Goal: Task Accomplishment & Management: Use online tool/utility

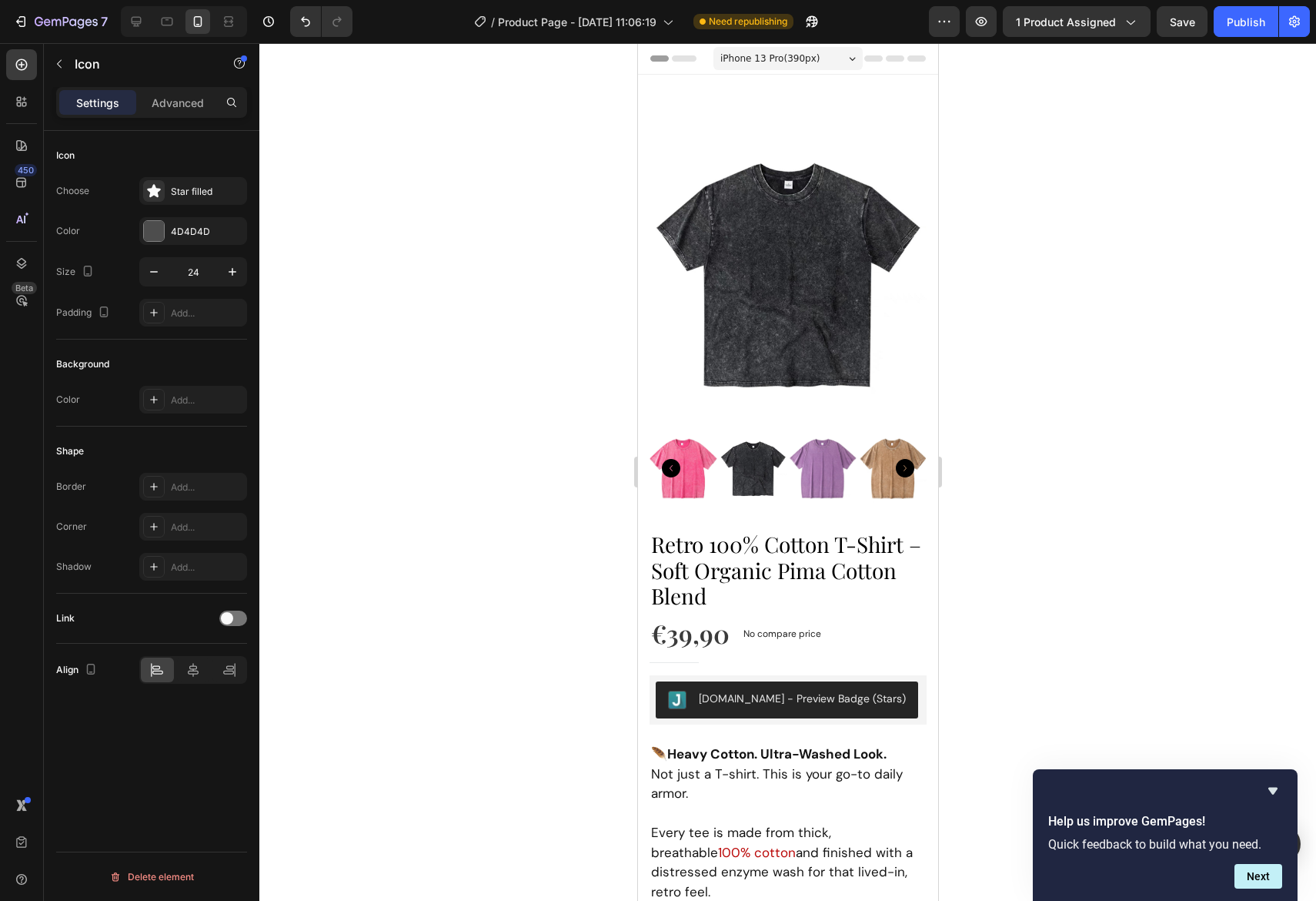
scroll to position [1898, 0]
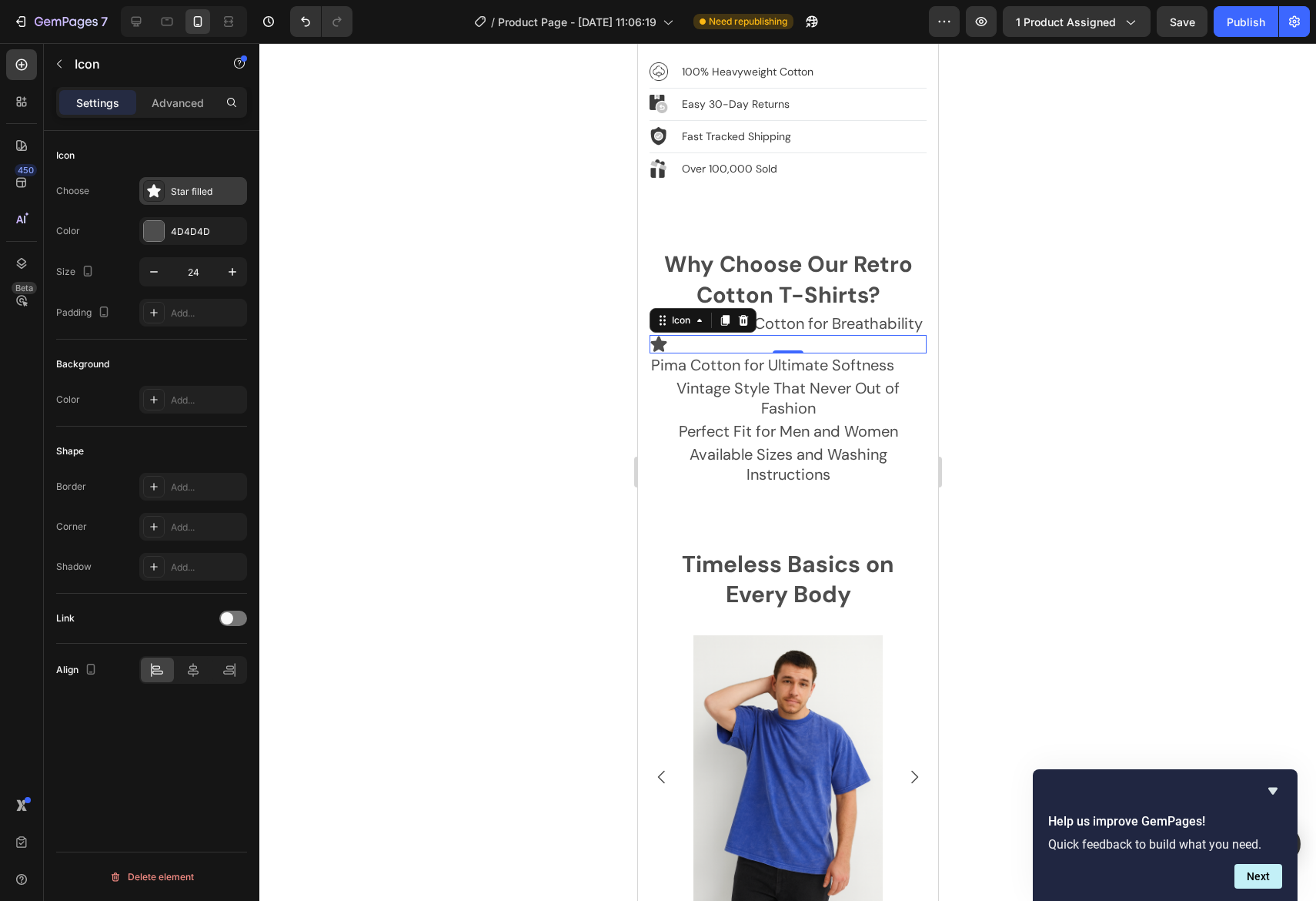
click at [185, 194] on div "Star filled" at bounding box center [207, 192] width 73 height 14
click at [147, 227] on div at bounding box center [154, 230] width 20 height 20
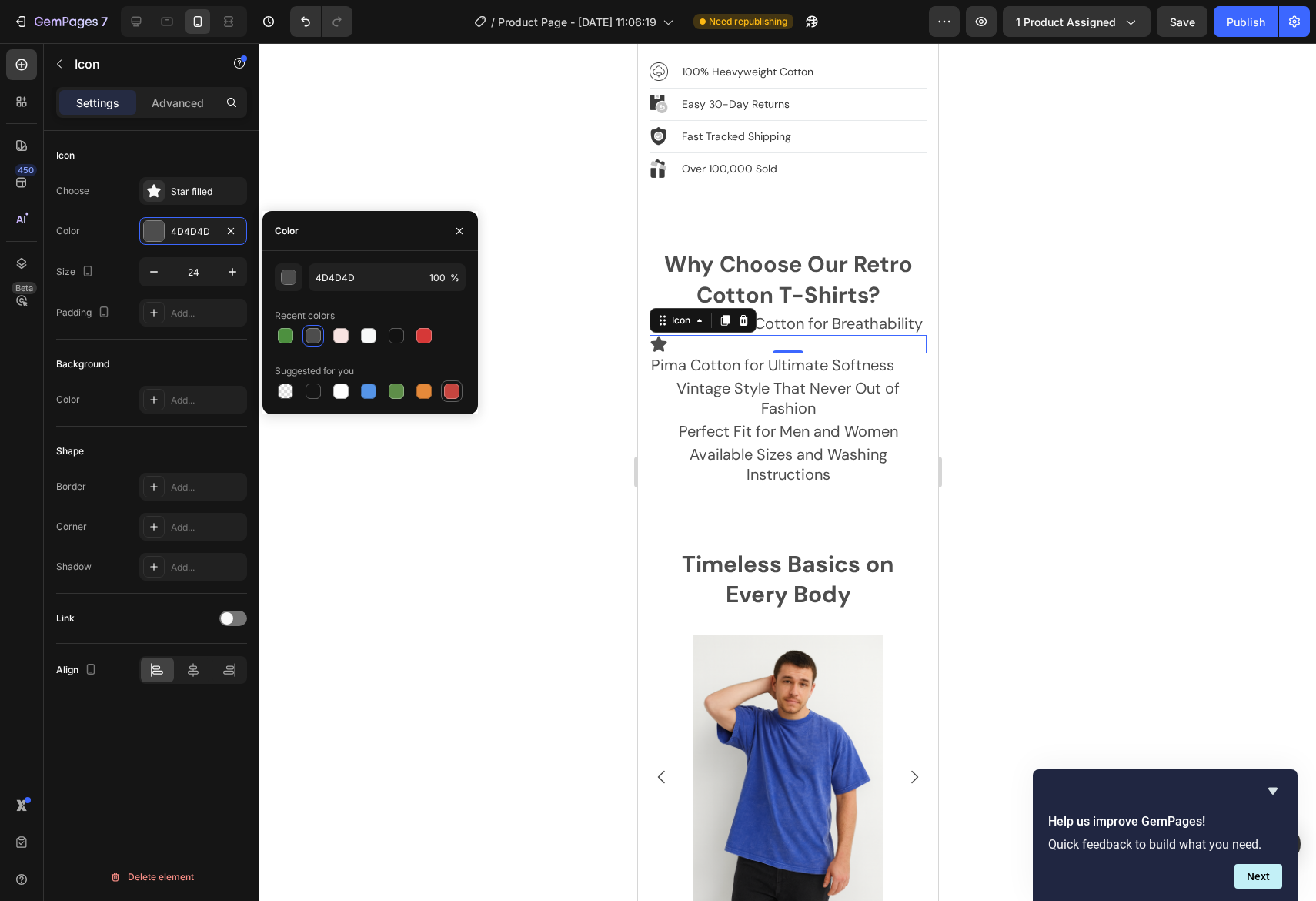
click at [452, 385] on div at bounding box center [452, 391] width 15 height 15
type input "C5453F"
click at [970, 330] on div at bounding box center [788, 472] width 1057 height 858
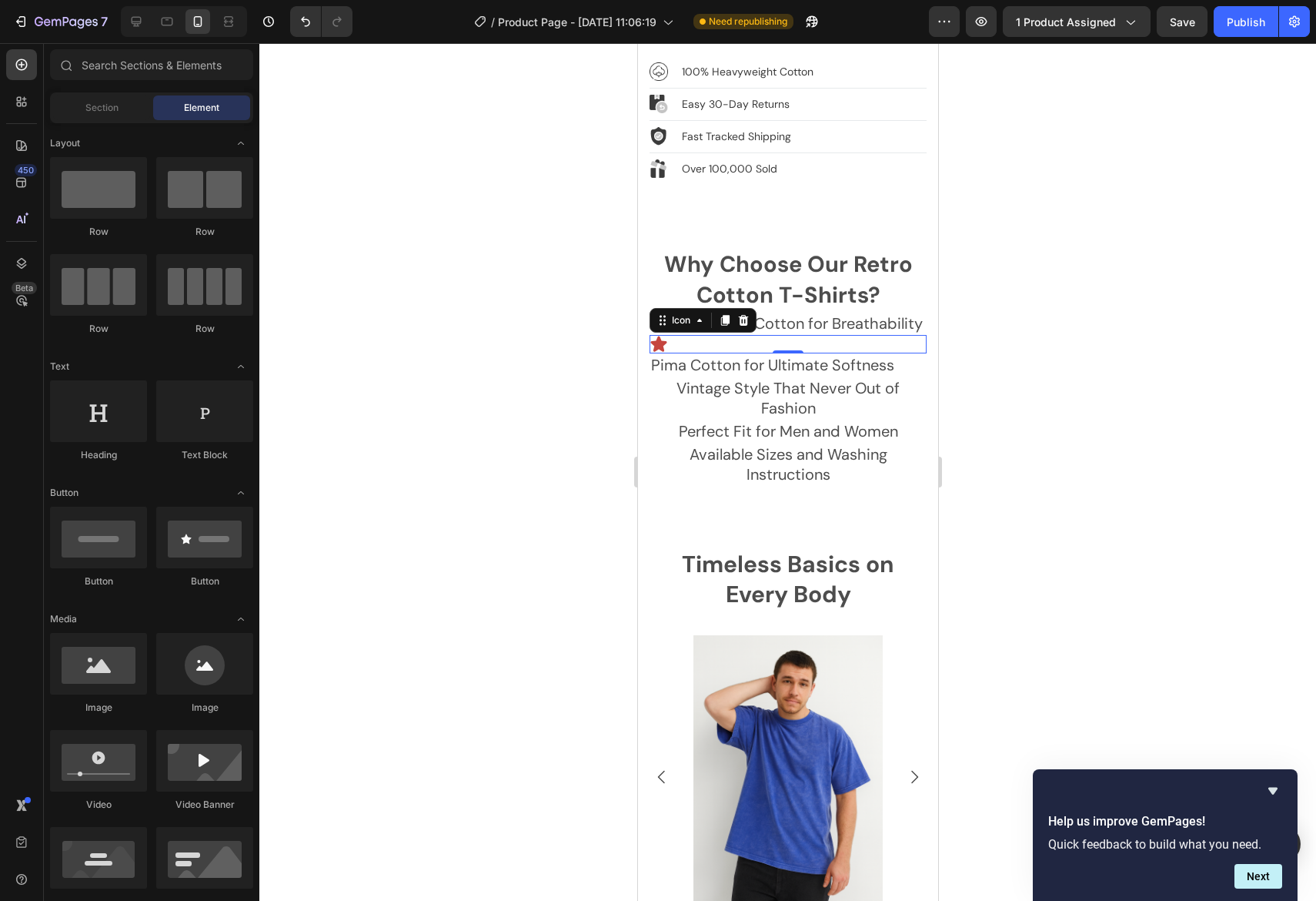
scroll to position [550, 0]
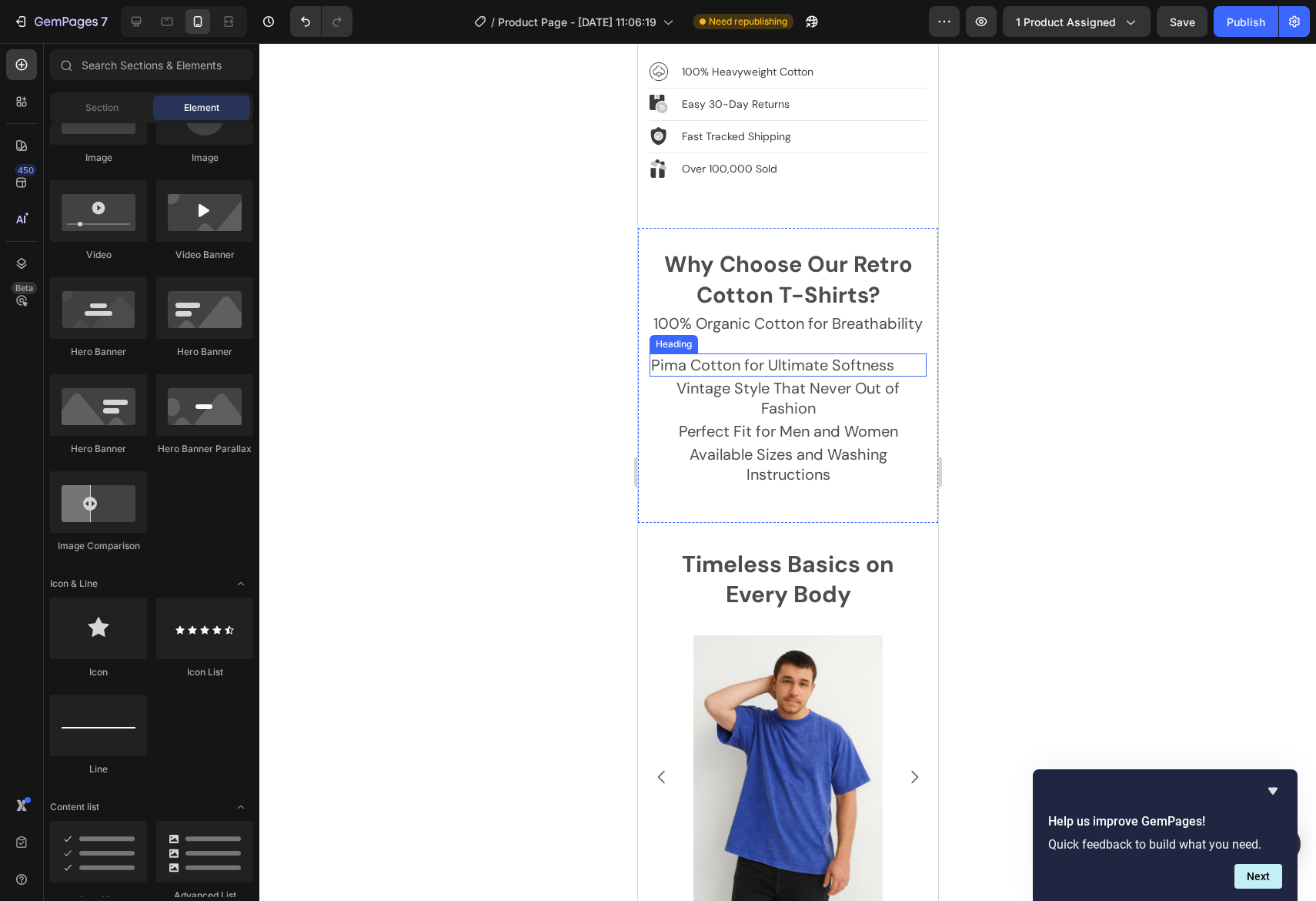
click at [826, 335] on div "Icon" at bounding box center [788, 344] width 277 height 19
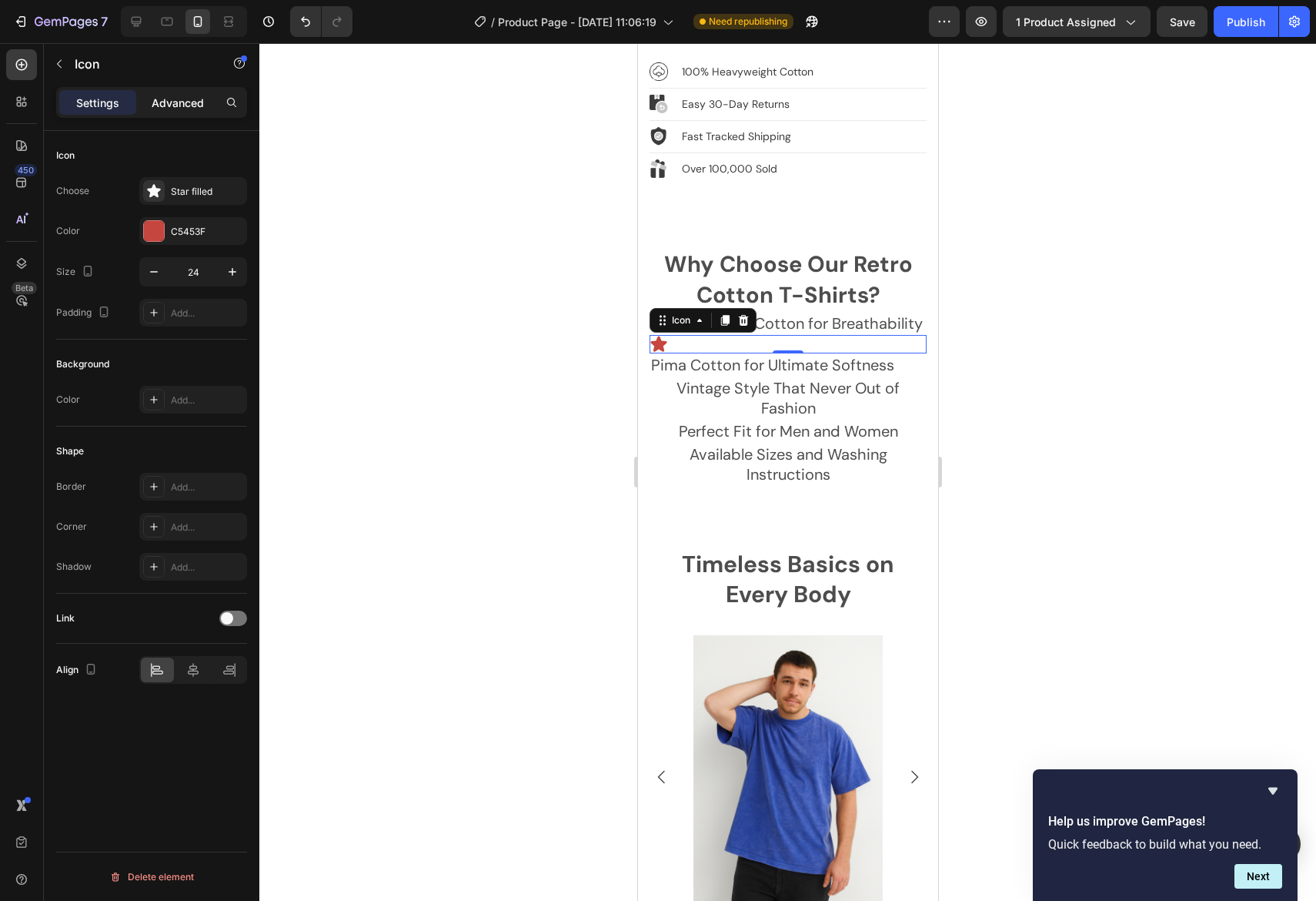
click at [171, 103] on p "Advanced" at bounding box center [177, 102] width 52 height 16
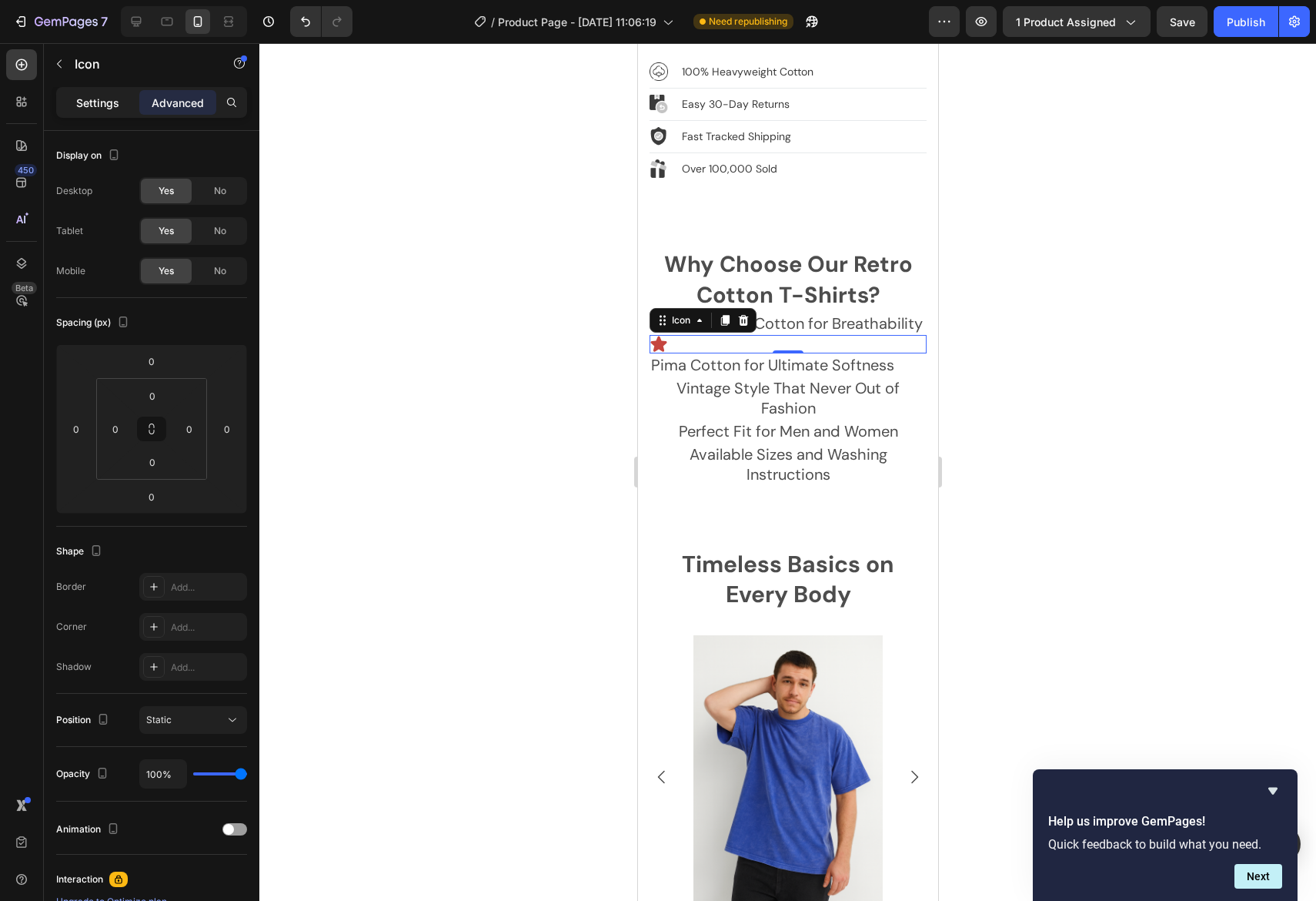
click at [96, 99] on p "Settings" at bounding box center [98, 102] width 43 height 16
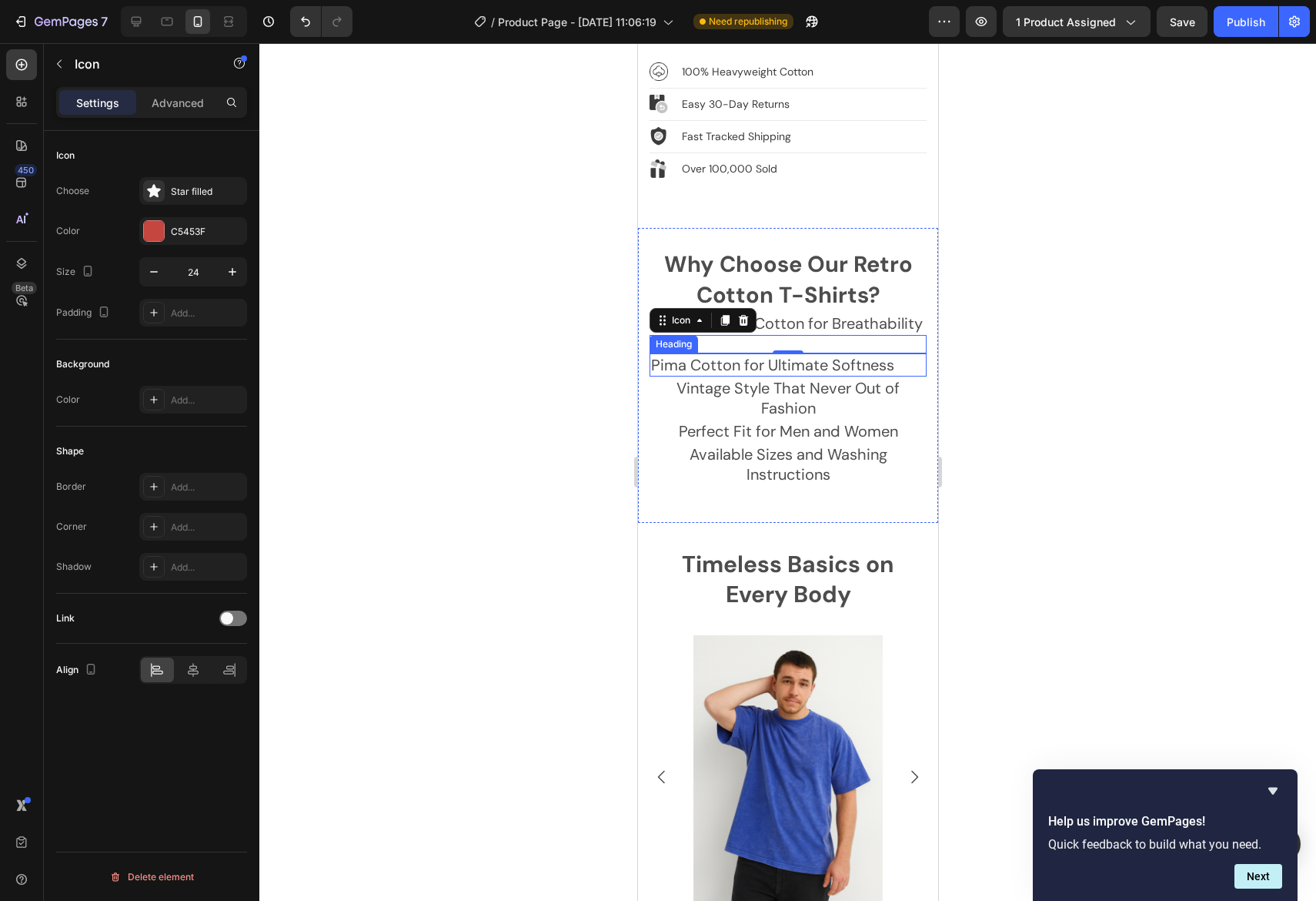
click at [1110, 349] on div at bounding box center [788, 472] width 1057 height 858
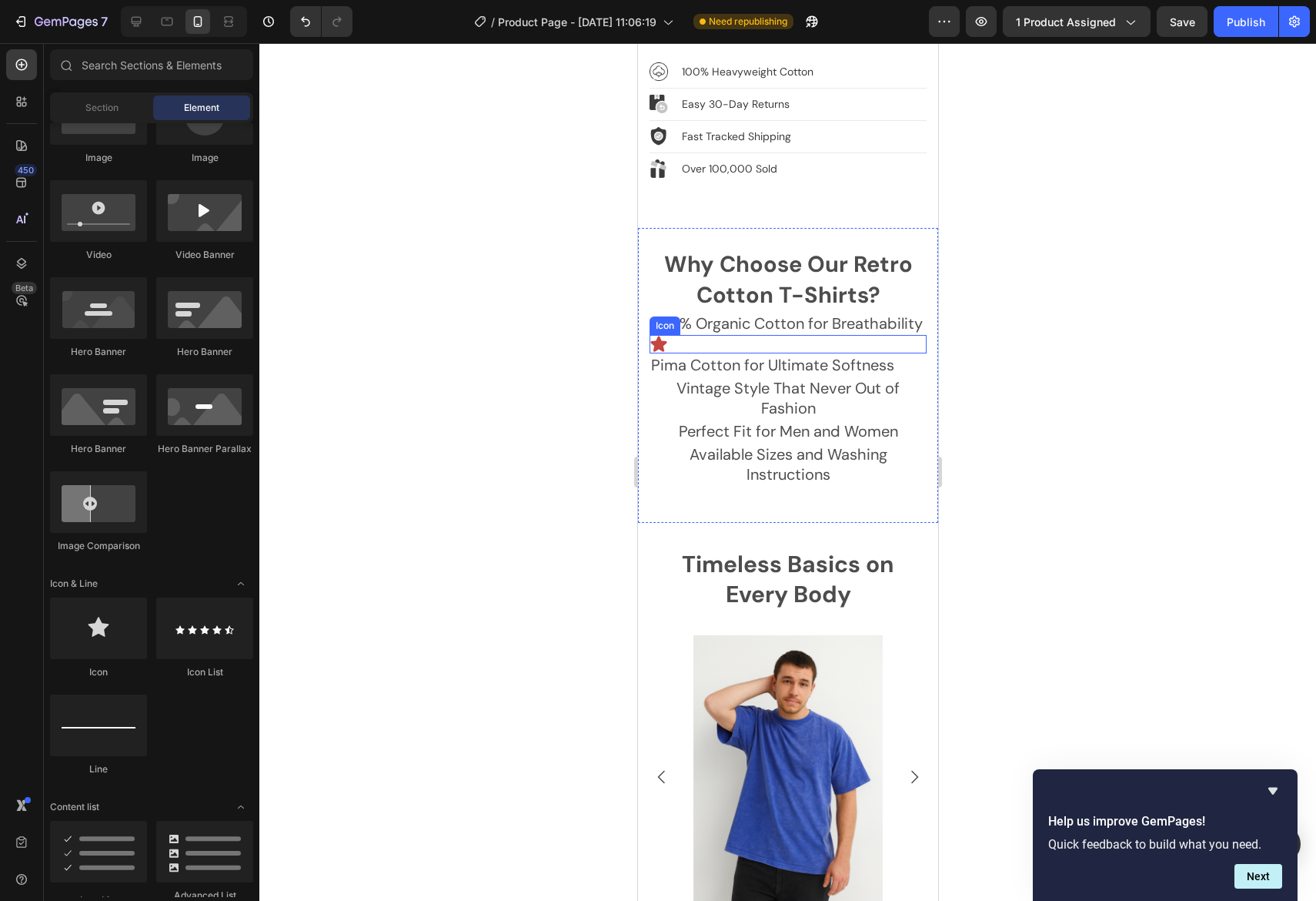
click at [809, 335] on div "Icon" at bounding box center [788, 344] width 277 height 19
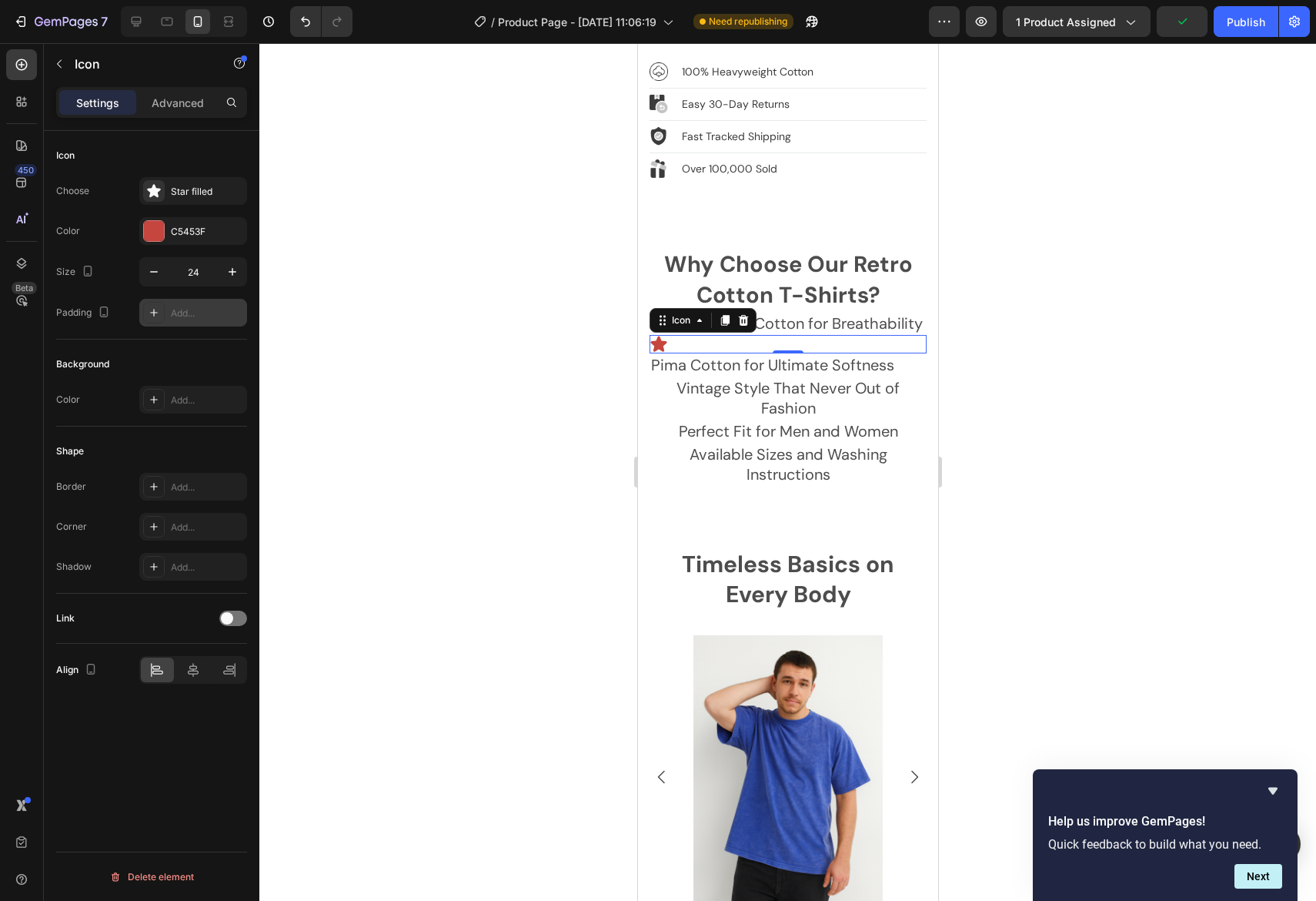
click at [194, 314] on div "Add..." at bounding box center [207, 313] width 73 height 14
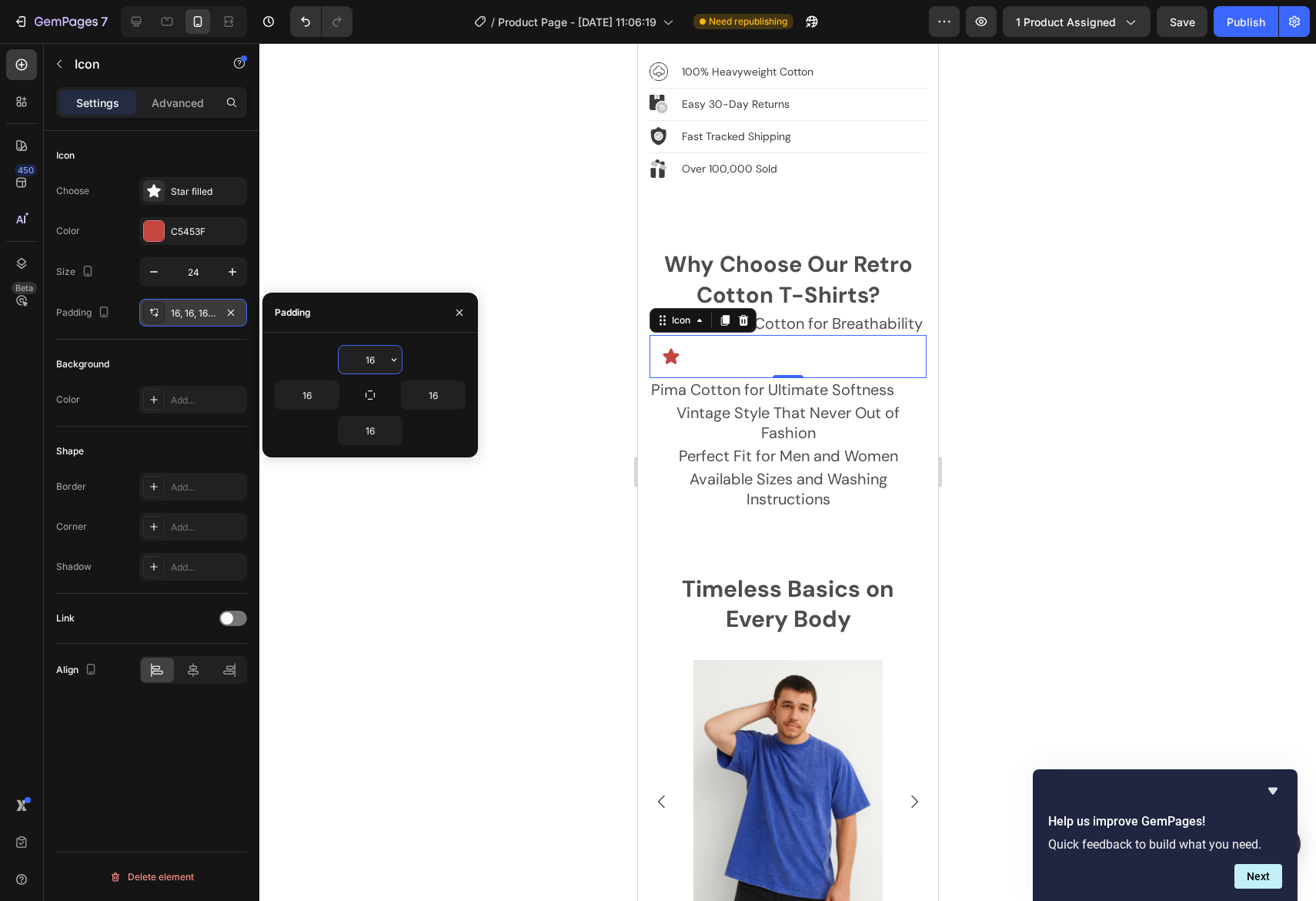
click at [193, 316] on div "16, 16, 16, 16" at bounding box center [192, 313] width 44 height 14
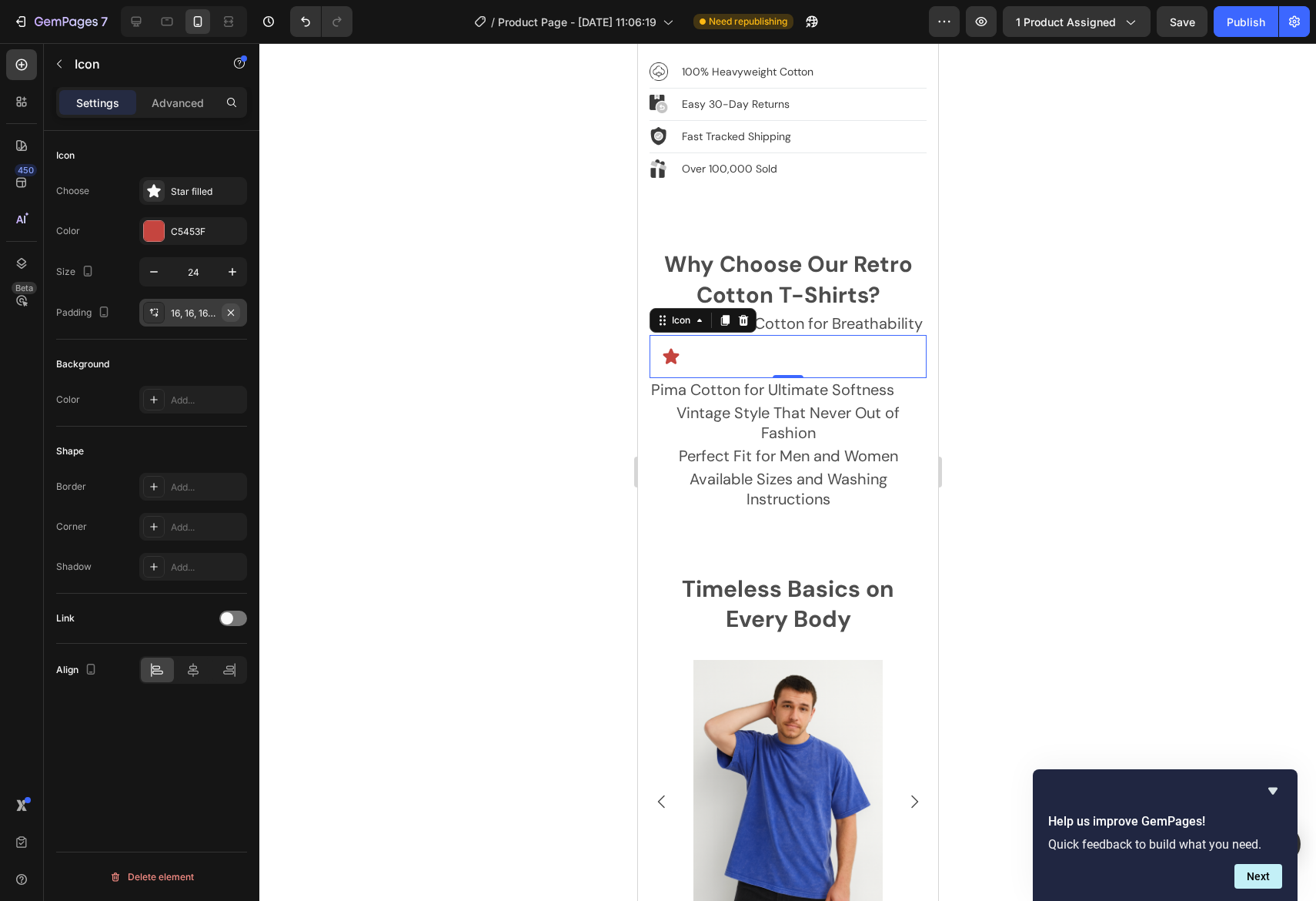
click at [235, 311] on icon "button" at bounding box center [230, 312] width 12 height 12
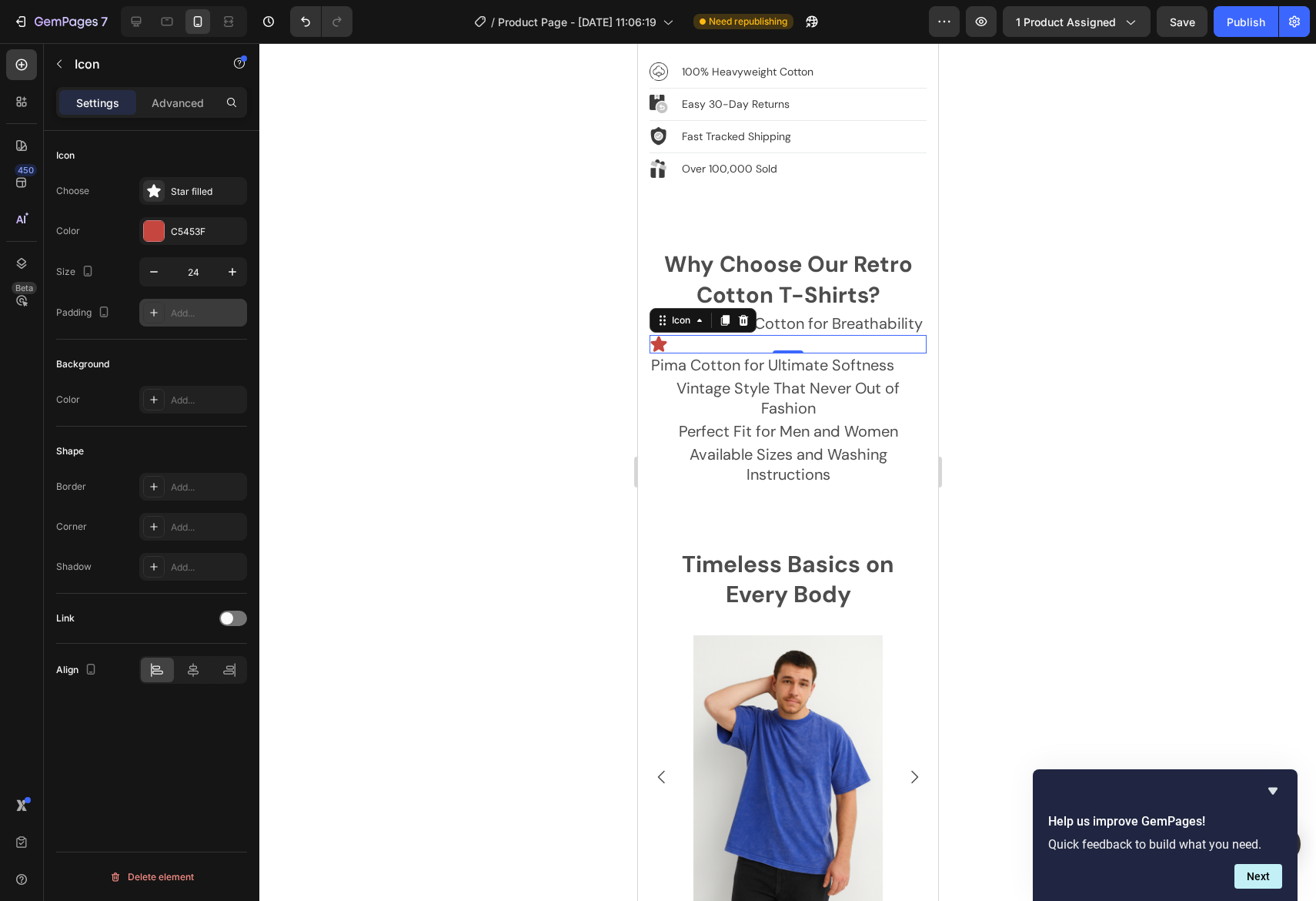
click at [674, 335] on div "Icon 0" at bounding box center [788, 344] width 277 height 19
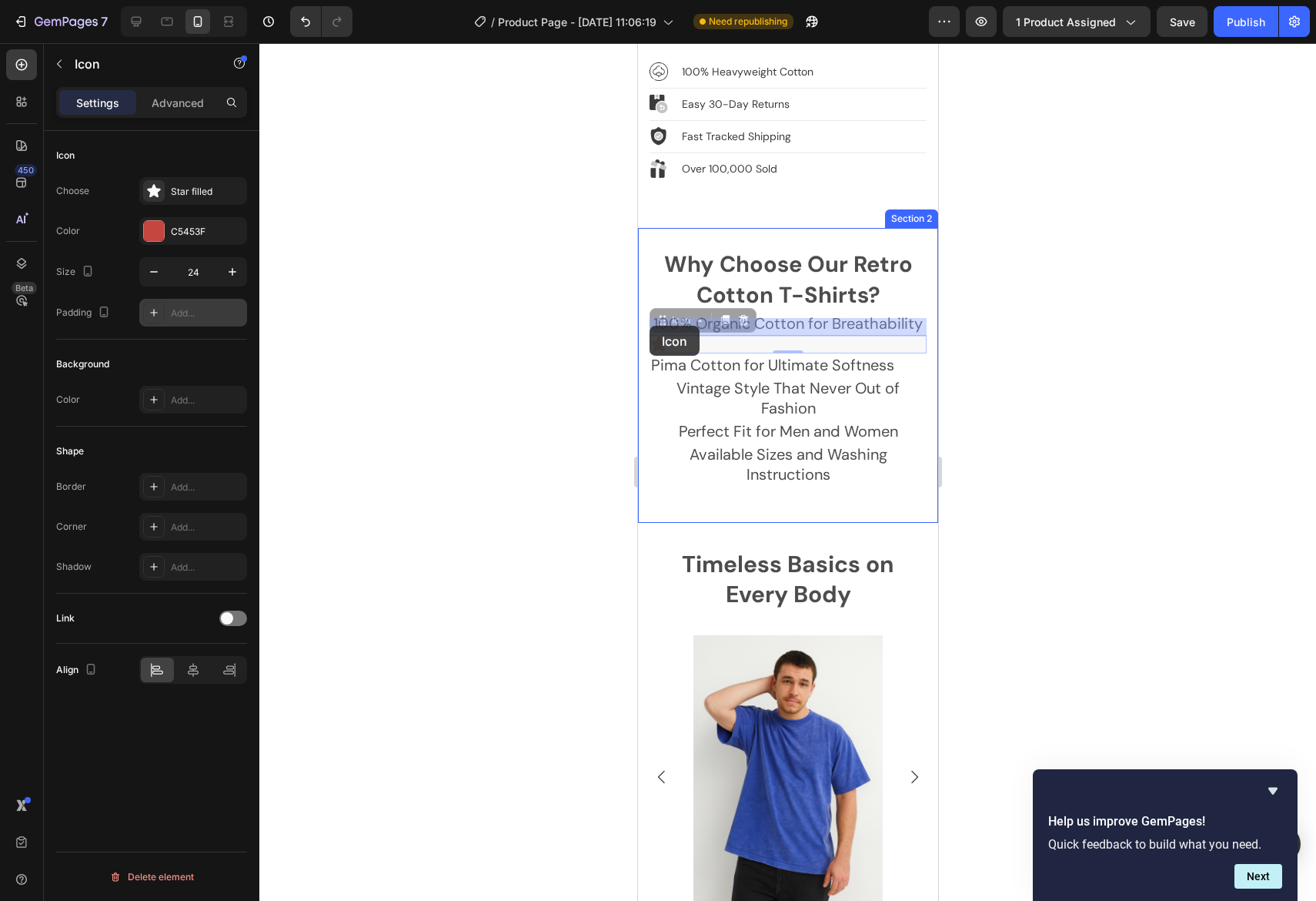
drag, startPoint x: 673, startPoint y: 326, endPoint x: 649, endPoint y: 325, distance: 24.0
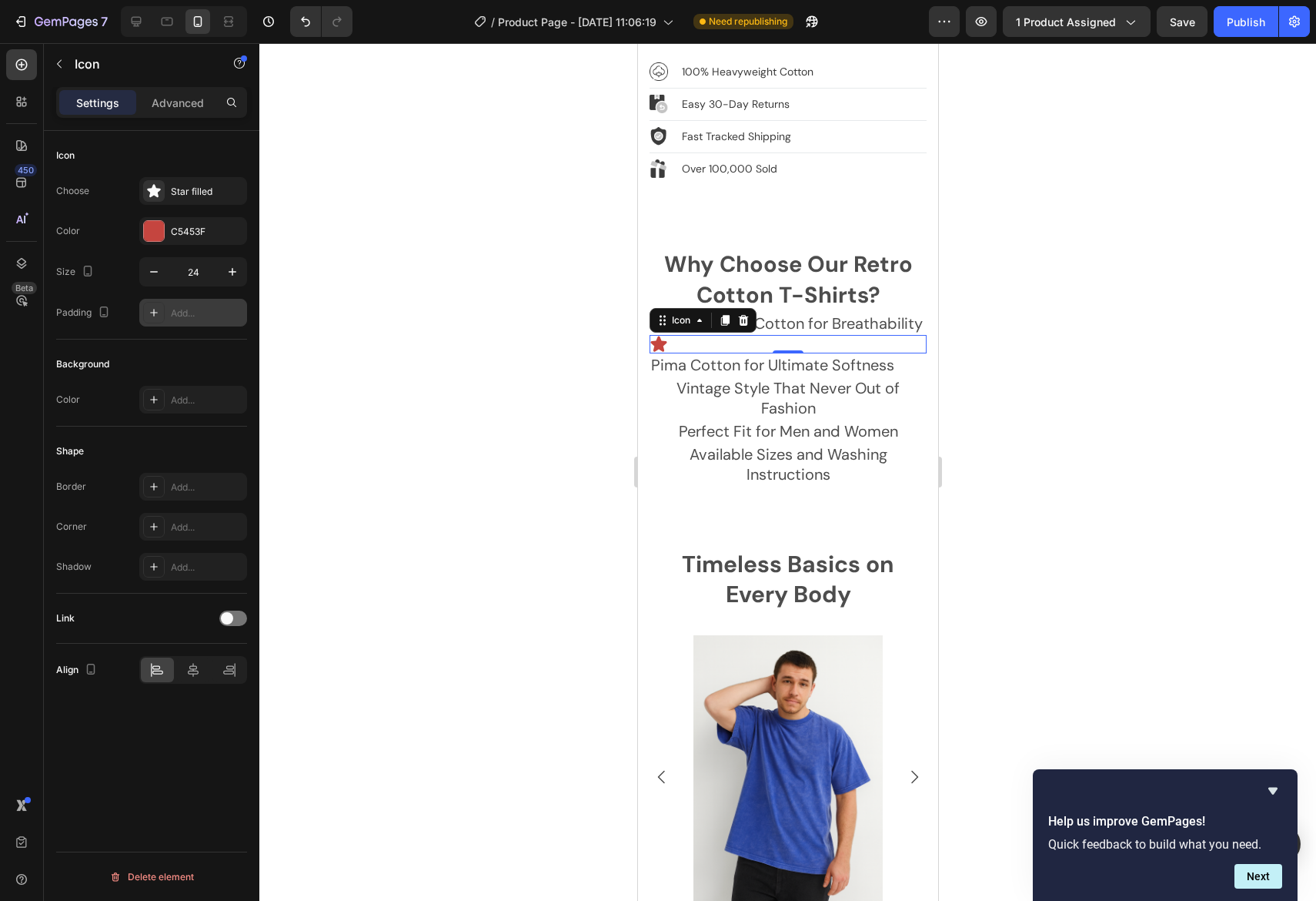
click at [672, 335] on div "Icon 0" at bounding box center [788, 344] width 277 height 19
click at [658, 336] on icon at bounding box center [658, 343] width 16 height 15
drag, startPoint x: 742, startPoint y: 337, endPoint x: 719, endPoint y: 329, distance: 24.4
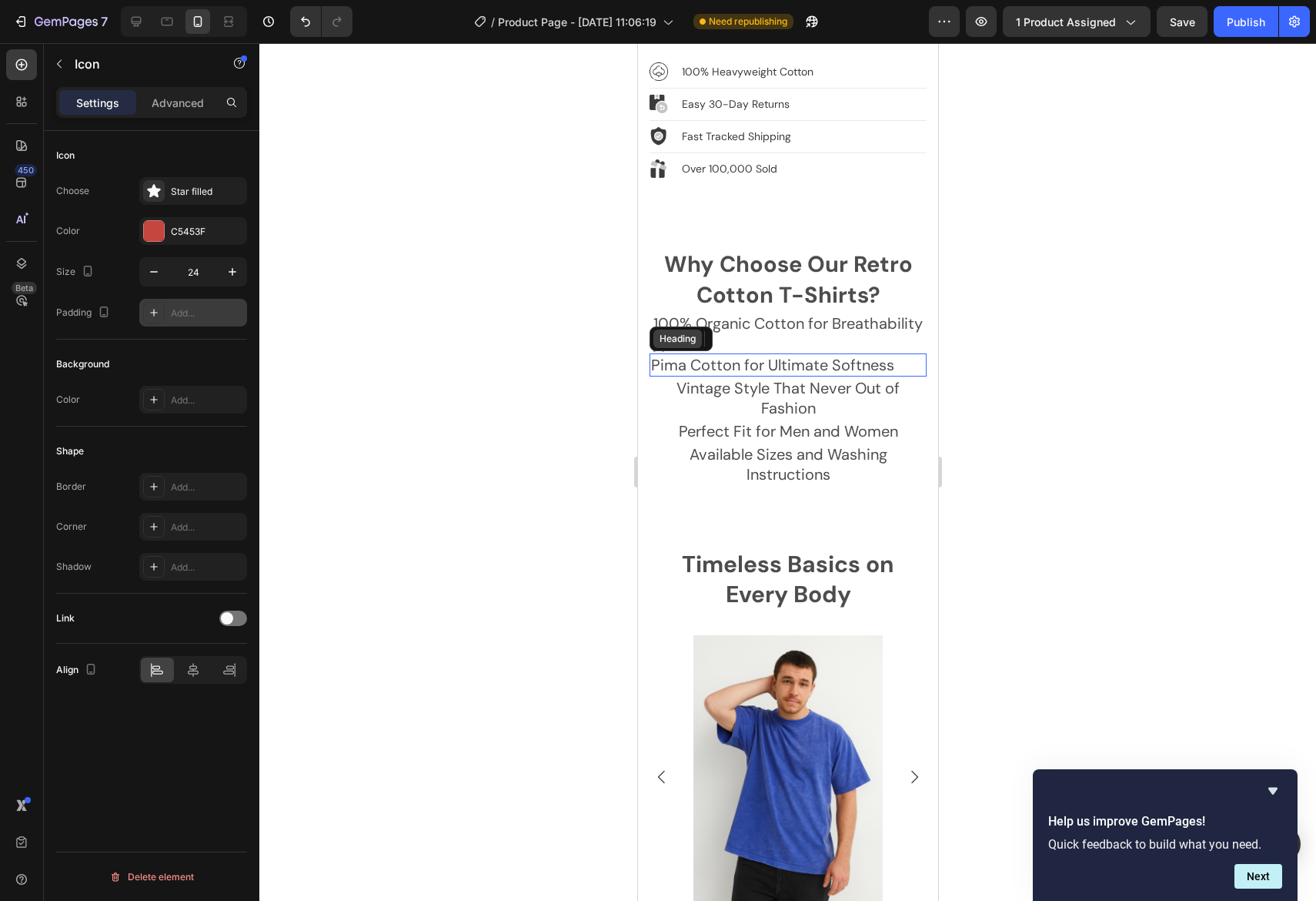
click at [742, 335] on div "Why Choose Our Retro Cotton T-Shirts? Heading 100% Organic Cotton for Breathabi…" at bounding box center [788, 366] width 277 height 239
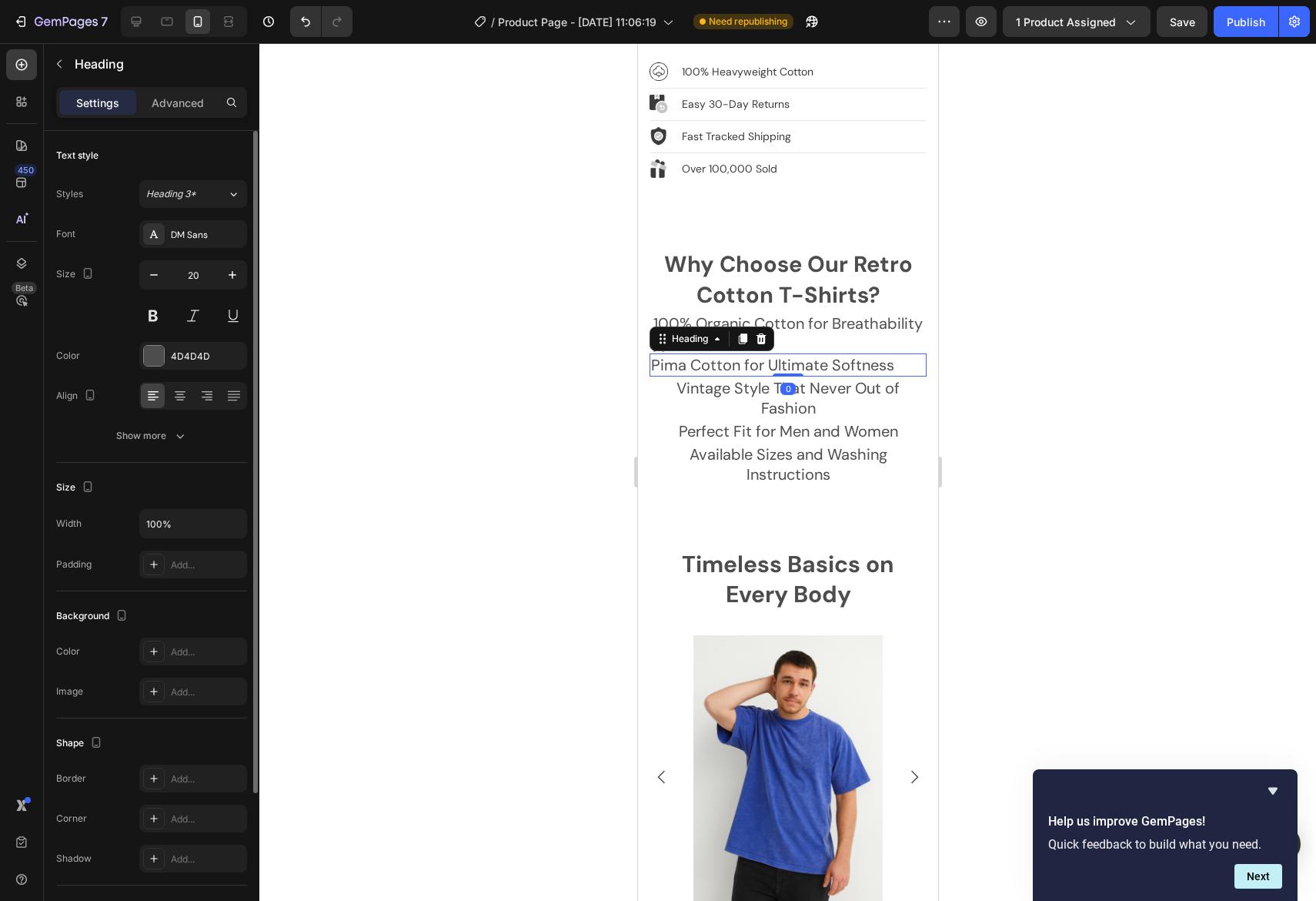
click at [1021, 342] on div at bounding box center [788, 472] width 1057 height 858
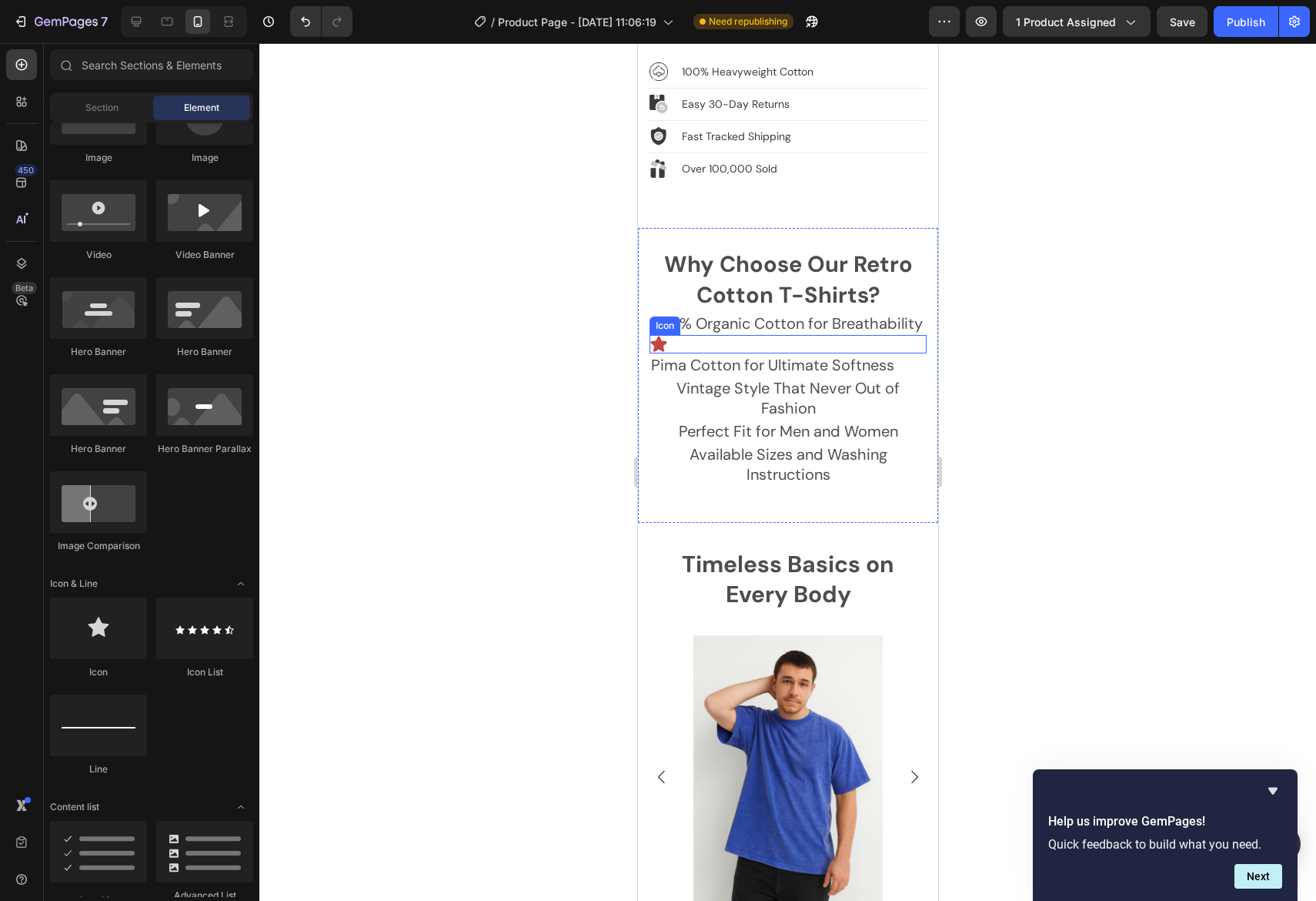
click at [711, 335] on div "Icon" at bounding box center [788, 344] width 277 height 19
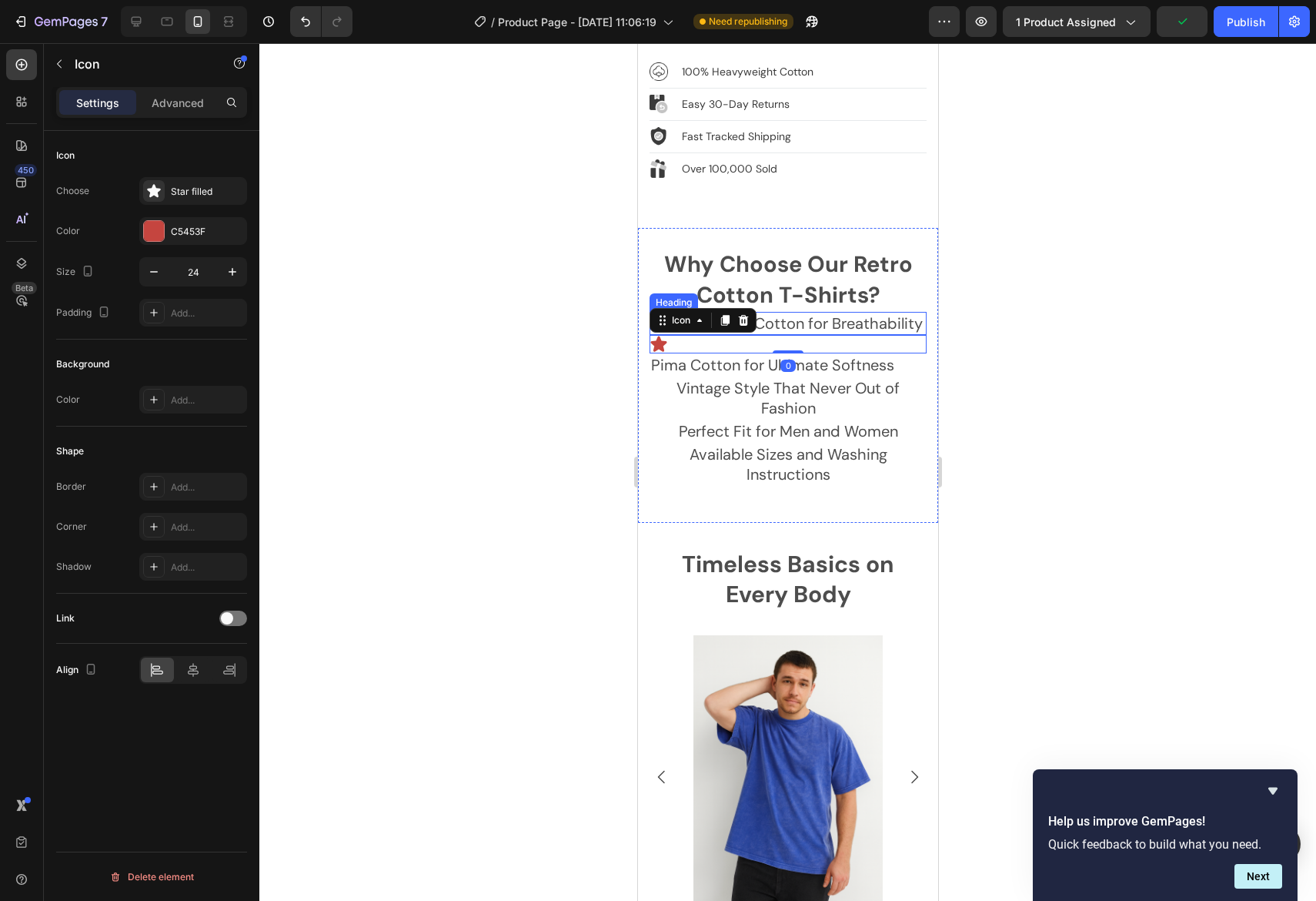
click at [803, 313] on p "100% Organic Cotton for Breathability" at bounding box center [787, 323] width 274 height 20
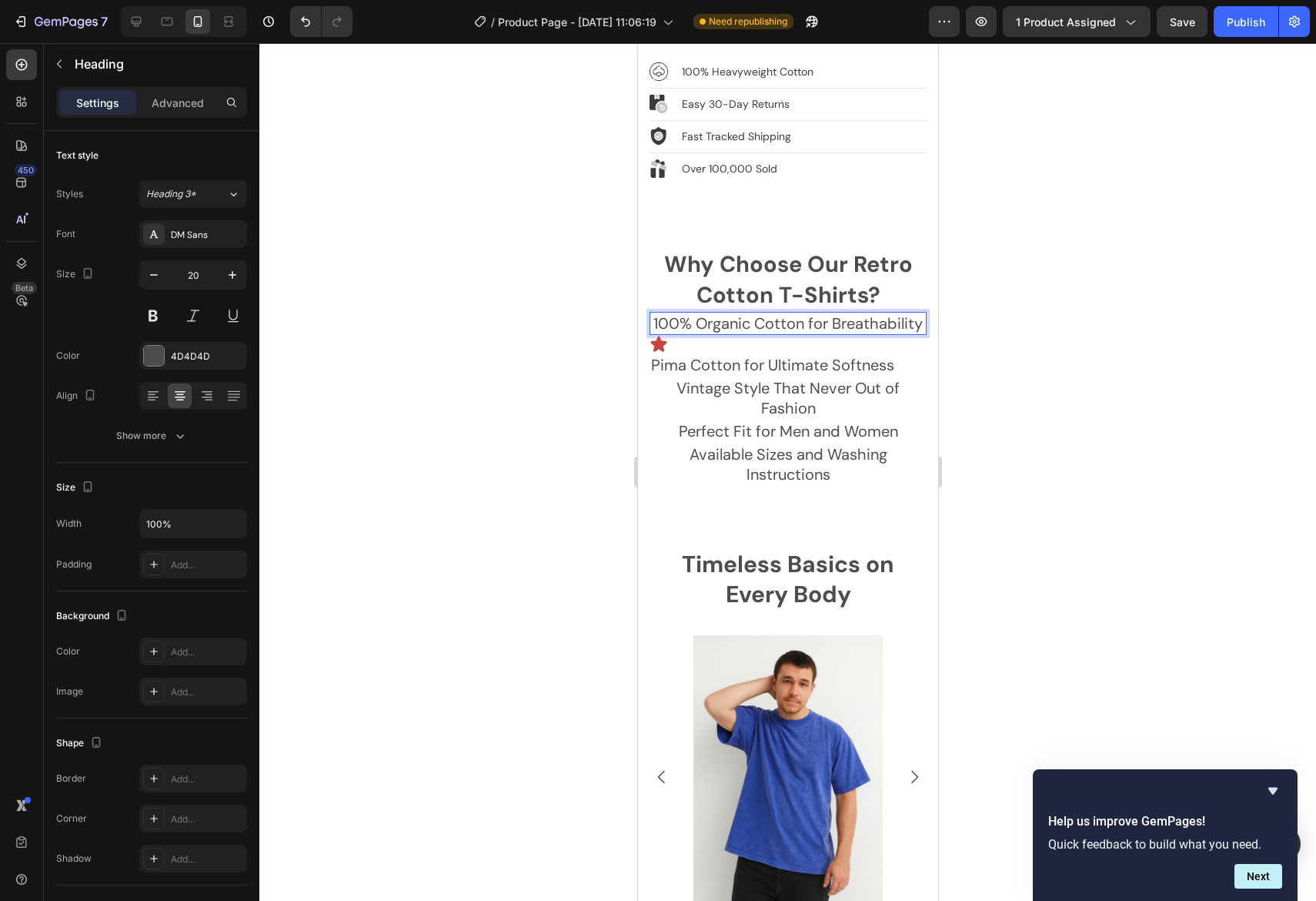
click at [871, 315] on p "100% Organic Cotton for Breathability" at bounding box center [787, 323] width 274 height 20
click at [1016, 365] on div at bounding box center [788, 472] width 1057 height 858
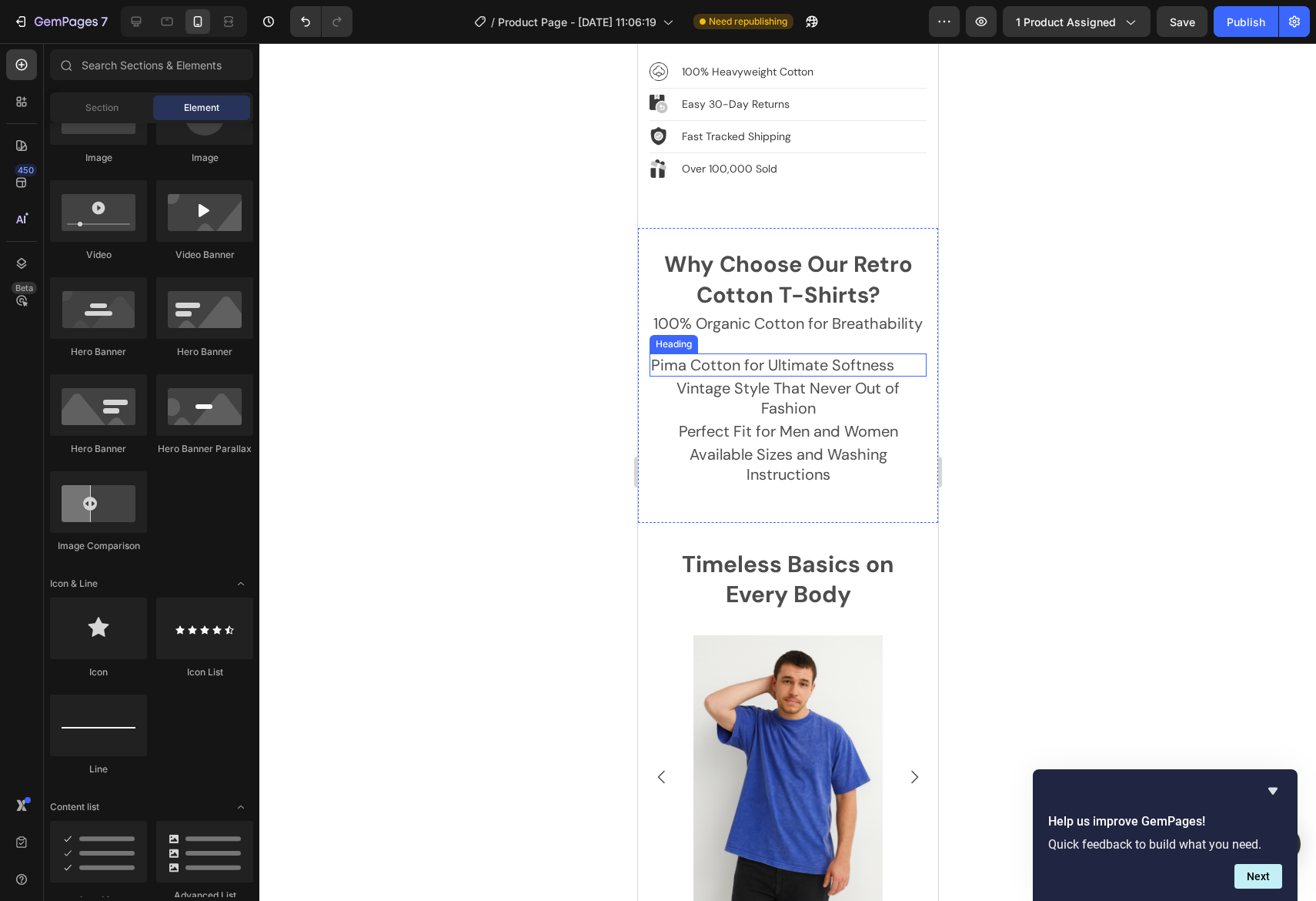
click at [694, 354] on h2 "Pima Cotton for Ultimate Softness" at bounding box center [788, 365] width 277 height 23
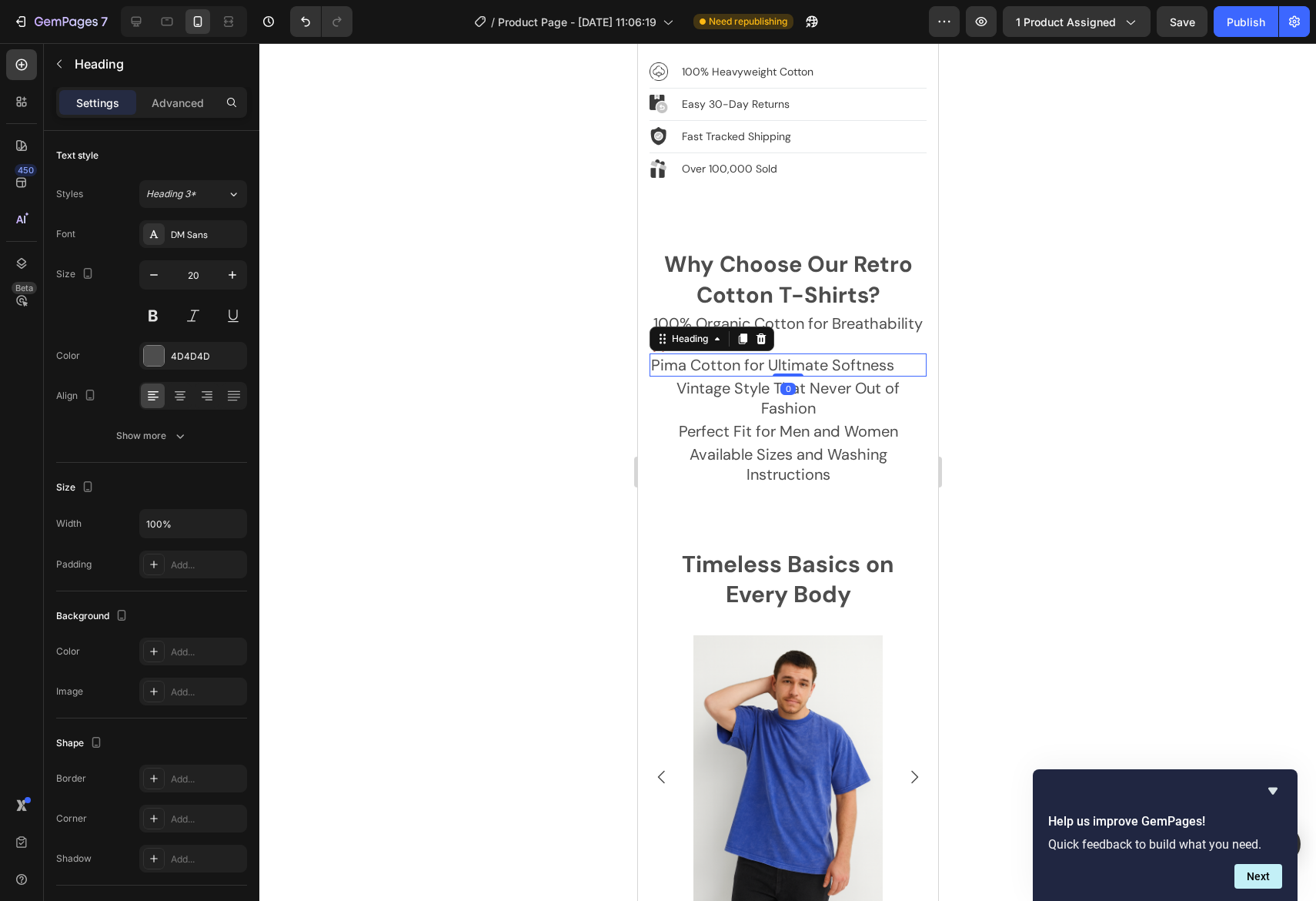
click at [1107, 362] on div at bounding box center [788, 472] width 1057 height 858
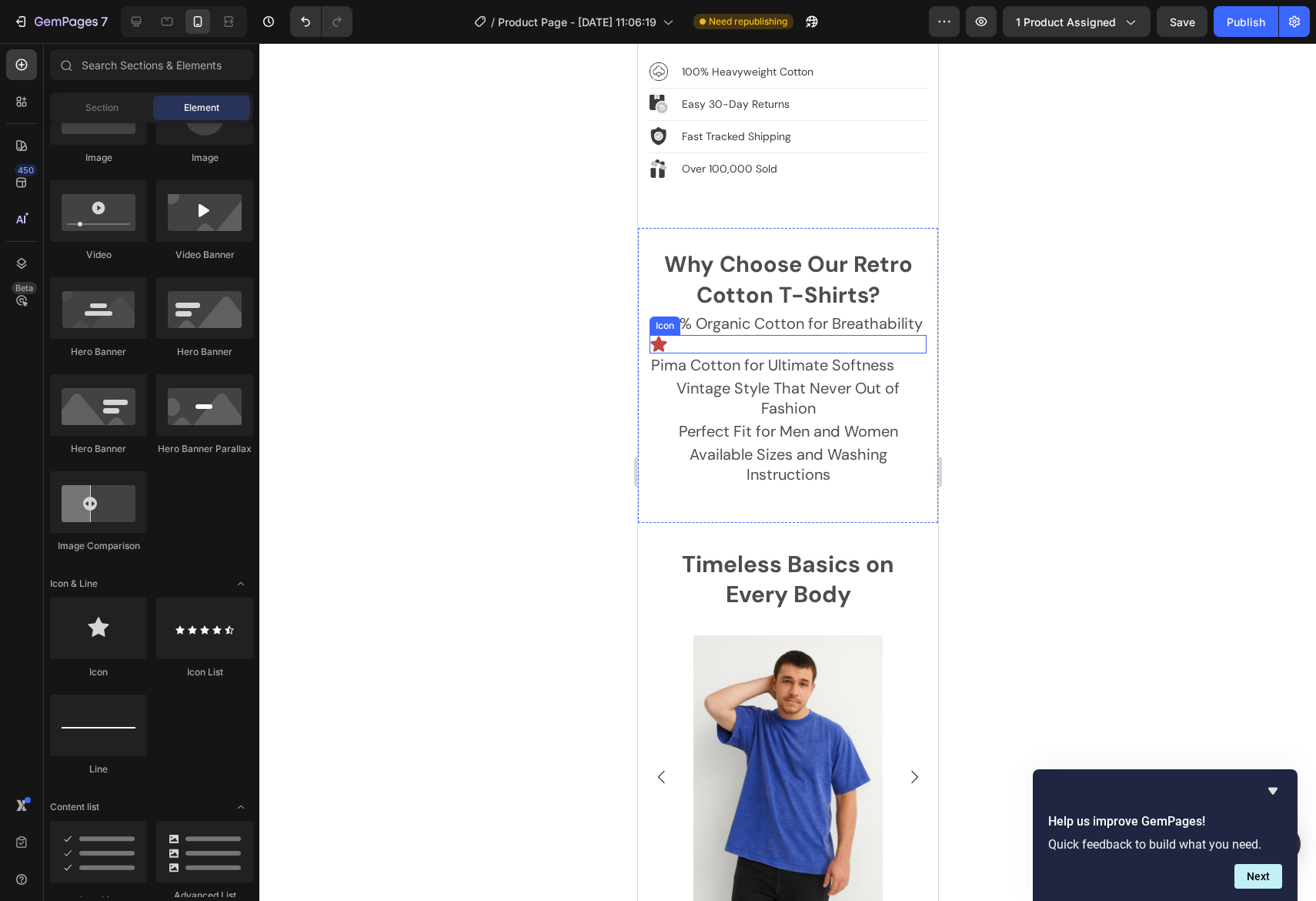
click at [680, 335] on div "Icon" at bounding box center [788, 344] width 277 height 19
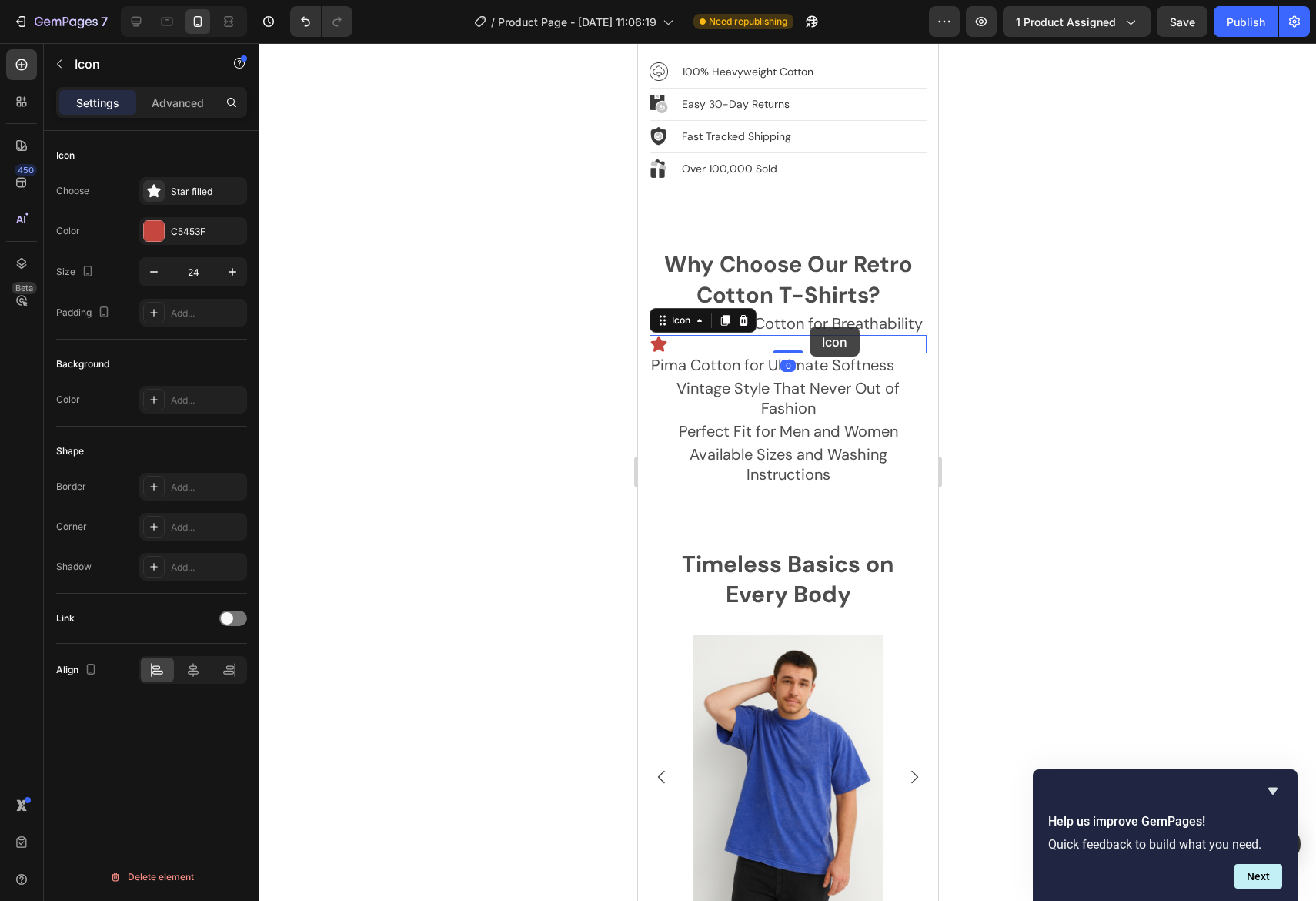
click at [701, 314] on icon at bounding box center [698, 320] width 12 height 12
click at [1106, 365] on div at bounding box center [788, 472] width 1057 height 858
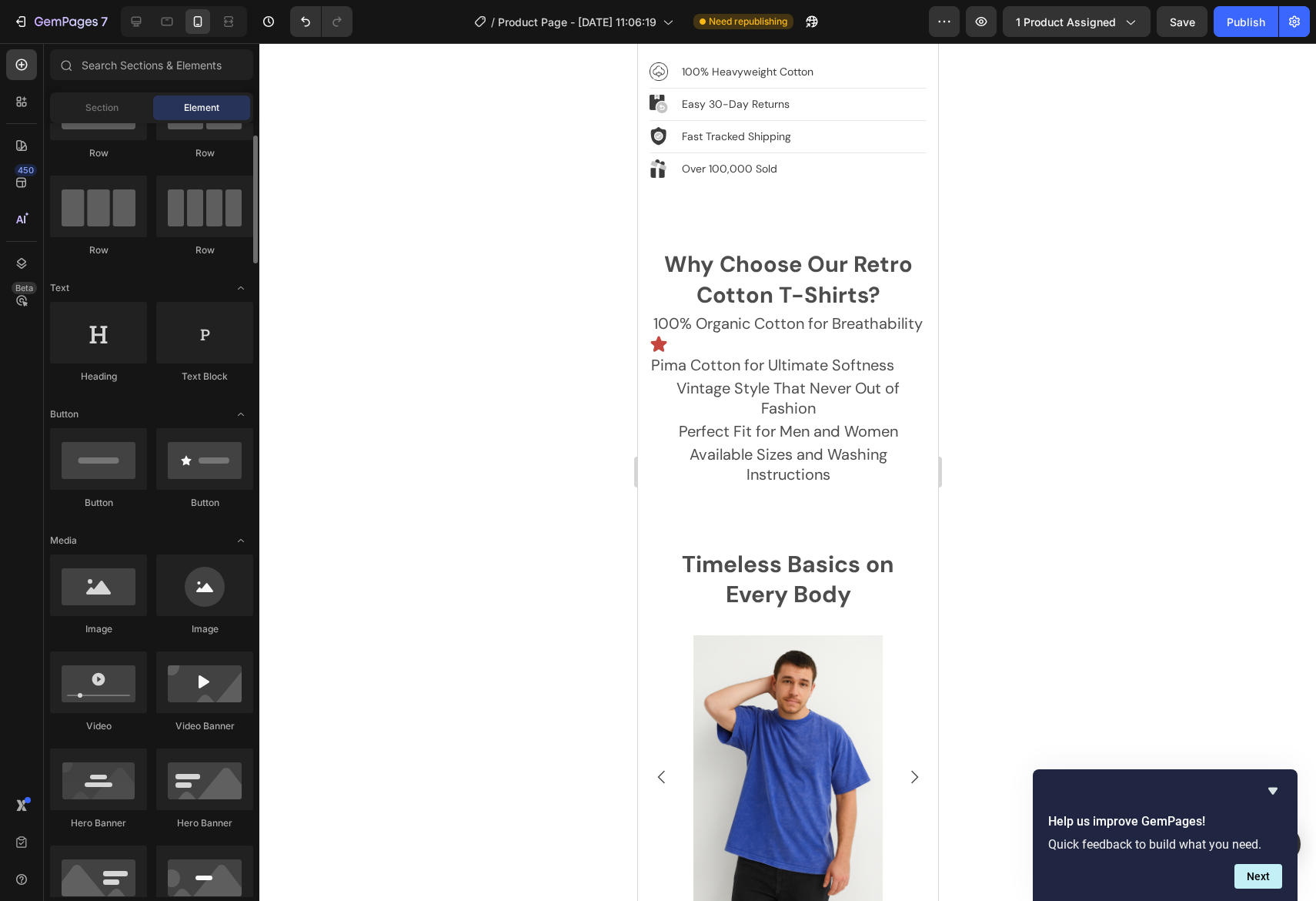
scroll to position [0, 0]
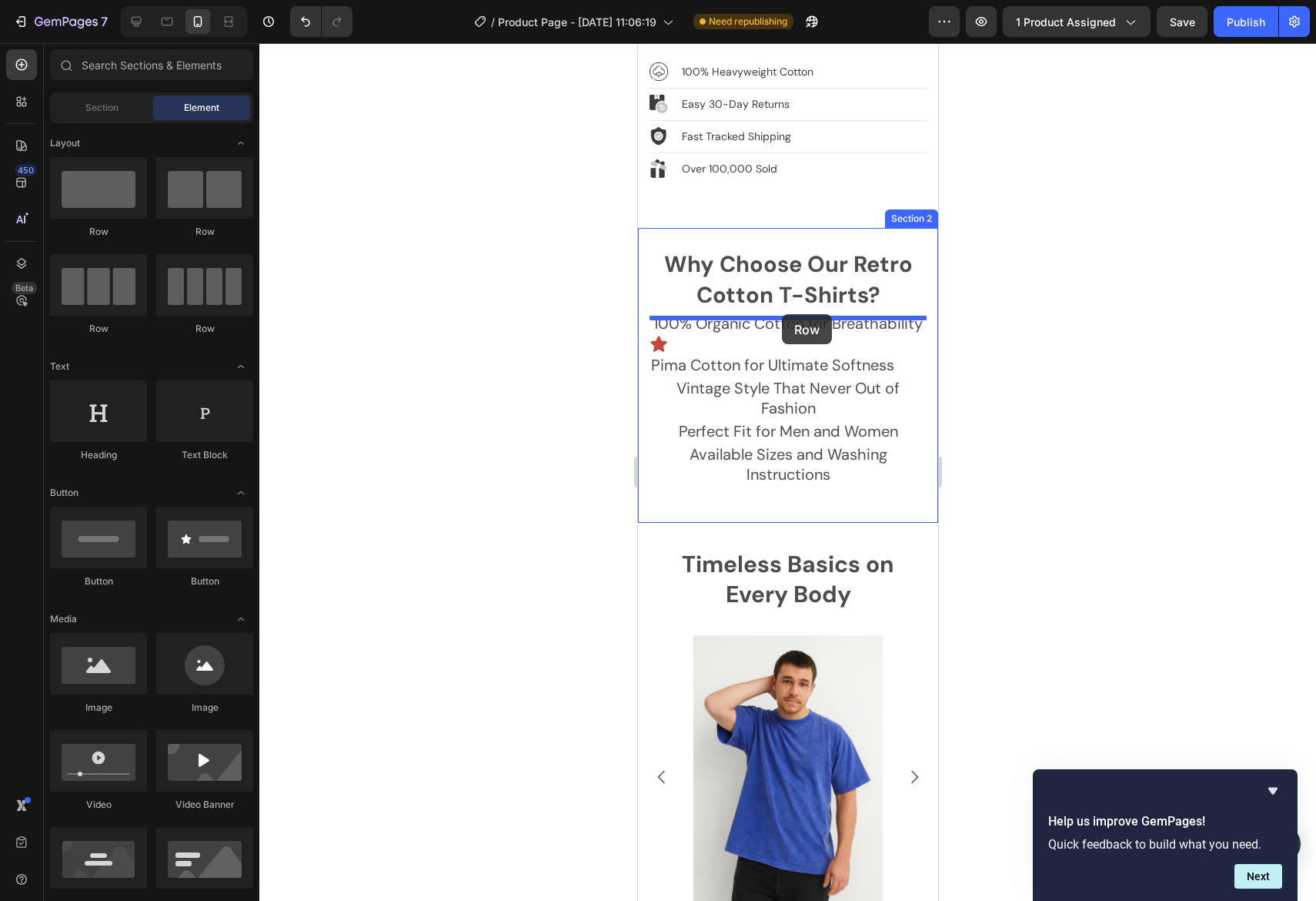
drag, startPoint x: 728, startPoint y: 325, endPoint x: 781, endPoint y: 313, distance: 54.3
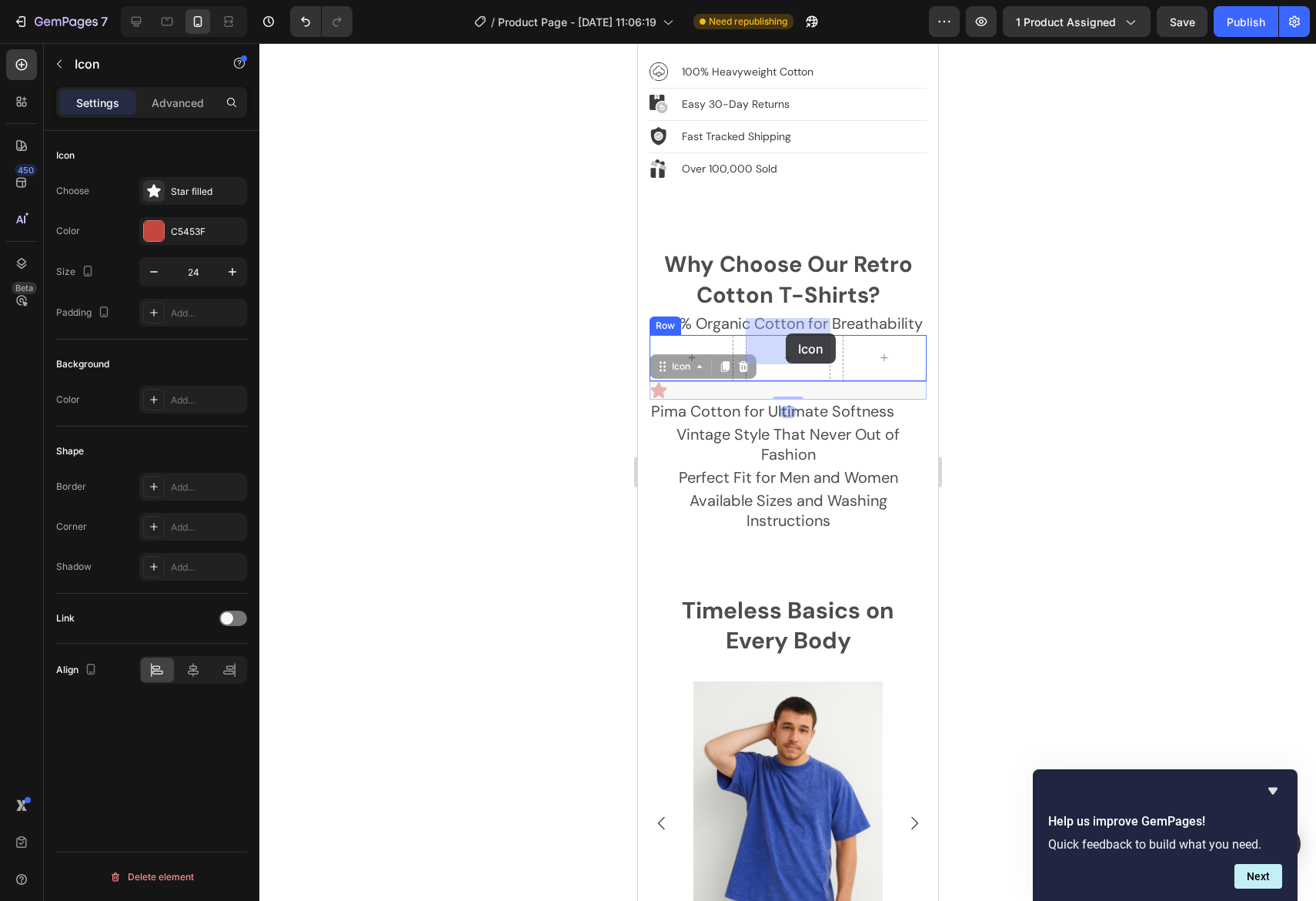
drag, startPoint x: 660, startPoint y: 358, endPoint x: 784, endPoint y: 334, distance: 126.3
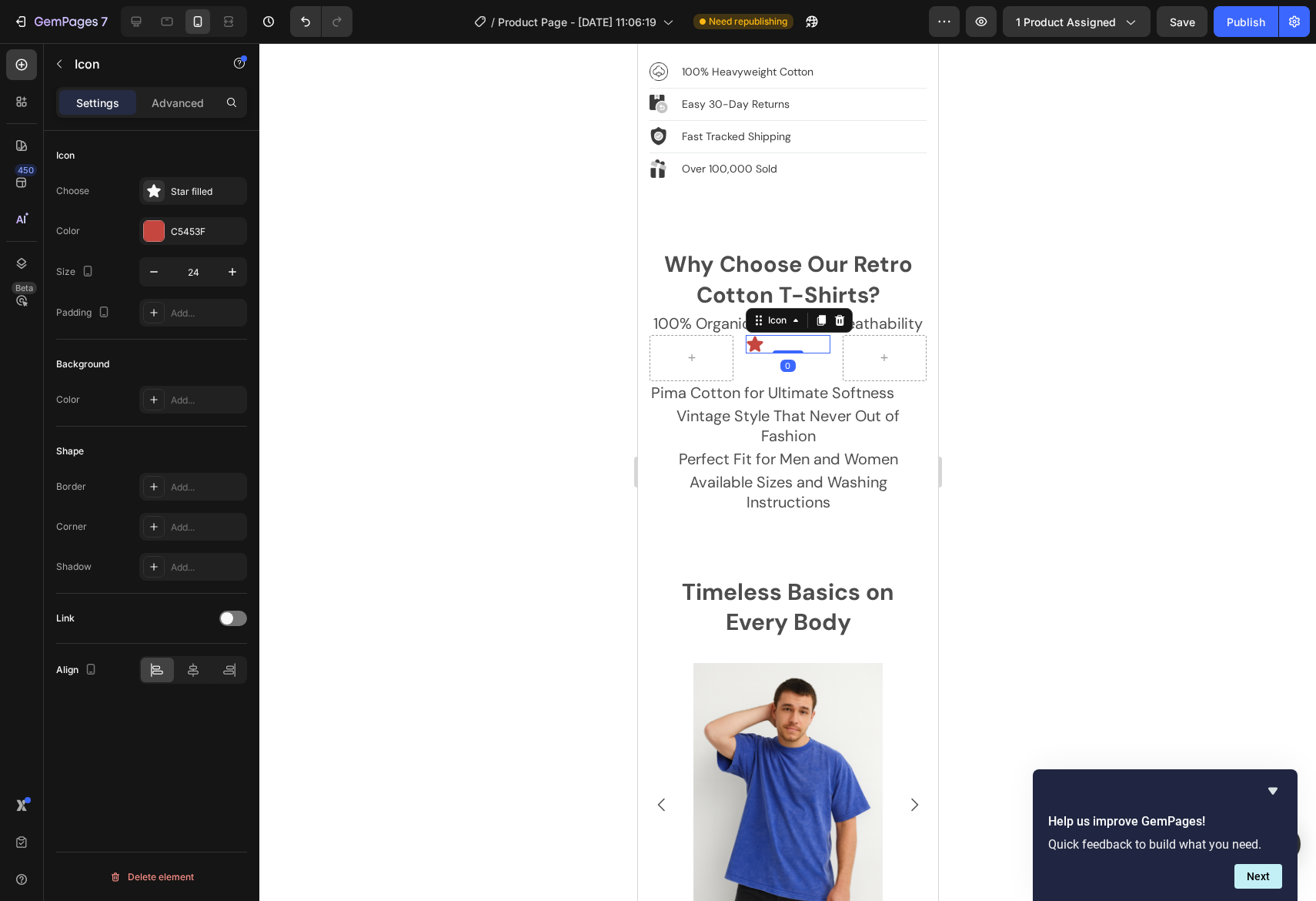
click at [1041, 374] on div at bounding box center [788, 472] width 1057 height 858
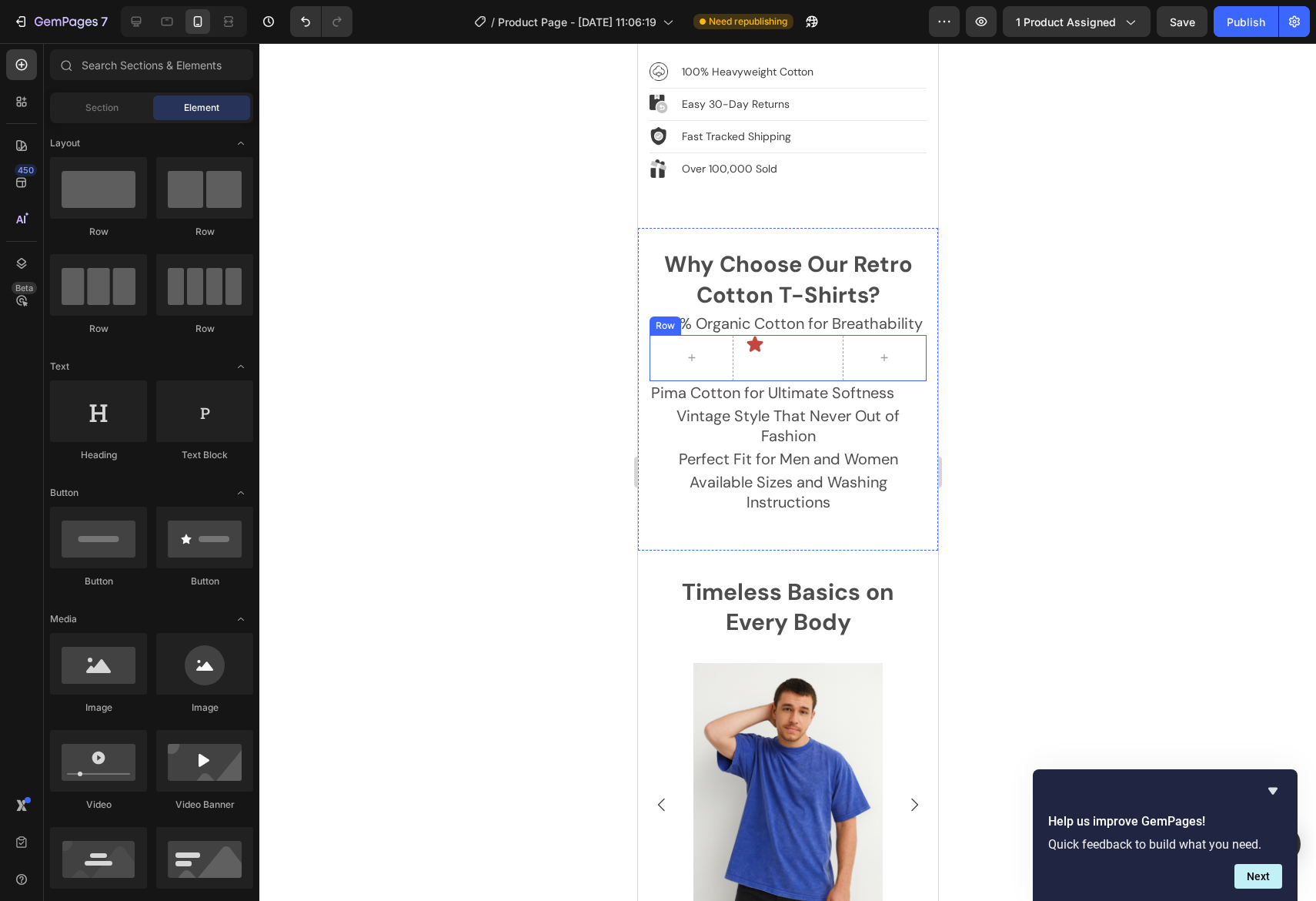
click at [803, 349] on div "Icon" at bounding box center [787, 358] width 84 height 46
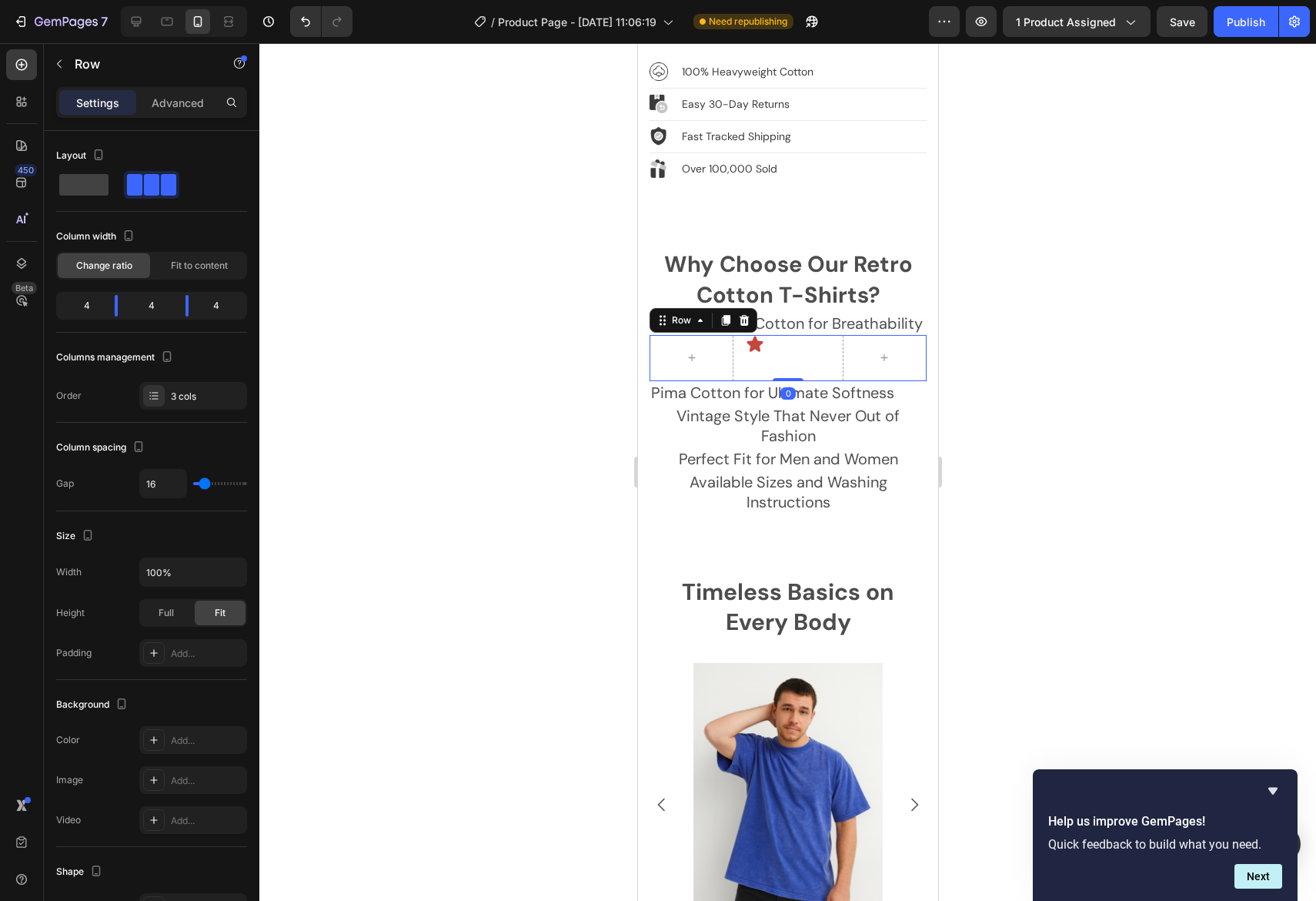
click at [781, 337] on div "Icon" at bounding box center [787, 358] width 84 height 46
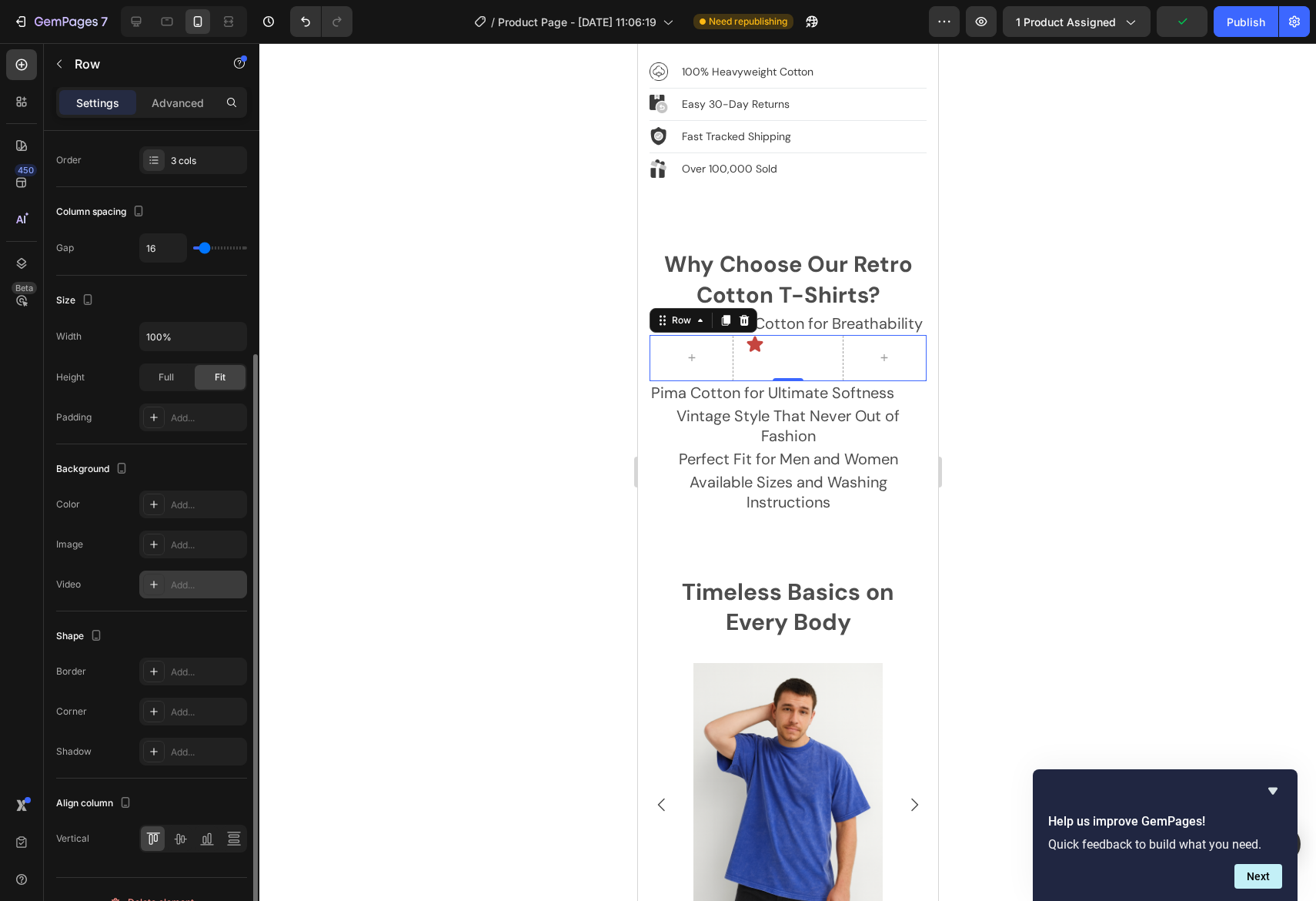
scroll to position [261, 0]
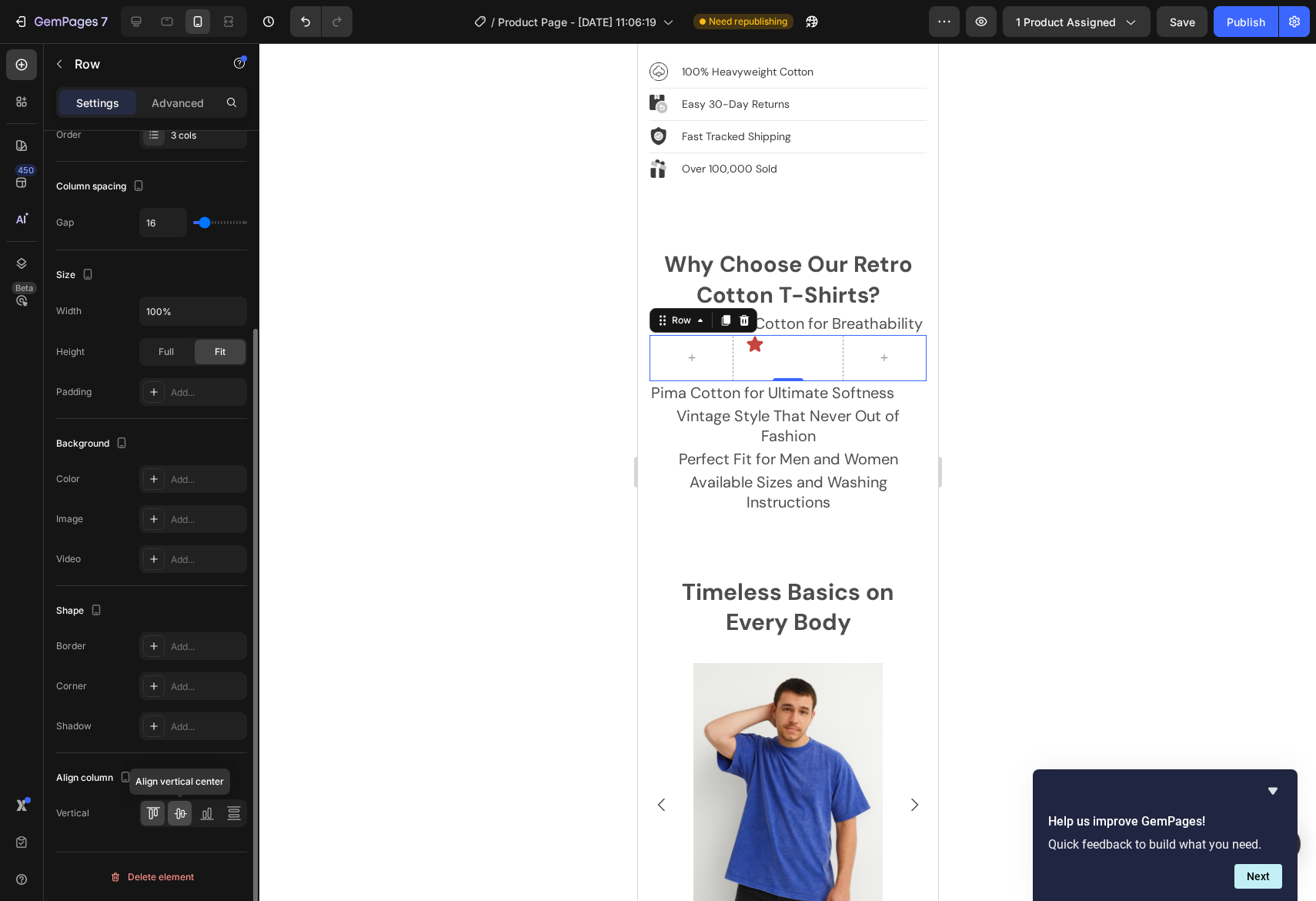
click at [188, 817] on div at bounding box center [179, 813] width 24 height 25
click at [237, 816] on icon at bounding box center [234, 813] width 15 height 15
click at [176, 817] on icon at bounding box center [180, 813] width 15 height 15
click at [1122, 450] on div at bounding box center [788, 472] width 1057 height 858
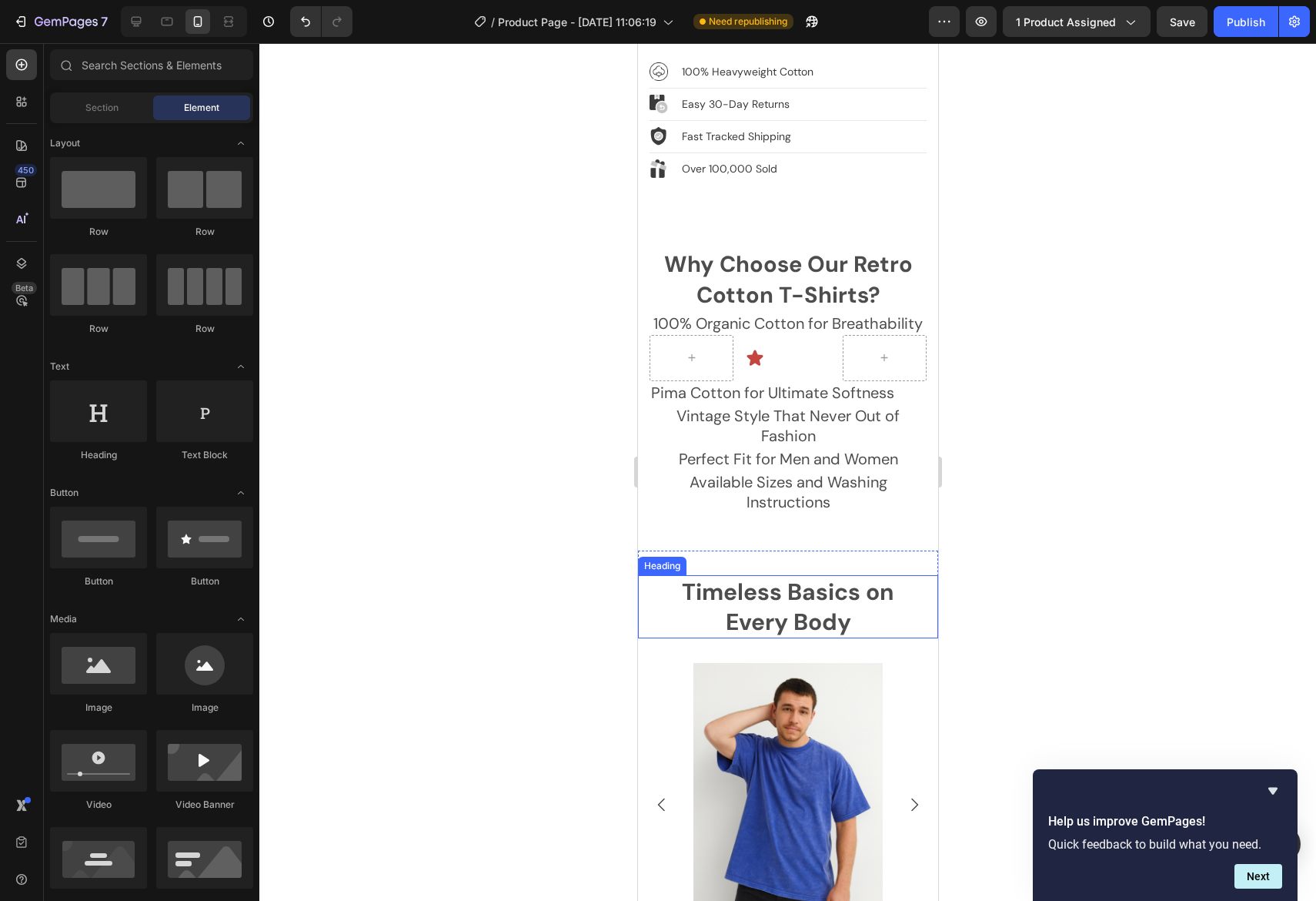
click at [1154, 496] on div at bounding box center [788, 472] width 1057 height 858
click at [1153, 494] on div at bounding box center [788, 472] width 1057 height 858
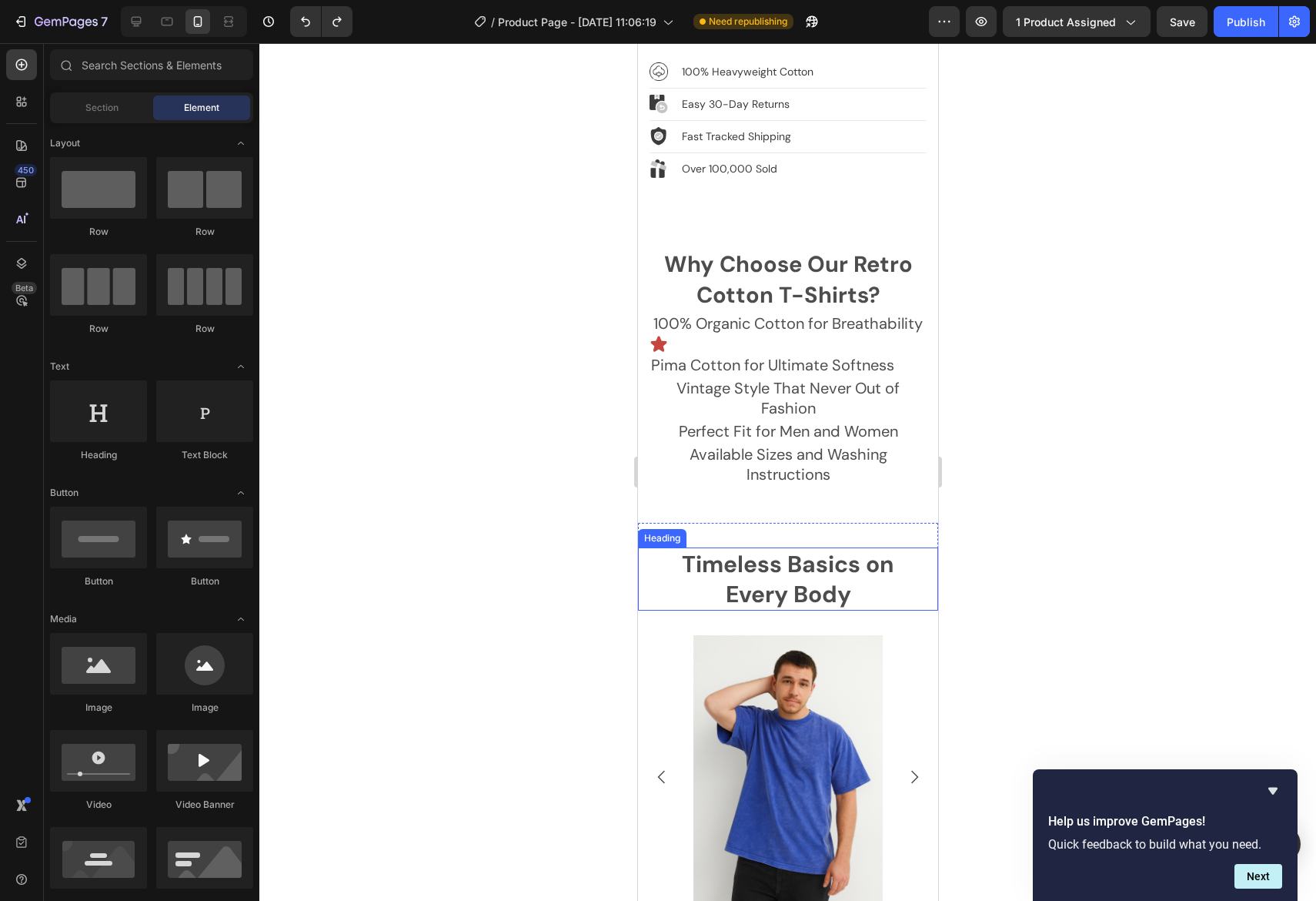
click at [1111, 436] on div at bounding box center [788, 472] width 1057 height 858
click at [808, 335] on div "Icon" at bounding box center [788, 344] width 277 height 19
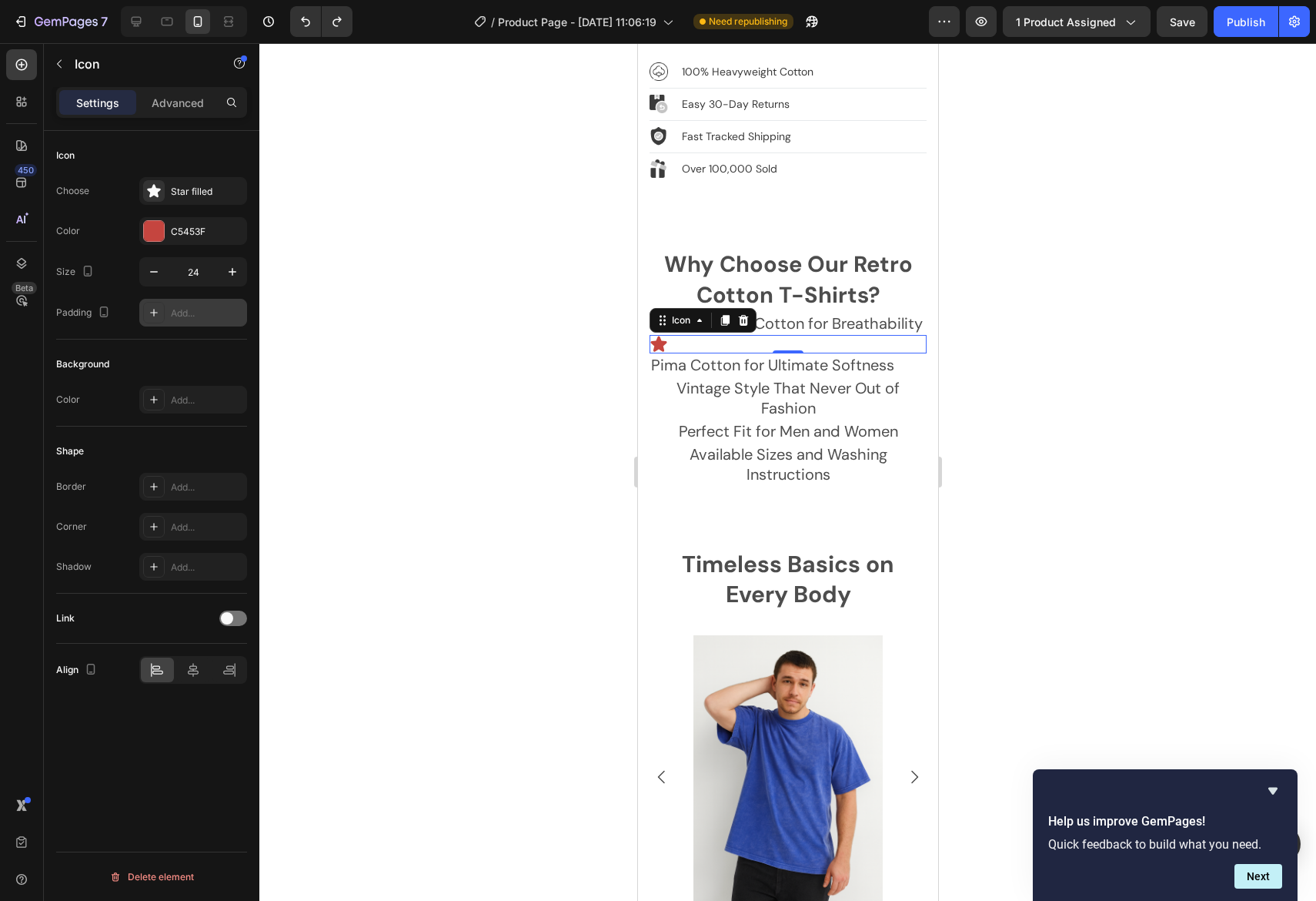
click at [203, 310] on div "Add..." at bounding box center [207, 313] width 73 height 14
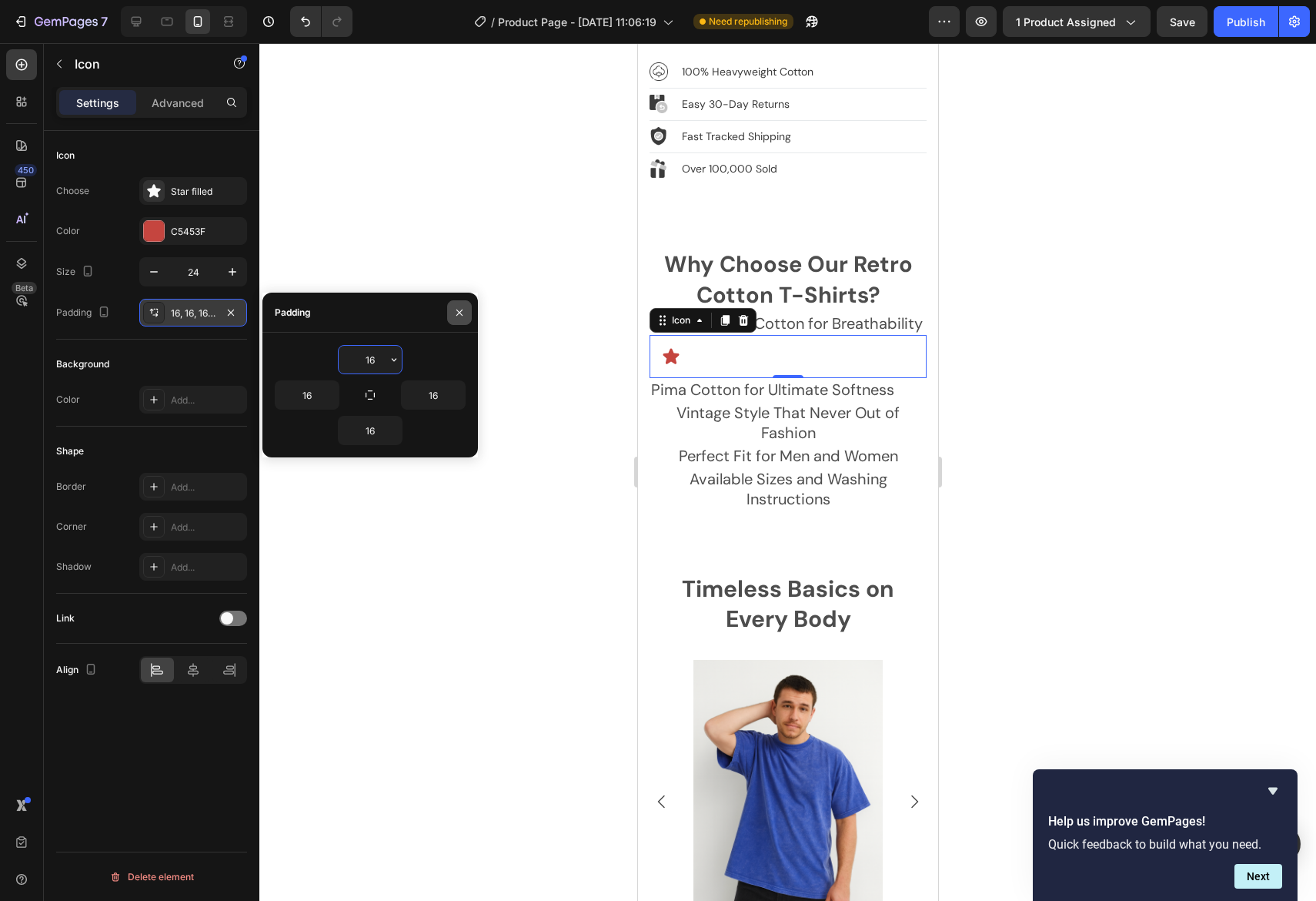
click at [462, 306] on button "button" at bounding box center [459, 312] width 25 height 25
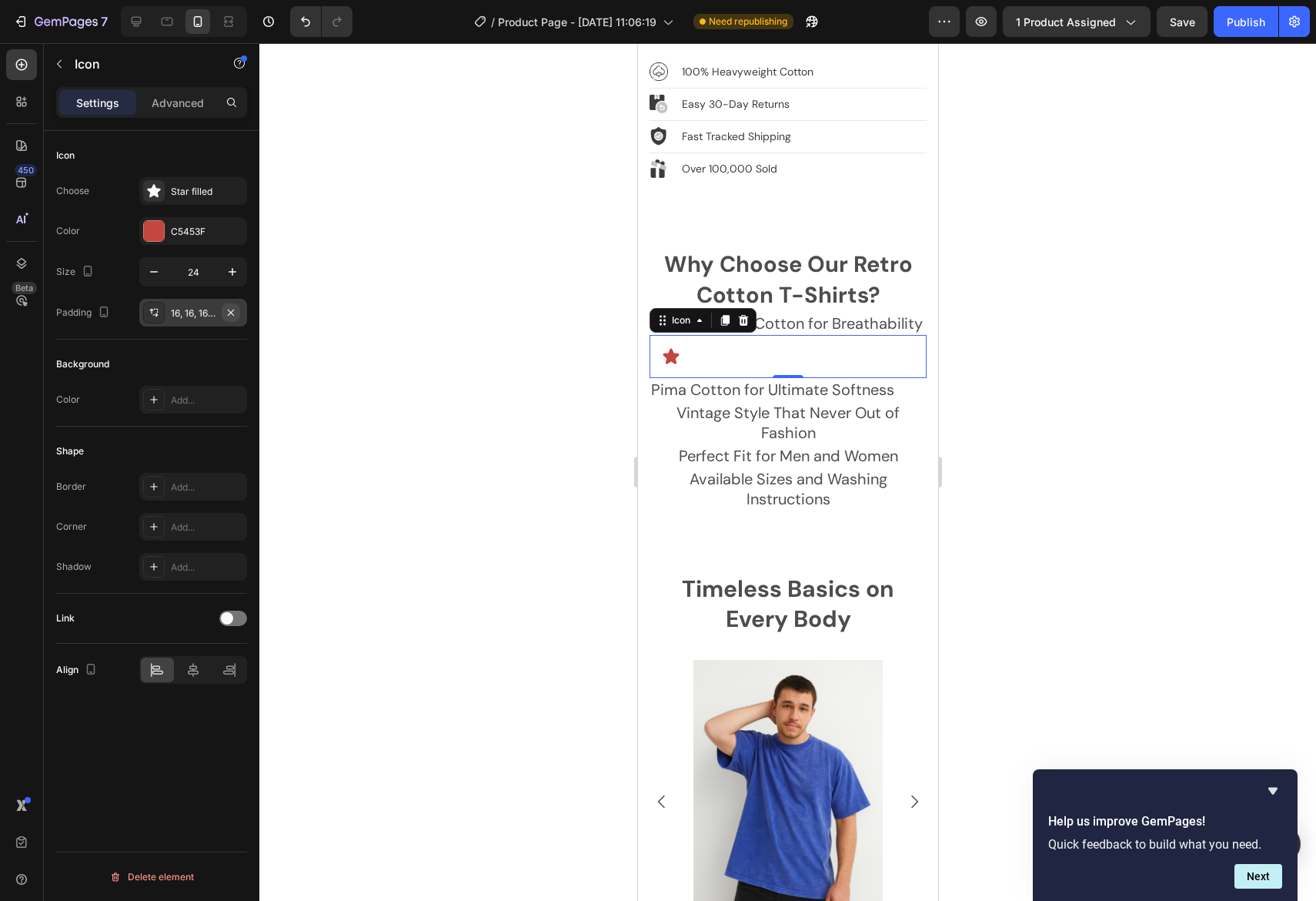
click at [237, 311] on icon "button" at bounding box center [230, 312] width 12 height 12
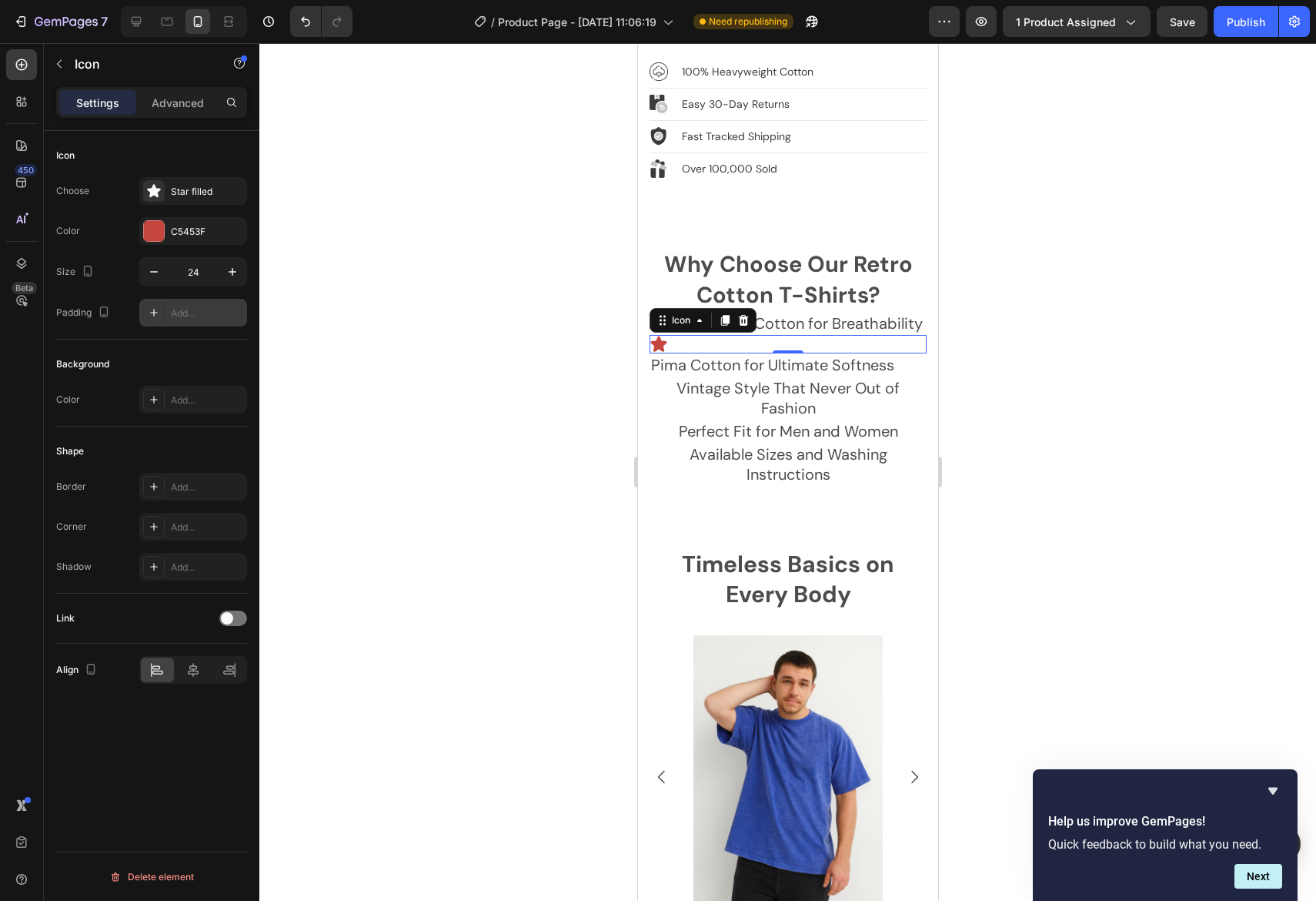
click at [985, 283] on div at bounding box center [788, 472] width 1057 height 858
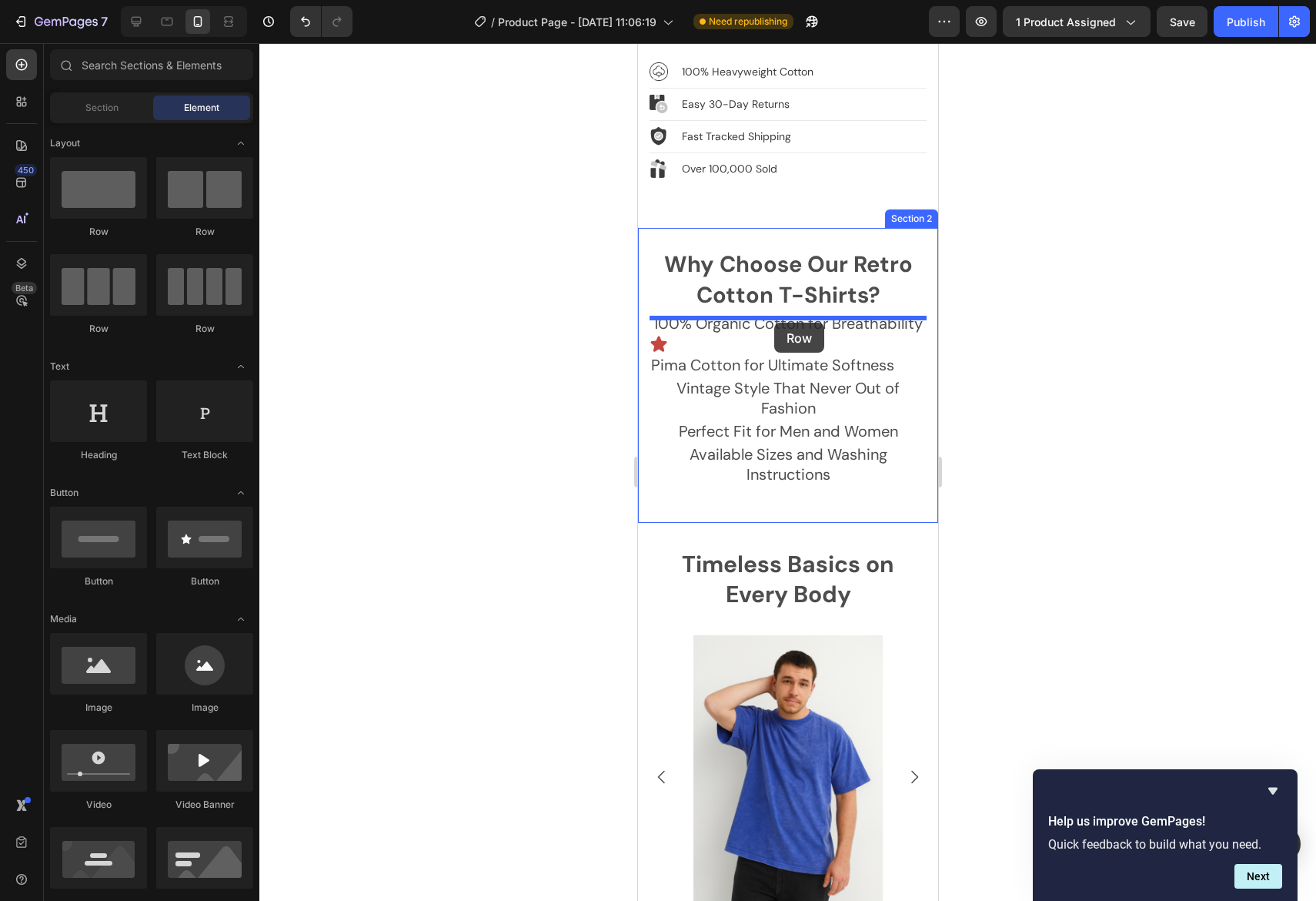
drag, startPoint x: 731, startPoint y: 325, endPoint x: 774, endPoint y: 323, distance: 43.0
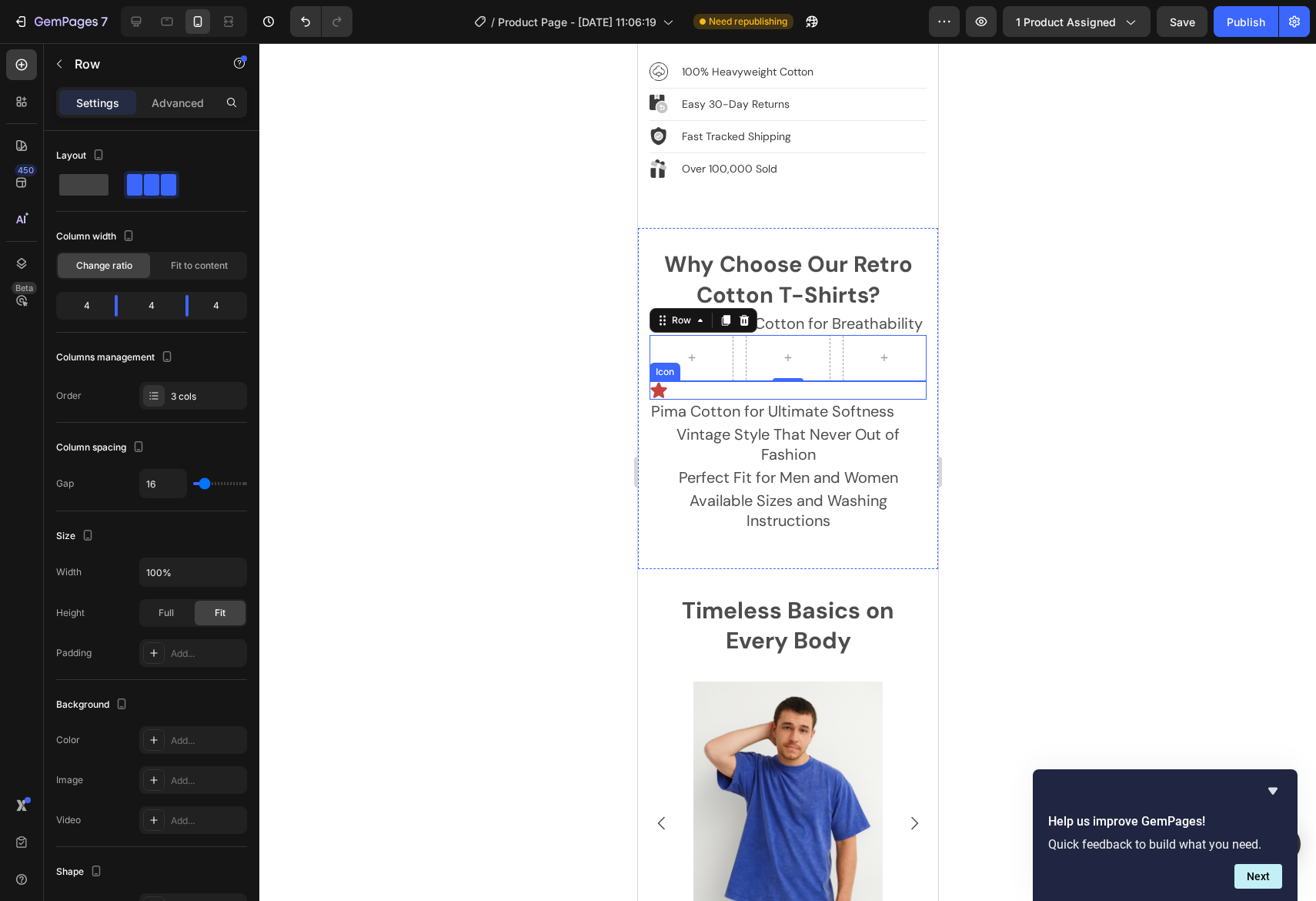
click at [663, 382] on icon at bounding box center [658, 390] width 16 height 15
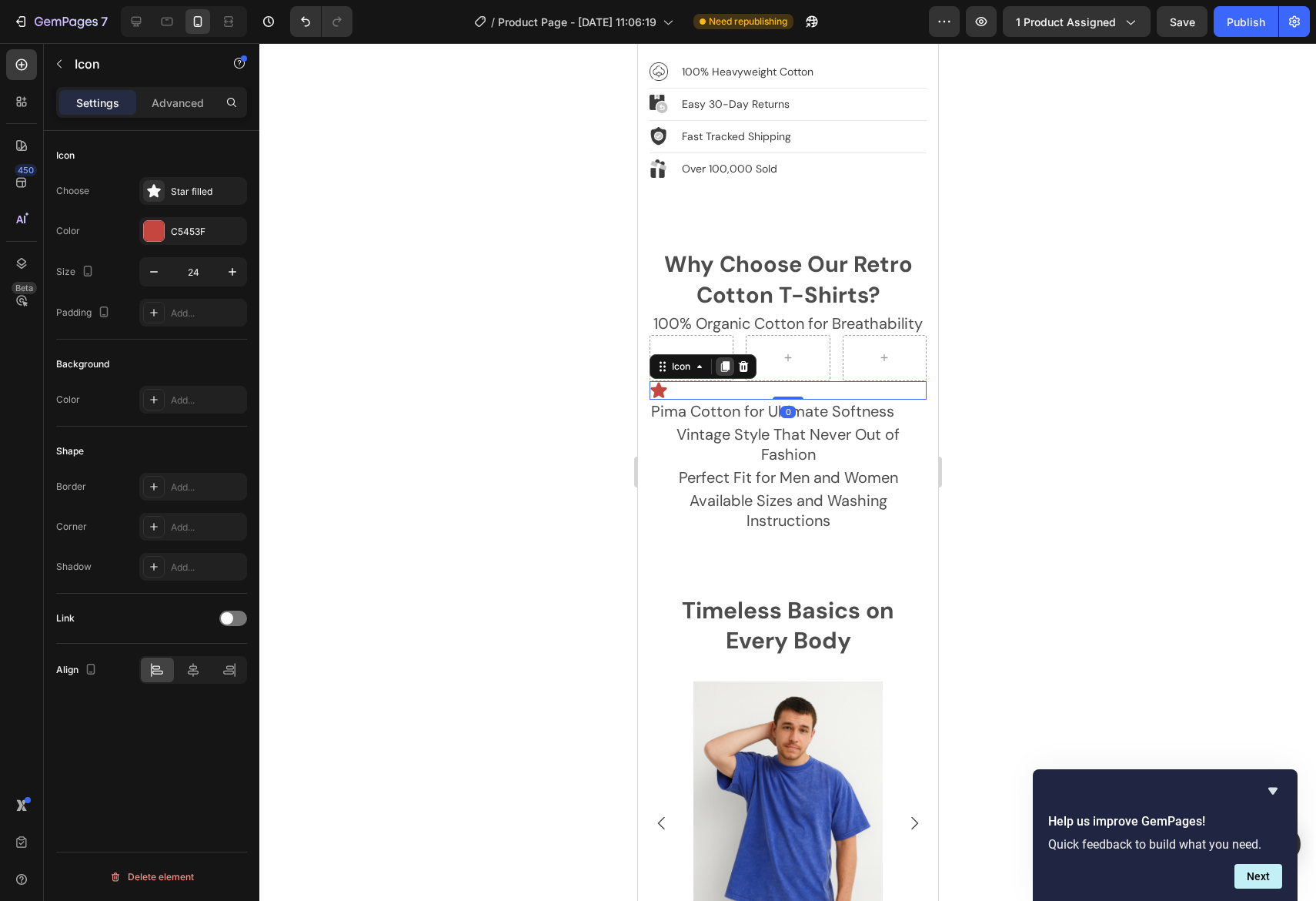
click at [725, 360] on icon at bounding box center [724, 366] width 12 height 12
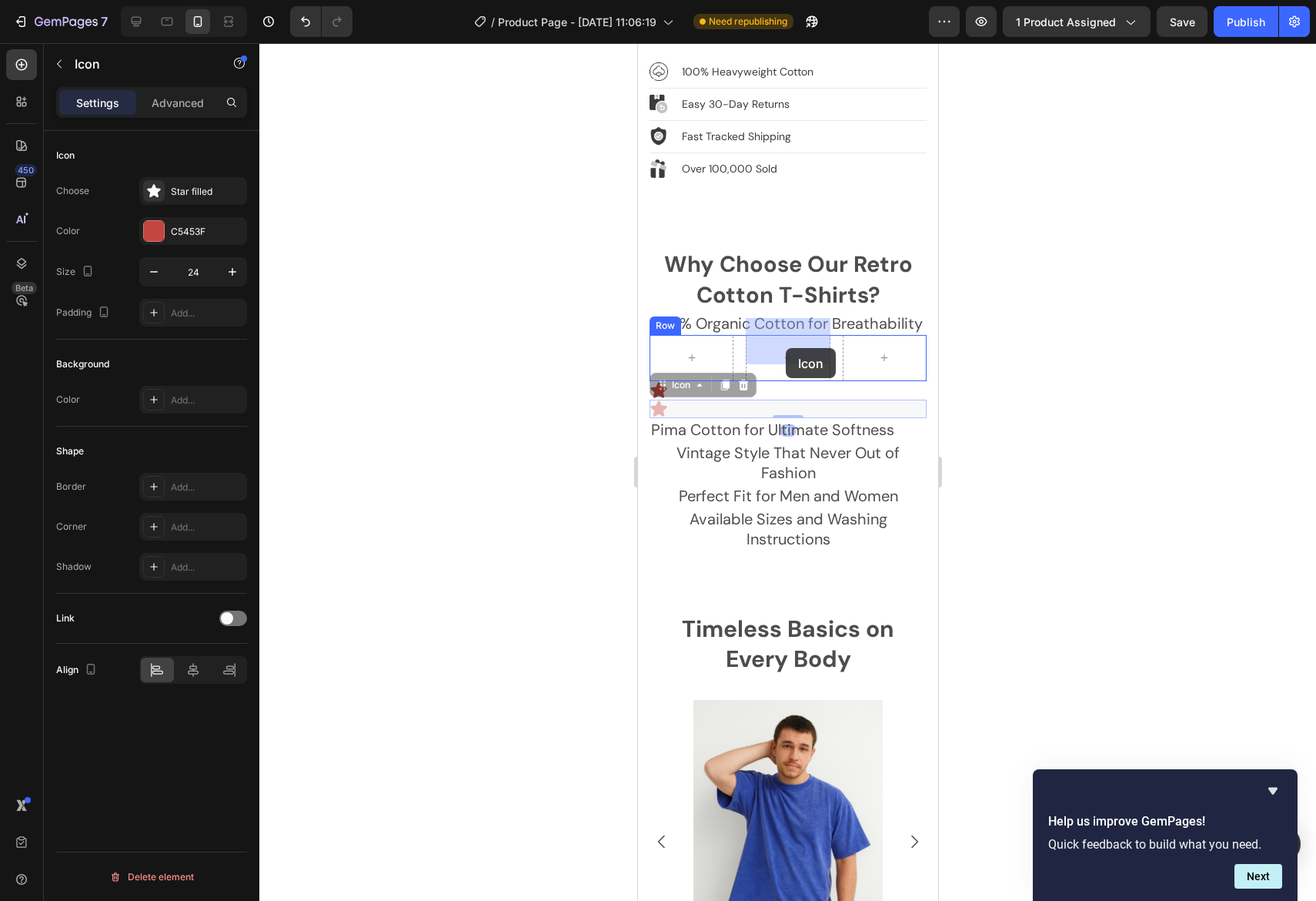
drag, startPoint x: 659, startPoint y: 375, endPoint x: 781, endPoint y: 350, distance: 124.5
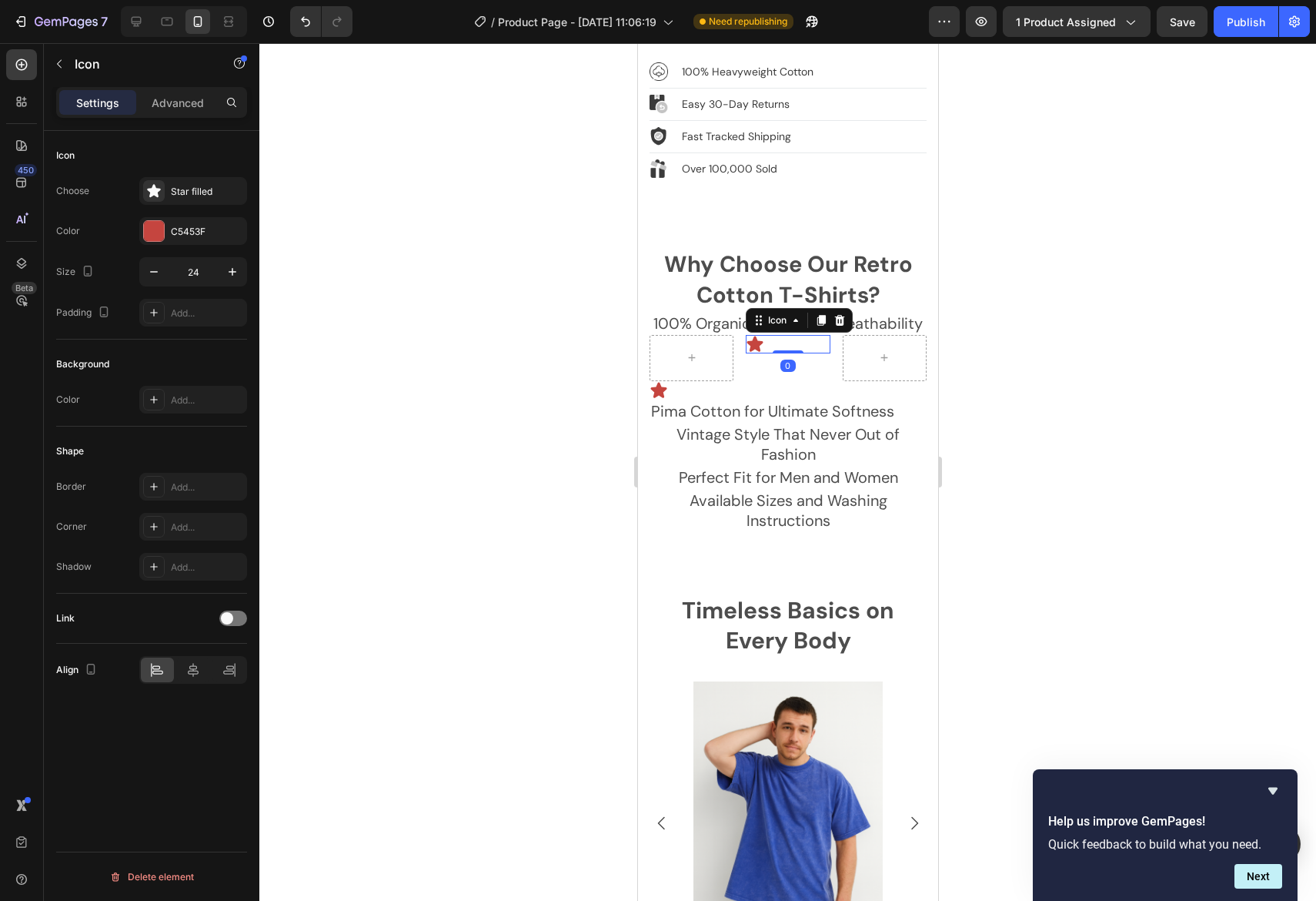
click at [803, 335] on div "Icon 0" at bounding box center [787, 344] width 84 height 19
click at [808, 349] on div "Icon 0" at bounding box center [787, 358] width 84 height 46
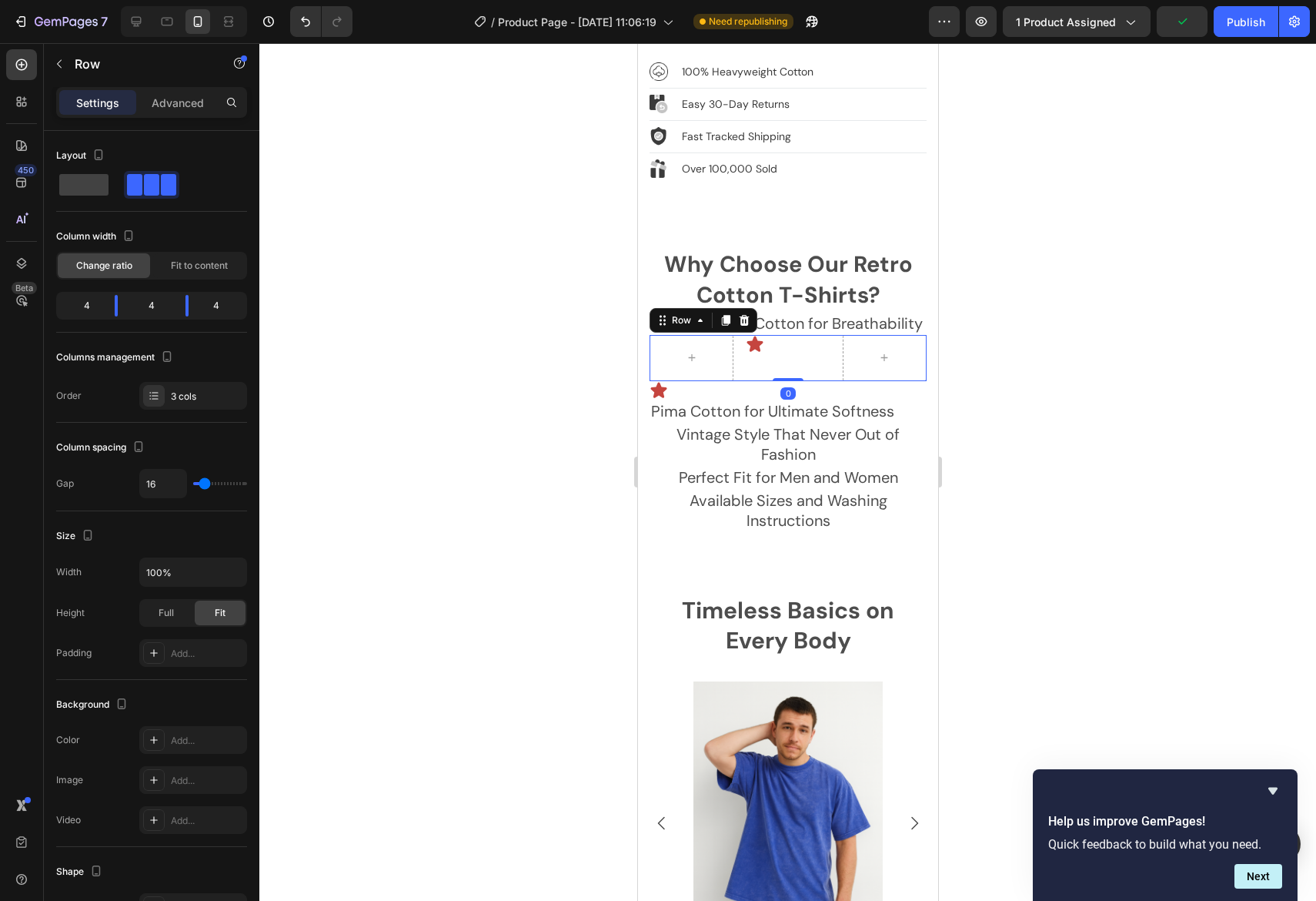
click at [218, 103] on div "Settings Advanced" at bounding box center [152, 102] width 185 height 25
click at [194, 104] on p "Advanced" at bounding box center [177, 102] width 52 height 16
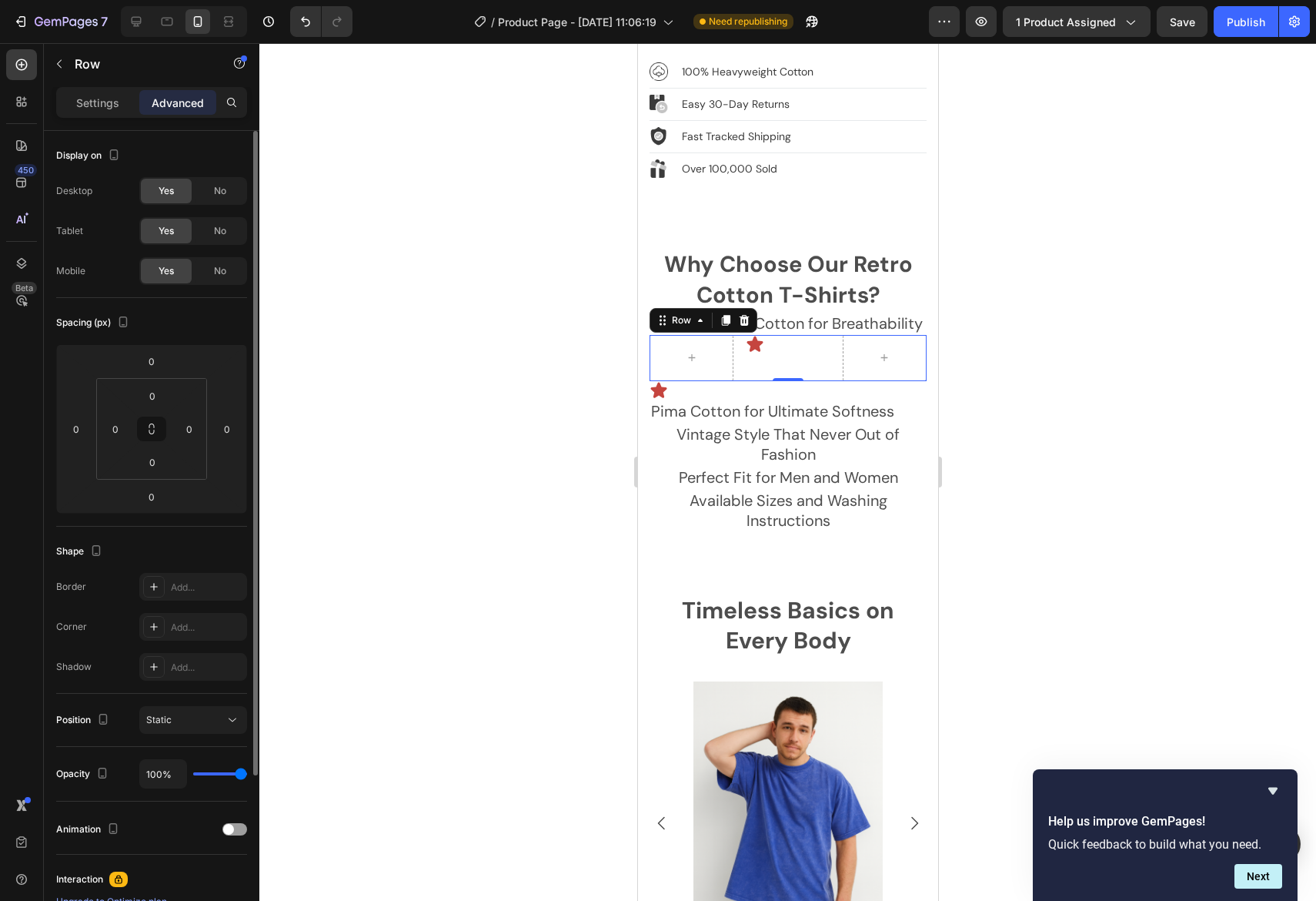
scroll to position [78, 0]
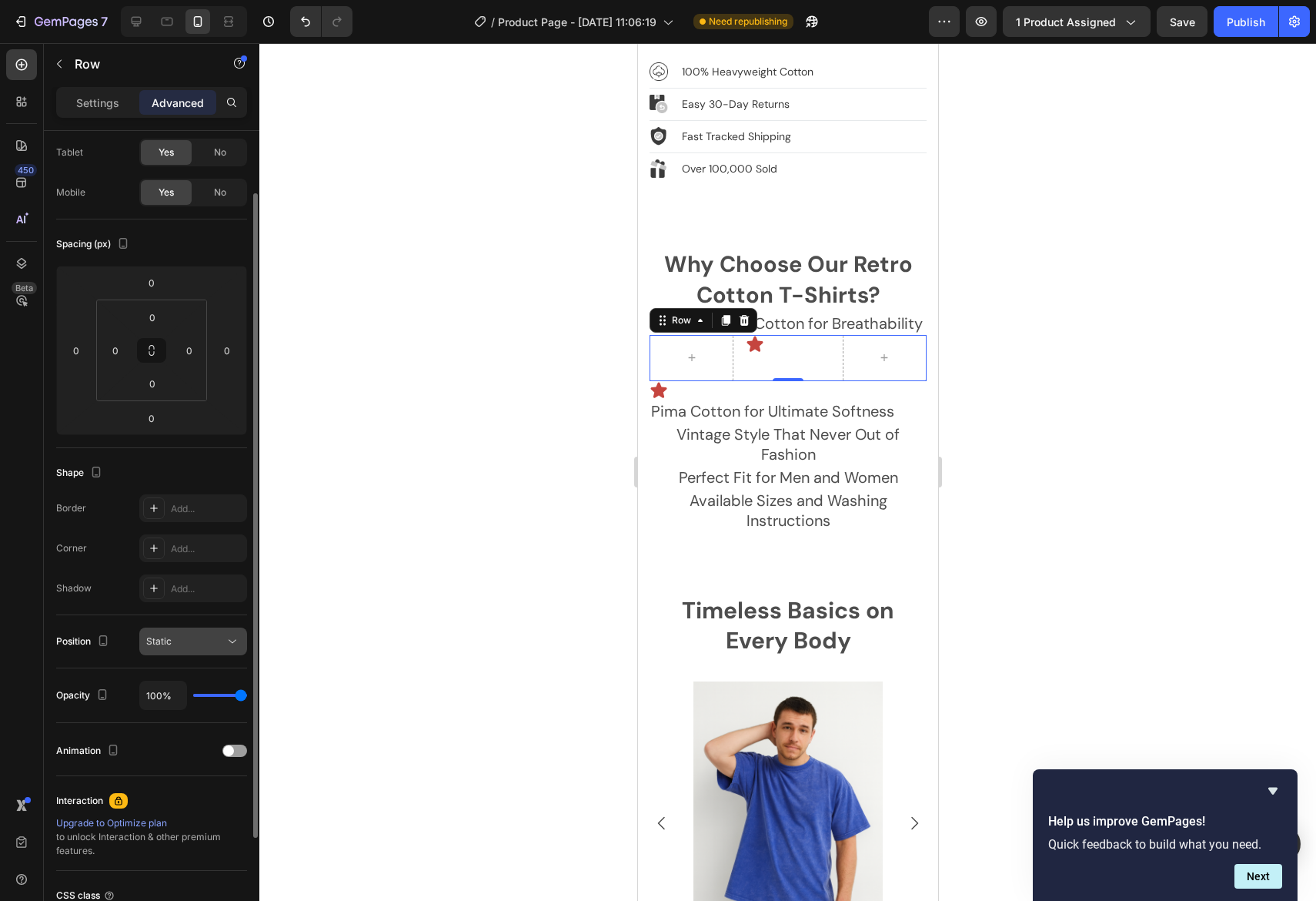
click at [219, 642] on div "Static" at bounding box center [185, 641] width 78 height 14
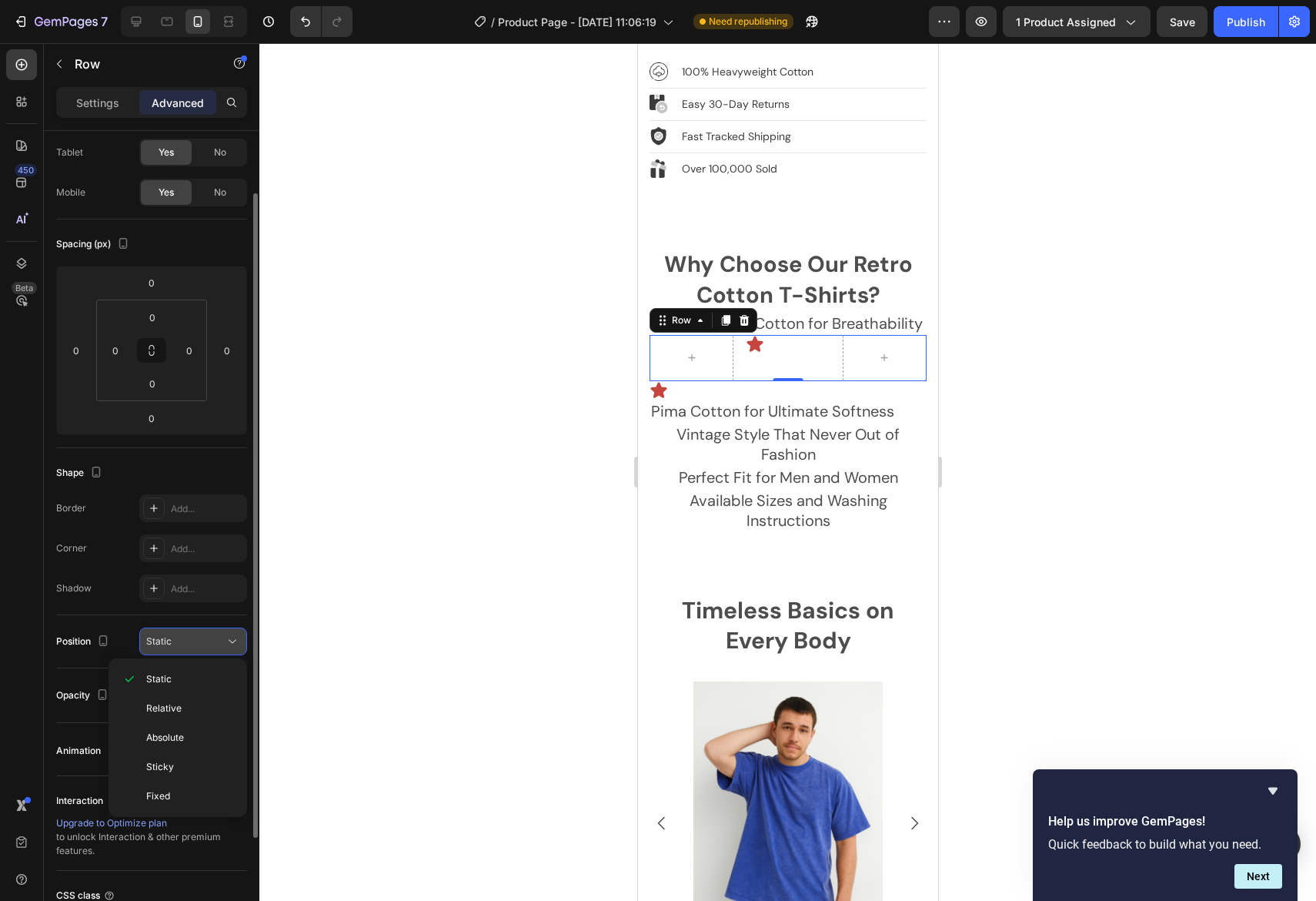
click at [218, 639] on div "Static" at bounding box center [185, 641] width 78 height 14
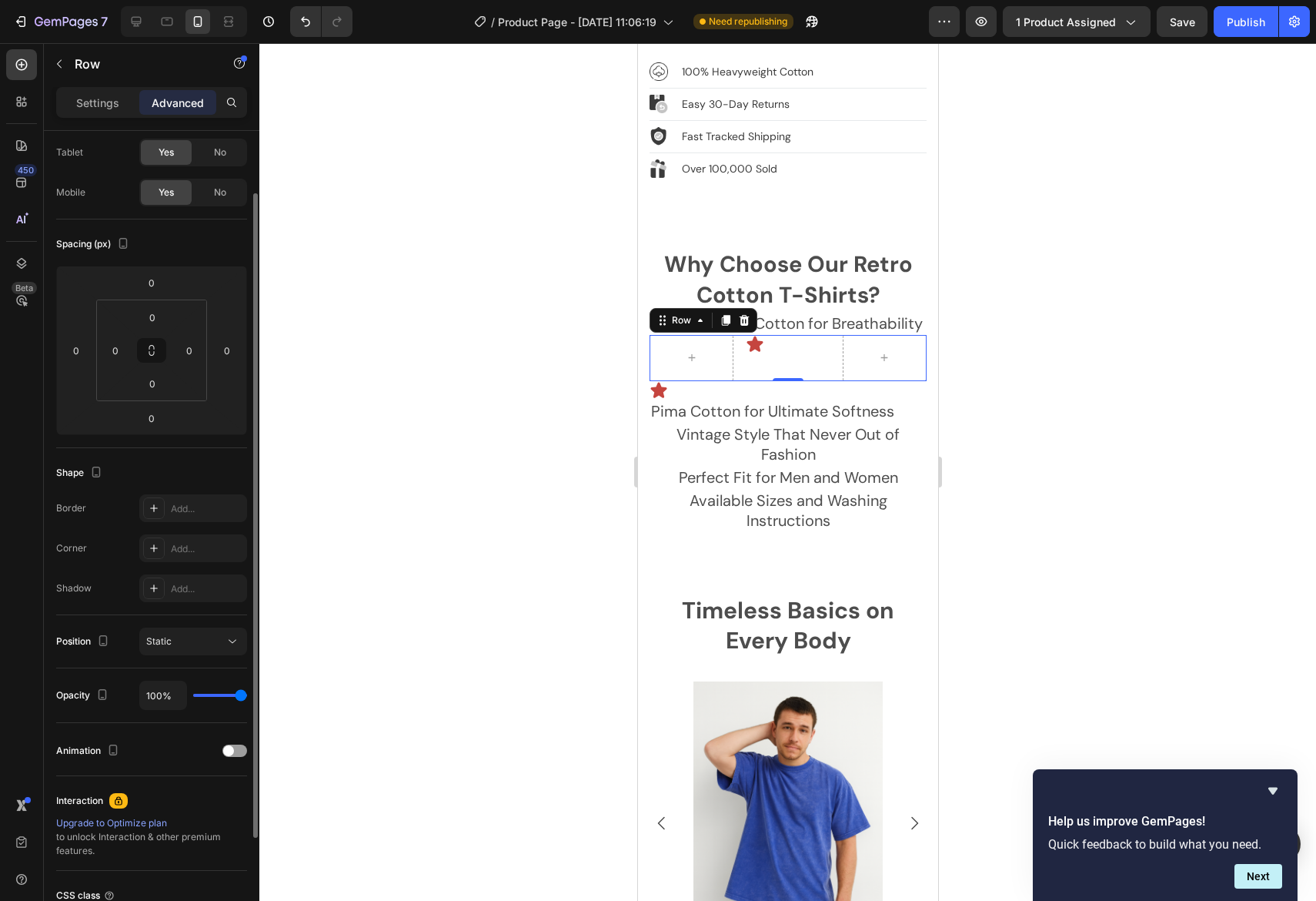
scroll to position [213, 0]
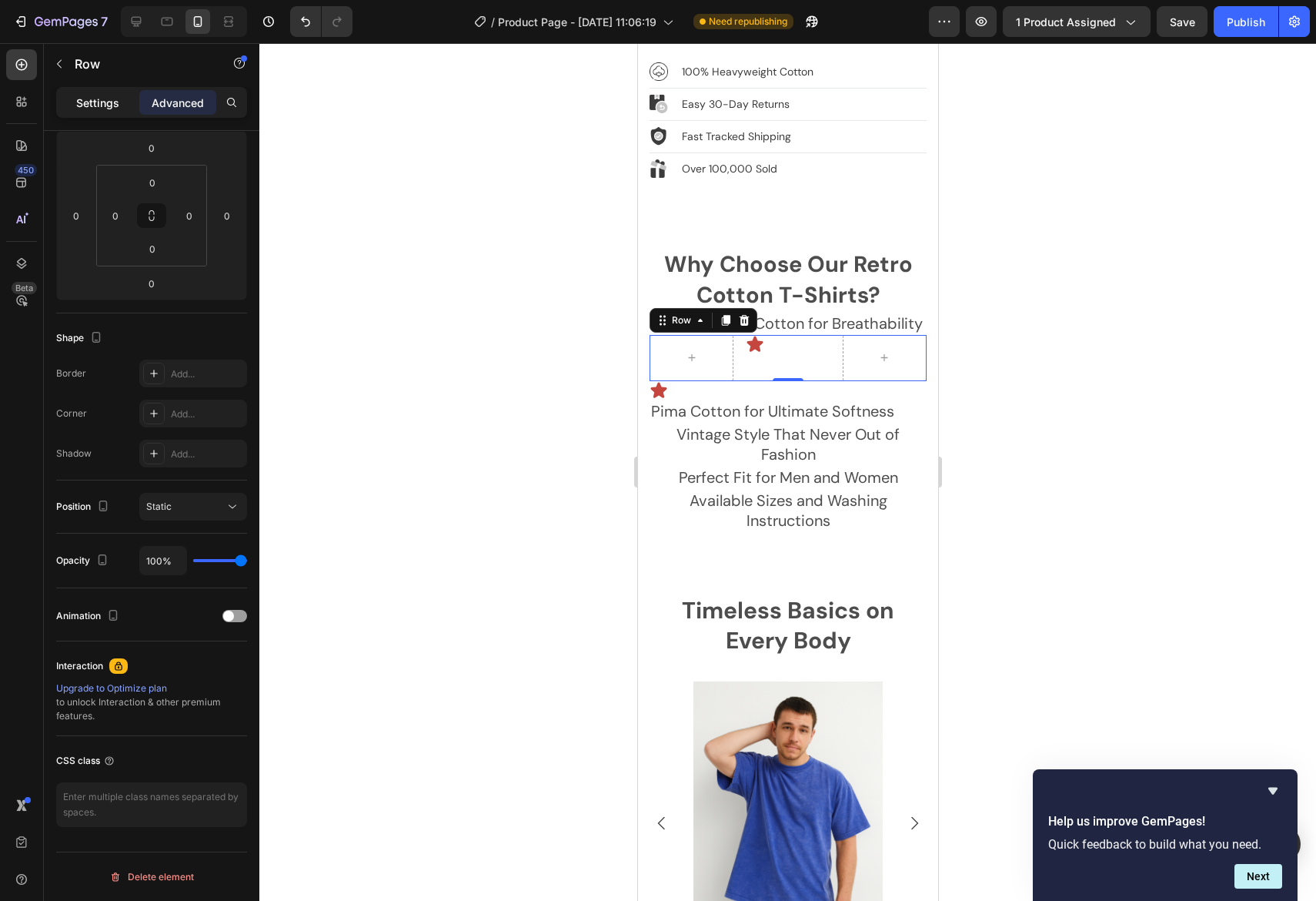
click at [115, 103] on p "Settings" at bounding box center [98, 102] width 43 height 16
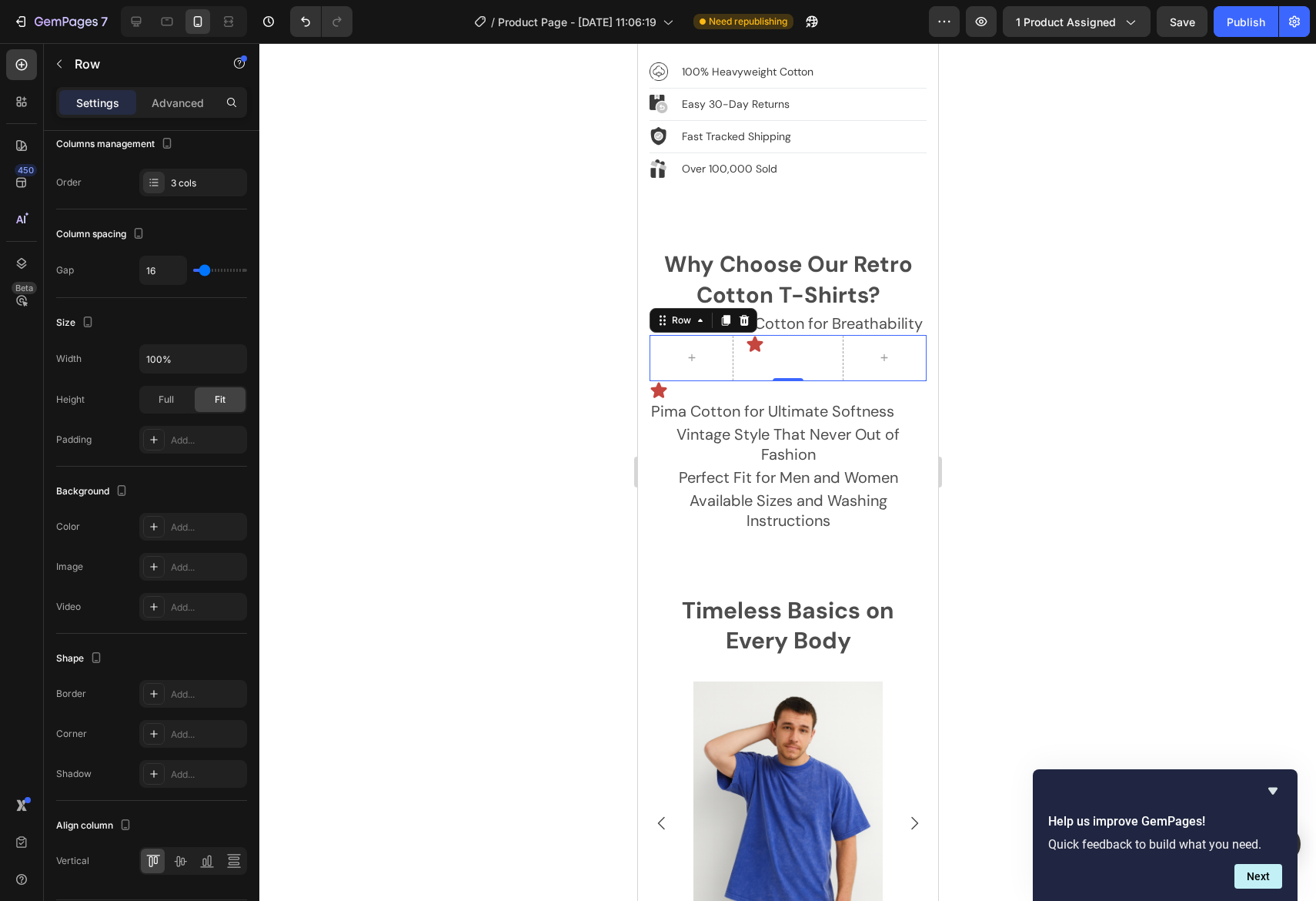
click at [1031, 431] on div at bounding box center [788, 472] width 1057 height 858
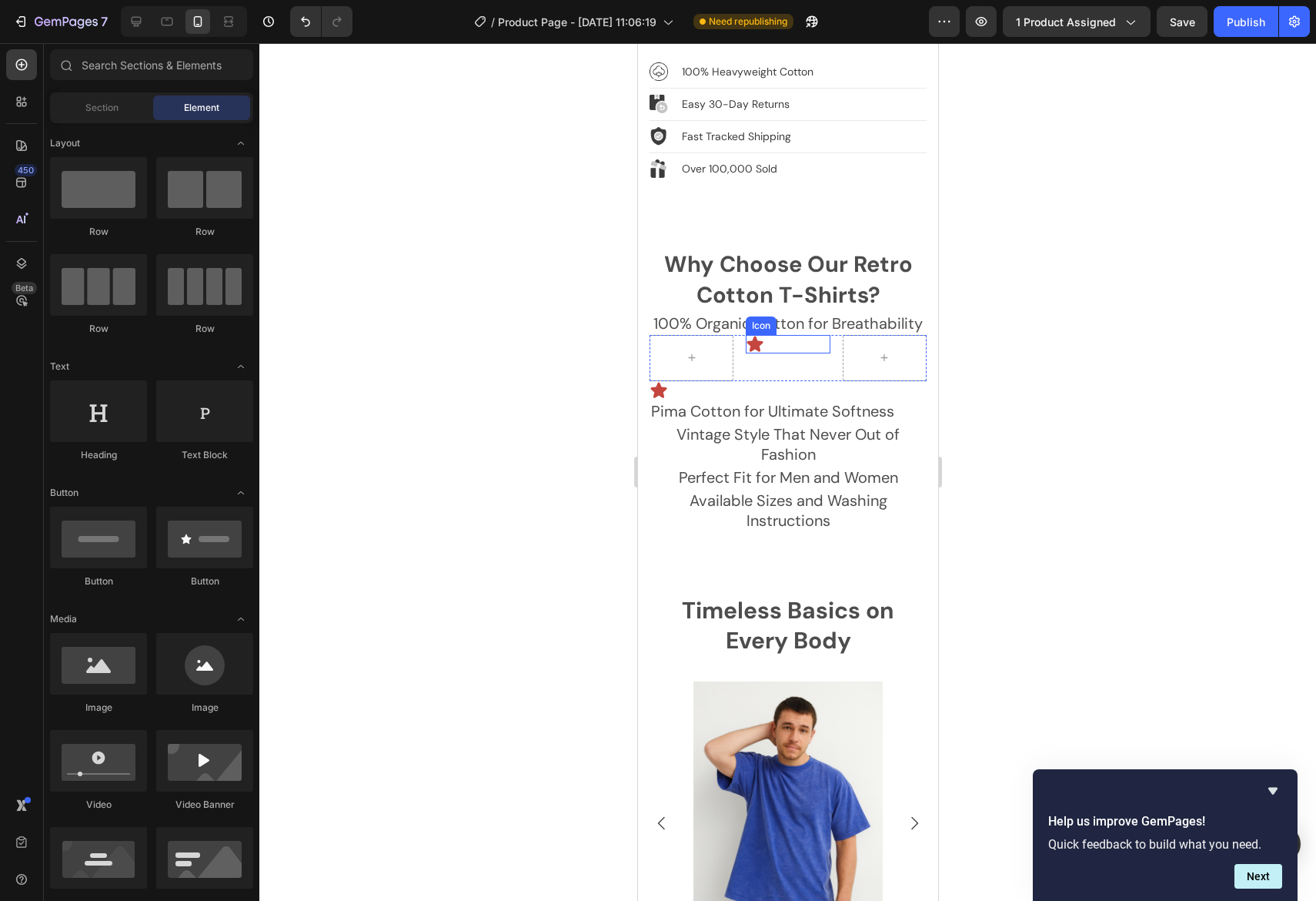
click at [809, 336] on div "Icon" at bounding box center [787, 344] width 84 height 19
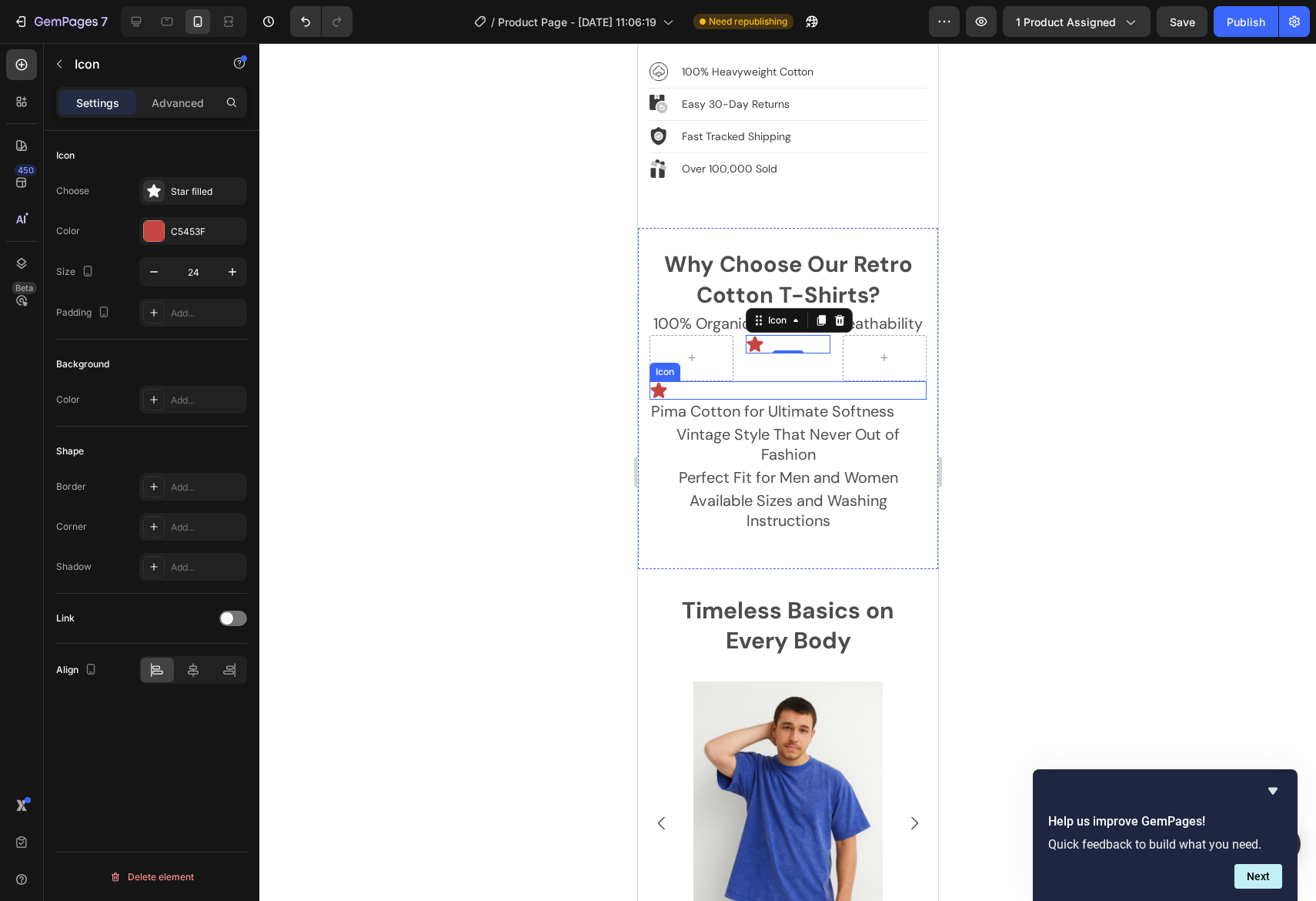
click at [768, 381] on div "Icon" at bounding box center [788, 391] width 277 height 19
click at [196, 669] on icon at bounding box center [192, 670] width 10 height 14
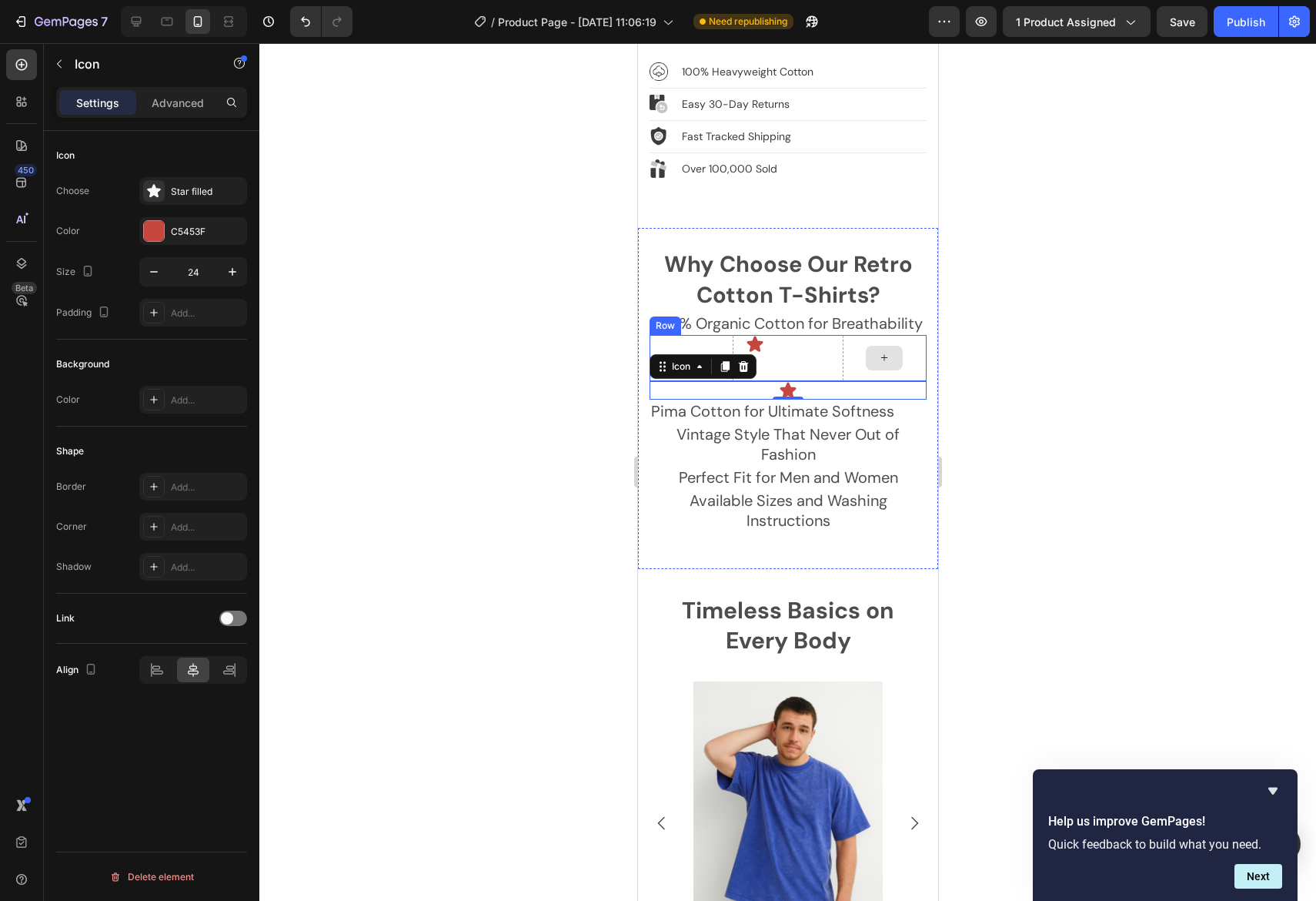
click at [862, 335] on div at bounding box center [884, 358] width 84 height 46
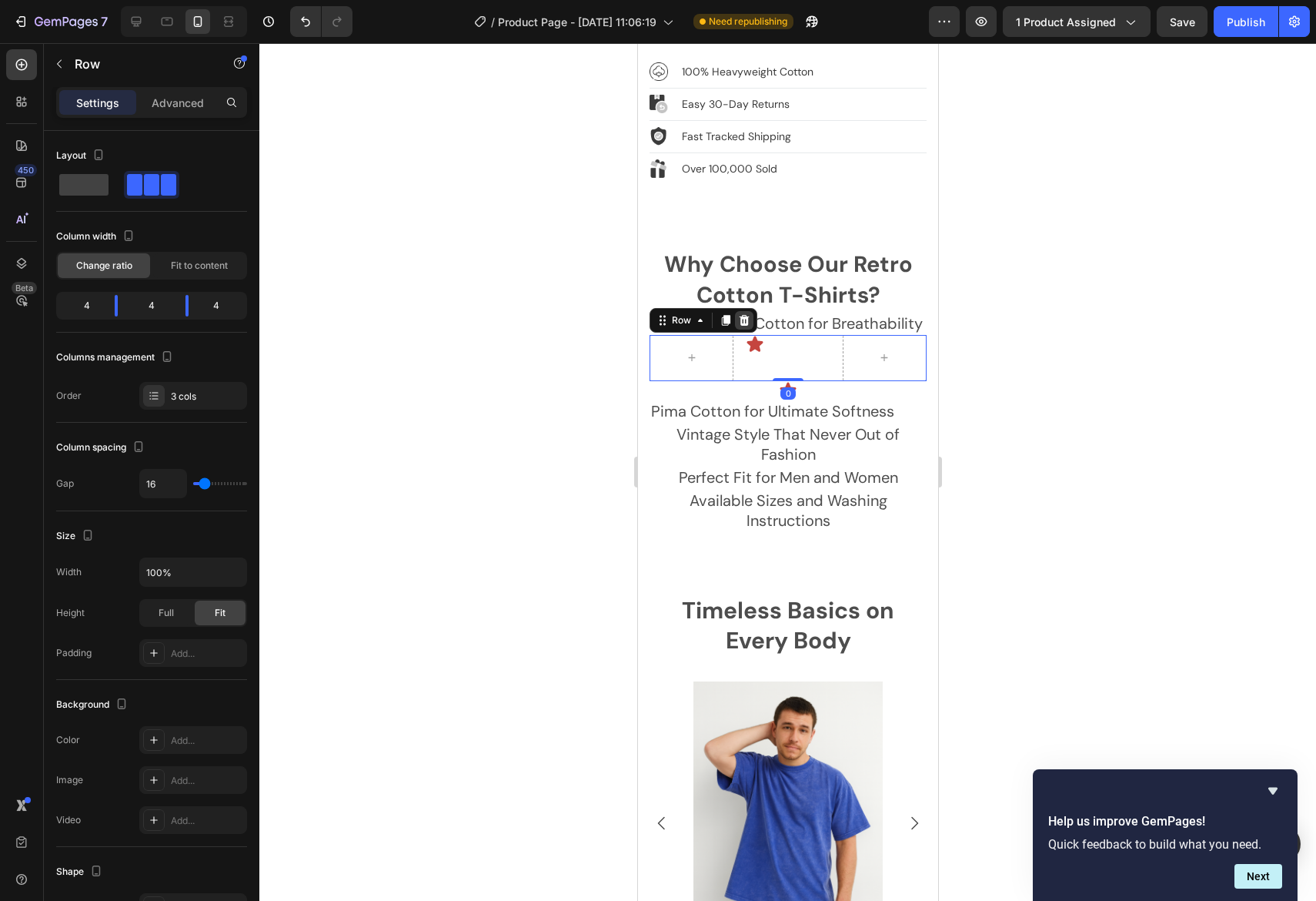
click at [744, 314] on icon at bounding box center [743, 319] width 10 height 10
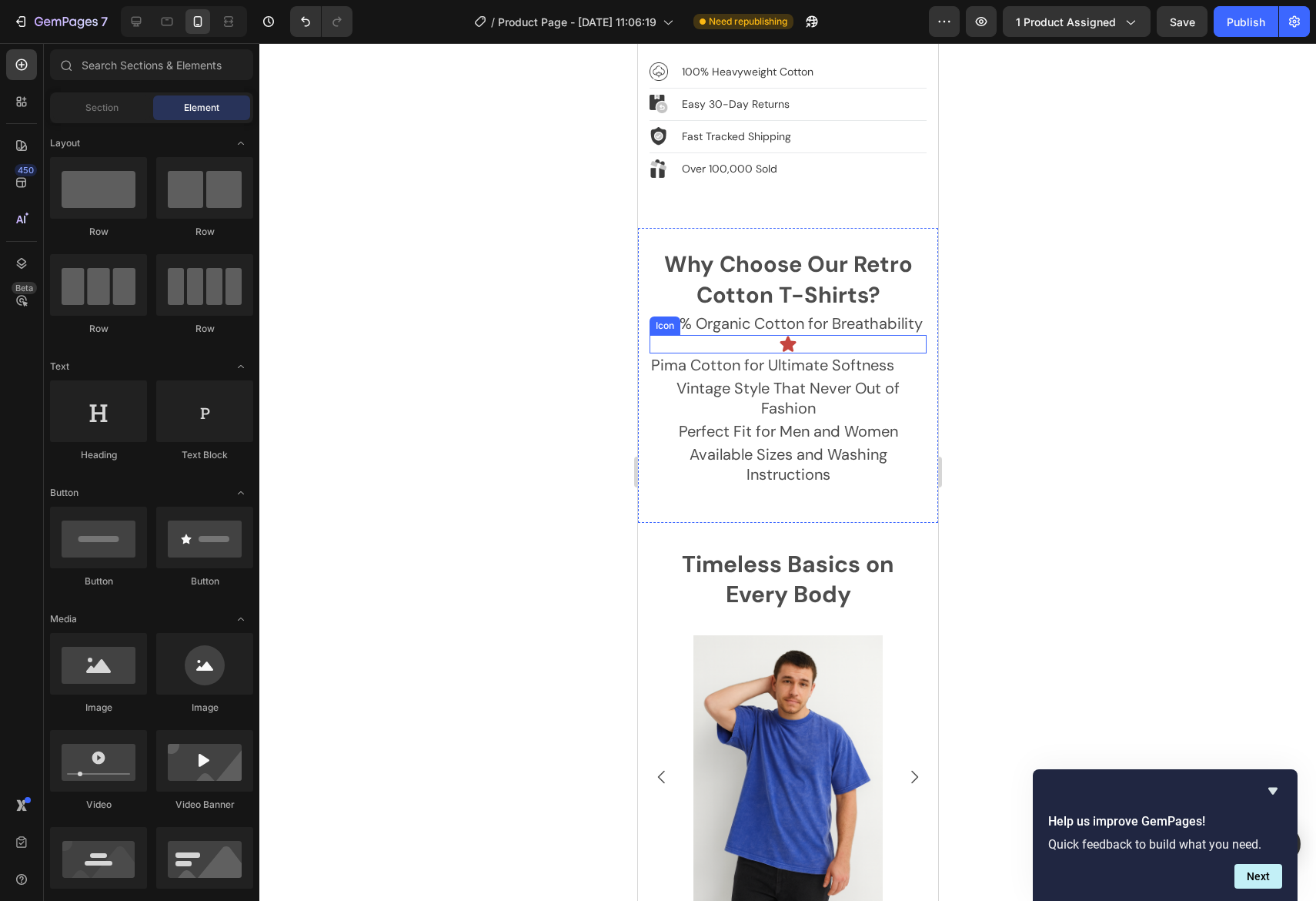
click at [786, 336] on icon at bounding box center [788, 343] width 16 height 15
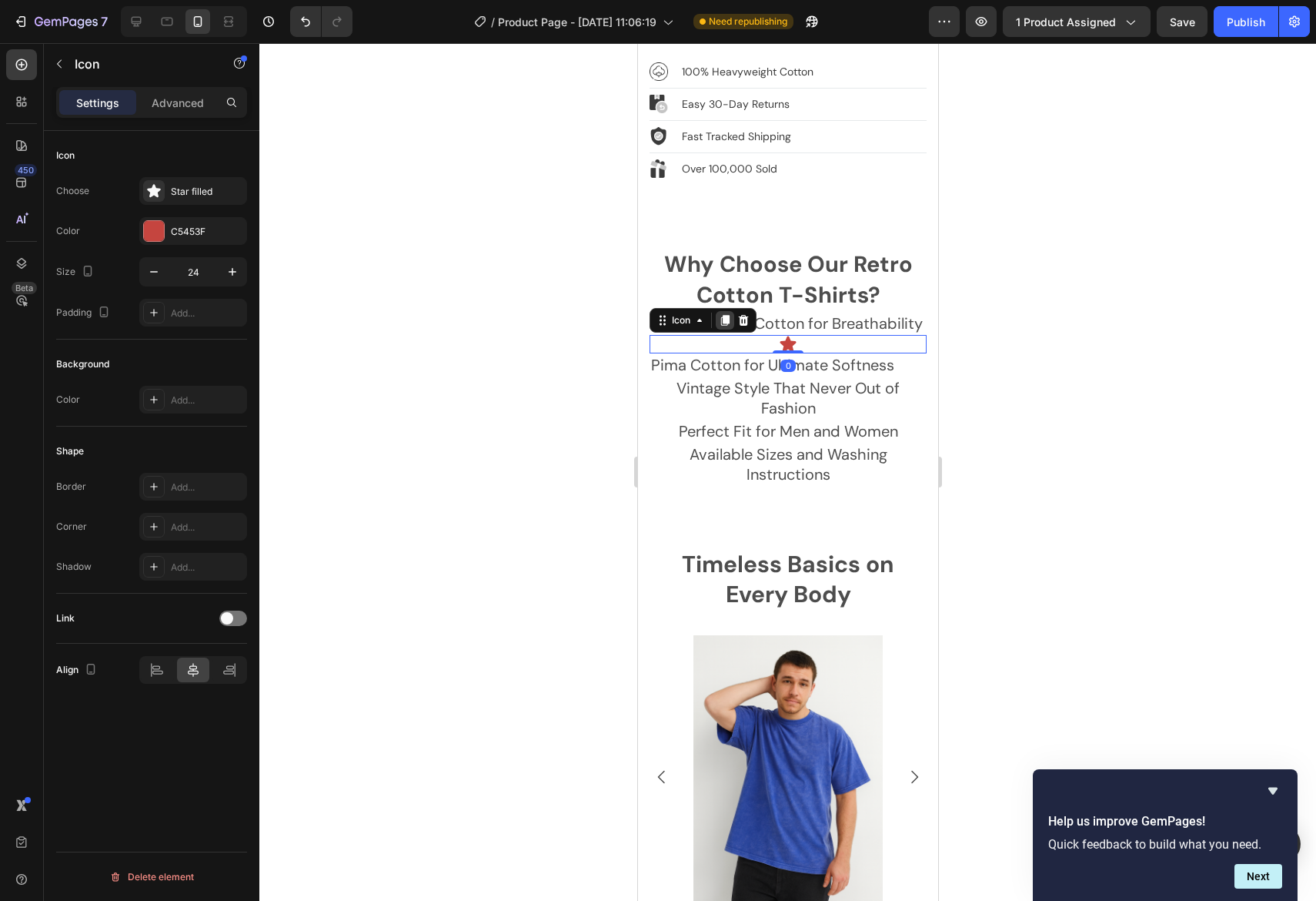
click at [725, 315] on icon at bounding box center [725, 320] width 8 height 10
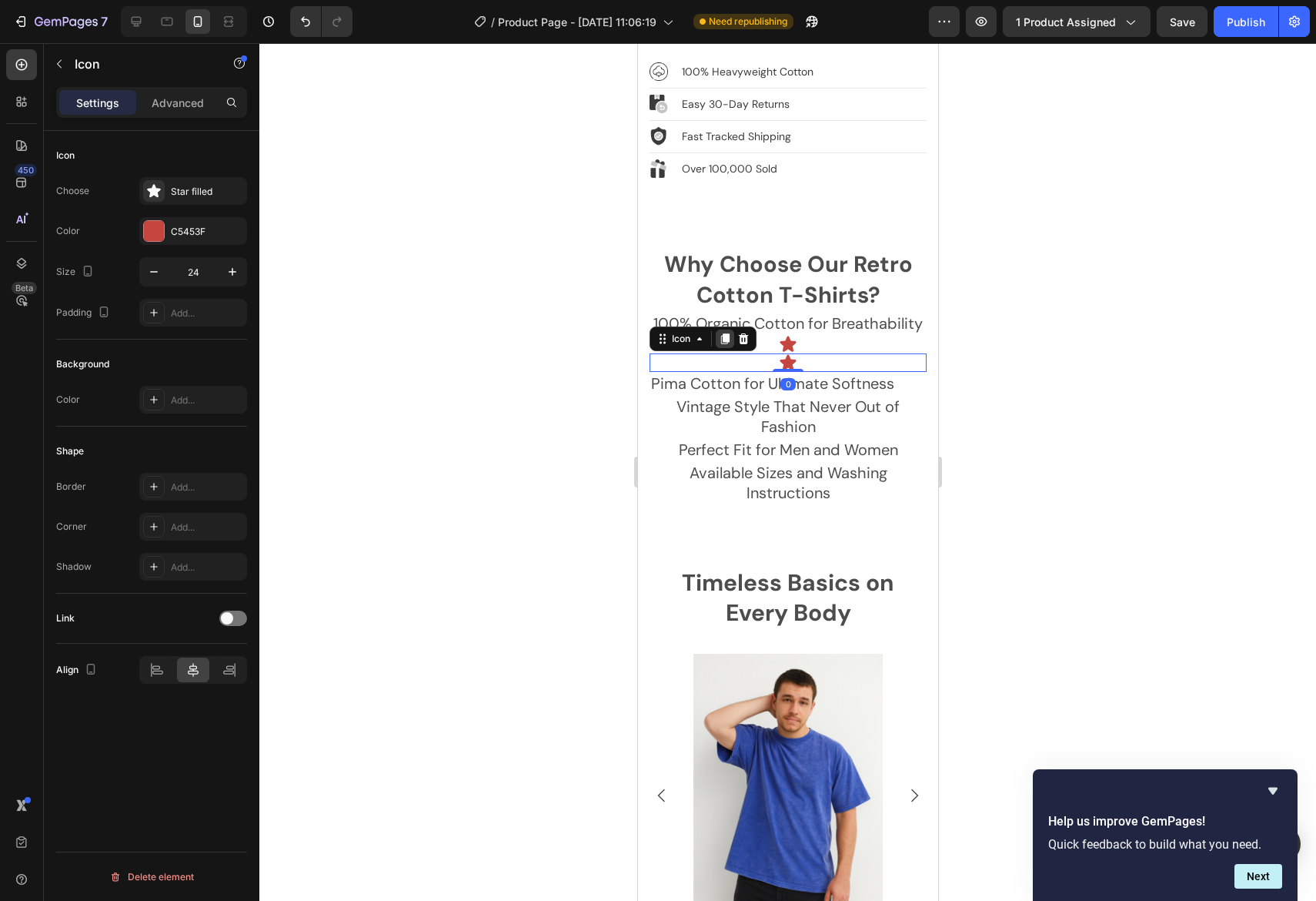
click at [722, 333] on icon at bounding box center [724, 339] width 12 height 12
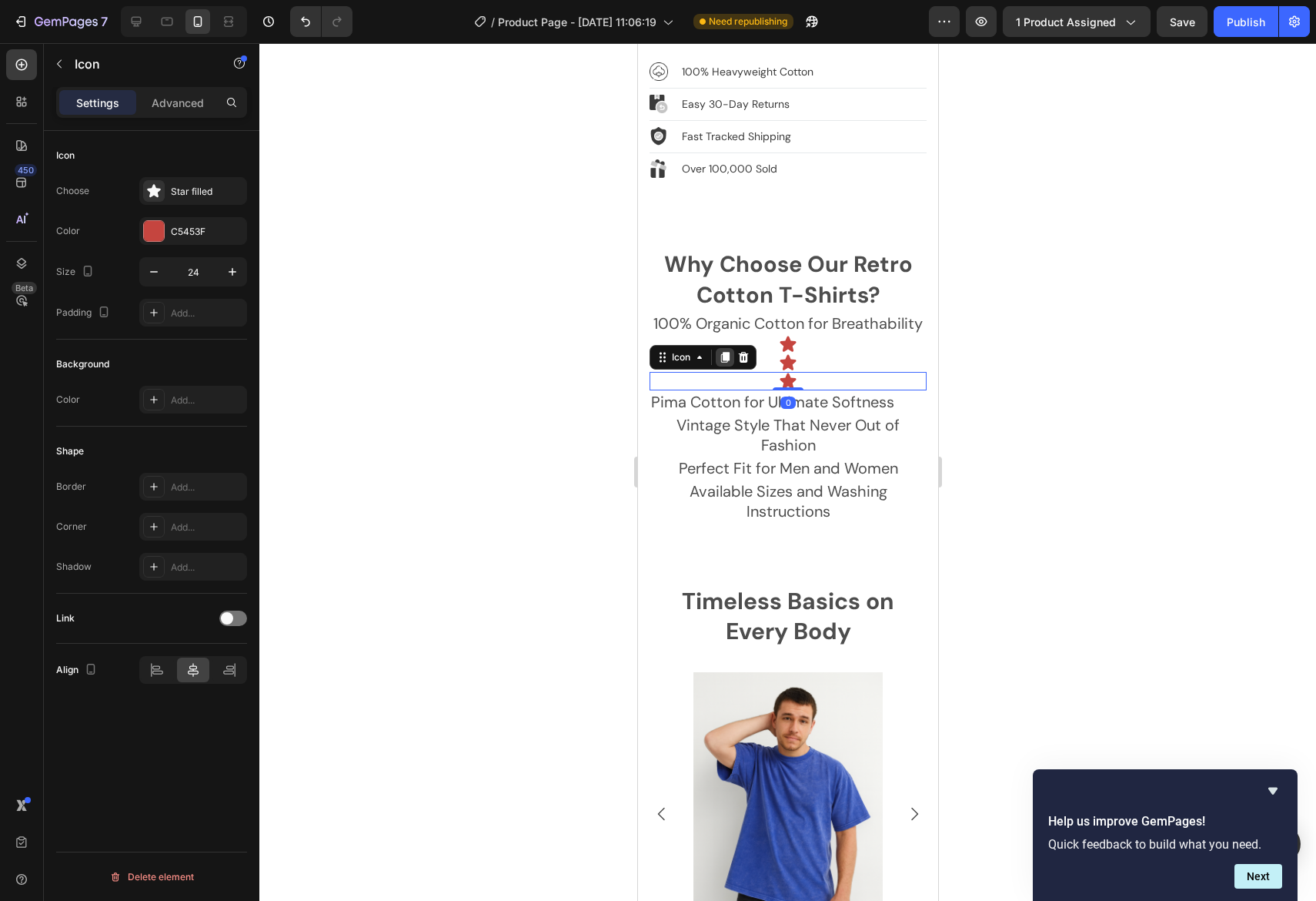
click at [722, 352] on icon at bounding box center [725, 357] width 8 height 10
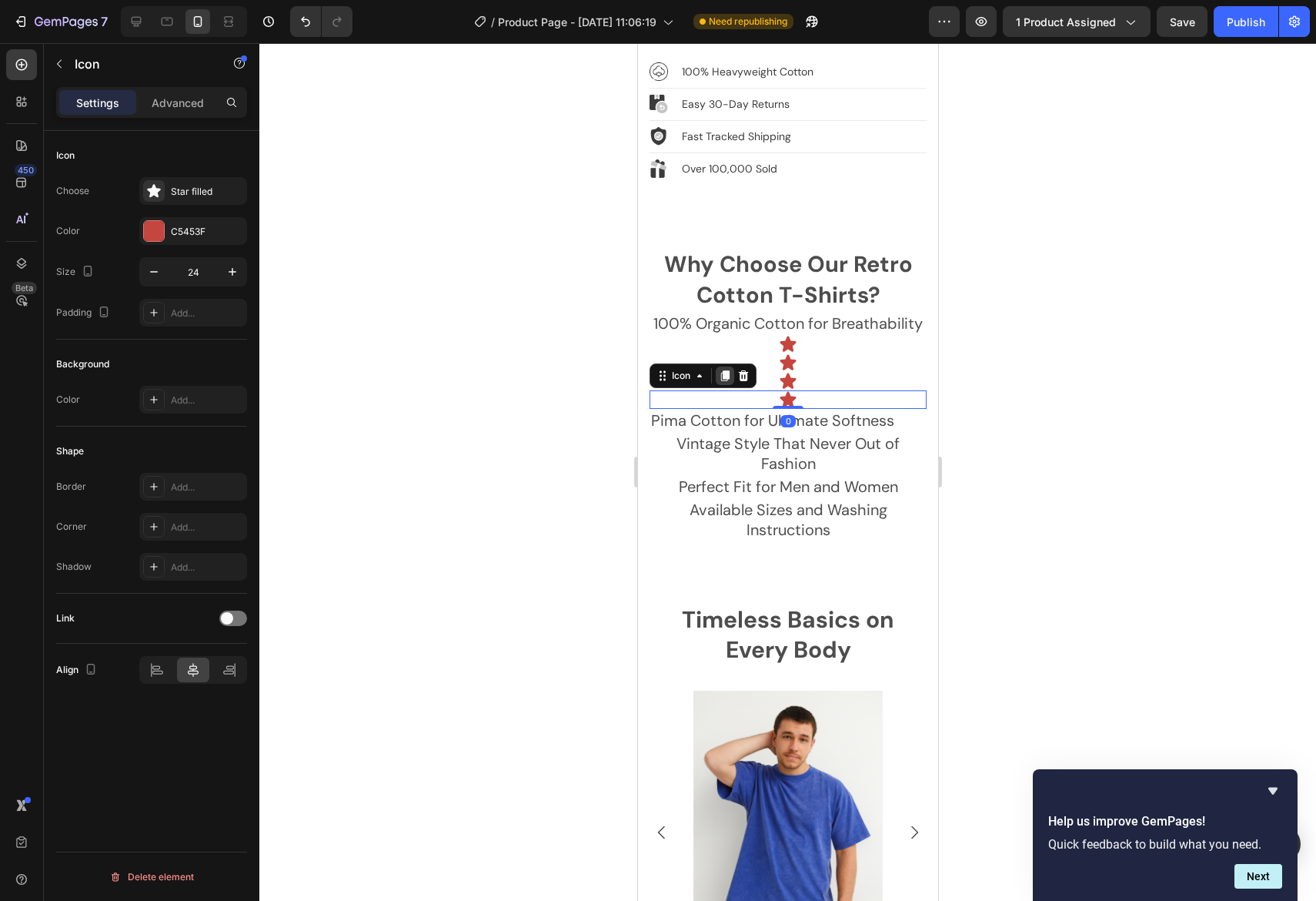
click at [729, 370] on icon at bounding box center [725, 375] width 8 height 10
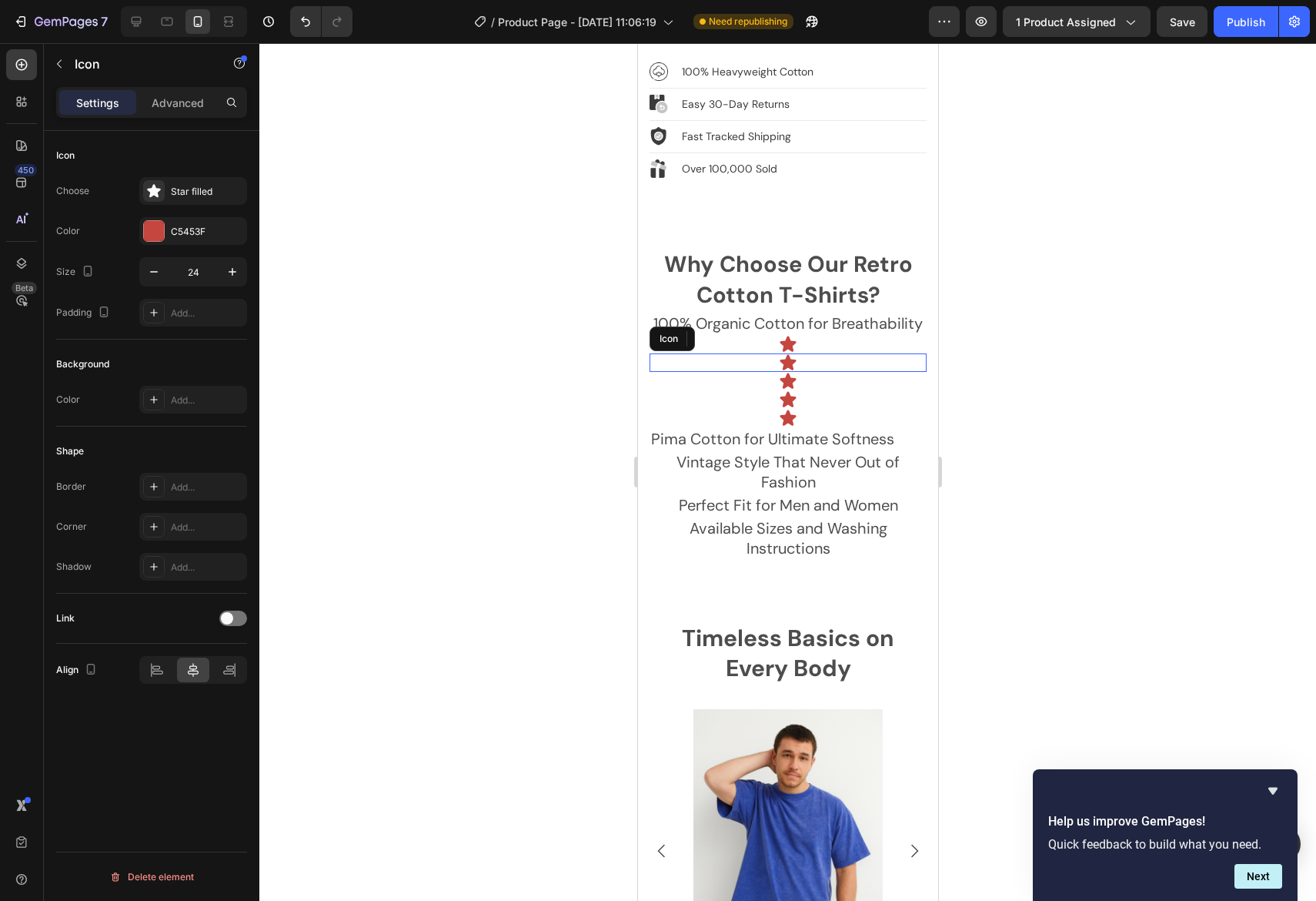
click at [830, 354] on div "Icon" at bounding box center [788, 363] width 277 height 19
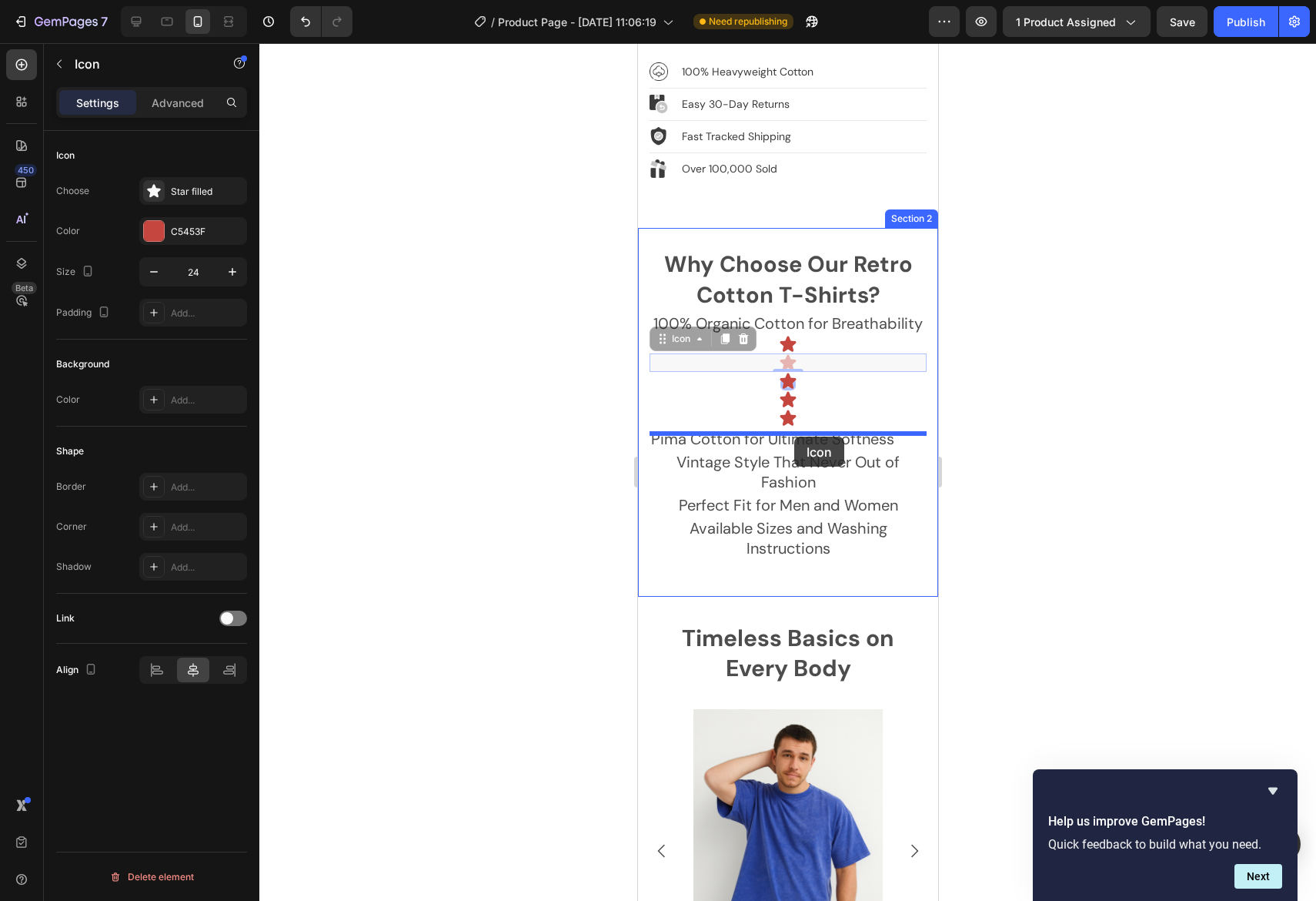
drag, startPoint x: 664, startPoint y: 320, endPoint x: 796, endPoint y: 435, distance: 175.1
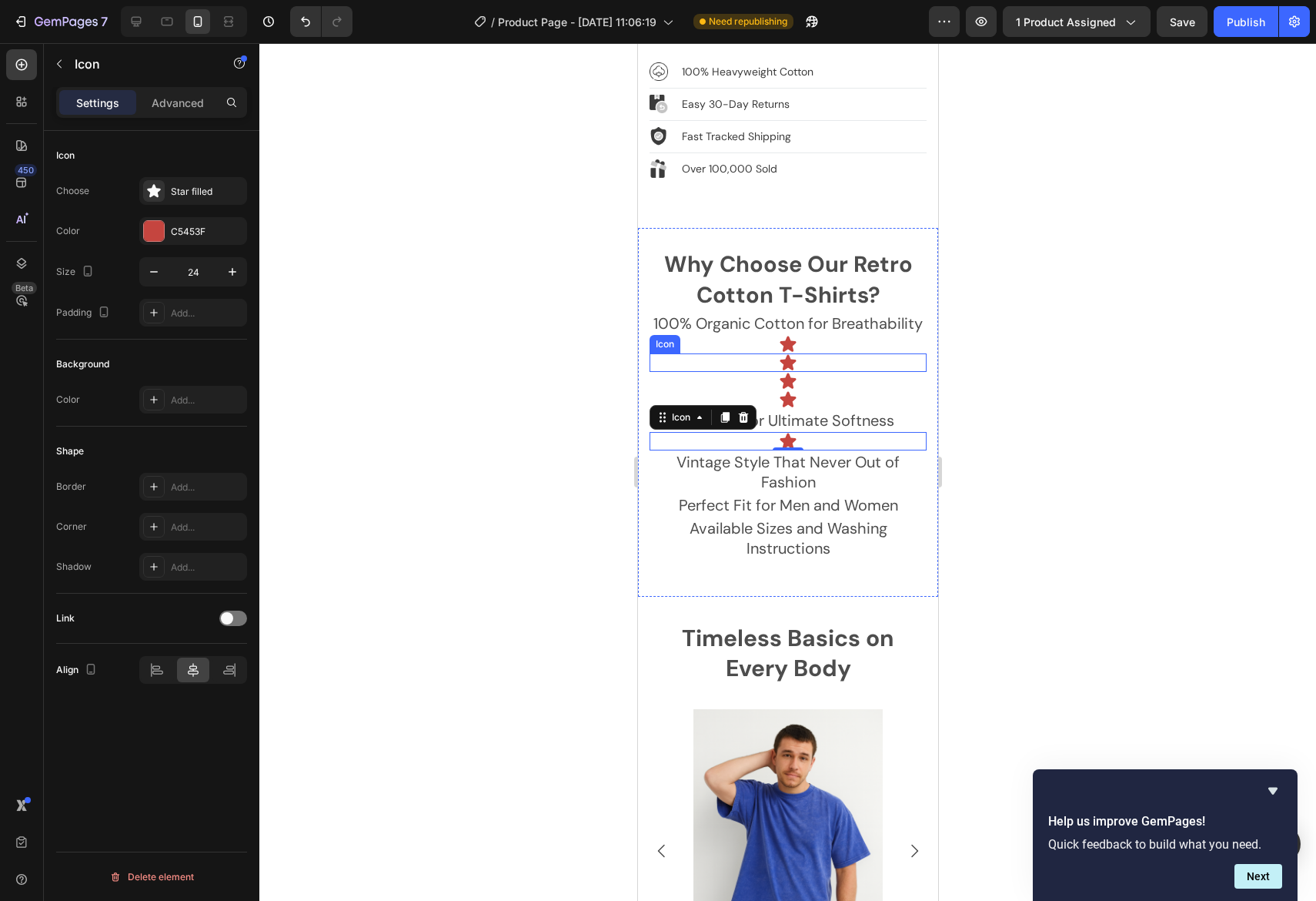
click at [791, 354] on icon at bounding box center [788, 363] width 19 height 19
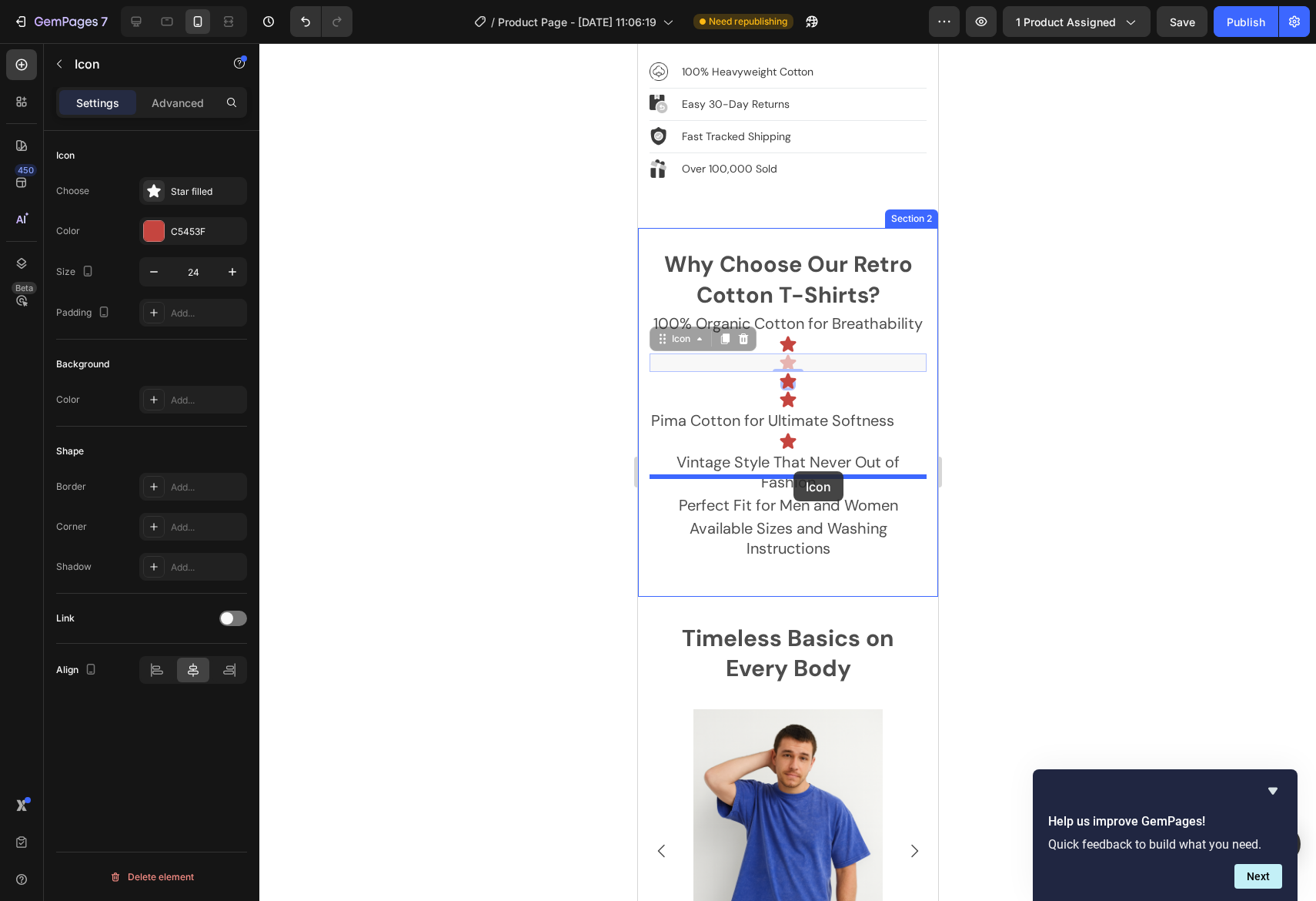
drag, startPoint x: 665, startPoint y: 320, endPoint x: 792, endPoint y: 471, distance: 197.3
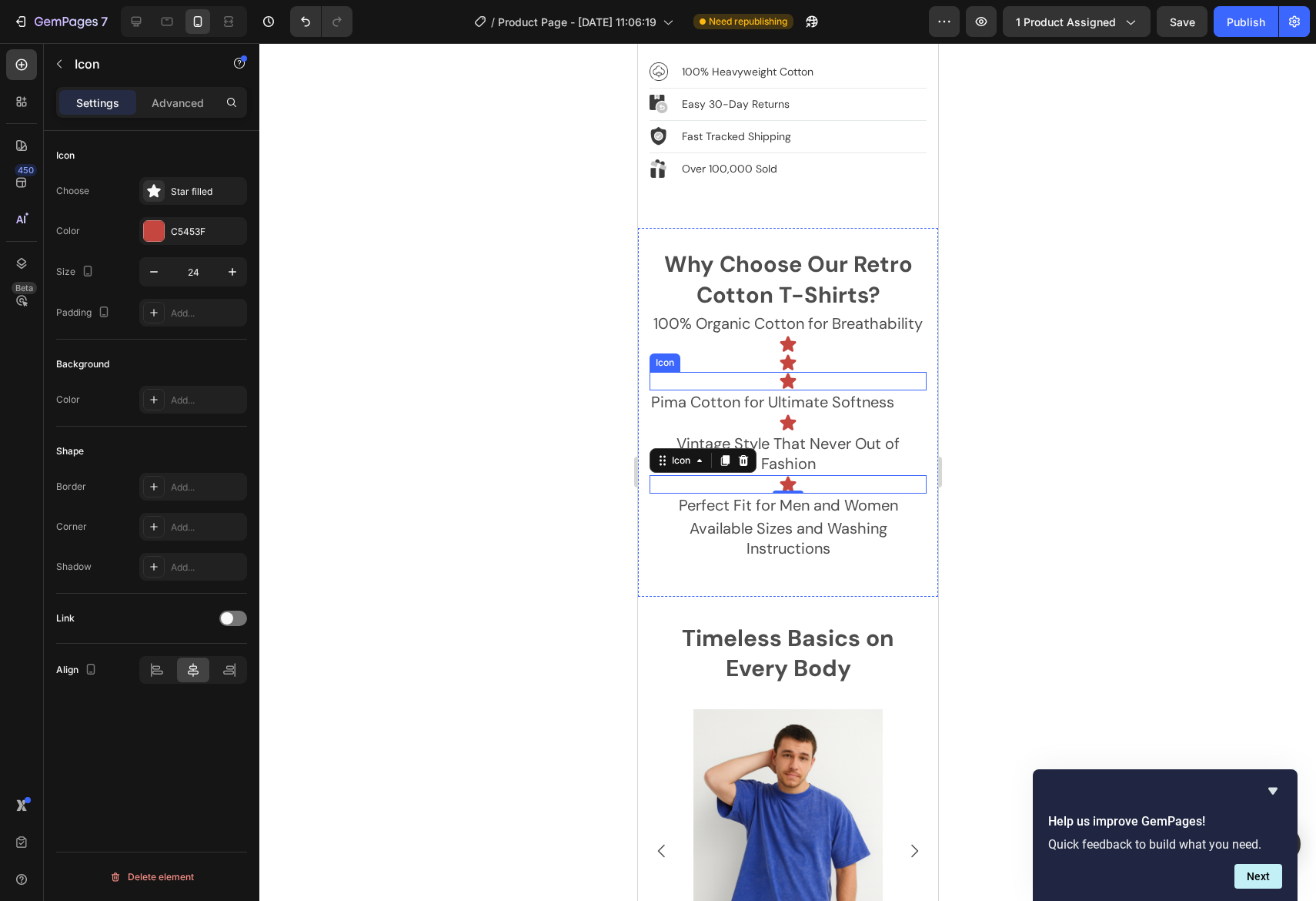
click at [791, 373] on icon at bounding box center [788, 380] width 16 height 15
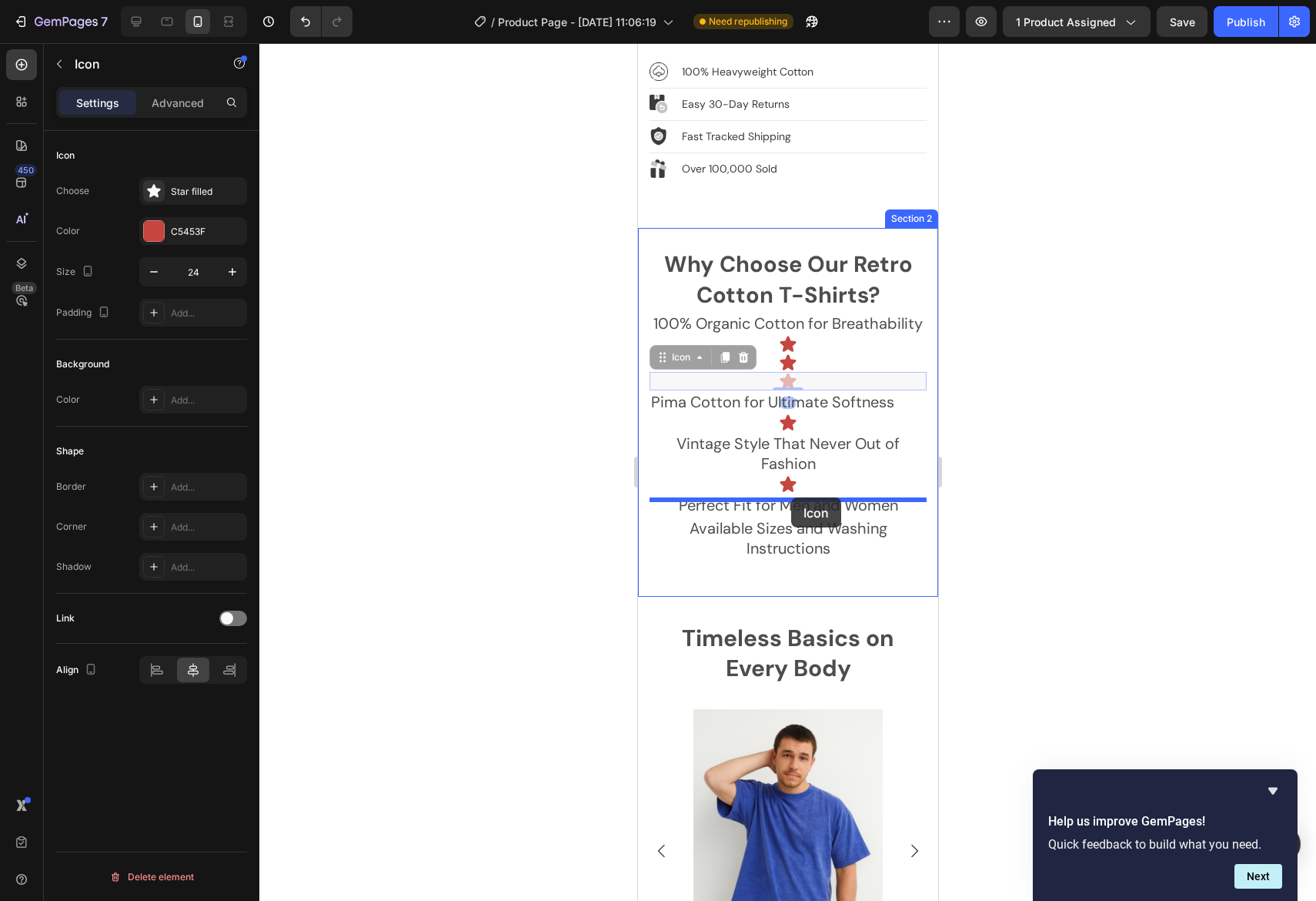
drag, startPoint x: 666, startPoint y: 341, endPoint x: 790, endPoint y: 496, distance: 198.5
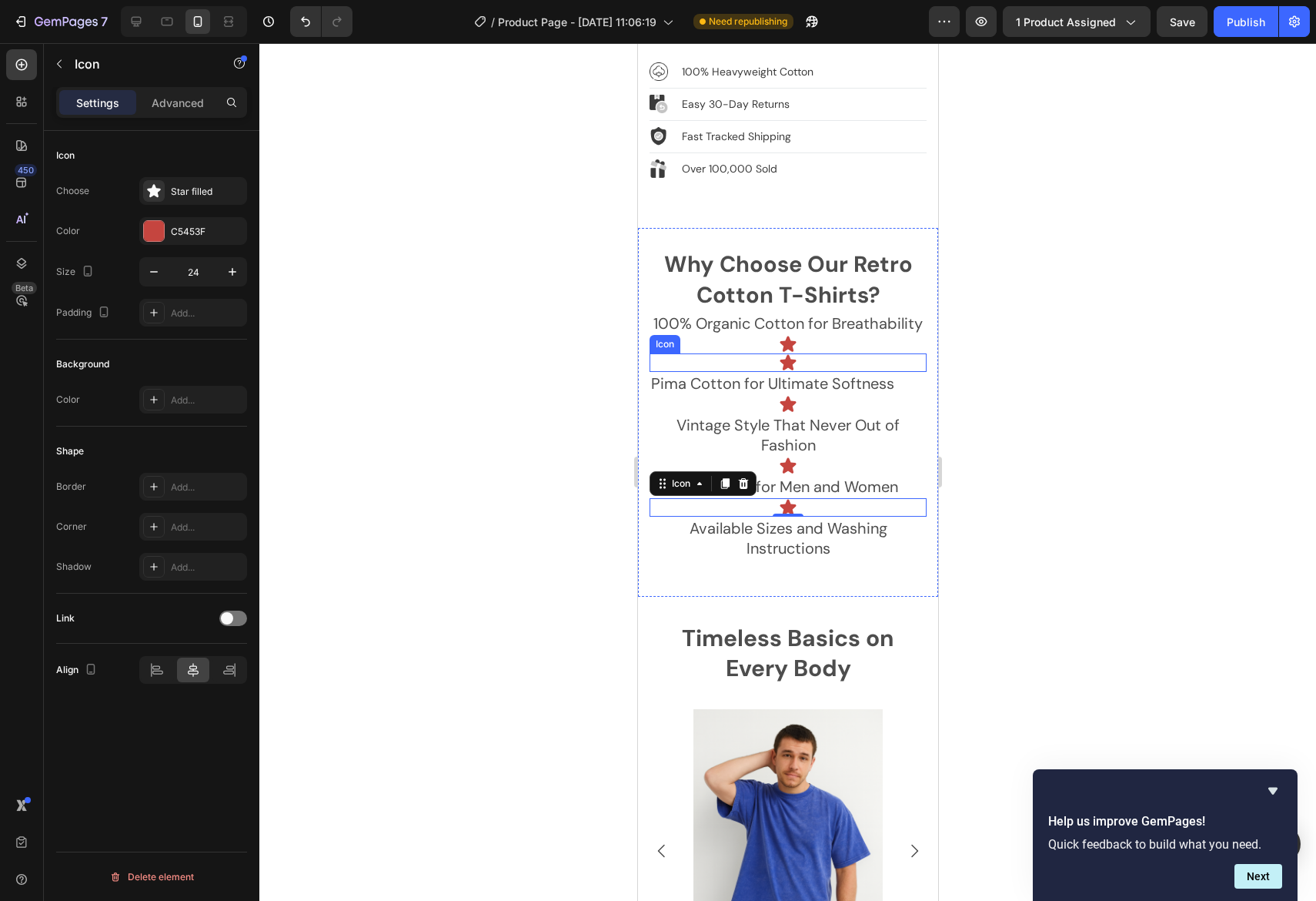
click at [792, 354] on icon at bounding box center [788, 361] width 16 height 15
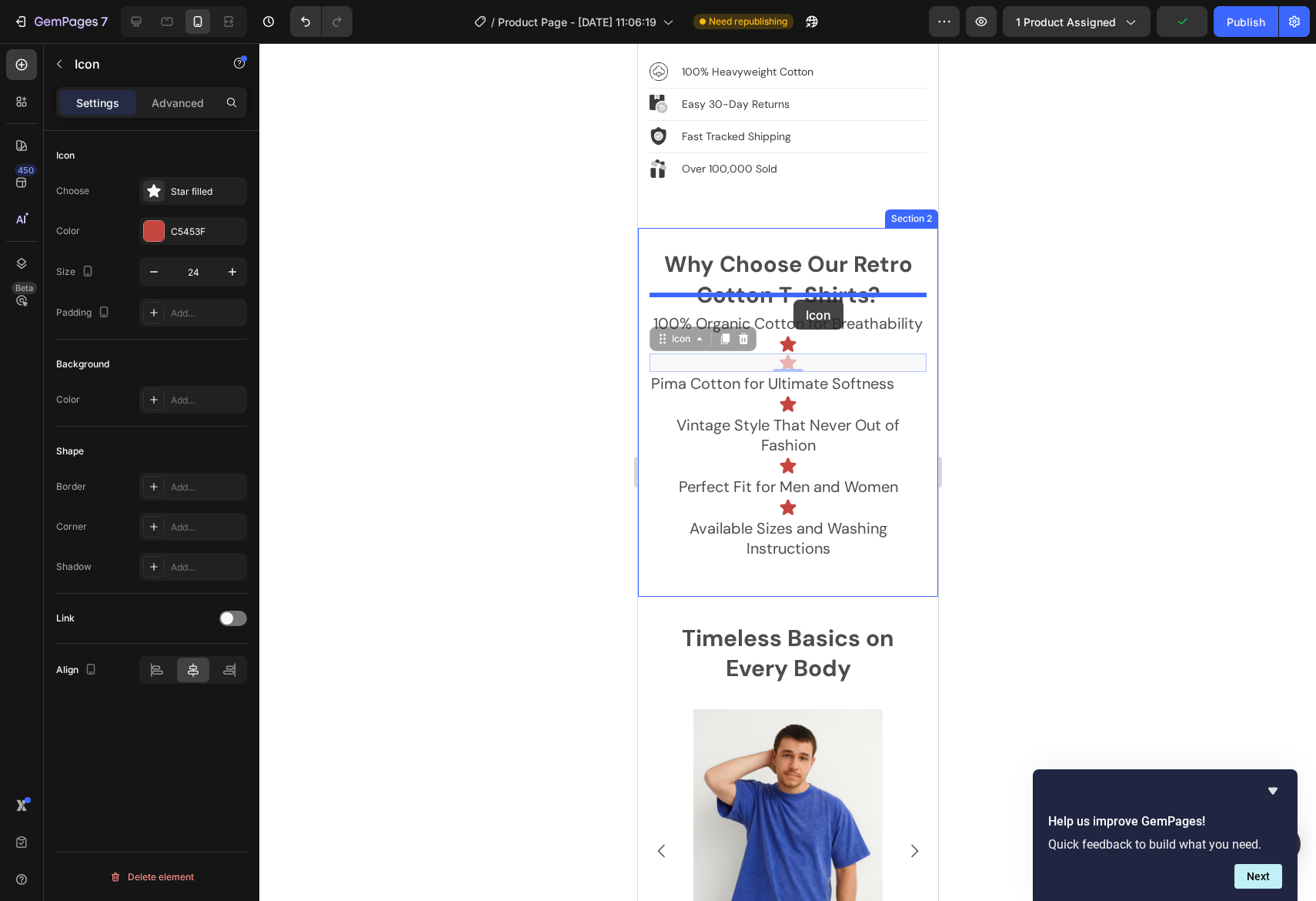
drag, startPoint x: 658, startPoint y: 322, endPoint x: 792, endPoint y: 299, distance: 136.0
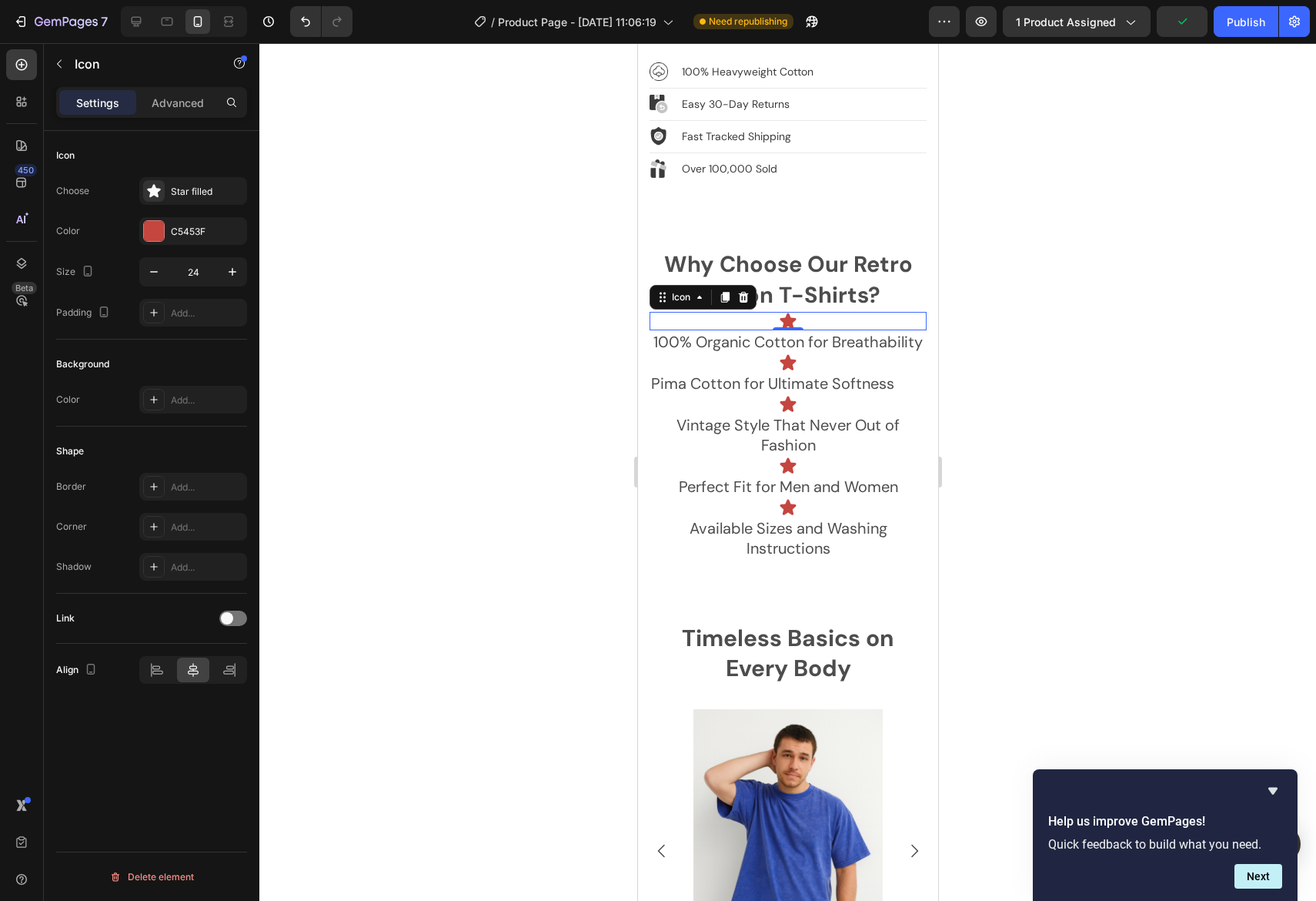
click at [1028, 361] on div at bounding box center [788, 472] width 1057 height 858
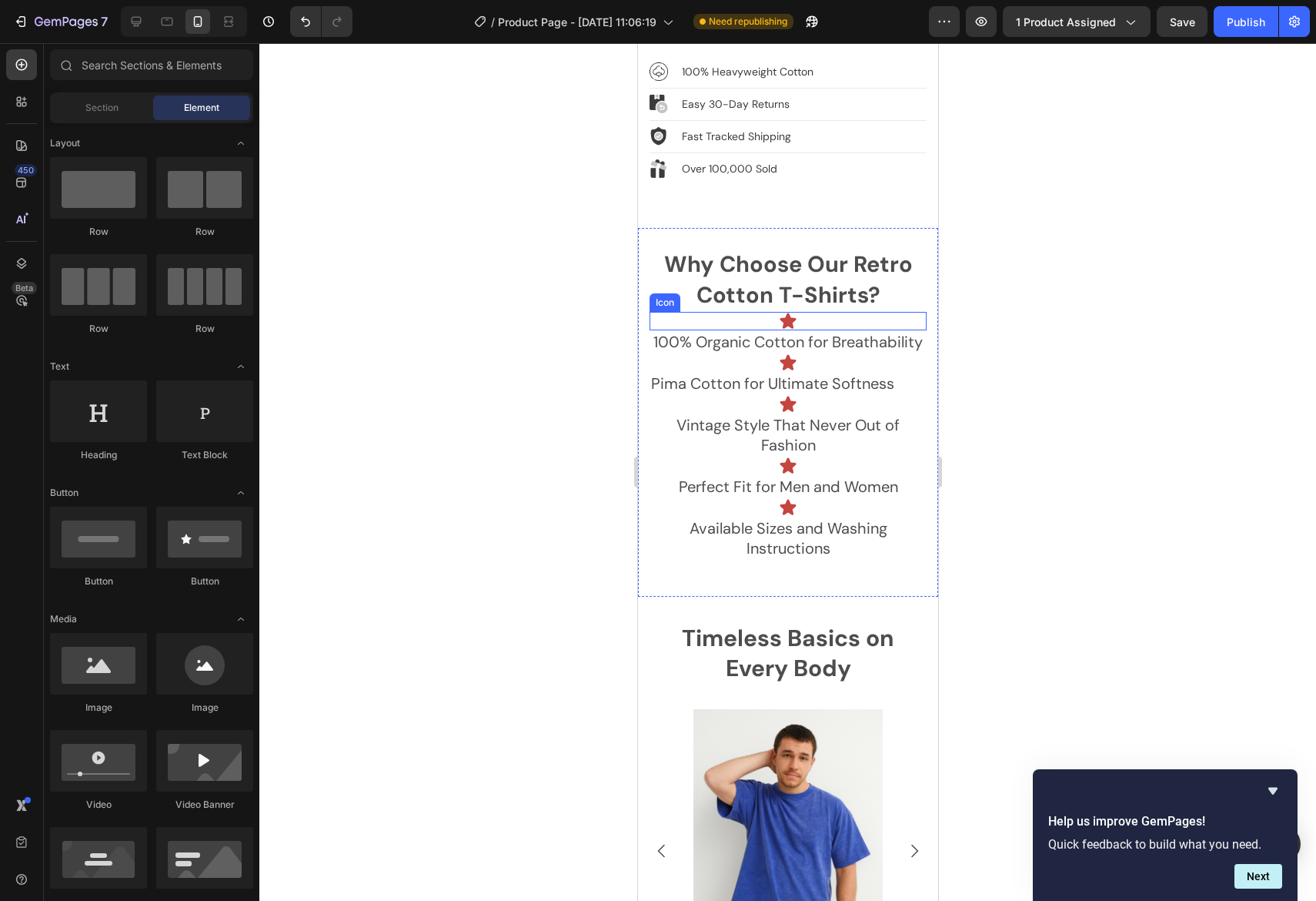
click at [819, 311] on div "Icon" at bounding box center [788, 321] width 277 height 19
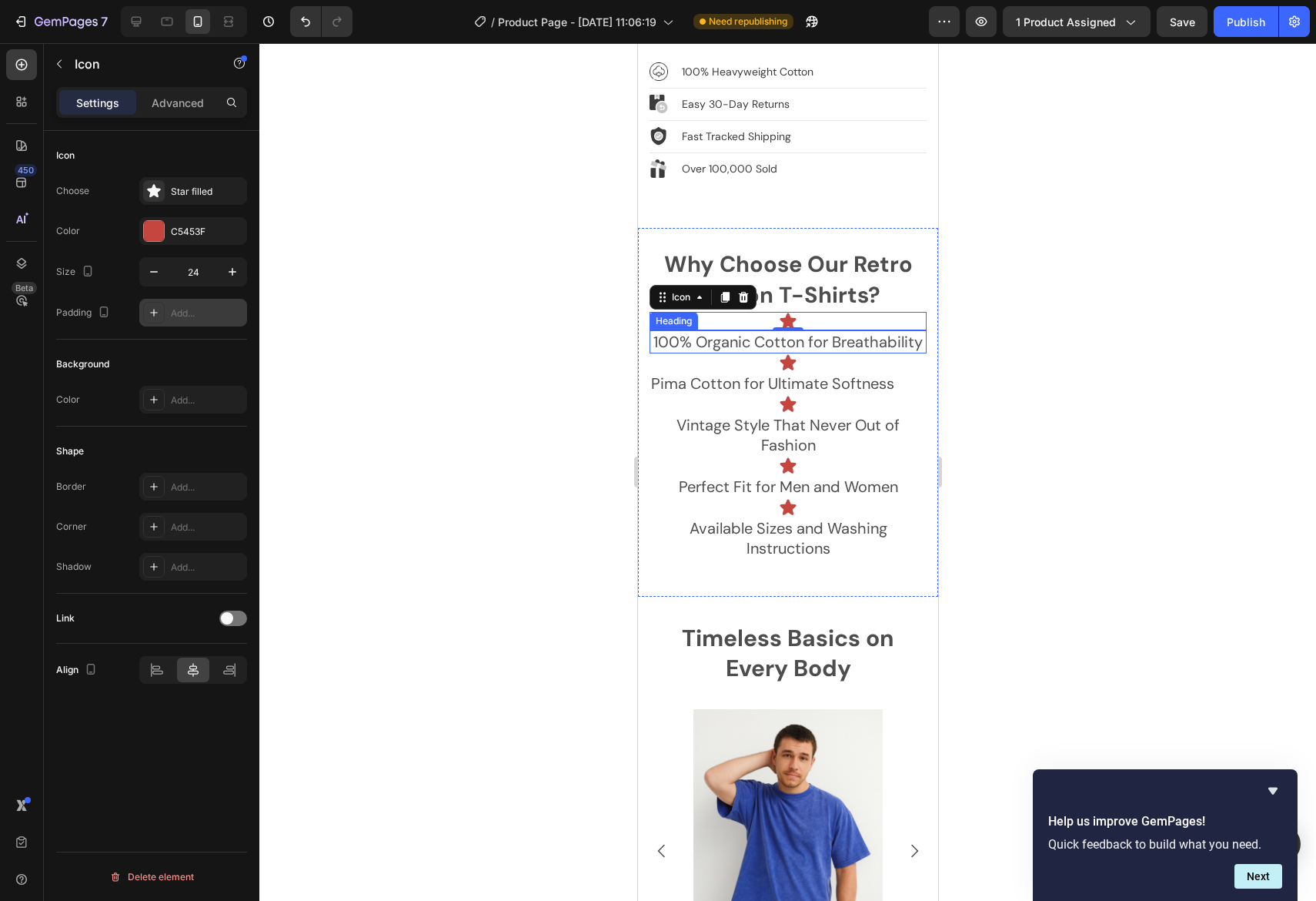
click at [204, 303] on div "Add..." at bounding box center [193, 312] width 108 height 27
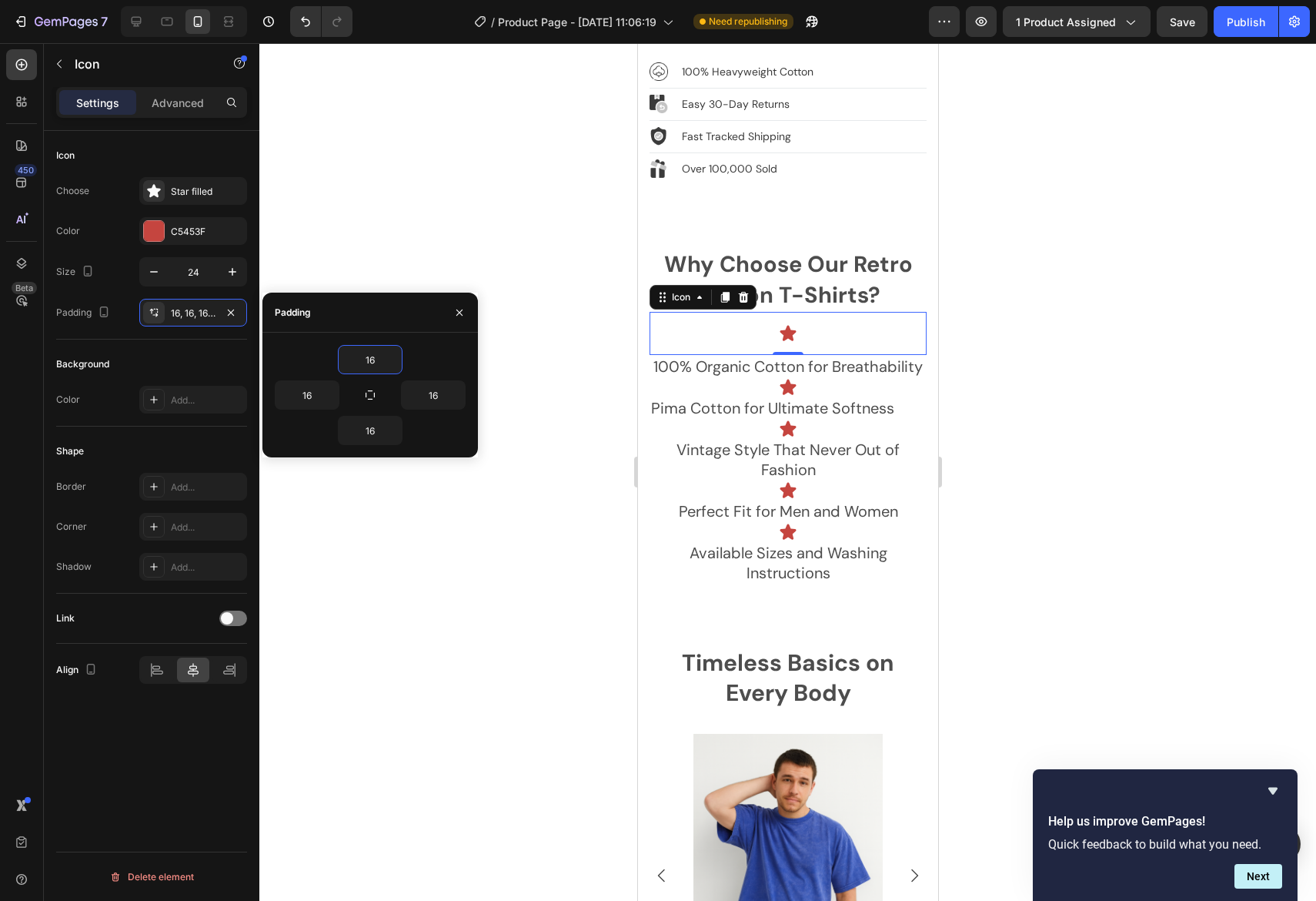
click at [1084, 375] on div at bounding box center [788, 472] width 1057 height 858
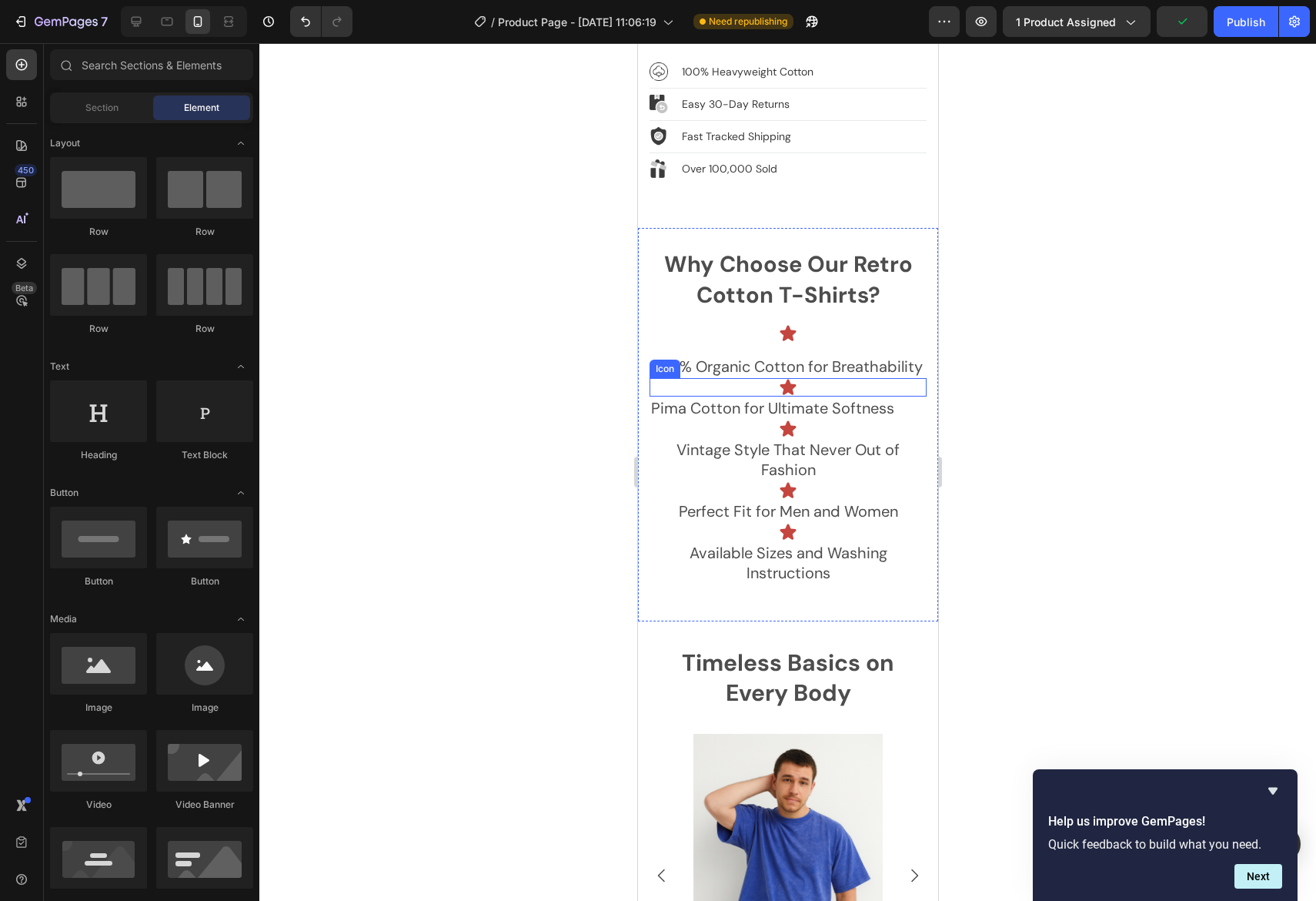
click at [871, 378] on div "Icon" at bounding box center [788, 388] width 277 height 19
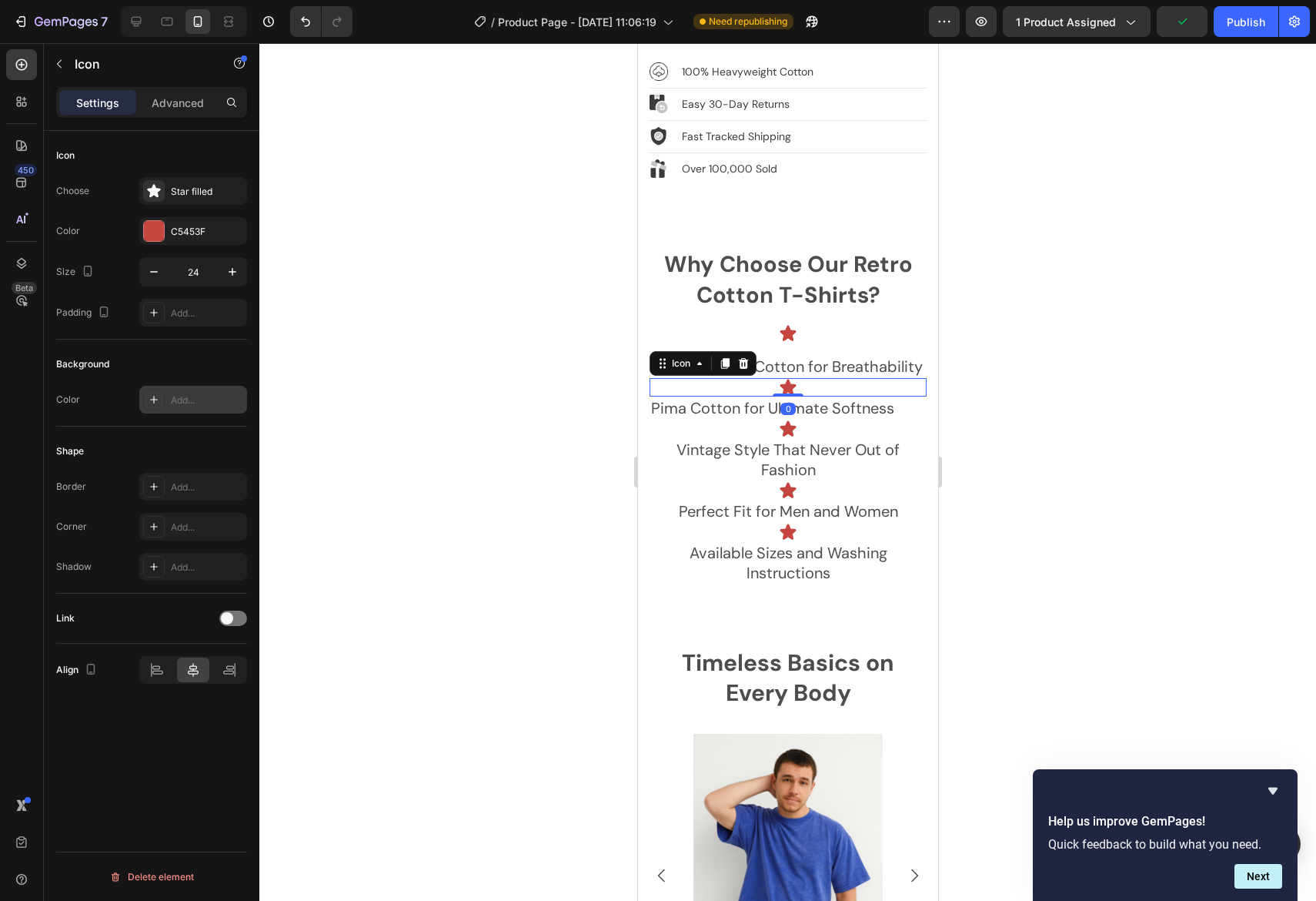
click at [198, 395] on div "Add..." at bounding box center [207, 400] width 73 height 14
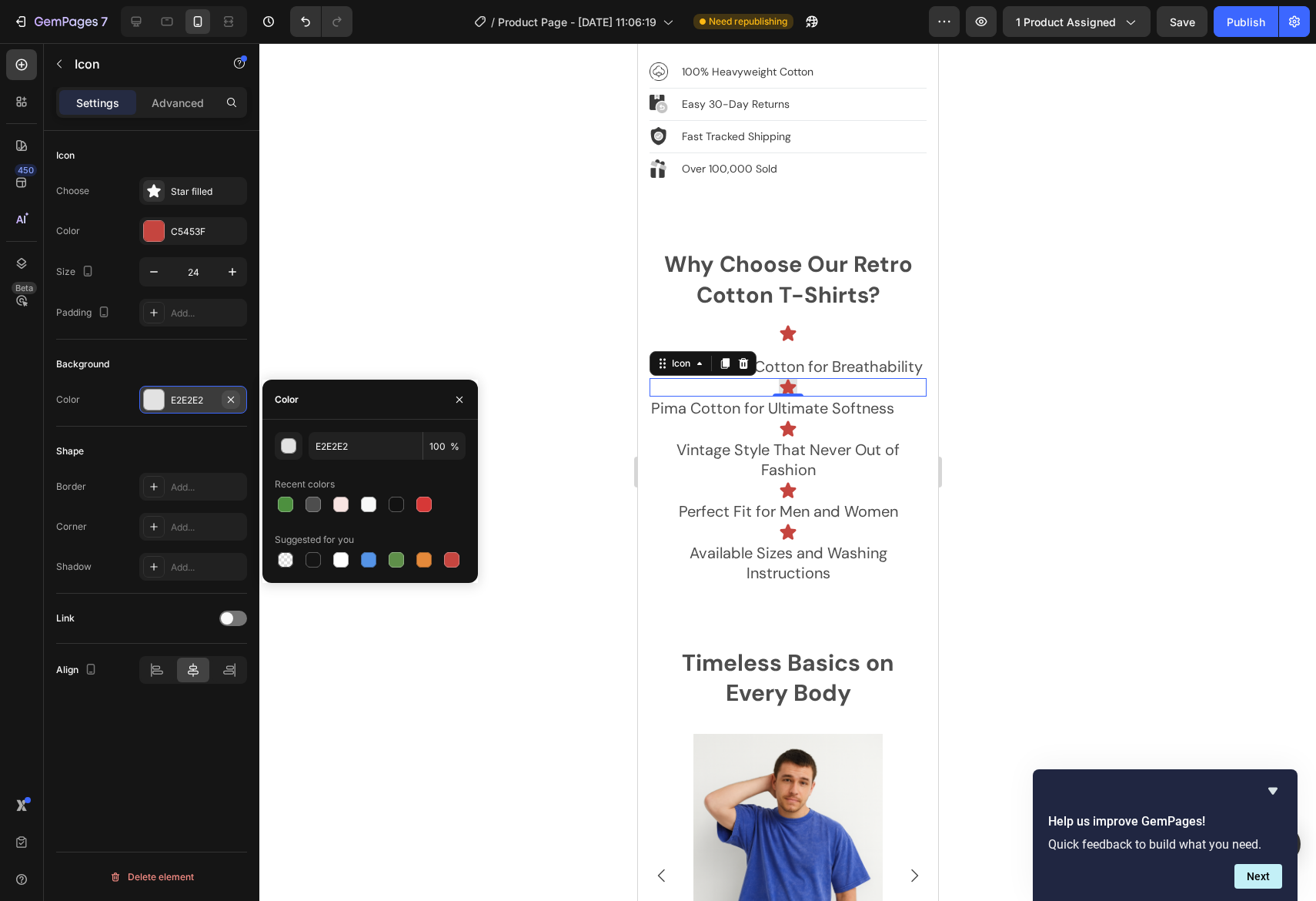
click at [228, 399] on icon "button" at bounding box center [230, 399] width 12 height 12
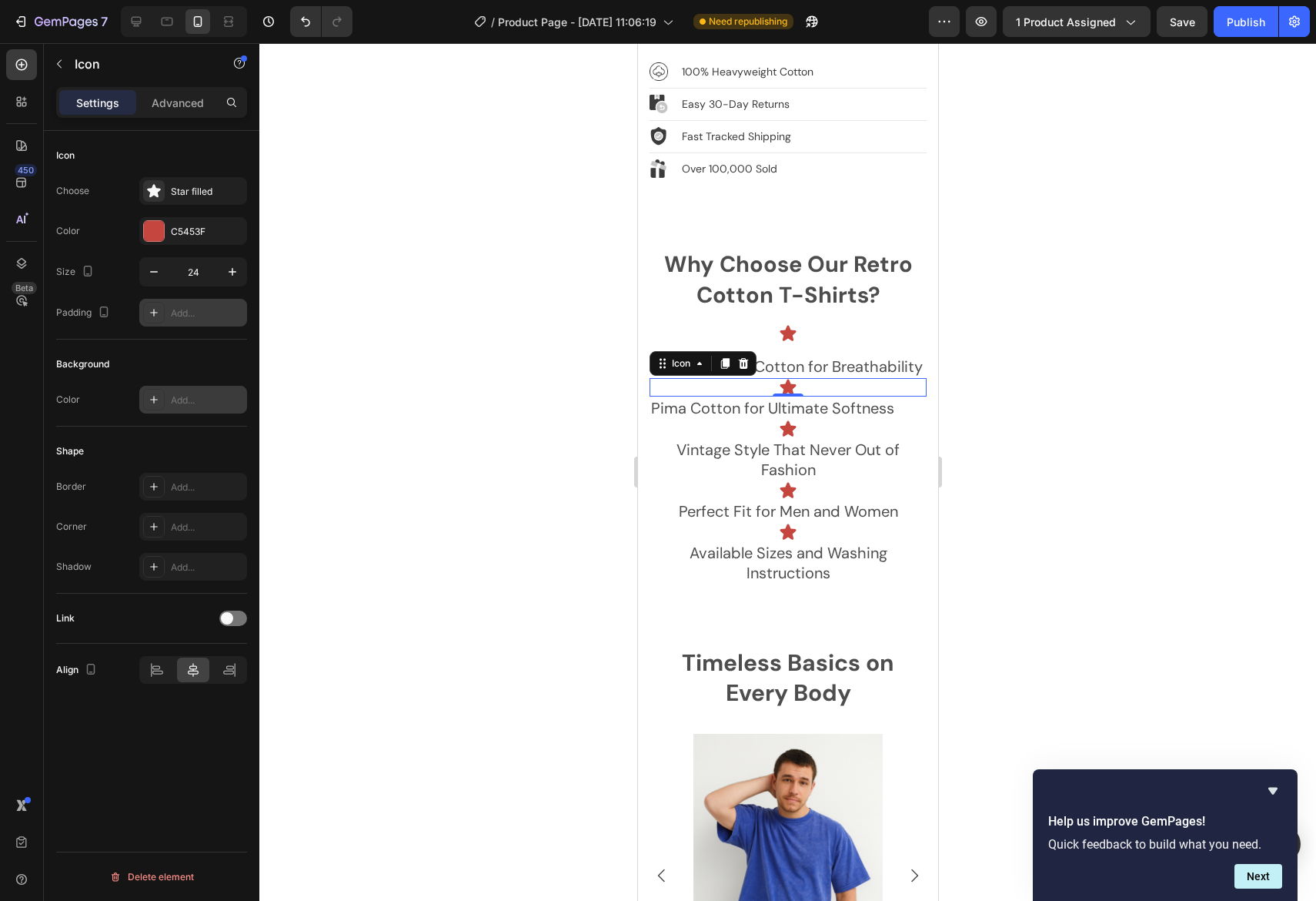
click at [213, 312] on div "Add..." at bounding box center [207, 313] width 73 height 14
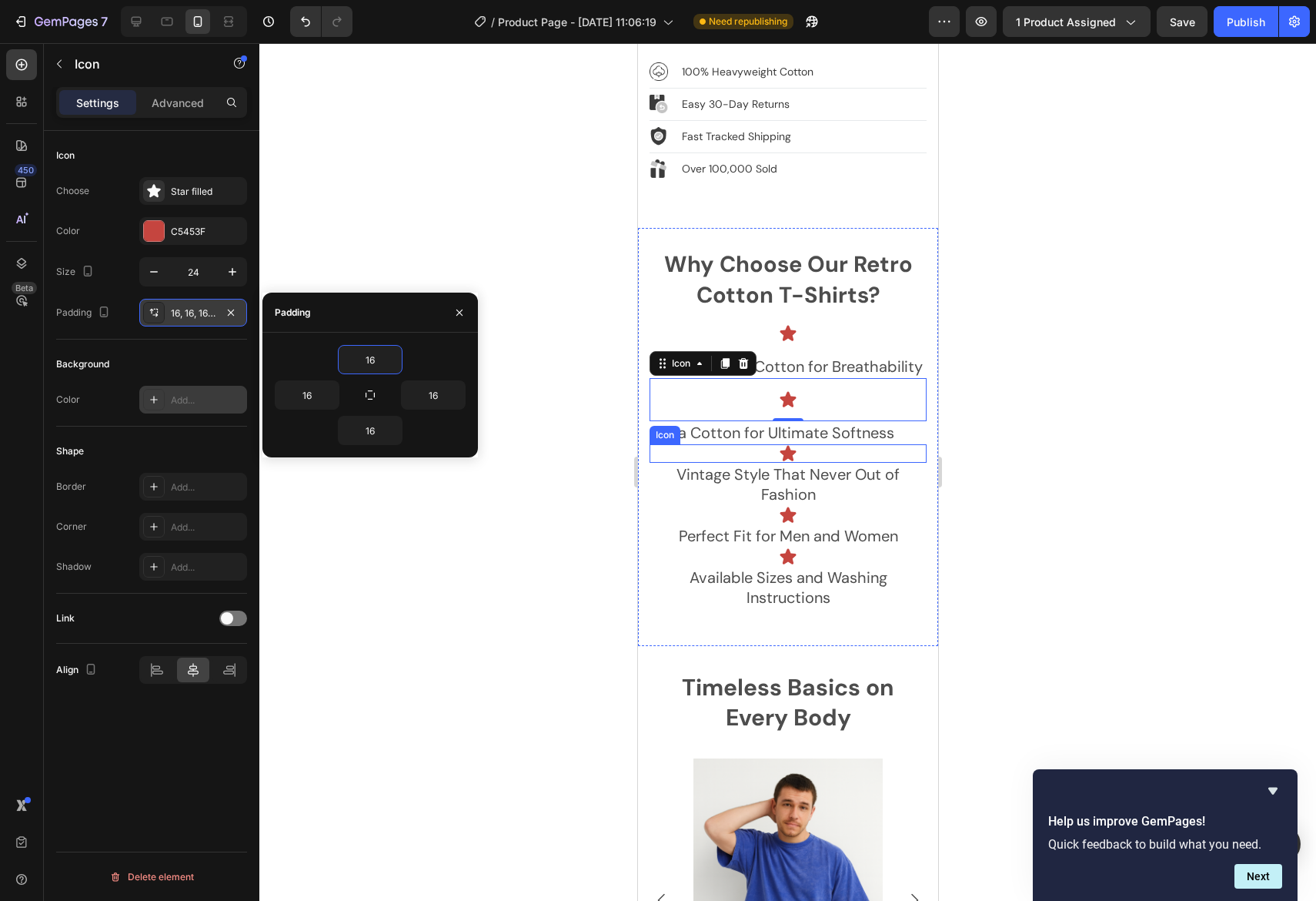
click at [825, 426] on h2 "Pima Cotton for Ultimate Softness" at bounding box center [788, 432] width 277 height 23
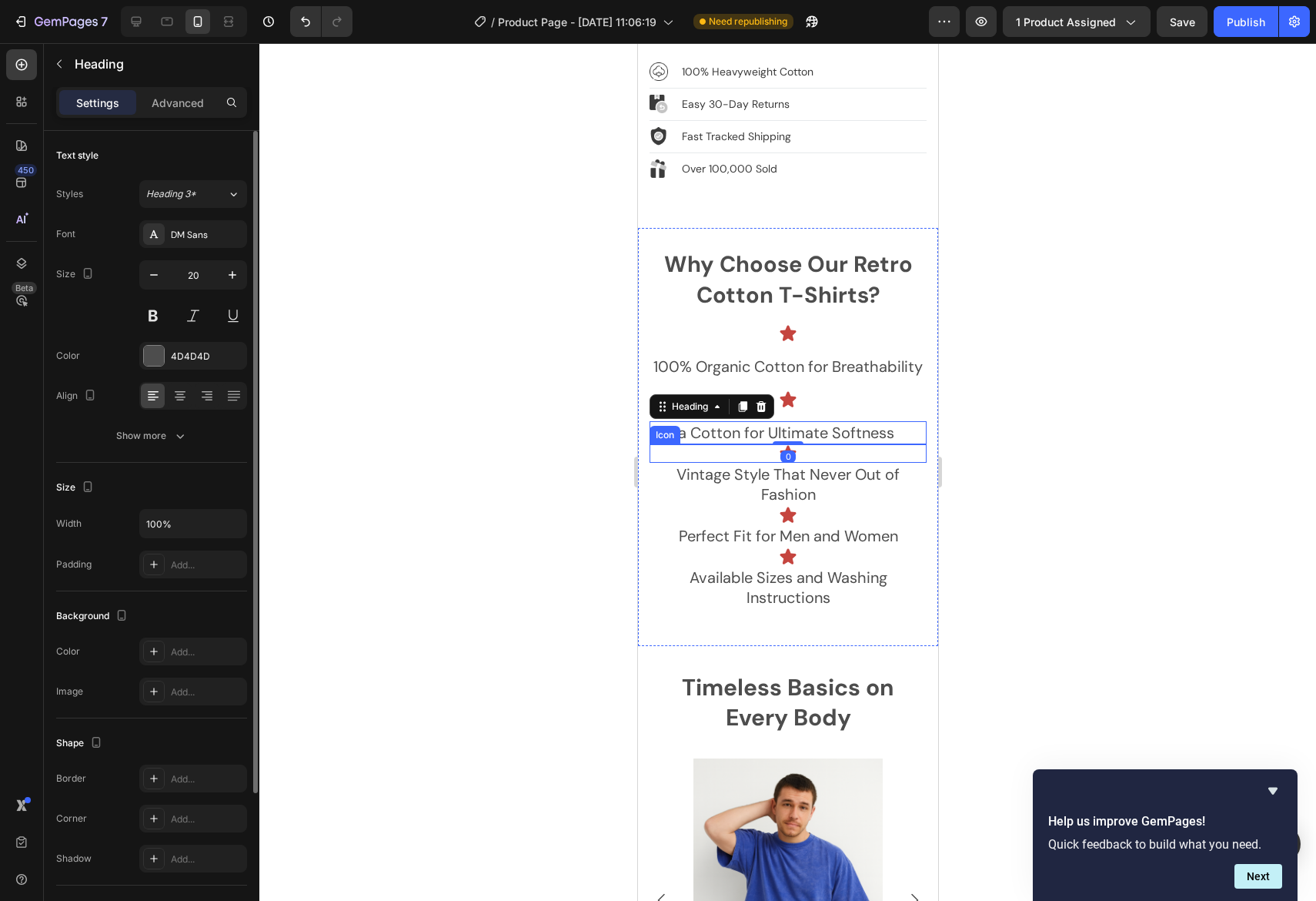
click at [816, 444] on div "Icon" at bounding box center [788, 454] width 277 height 19
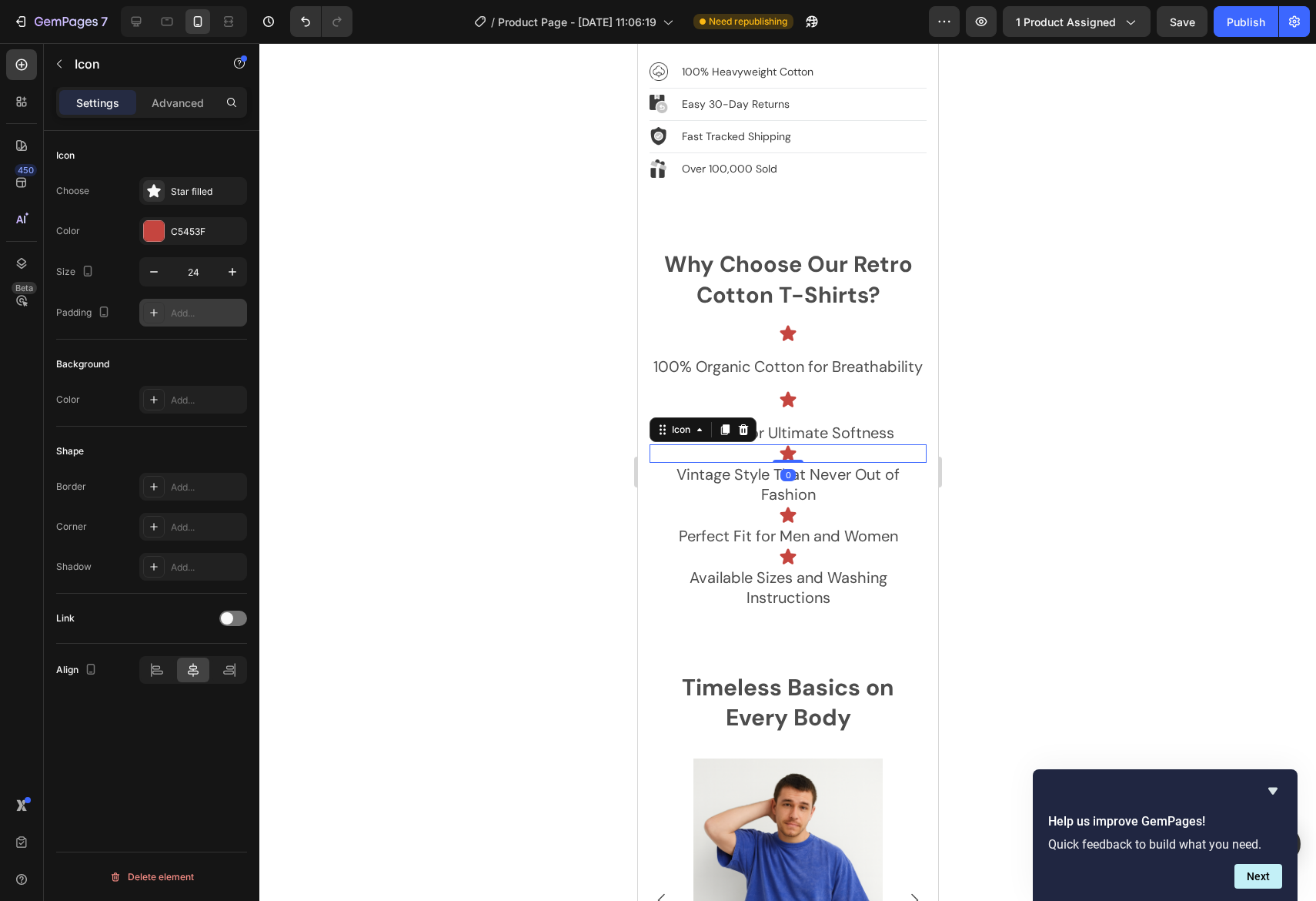
click at [196, 309] on div "Add..." at bounding box center [207, 313] width 73 height 14
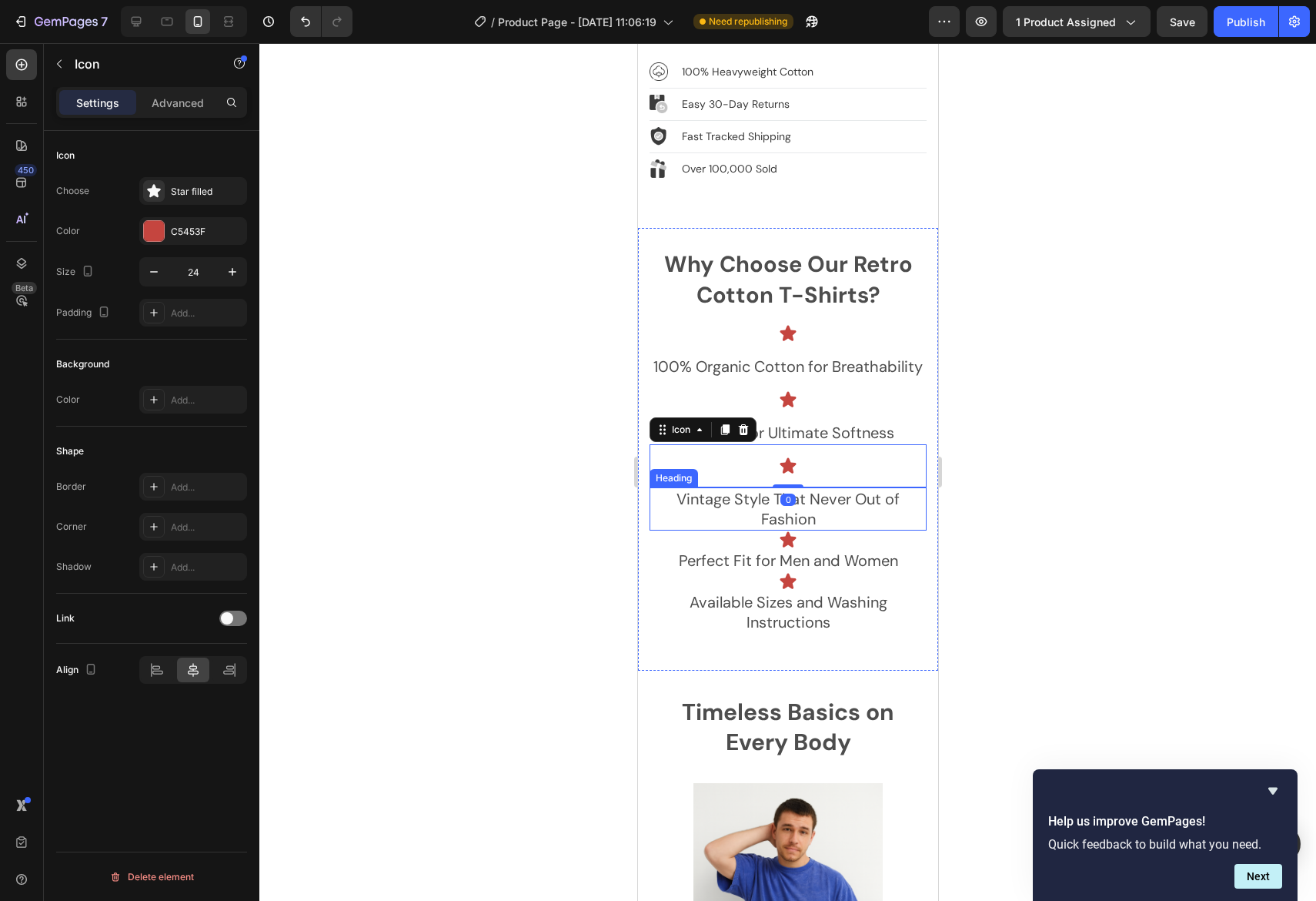
click at [826, 530] on div "Icon" at bounding box center [788, 540] width 277 height 19
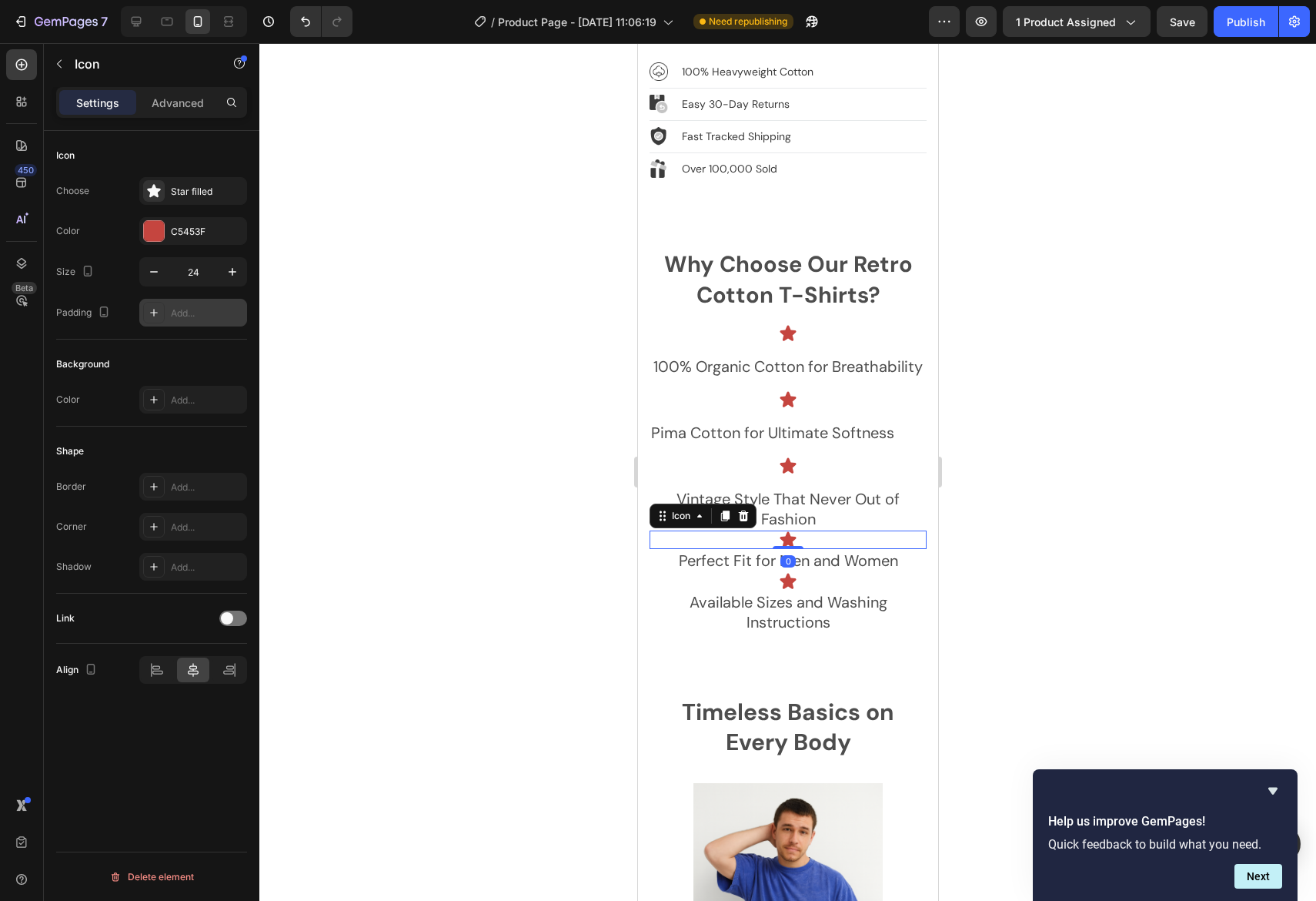
click at [194, 304] on div "Add..." at bounding box center [193, 312] width 108 height 27
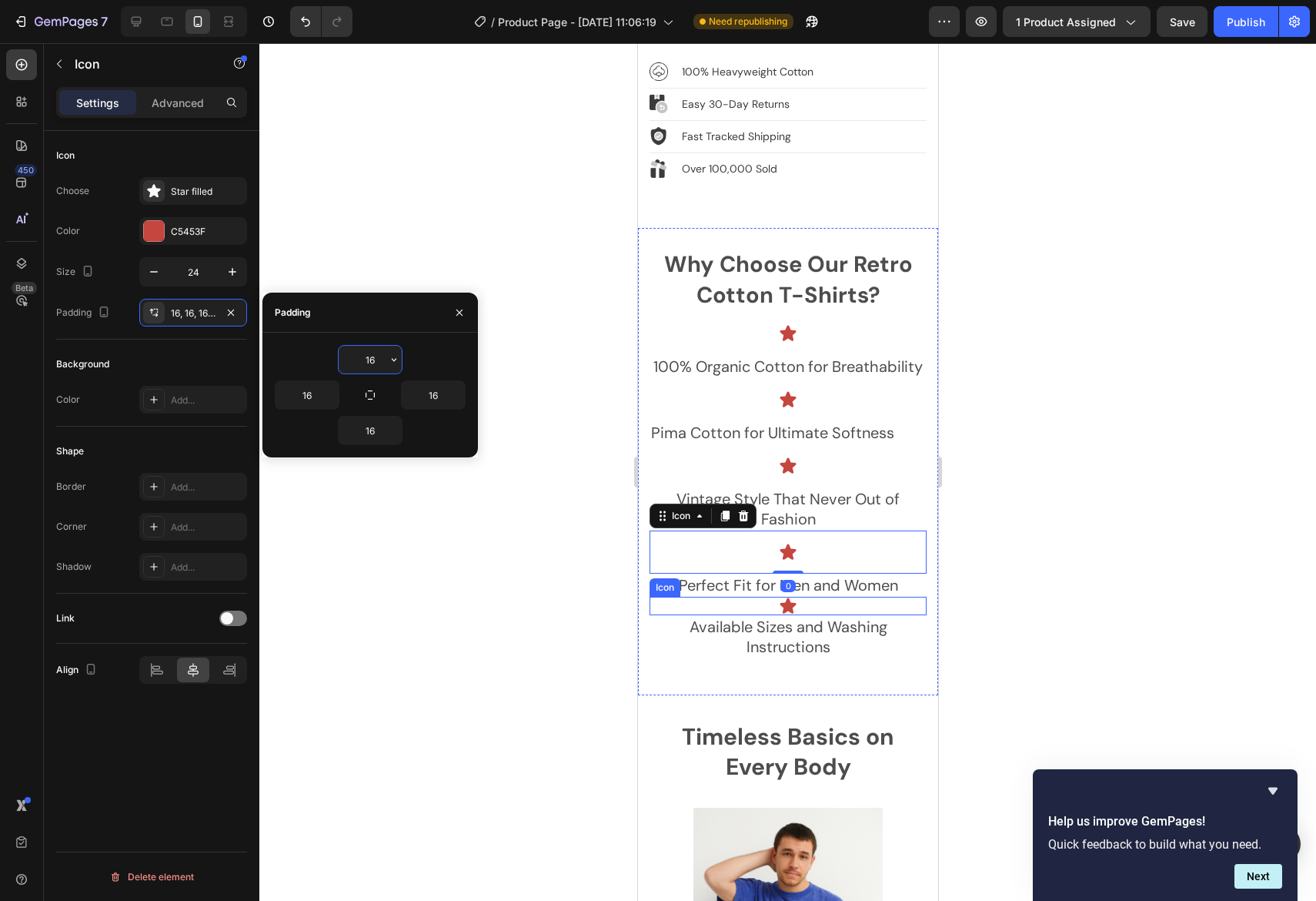
click at [830, 596] on div "Icon" at bounding box center [788, 606] width 277 height 19
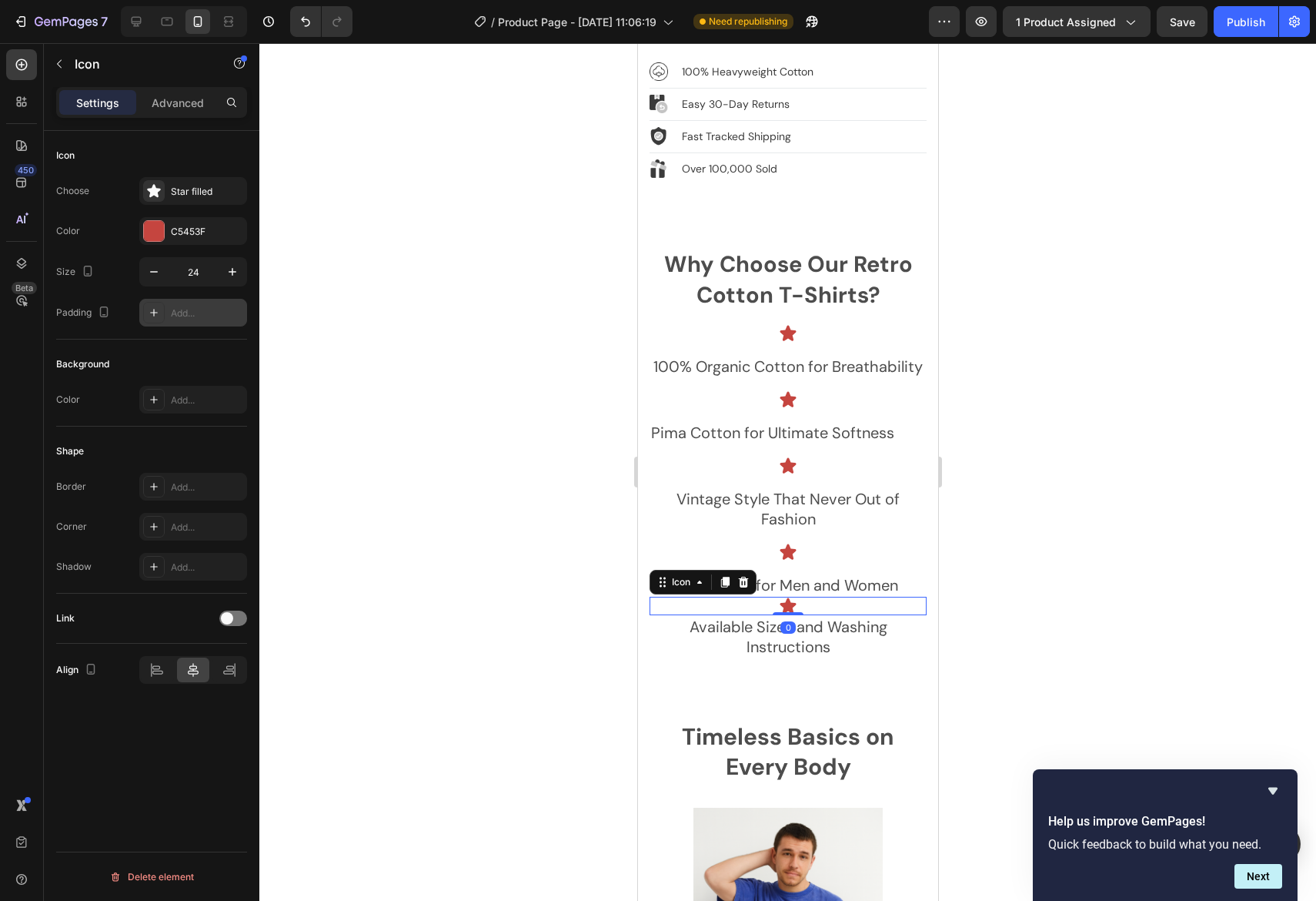
drag, startPoint x: 202, startPoint y: 311, endPoint x: 225, endPoint y: 324, distance: 26.4
click at [202, 310] on div "Add..." at bounding box center [207, 313] width 73 height 14
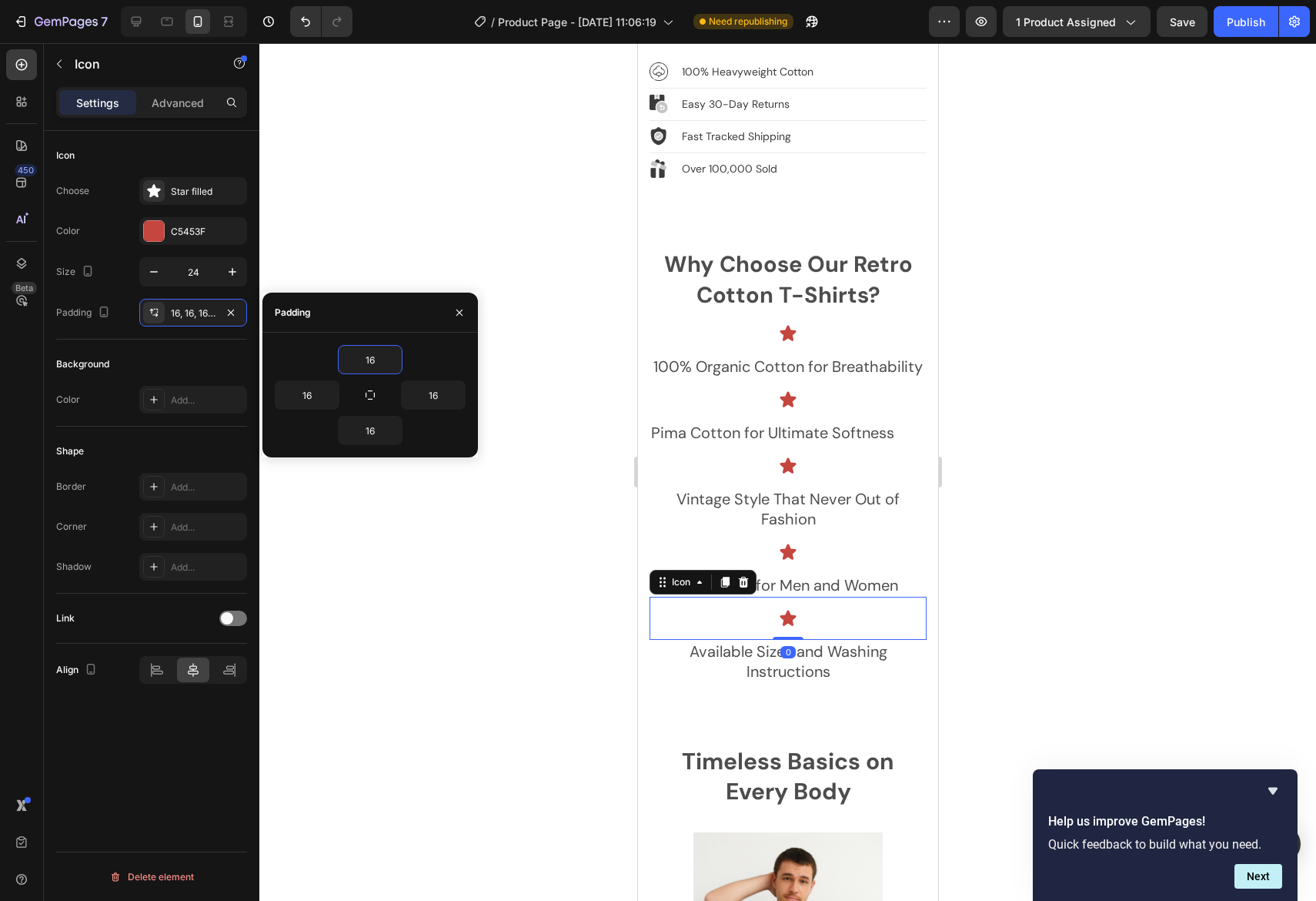
click at [1125, 452] on div at bounding box center [788, 472] width 1057 height 858
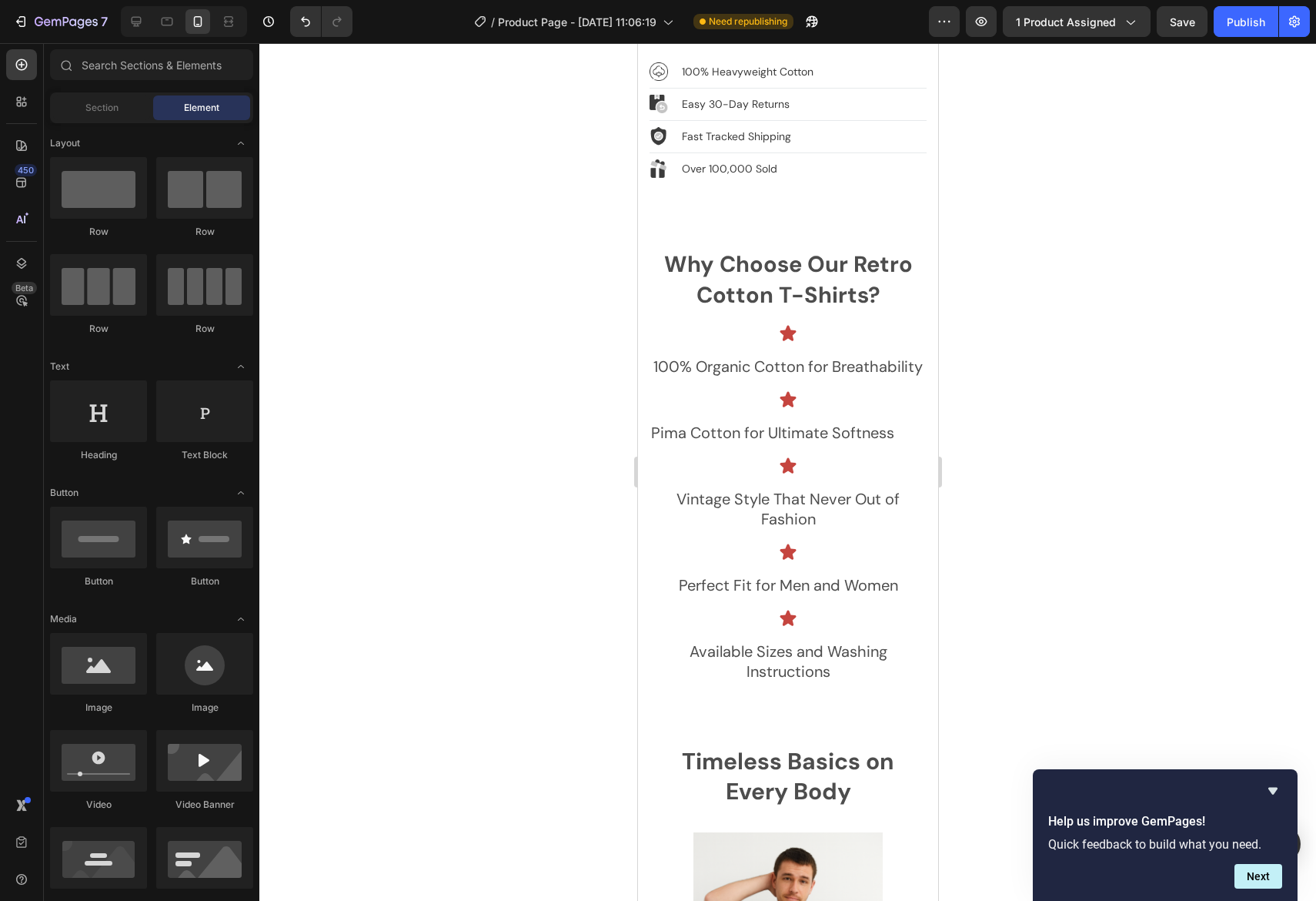
click at [1119, 596] on div at bounding box center [788, 472] width 1057 height 858
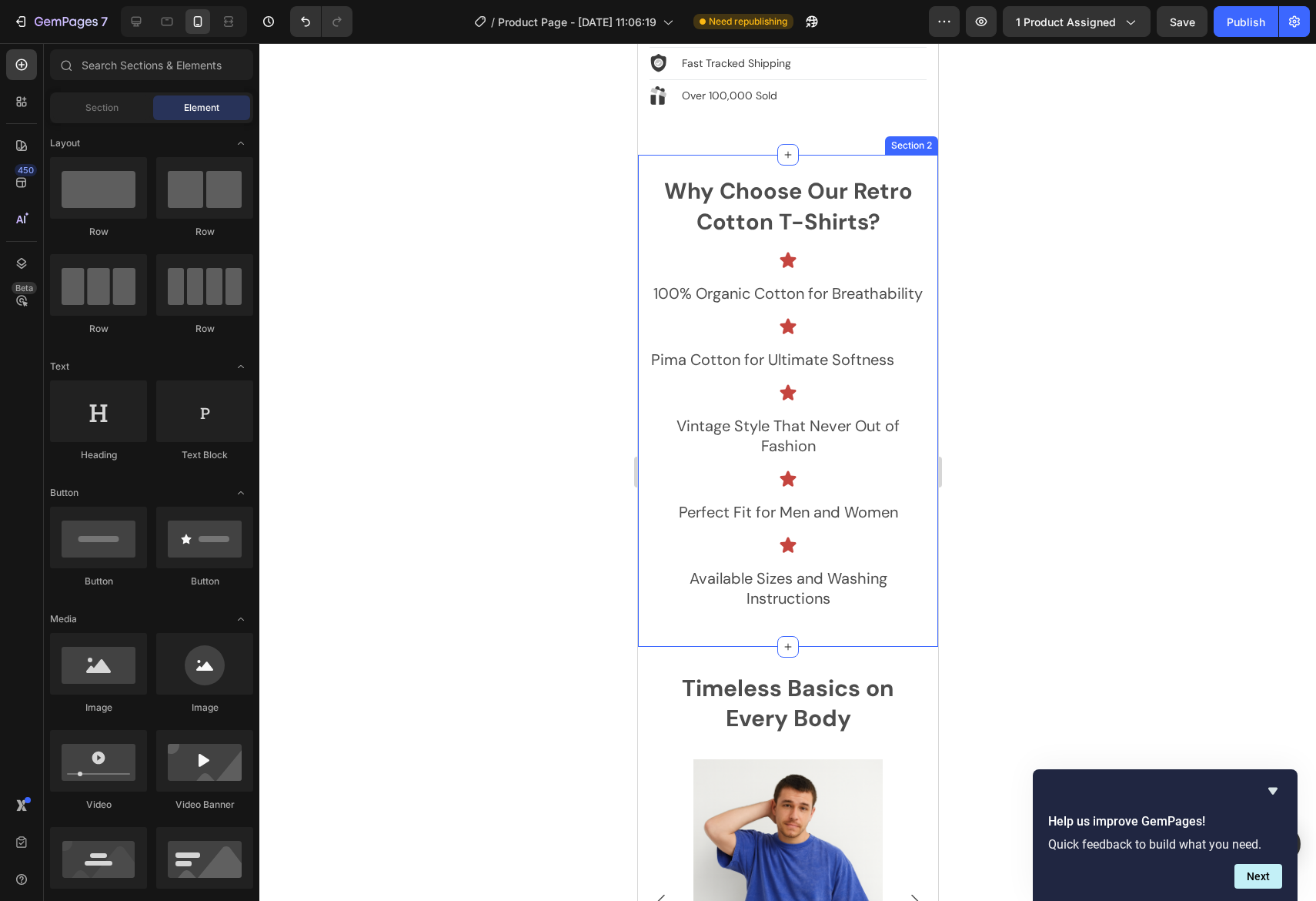
scroll to position [1977, 0]
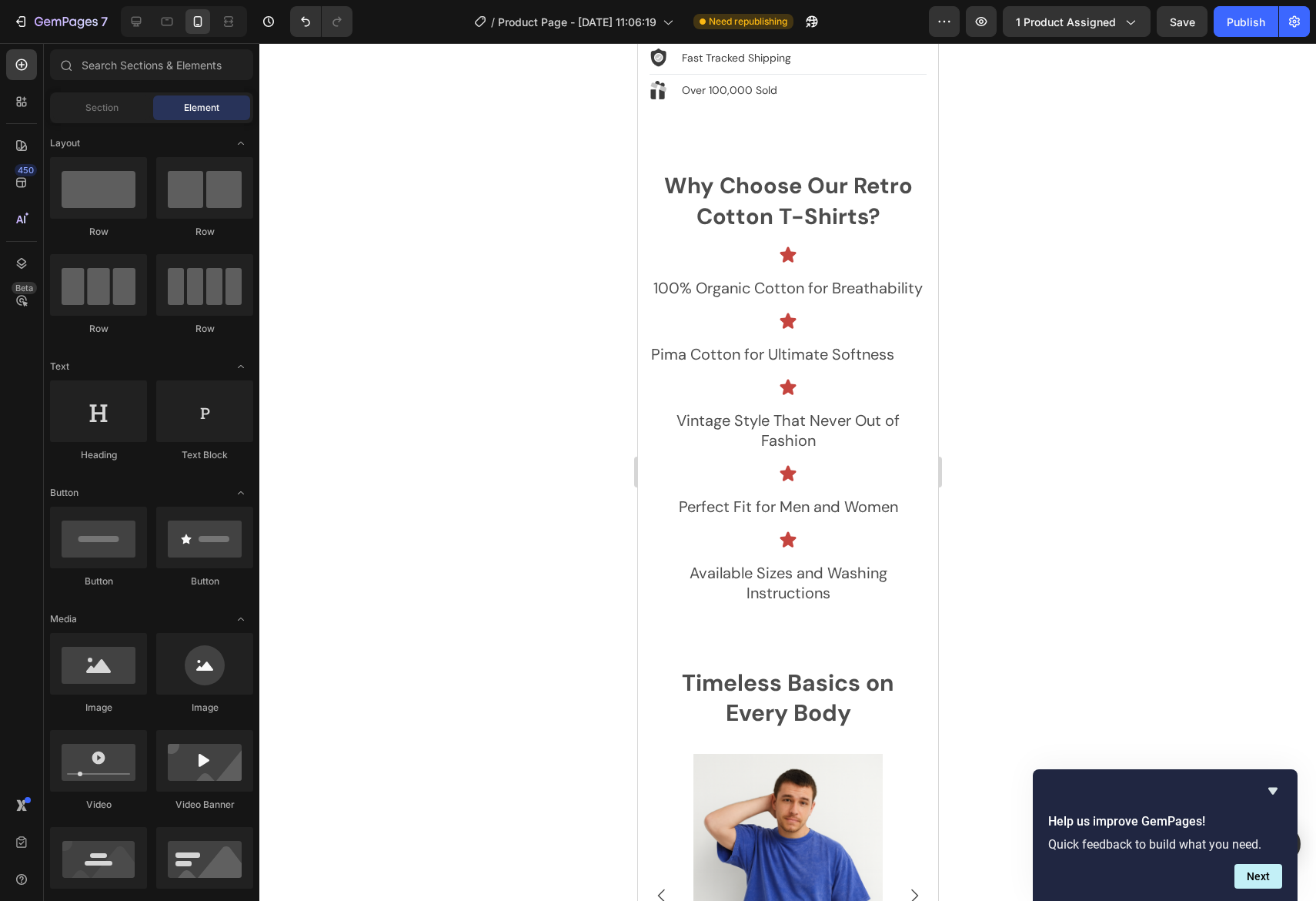
click at [1209, 433] on div at bounding box center [788, 472] width 1057 height 858
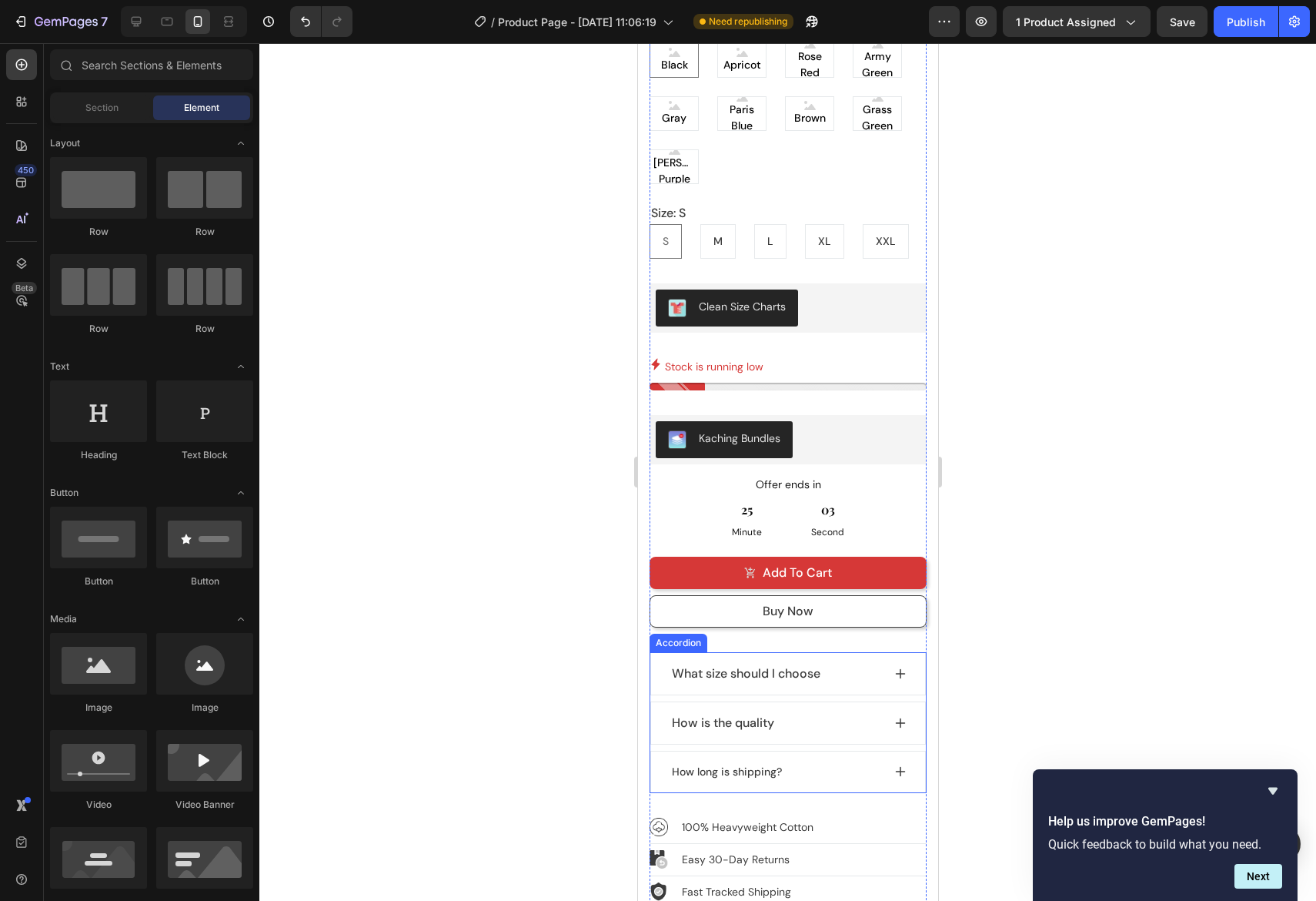
scroll to position [1270, 0]
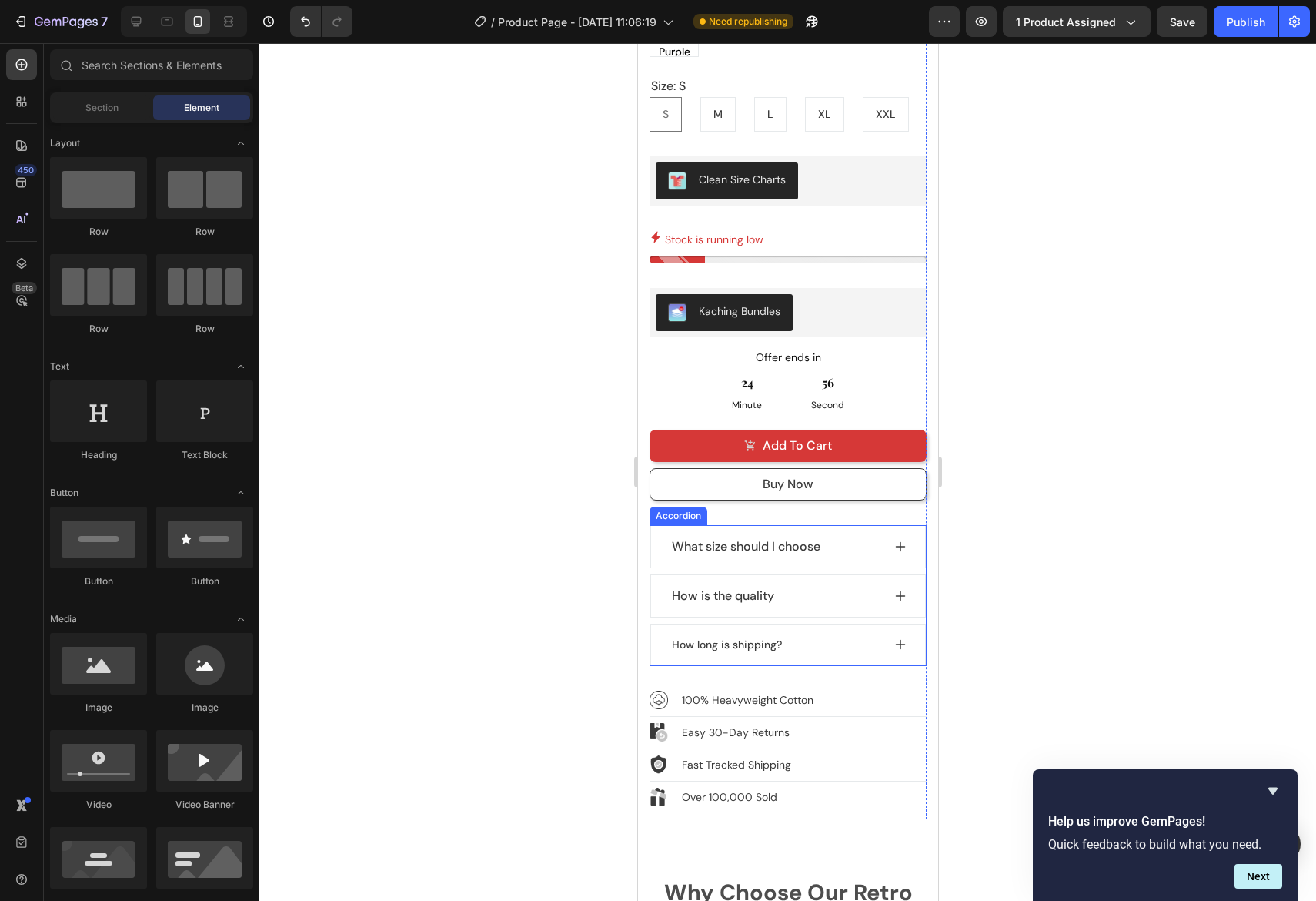
click at [748, 588] on span "How is the quality" at bounding box center [723, 595] width 103 height 16
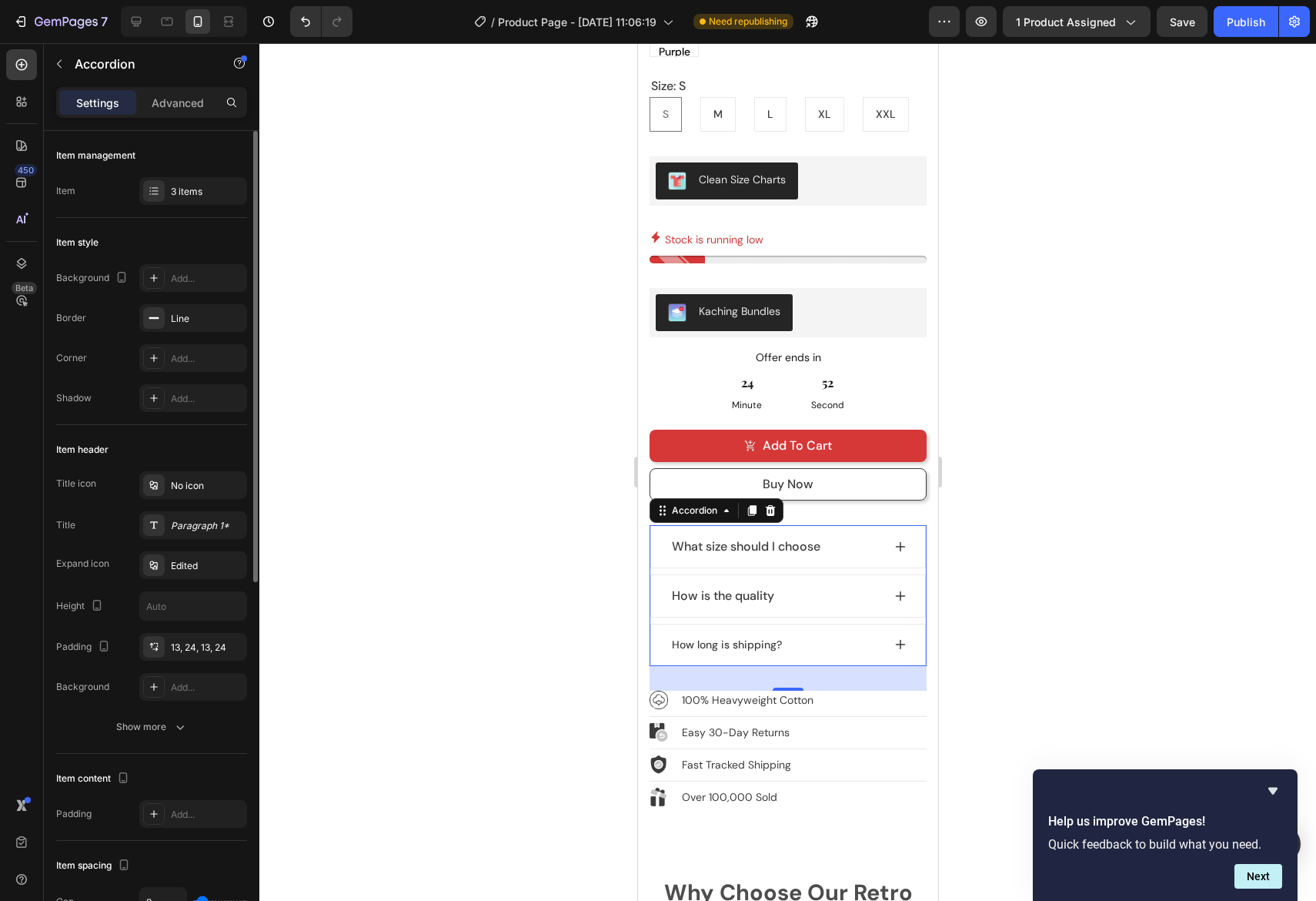
scroll to position [0, 0]
click at [738, 588] on span "How is the quality" at bounding box center [723, 595] width 103 height 16
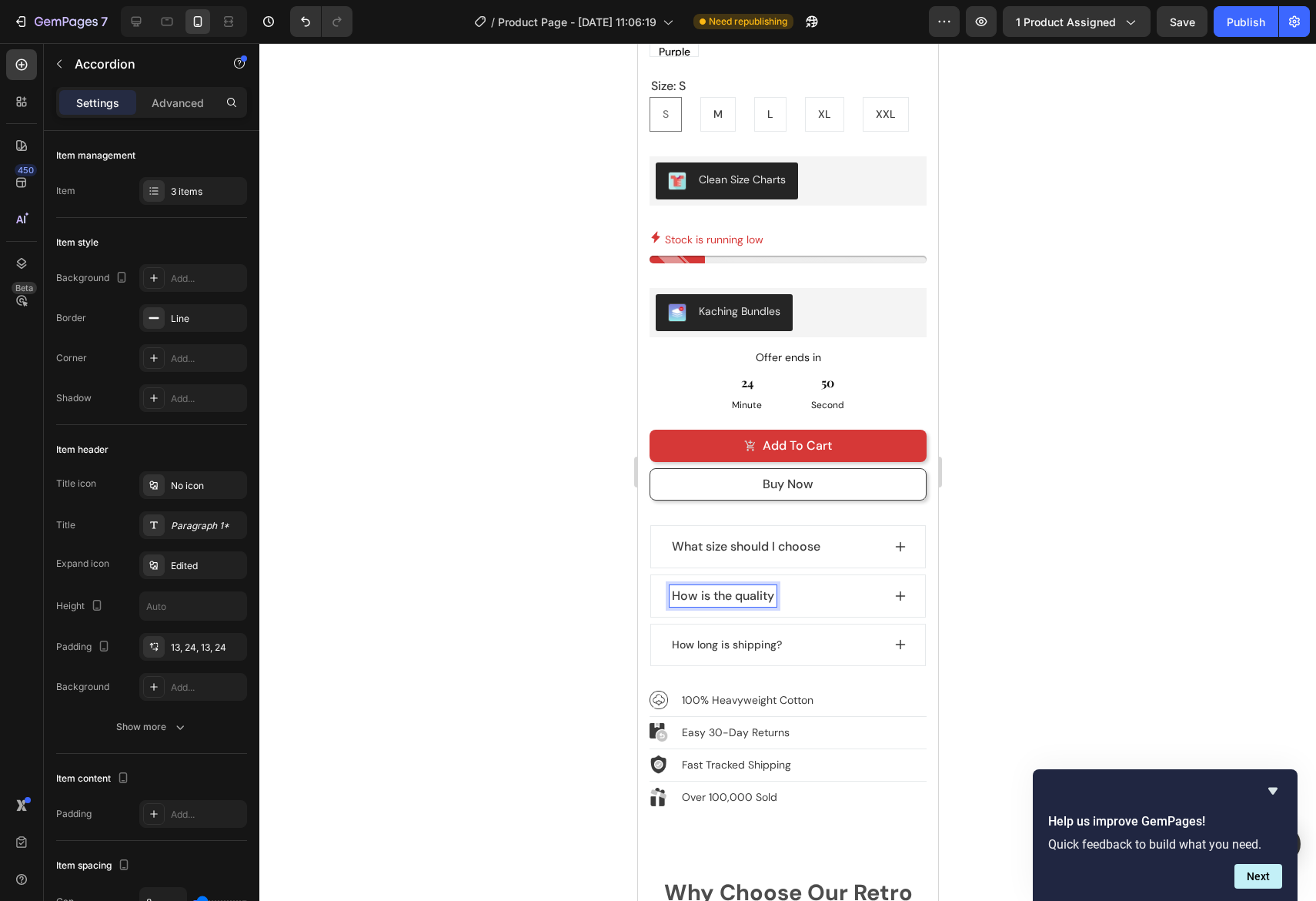
click at [738, 588] on span "How is the quality" at bounding box center [723, 595] width 103 height 16
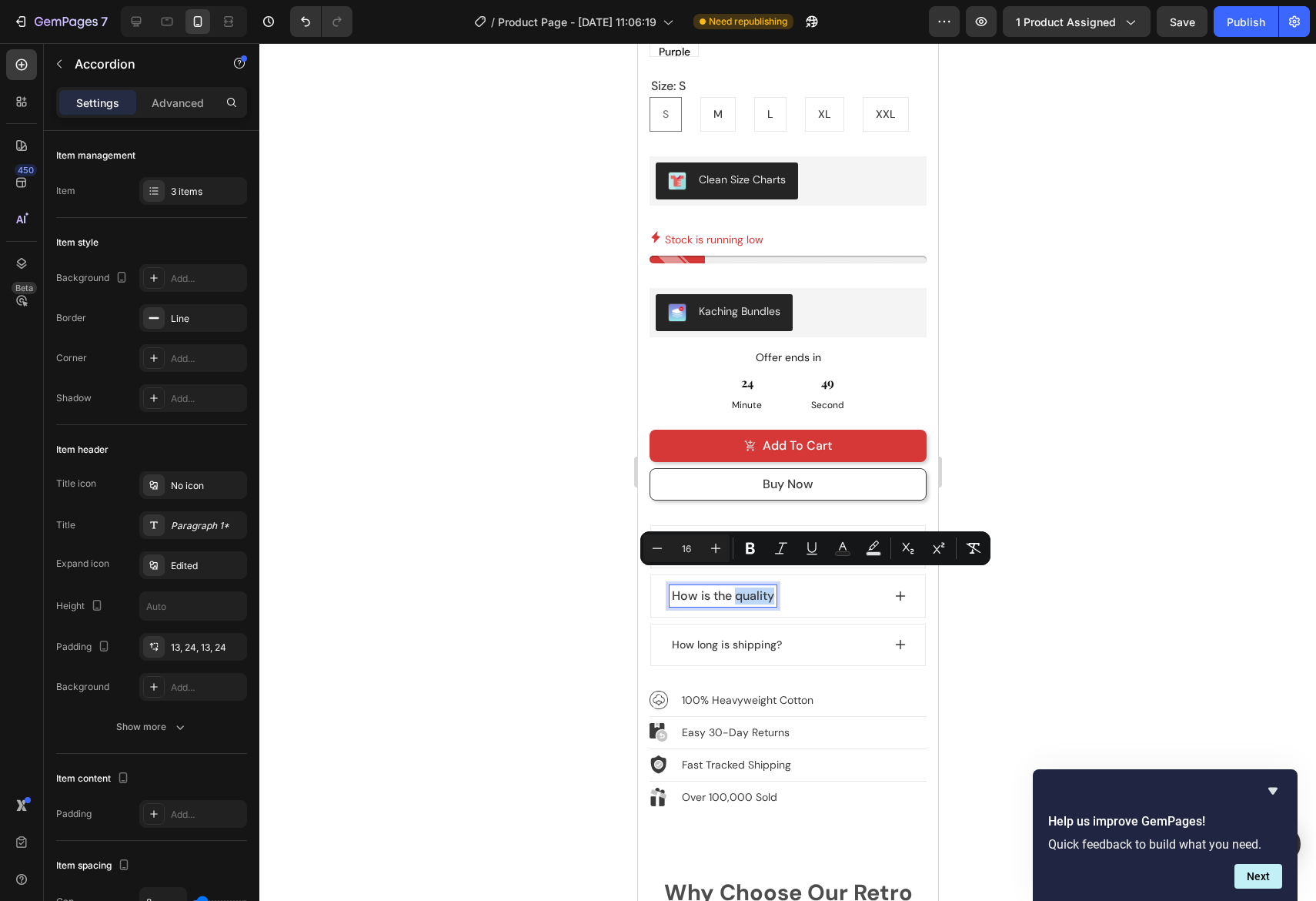
click at [711, 637] on p "How long is shipping?" at bounding box center [726, 644] width 110 height 16
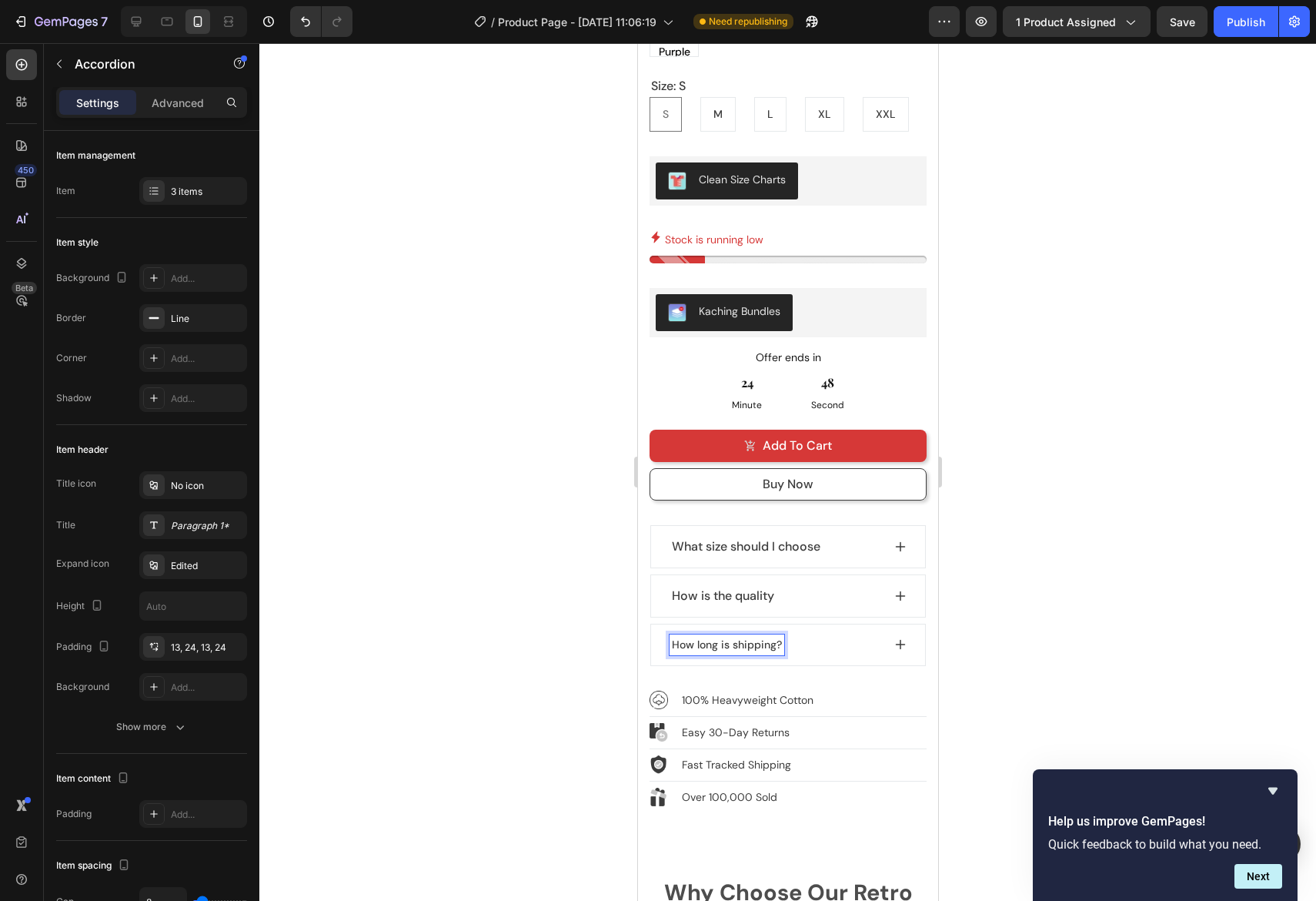
click at [709, 637] on p "How long is shipping?" at bounding box center [726, 644] width 110 height 16
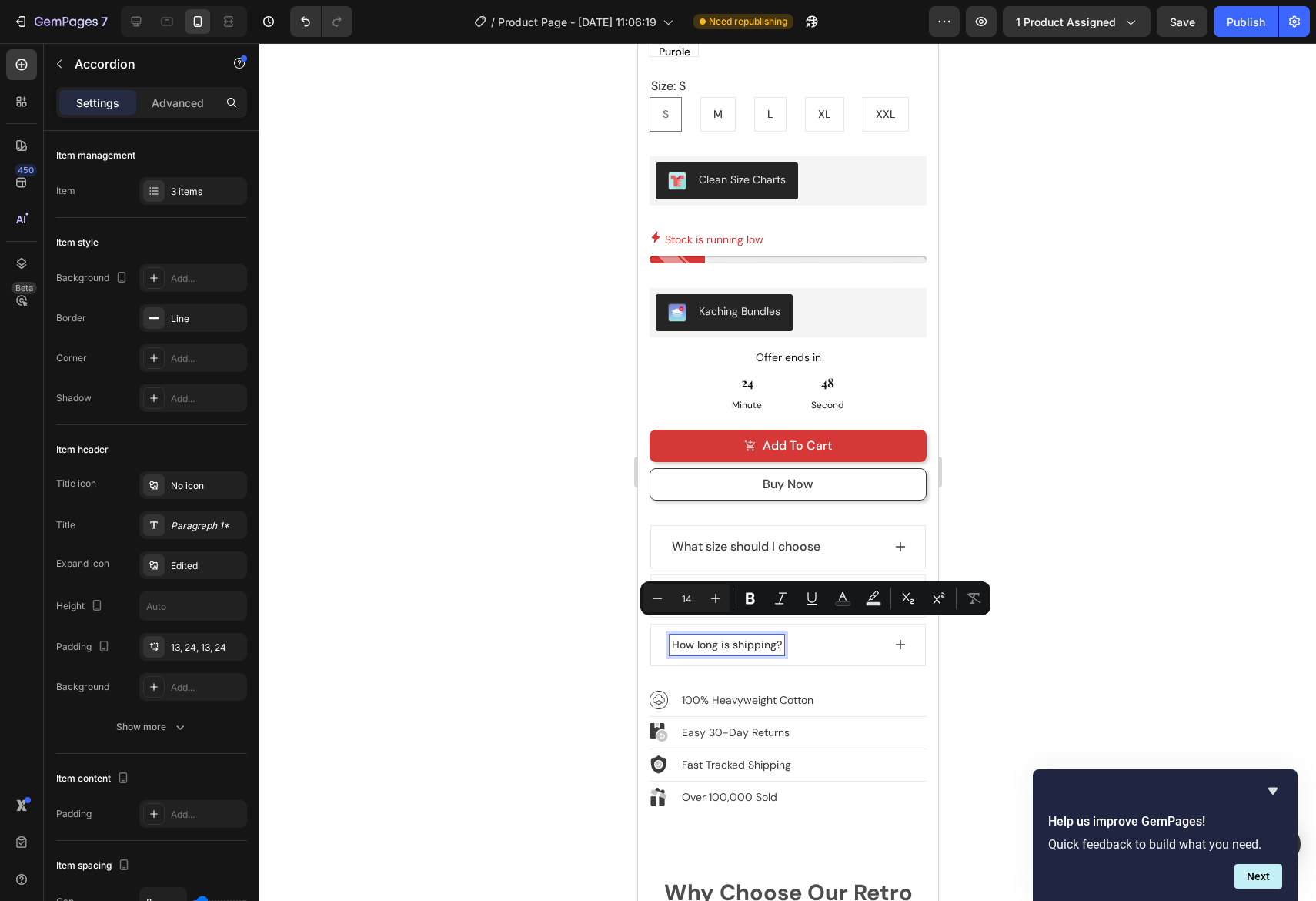
click at [709, 637] on p "How long is shipping?" at bounding box center [726, 644] width 110 height 16
click at [714, 596] on icon "Editor contextual toolbar" at bounding box center [716, 598] width 15 height 15
click at [716, 596] on icon "Editor contextual toolbar" at bounding box center [716, 598] width 15 height 15
type input "16"
click at [1165, 482] on div at bounding box center [788, 472] width 1057 height 858
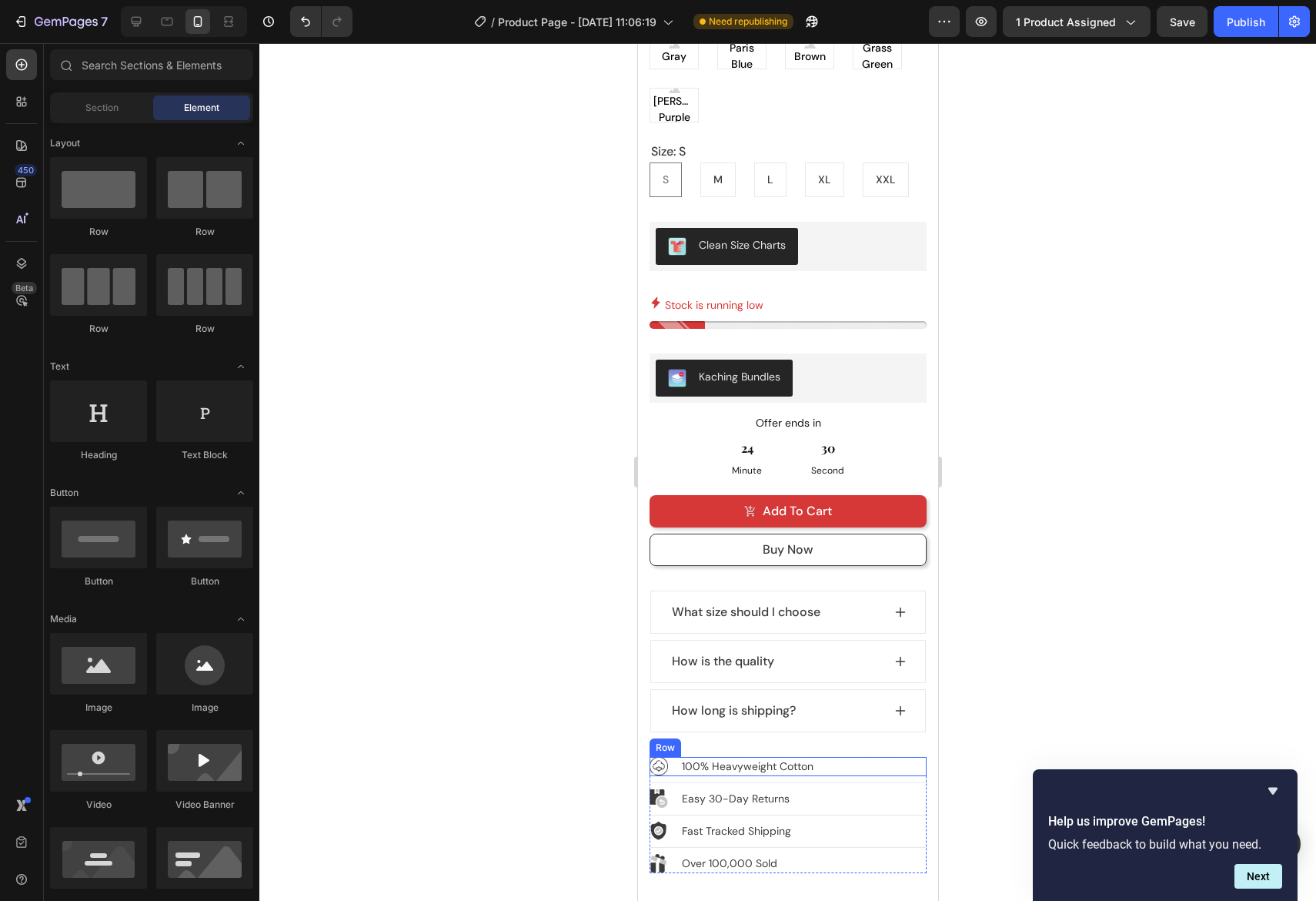
scroll to position [1349, 0]
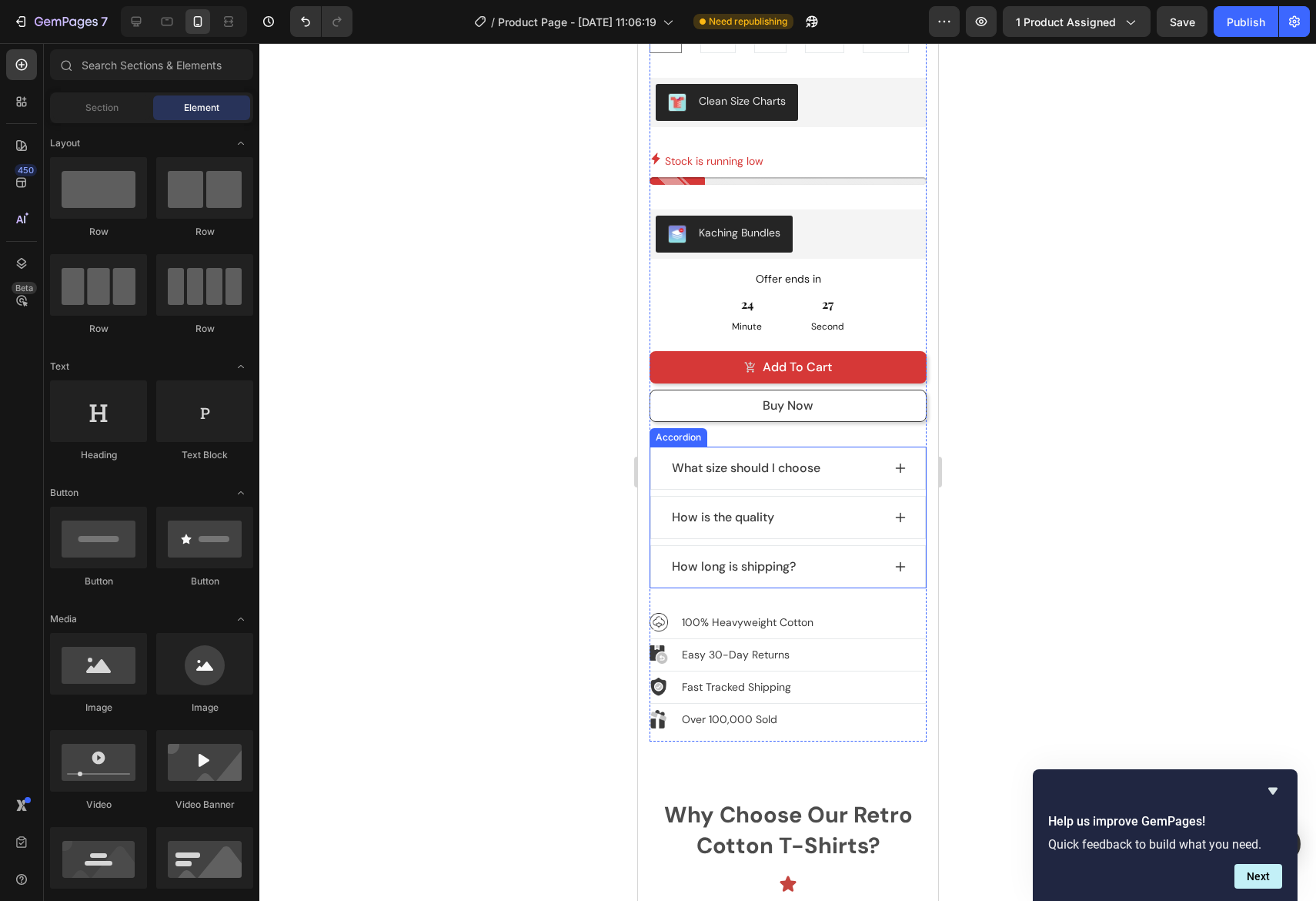
click at [839, 459] on div "What size should I choose" at bounding box center [775, 468] width 212 height 22
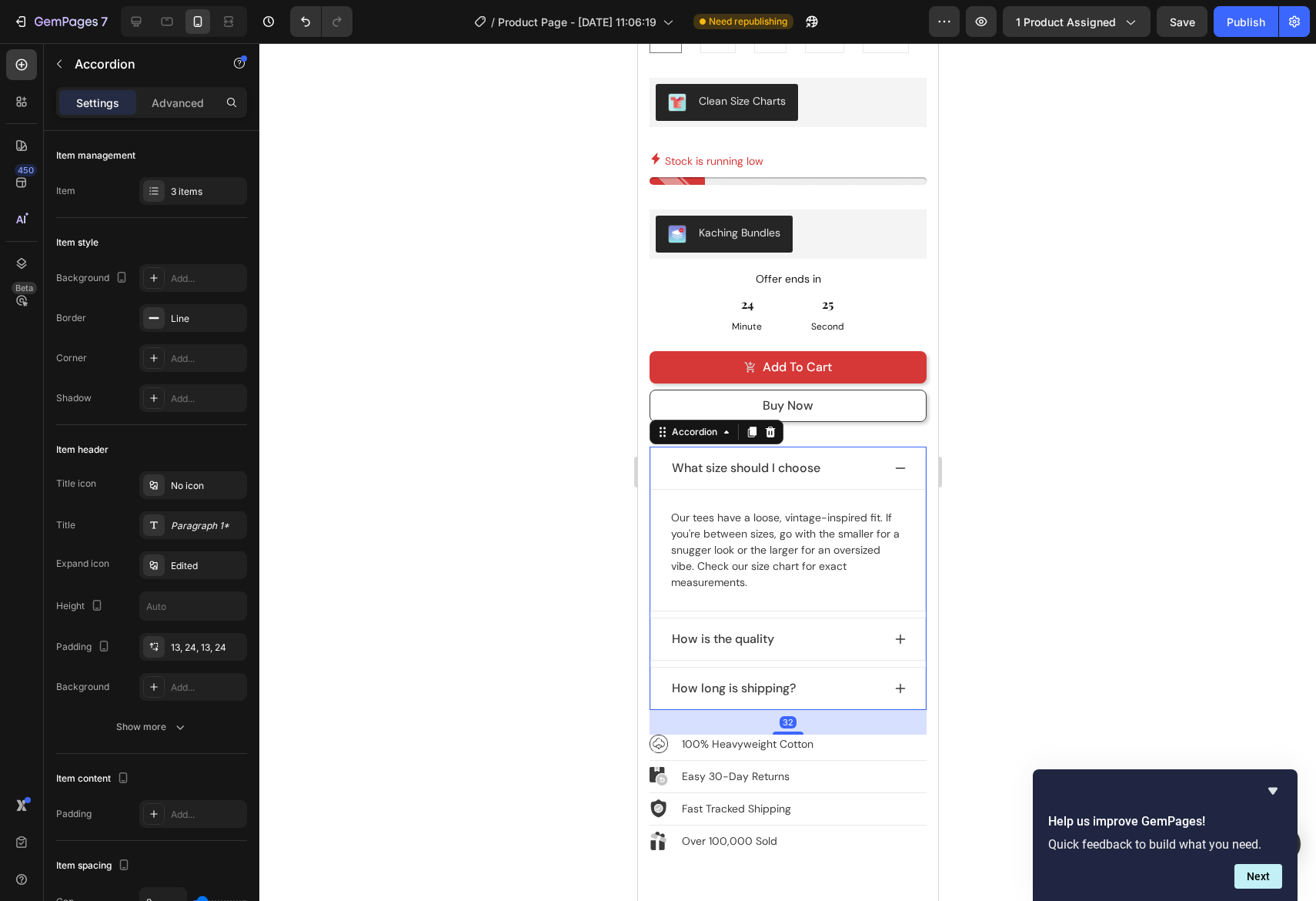
click at [856, 467] on div "What size should I choose" at bounding box center [787, 468] width 274 height 42
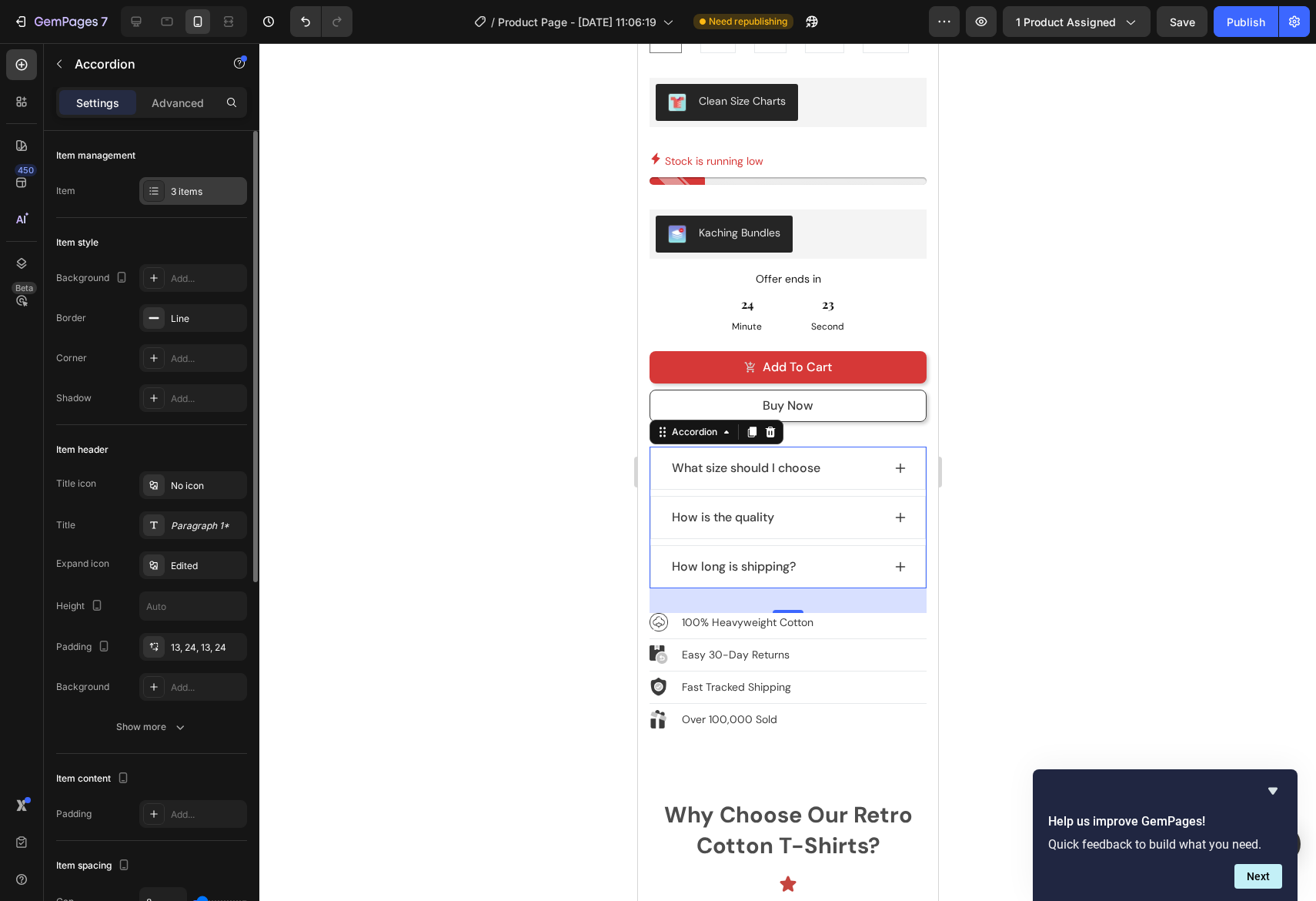
click at [165, 188] on div "3 items" at bounding box center [193, 191] width 108 height 27
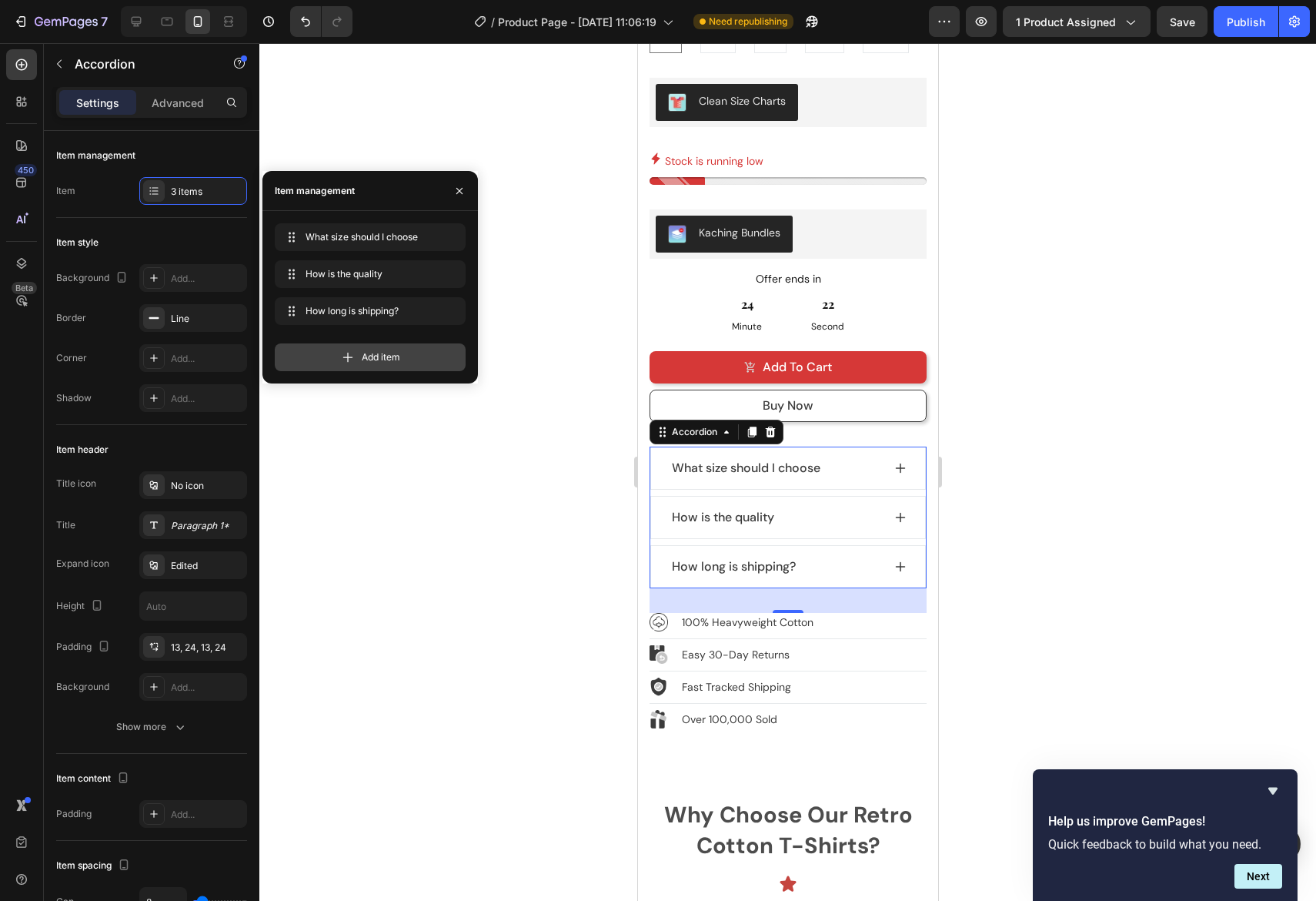
click at [346, 358] on icon at bounding box center [348, 358] width 10 height 10
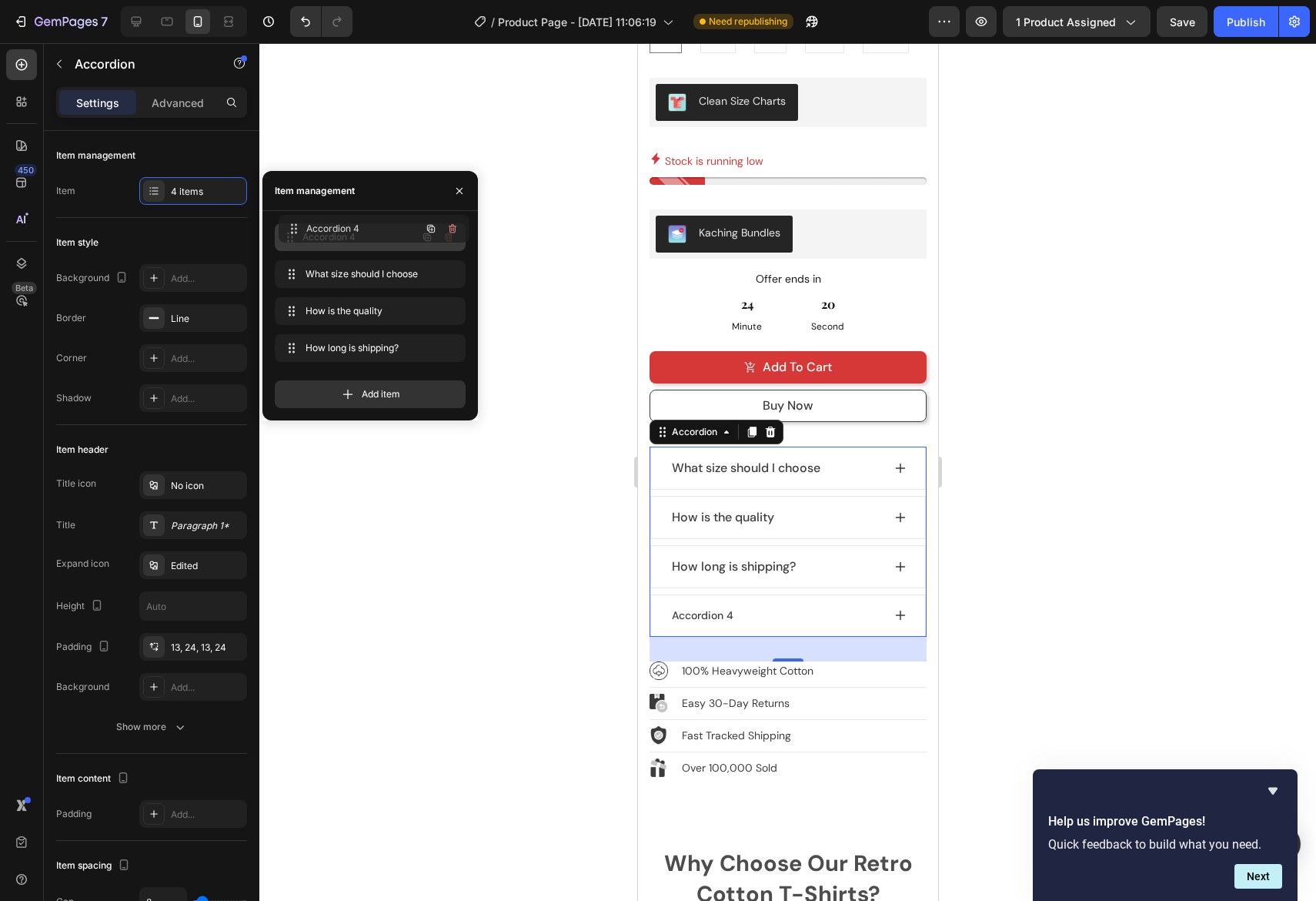
drag, startPoint x: 293, startPoint y: 343, endPoint x: 297, endPoint y: 224, distance: 119.1
click at [332, 236] on span "Accordion 4" at bounding box center [349, 237] width 87 height 14
click at [337, 241] on span "Accordion 4" at bounding box center [349, 237] width 87 height 14
click at [337, 240] on span "Accordion 4" at bounding box center [349, 237] width 87 height 14
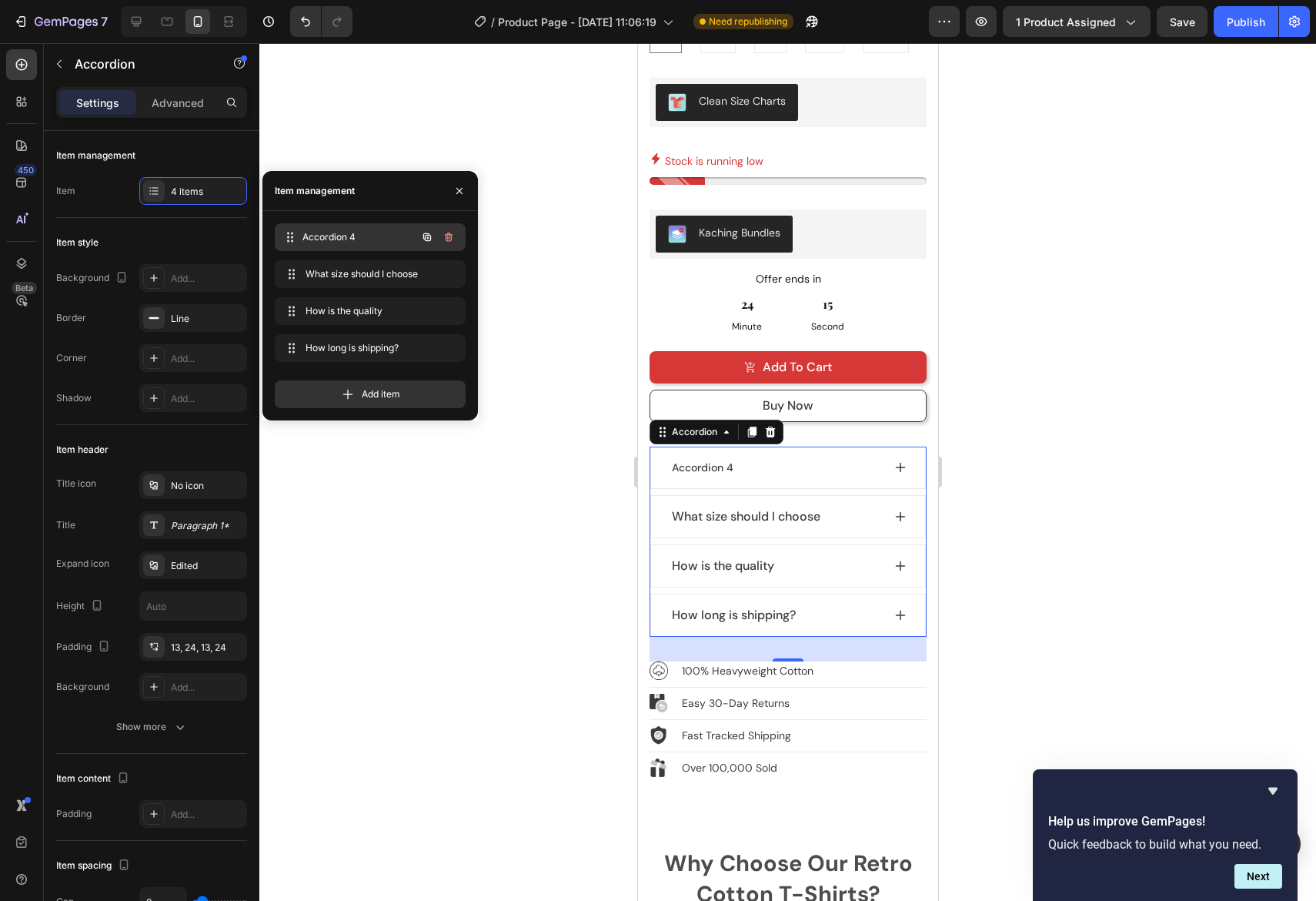
click at [337, 231] on span "Accordion 4" at bounding box center [359, 237] width 114 height 14
click at [717, 458] on div "Accordion 4" at bounding box center [702, 468] width 66 height 21
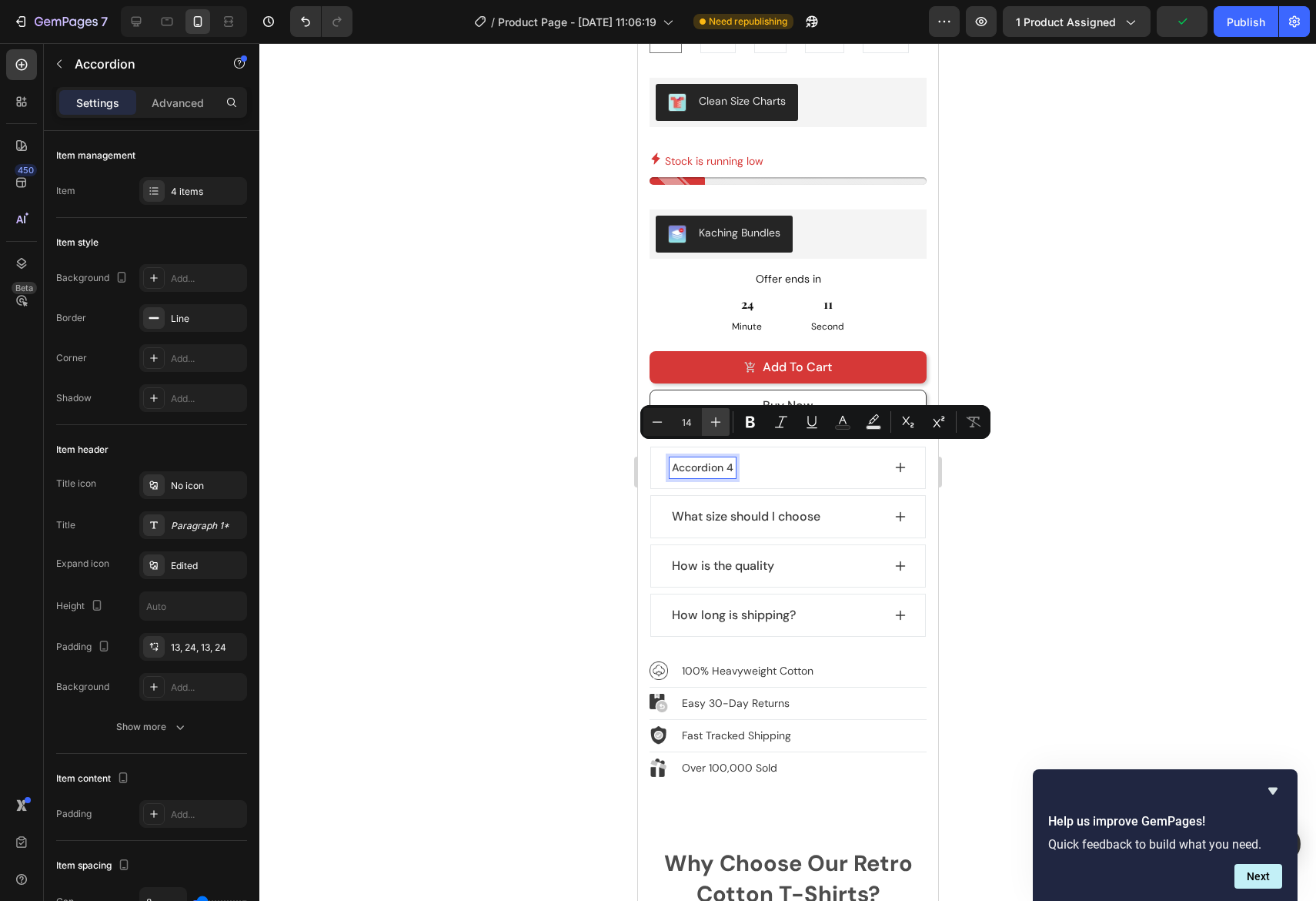
click at [722, 414] on icon "Editor contextual toolbar" at bounding box center [716, 422] width 15 height 15
type input "16"
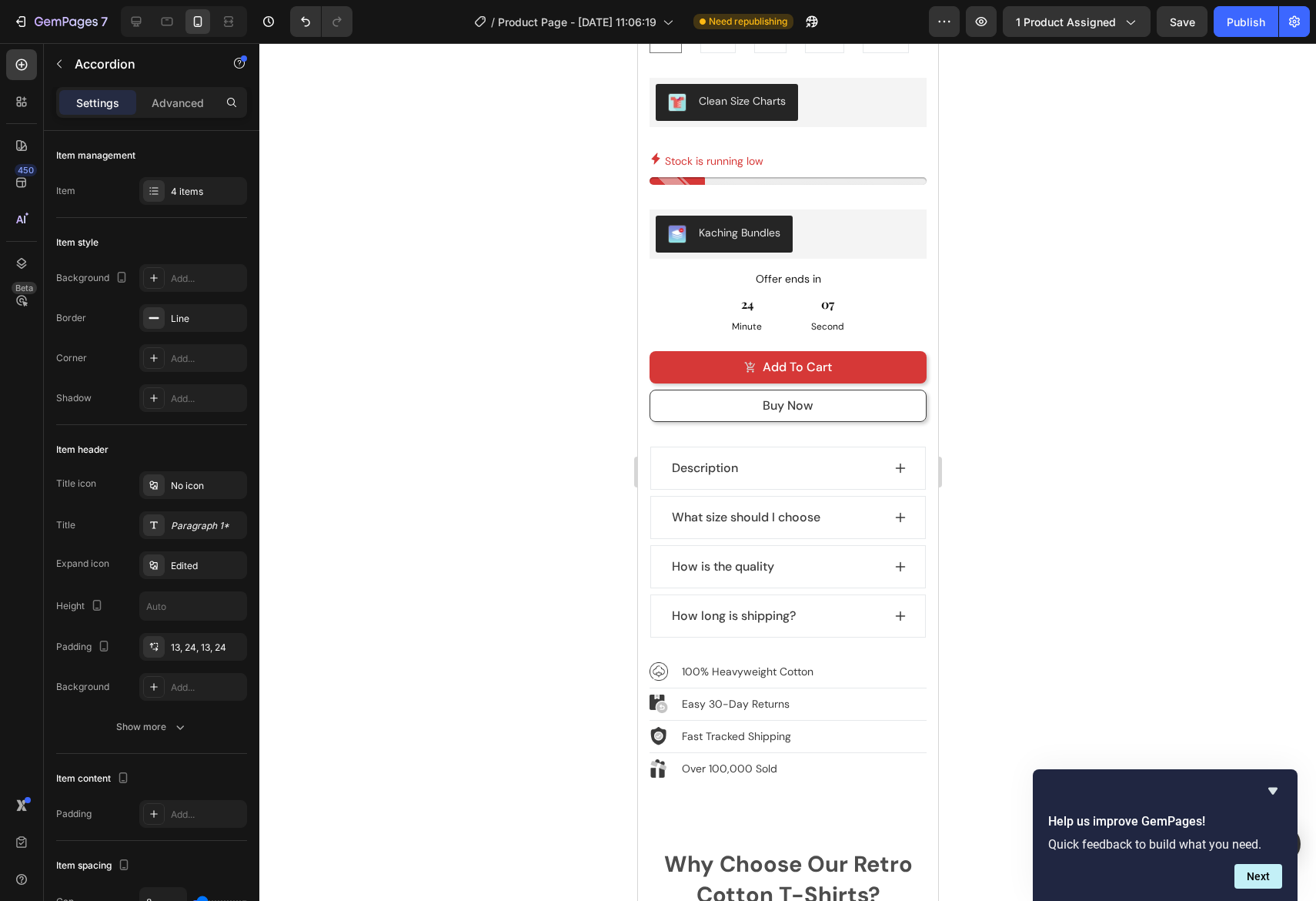
click at [1181, 475] on div at bounding box center [788, 472] width 1057 height 858
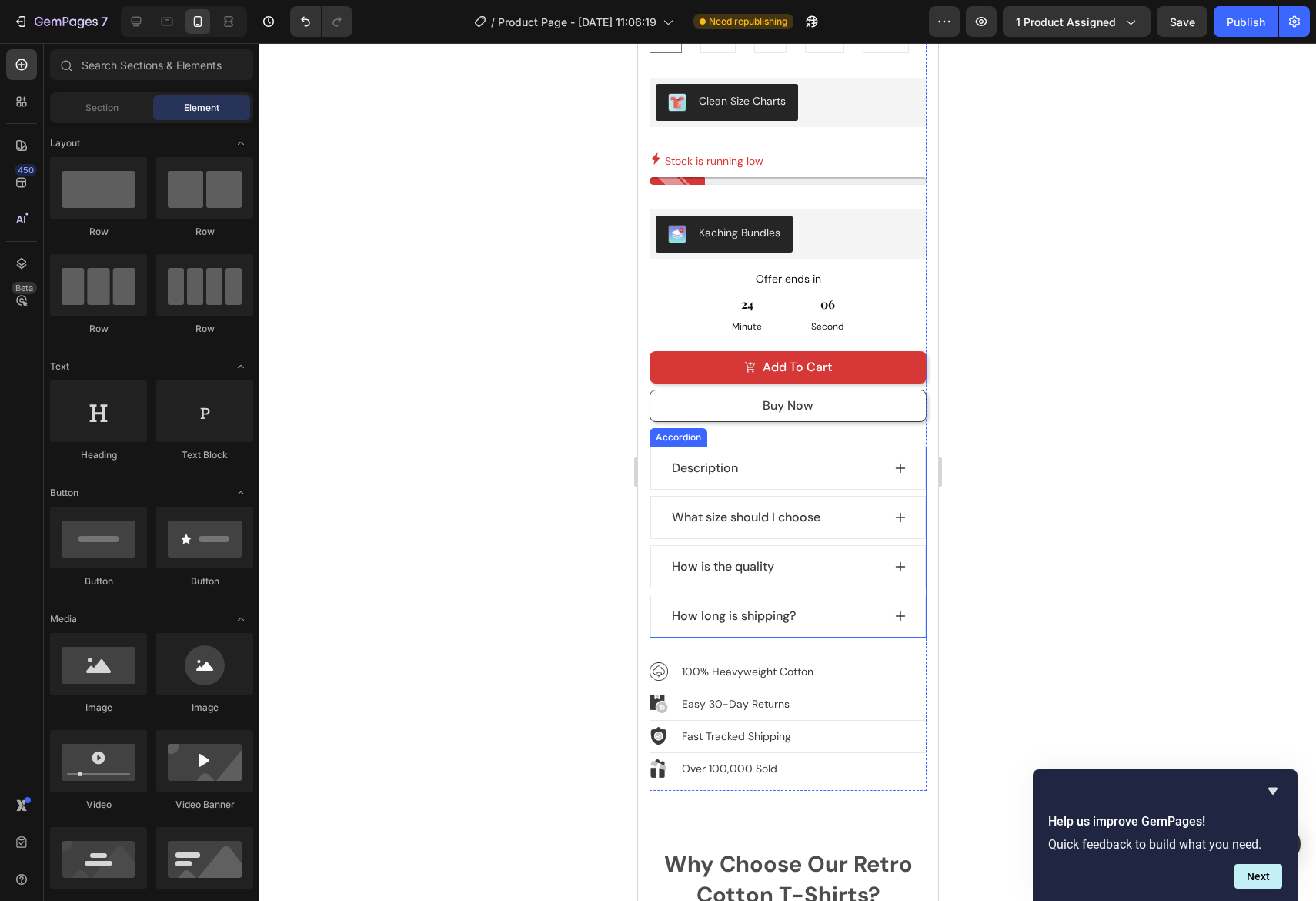
click at [707, 459] on span "Description" at bounding box center [705, 467] width 66 height 16
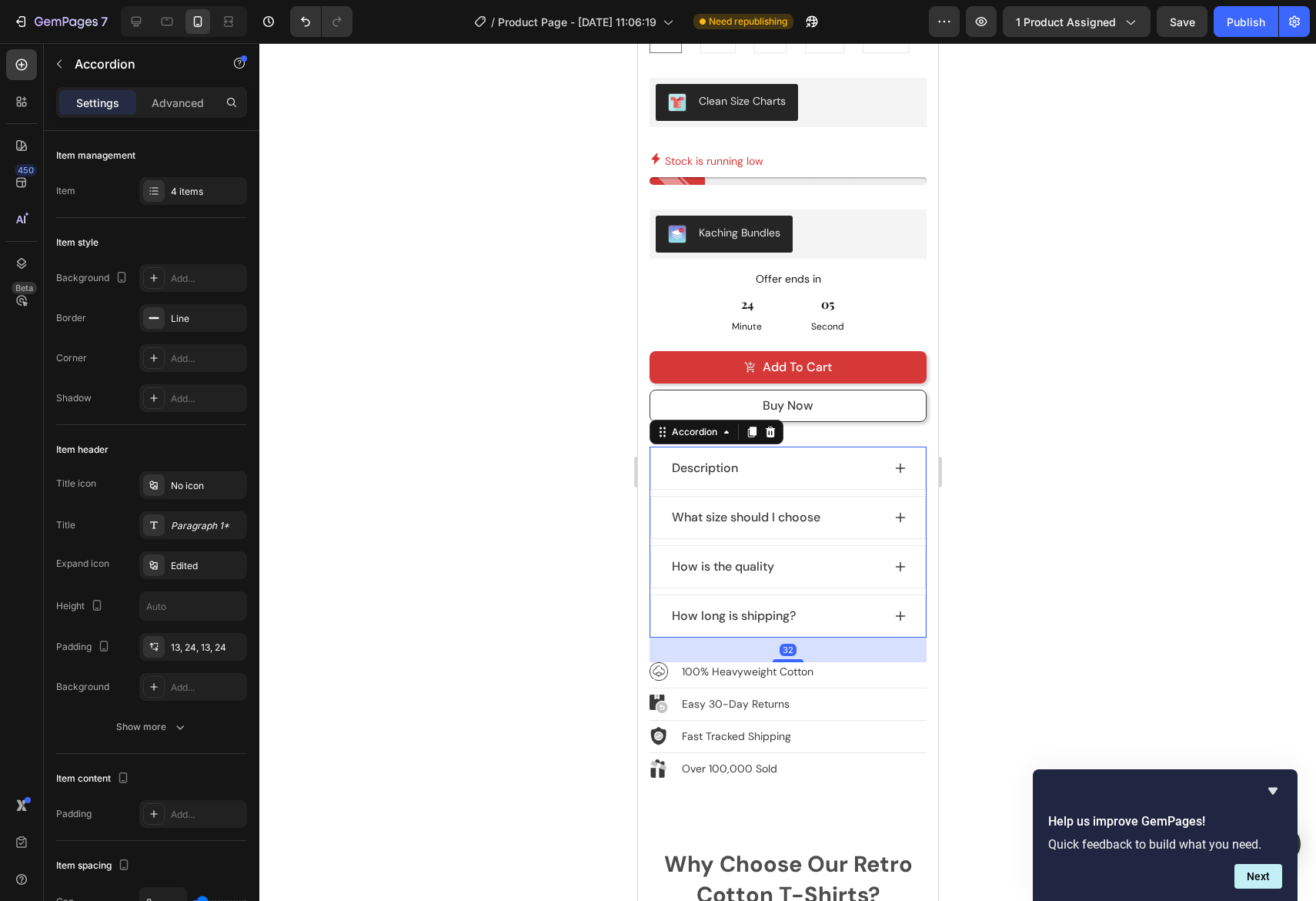
click at [903, 462] on icon at bounding box center [899, 468] width 12 height 12
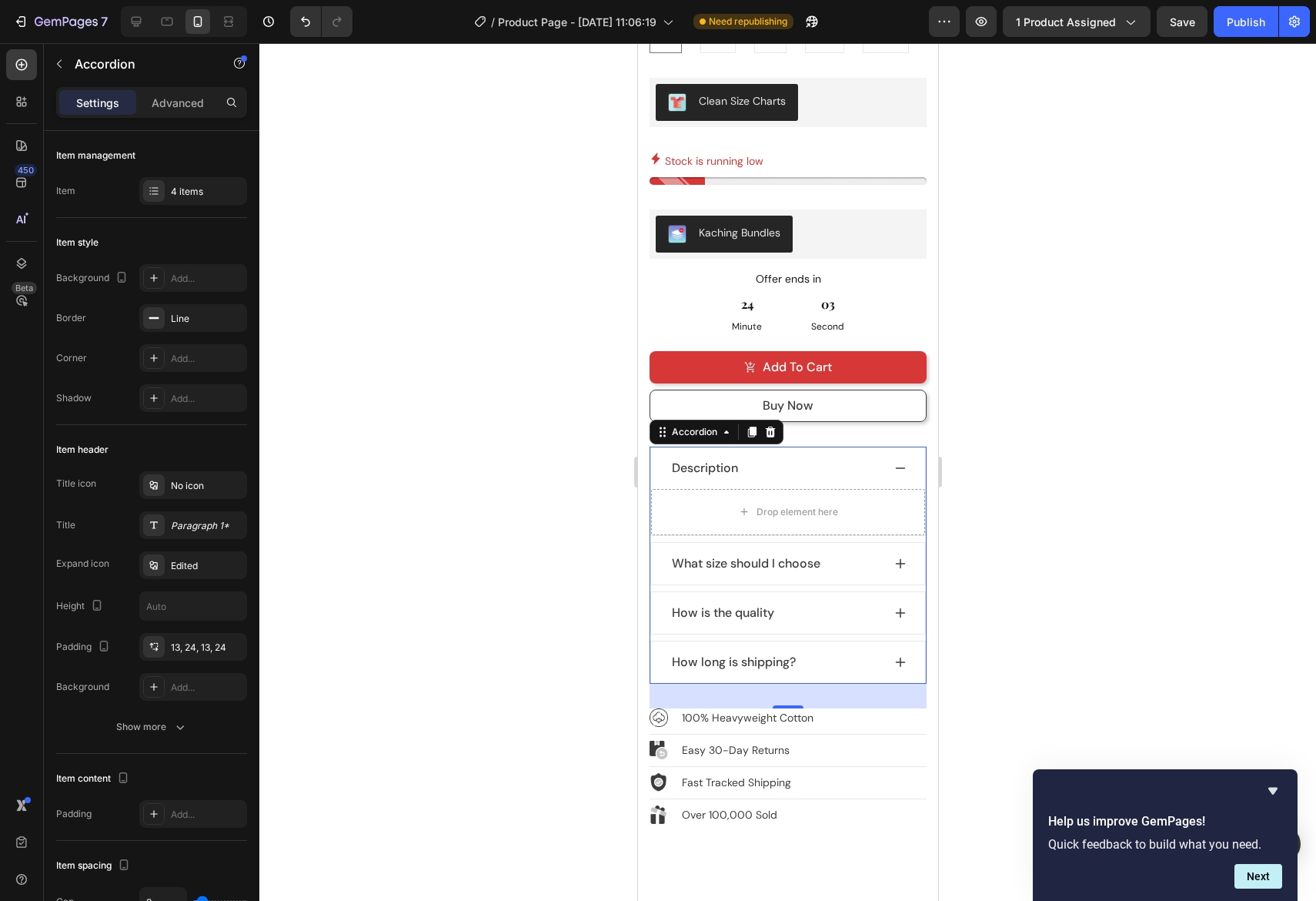
click at [900, 558] on icon at bounding box center [899, 563] width 12 height 12
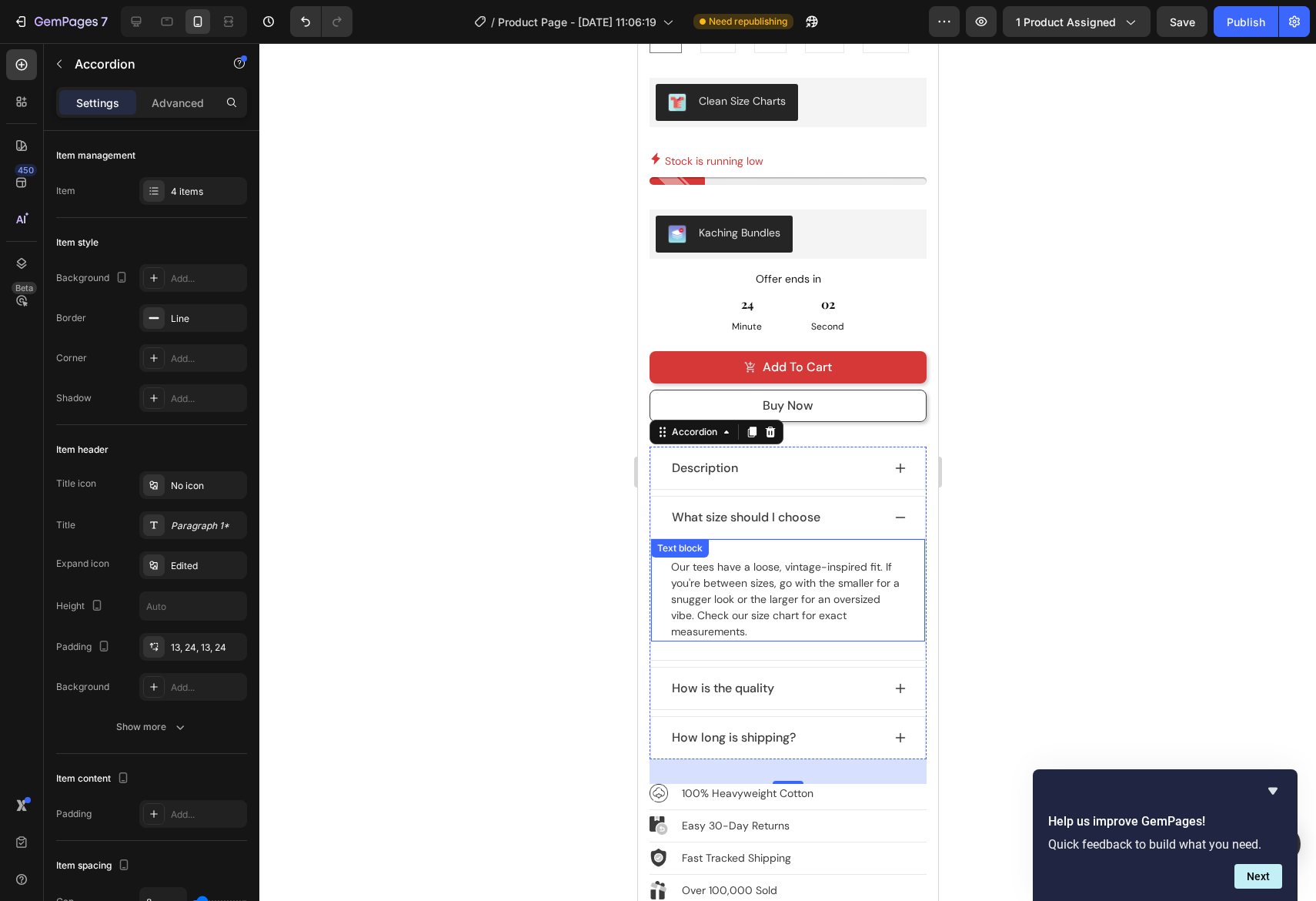
click at [822, 559] on span "Our tees have a loose, vintage-inspired fit. If you're between sizes, go with t…" at bounding box center [785, 598] width 228 height 78
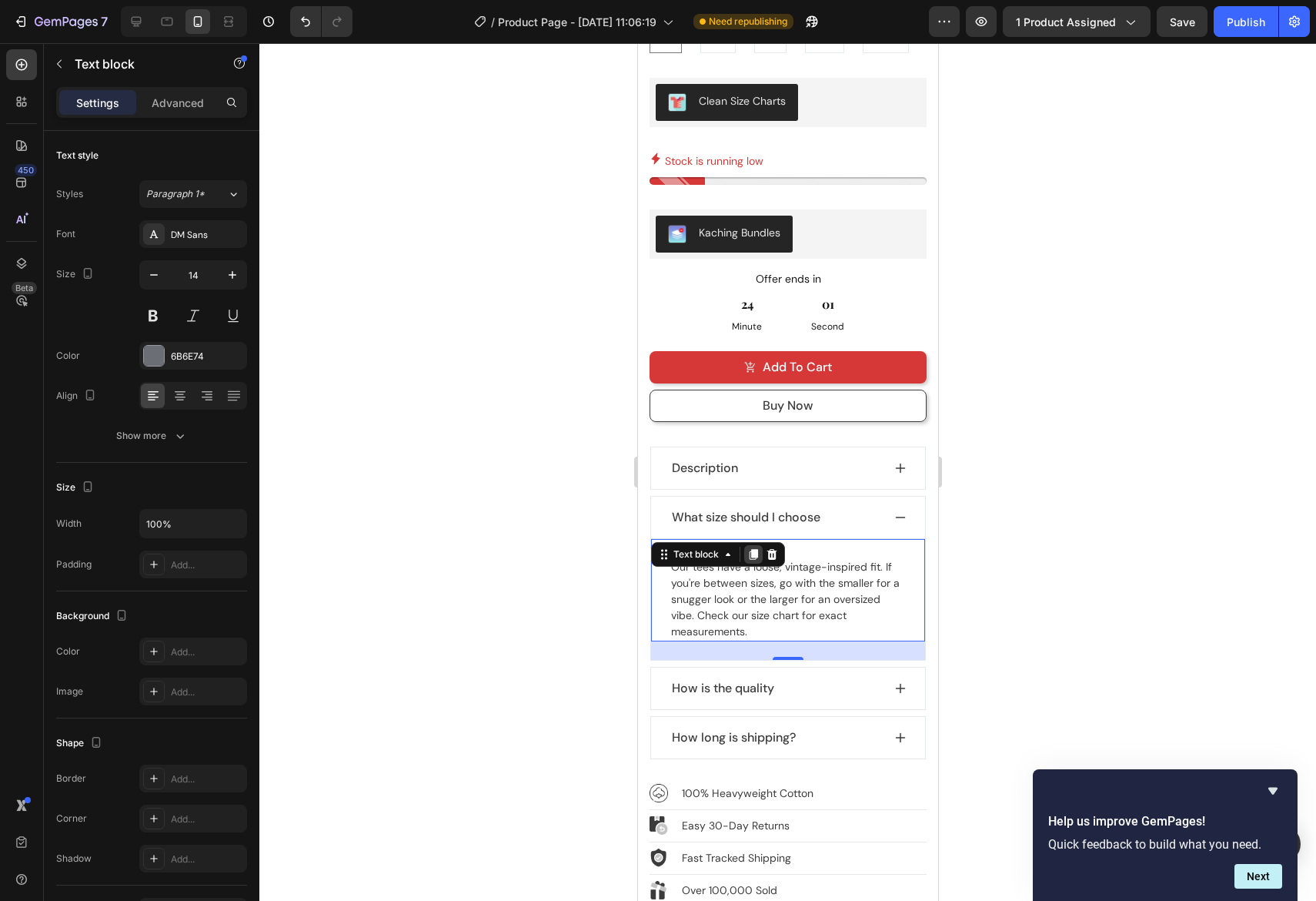
click at [752, 549] on icon at bounding box center [753, 554] width 8 height 10
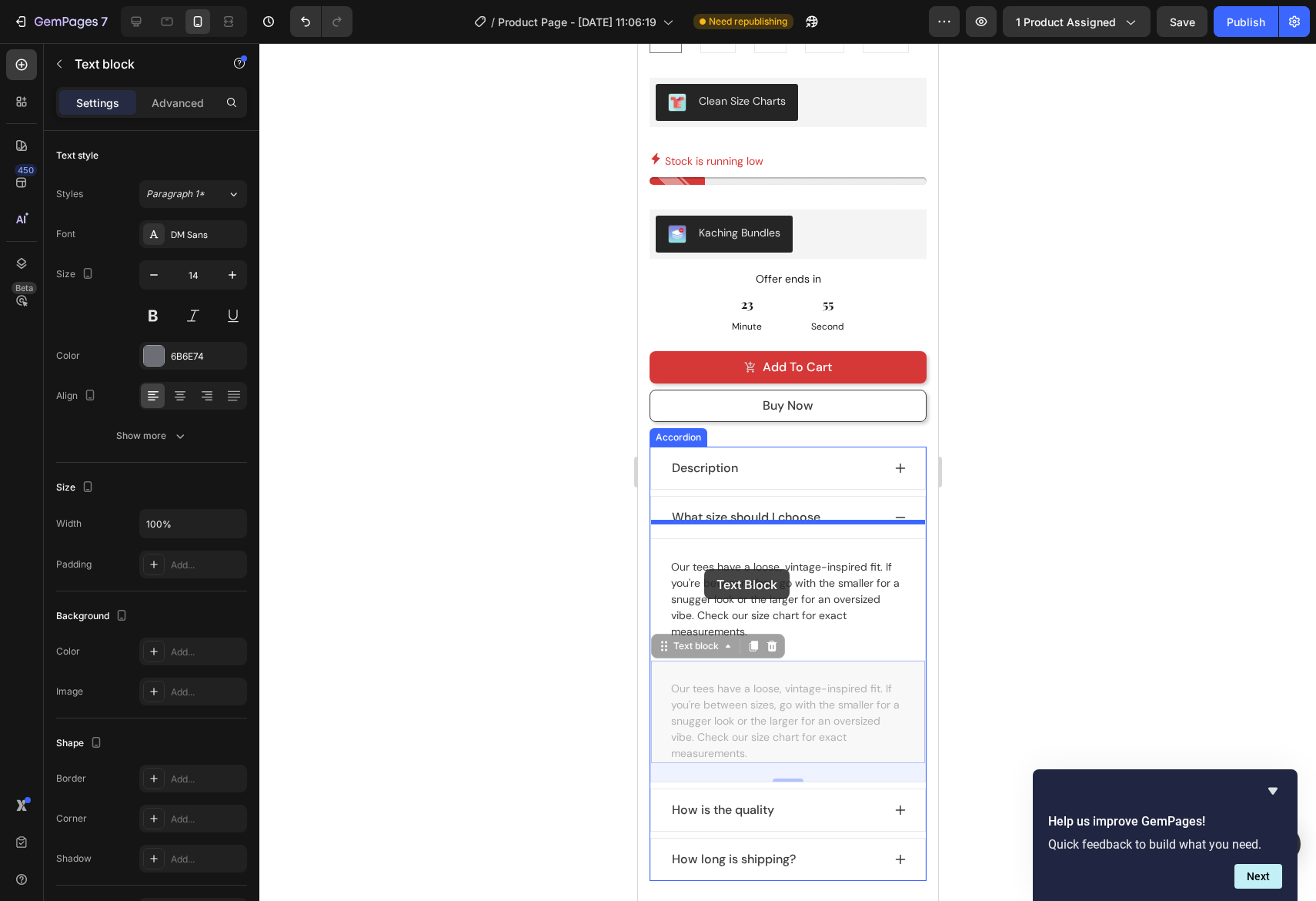
drag, startPoint x: 704, startPoint y: 569, endPoint x: 748, endPoint y: 564, distance: 44.3
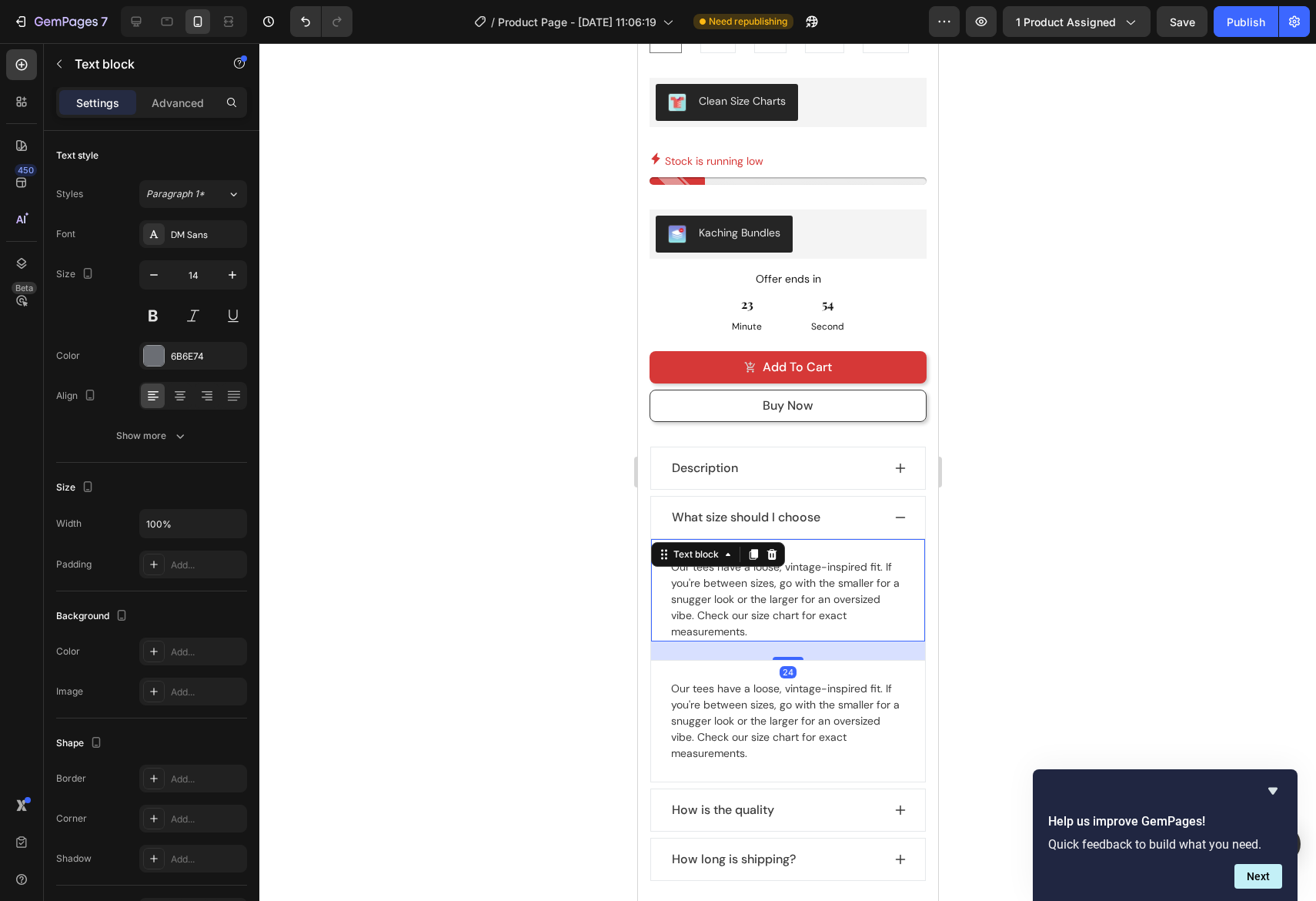
click at [1051, 550] on div at bounding box center [788, 472] width 1057 height 858
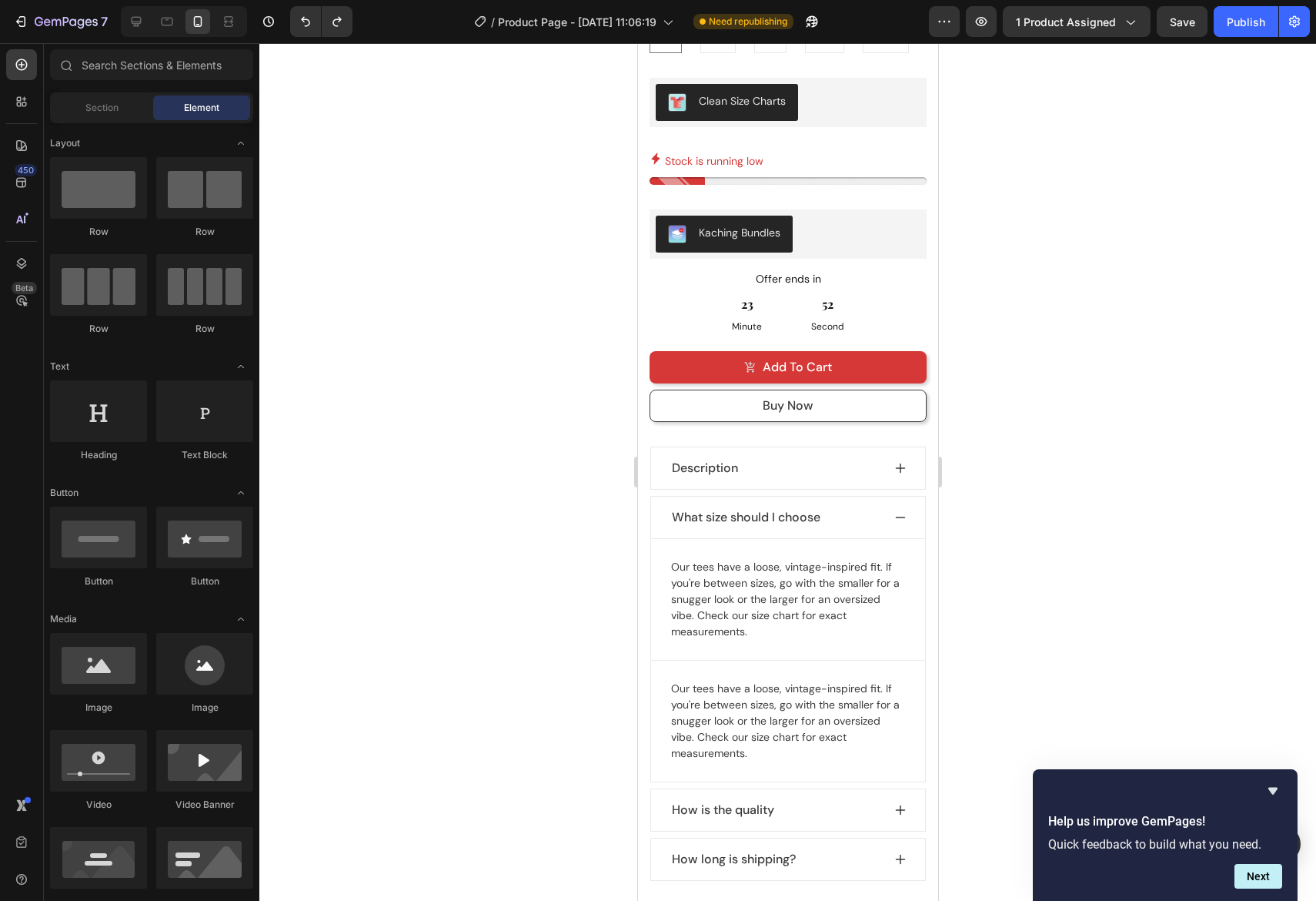
click at [996, 544] on div at bounding box center [788, 472] width 1057 height 858
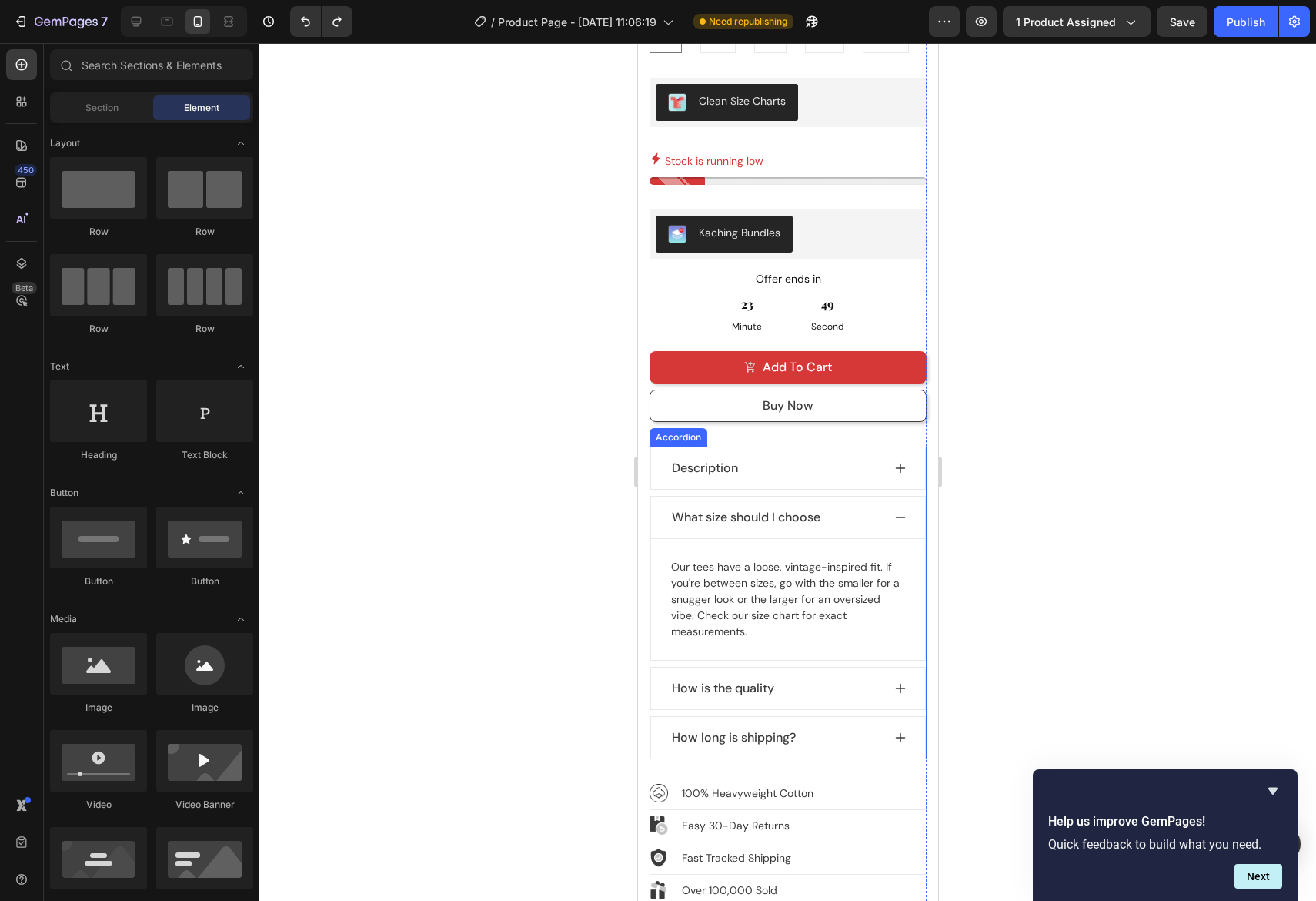
click at [902, 462] on icon at bounding box center [899, 468] width 12 height 12
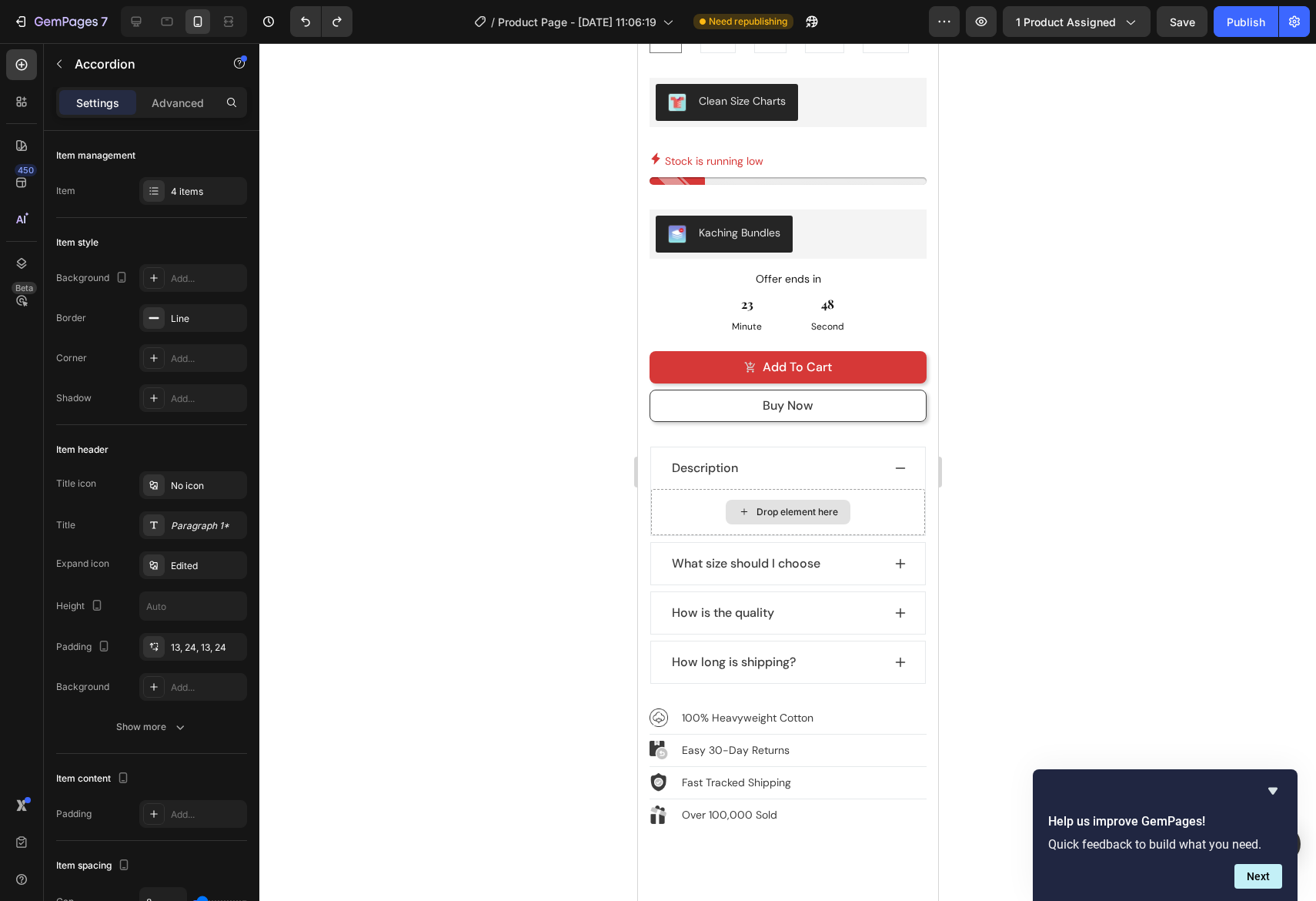
click at [795, 506] on div "Drop element here" at bounding box center [796, 511] width 81 height 12
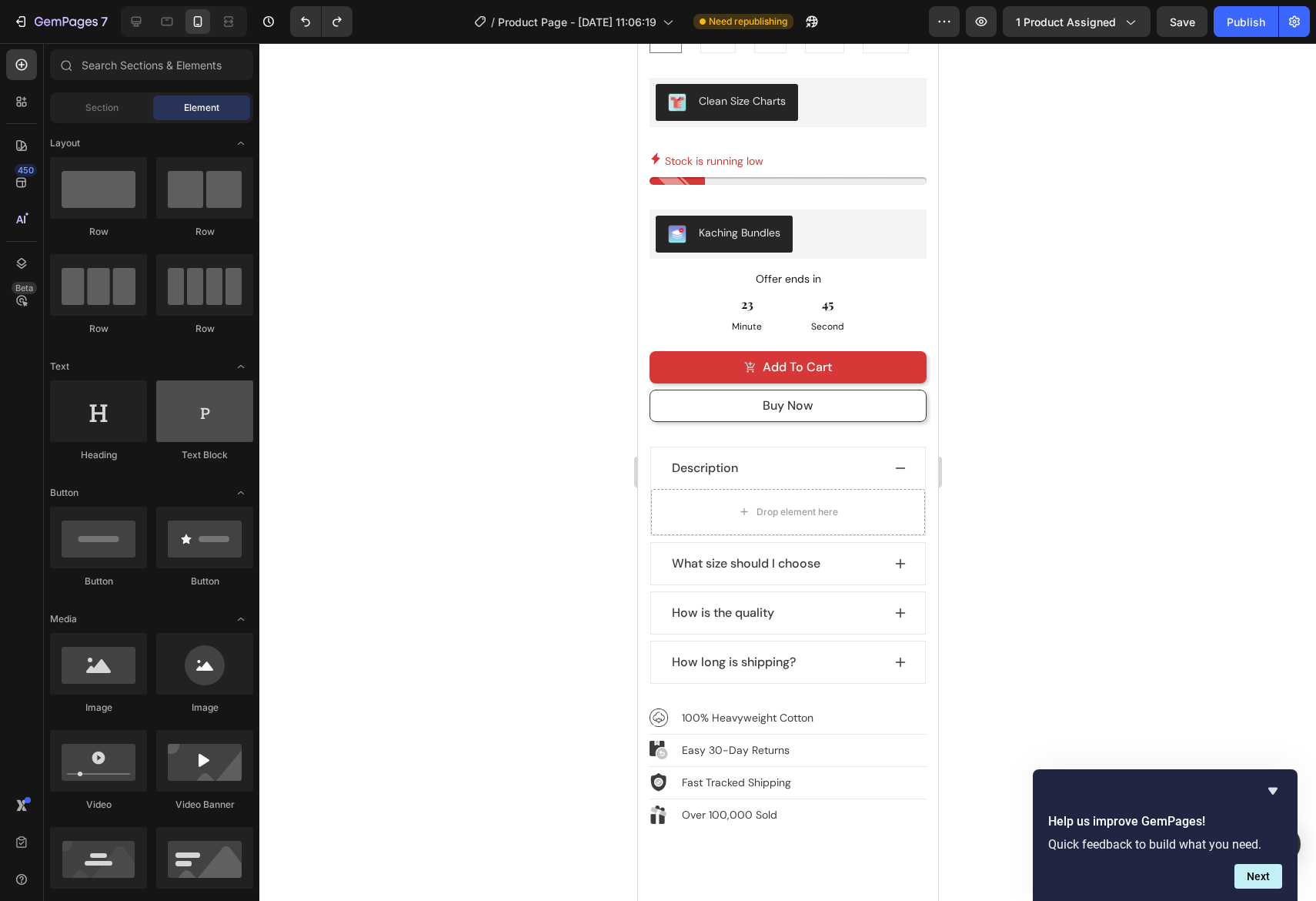
click at [199, 416] on div at bounding box center [205, 410] width 97 height 61
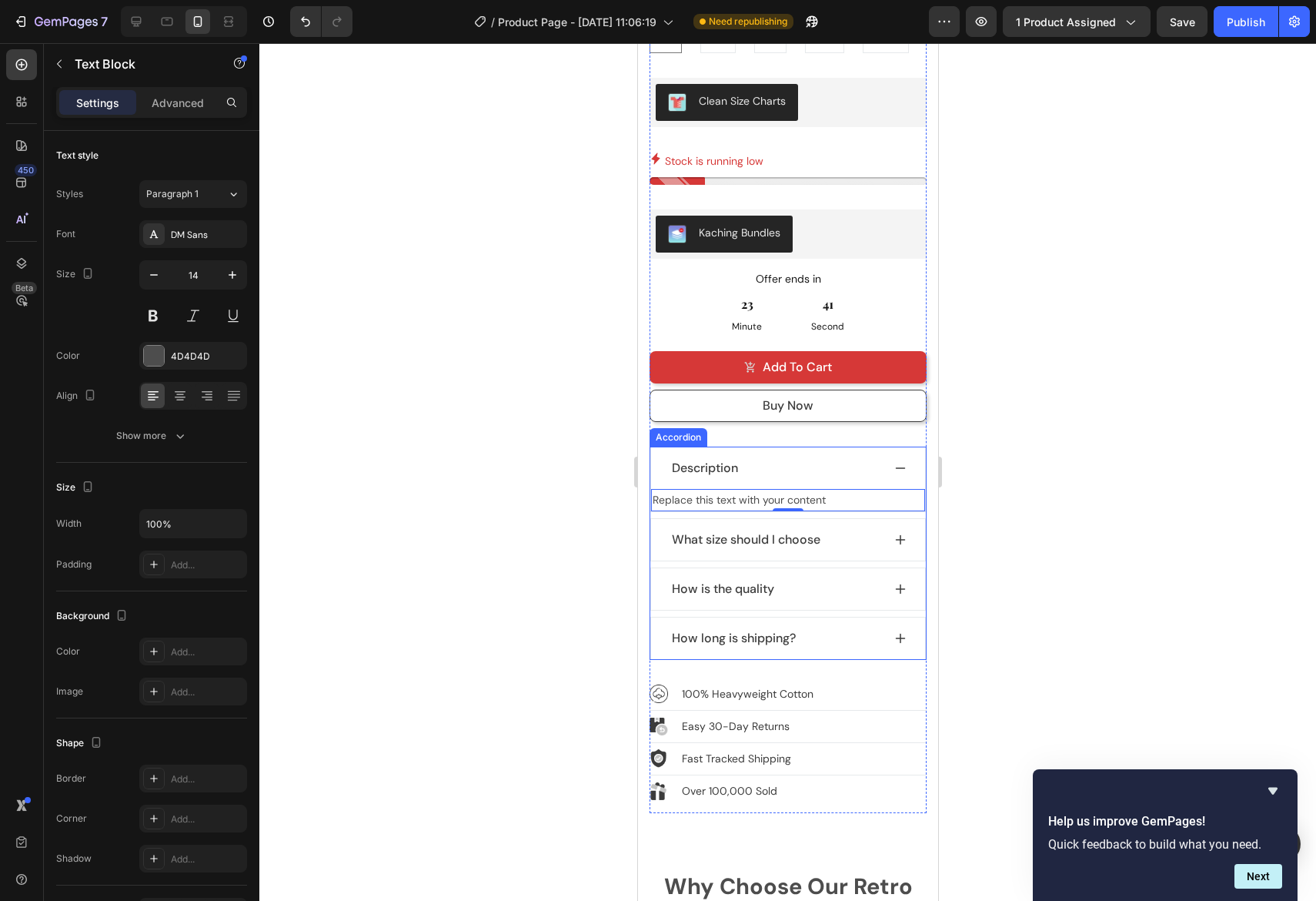
click at [902, 533] on icon at bounding box center [899, 539] width 12 height 12
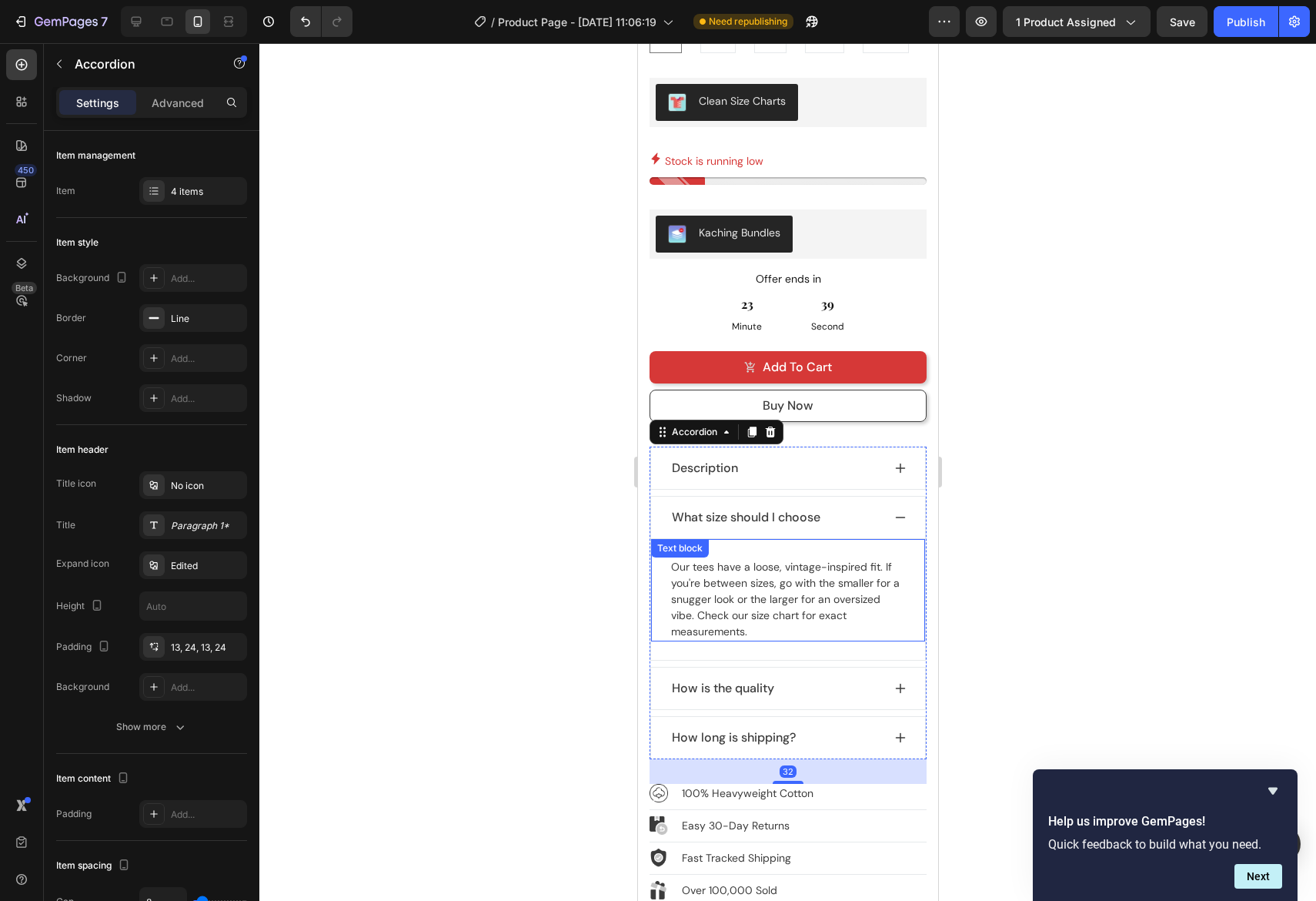
click at [803, 538] on div "Our tees have a loose, vintage-inspired fit. If you're between sizes, go with t…" at bounding box center [787, 589] width 274 height 103
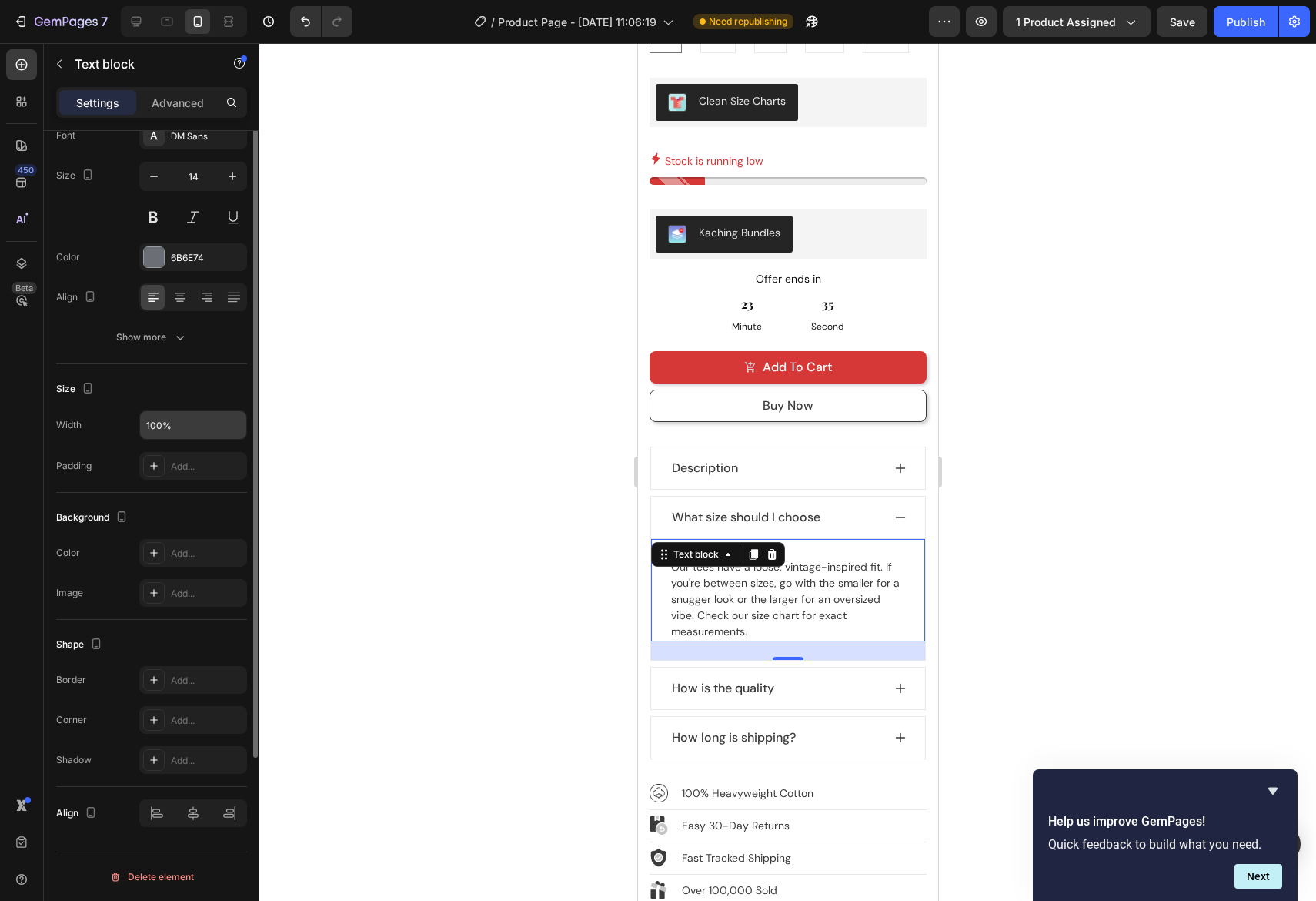
scroll to position [0, 0]
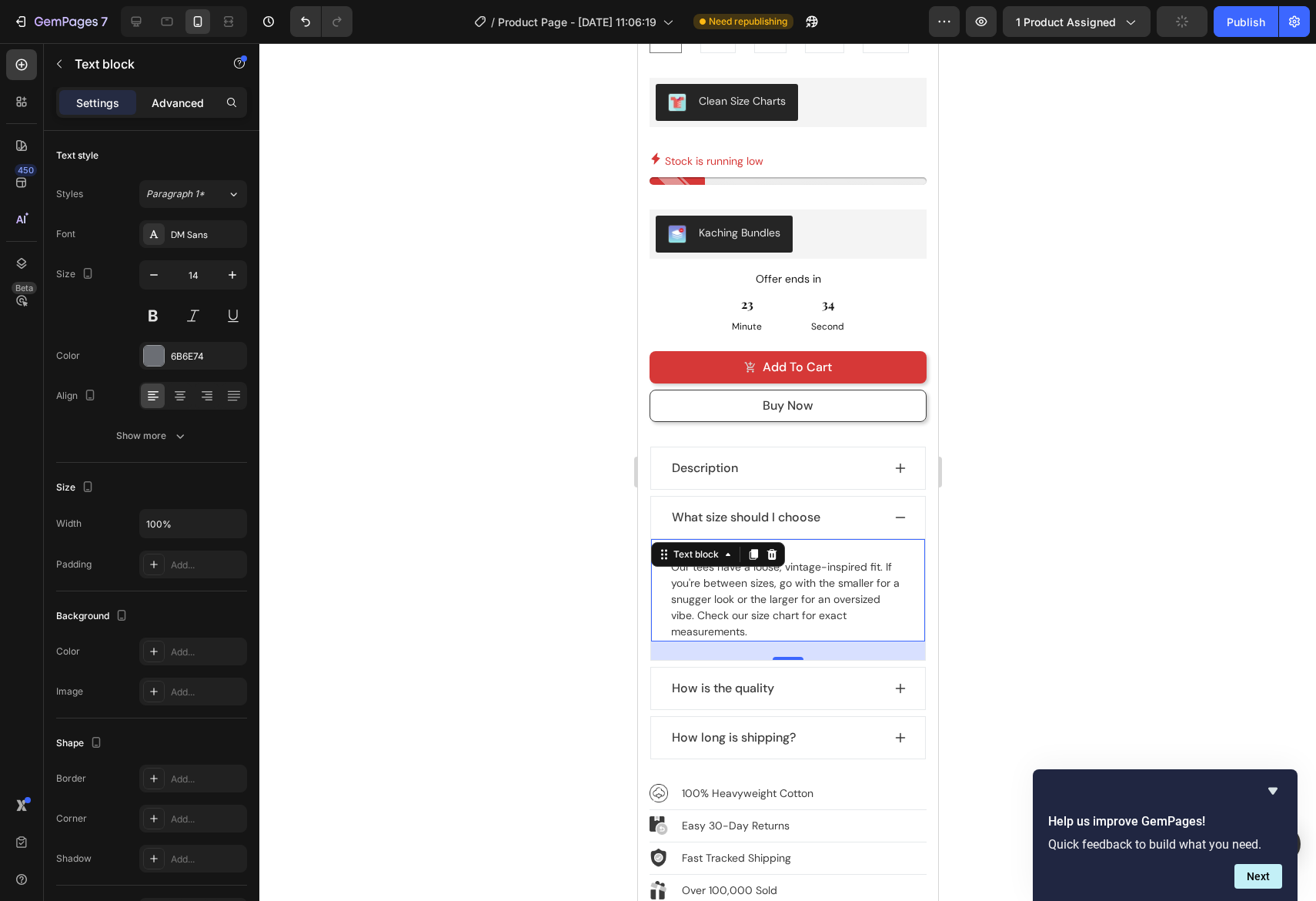
click at [182, 104] on p "Advanced" at bounding box center [177, 102] width 52 height 16
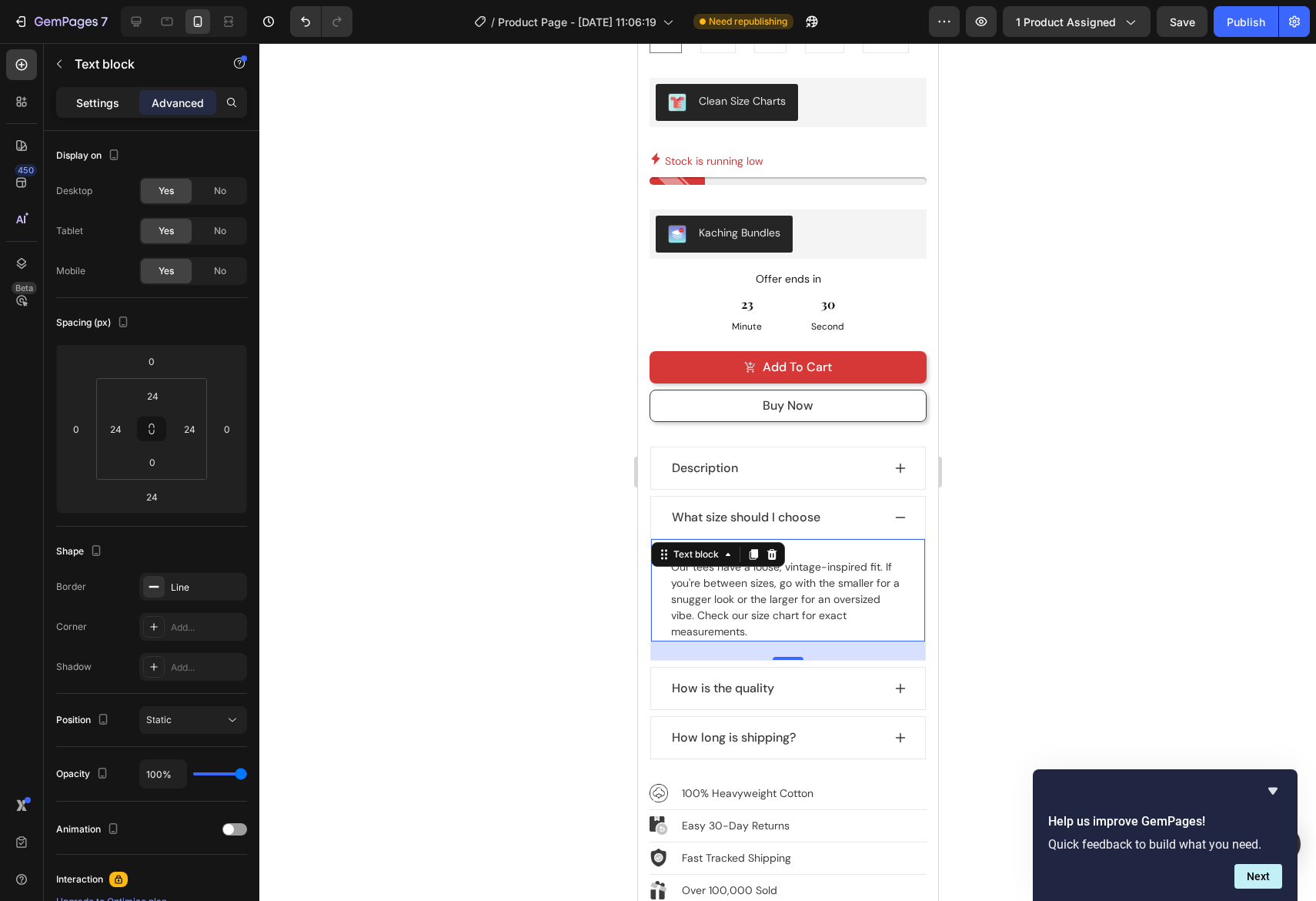
click at [95, 96] on p "Settings" at bounding box center [98, 102] width 43 height 16
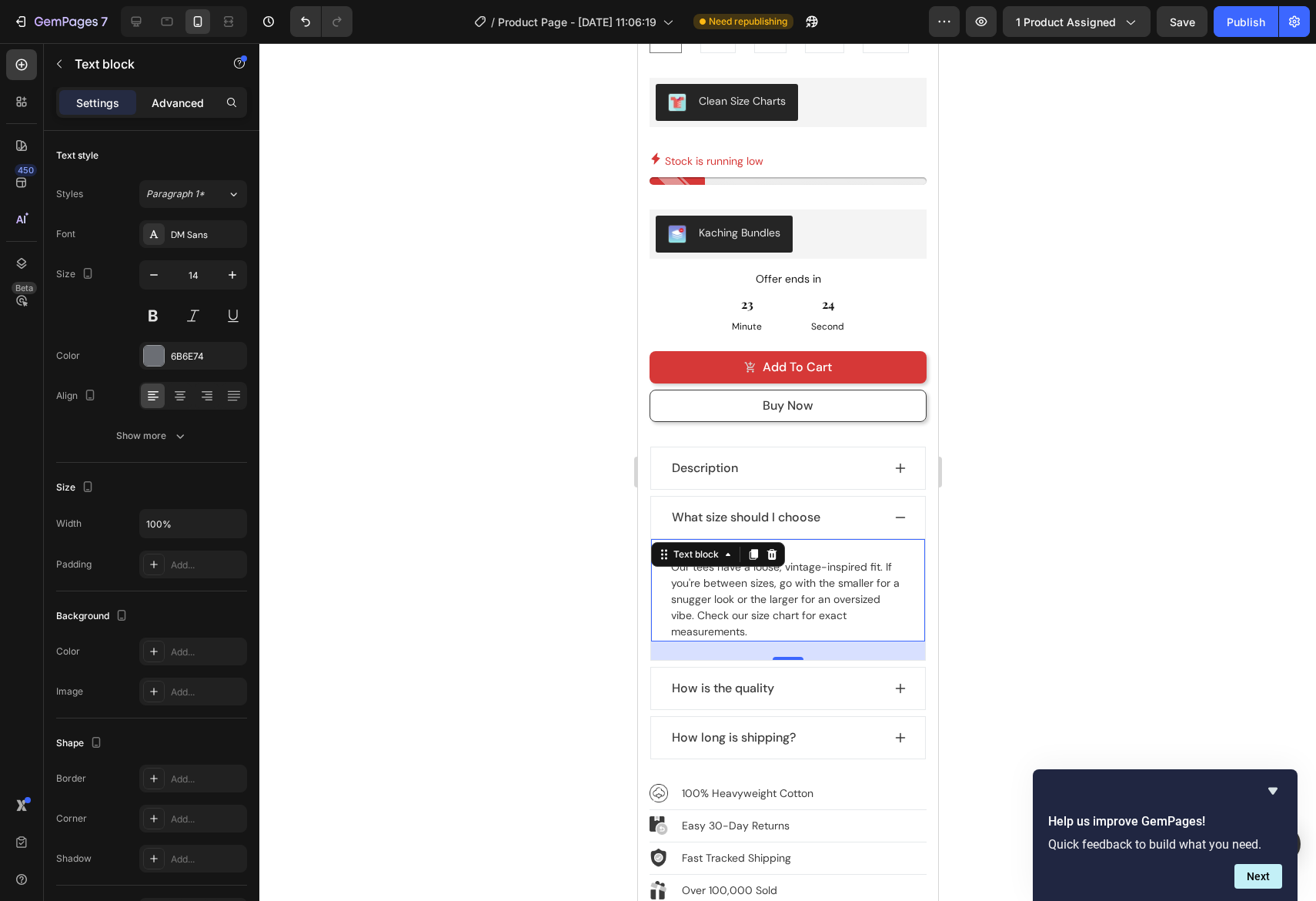
click at [187, 98] on p "Advanced" at bounding box center [177, 102] width 52 height 16
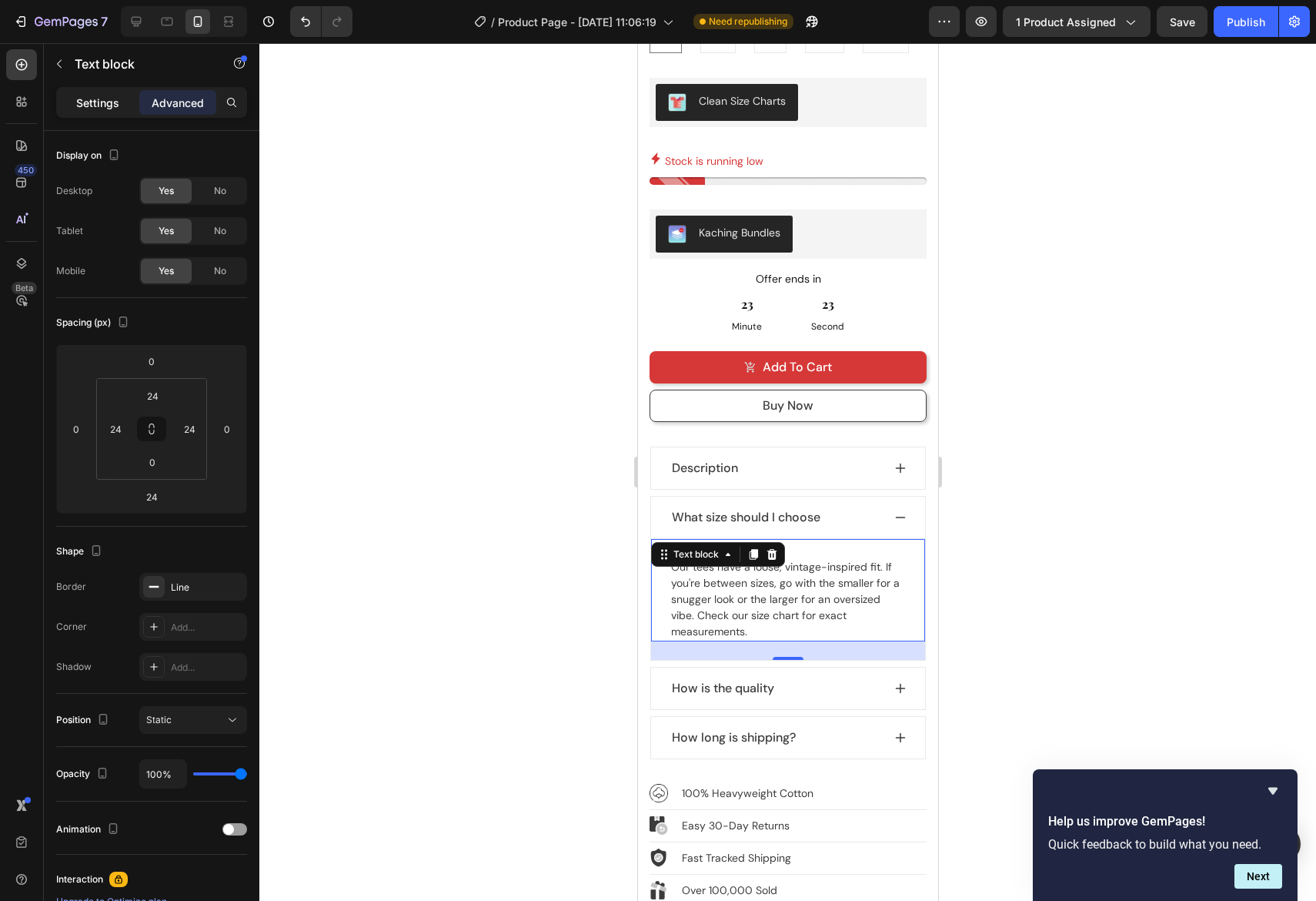
click at [96, 94] on p "Settings" at bounding box center [98, 102] width 43 height 16
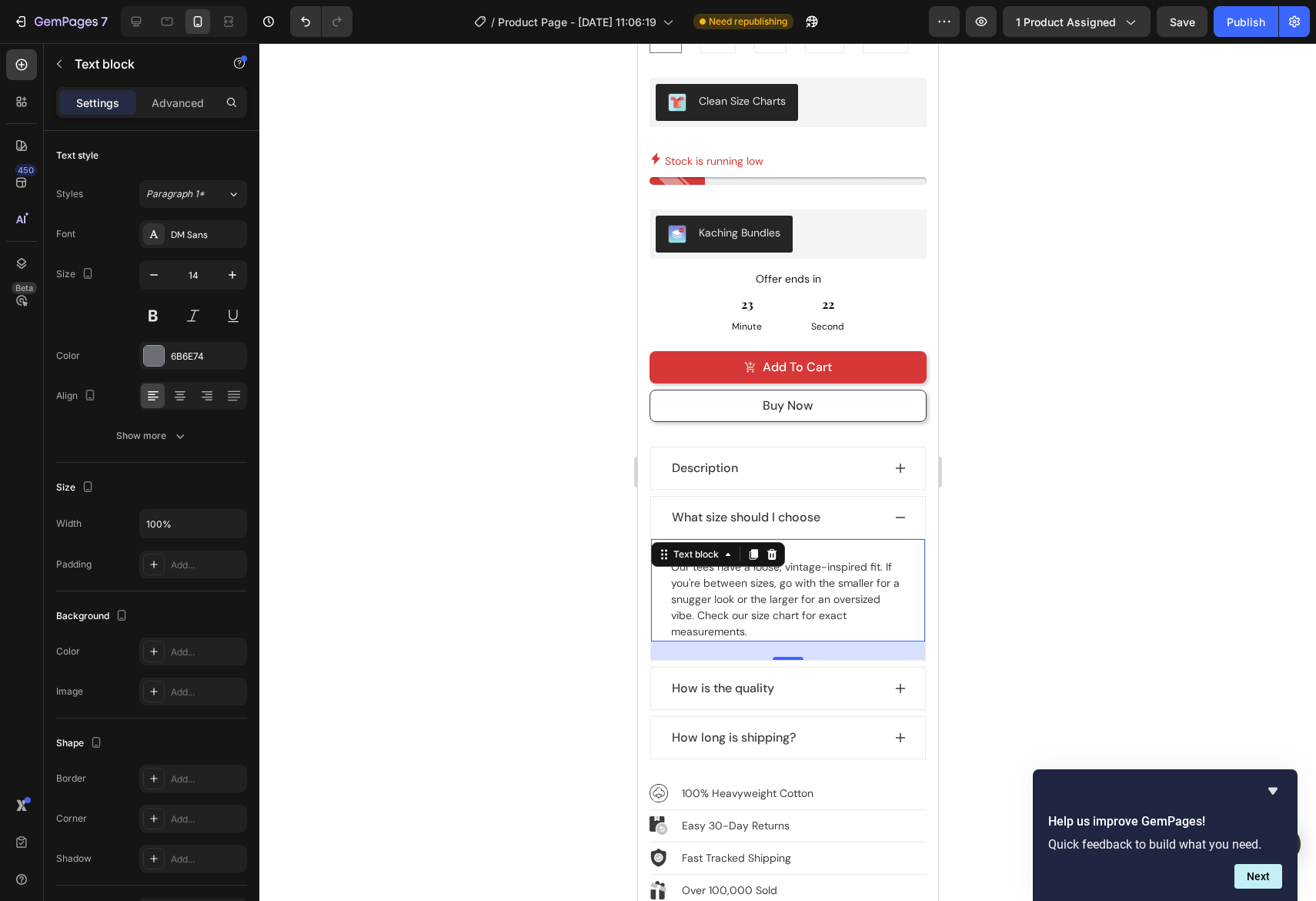
click at [839, 507] on div "What size should I choose" at bounding box center [775, 517] width 212 height 22
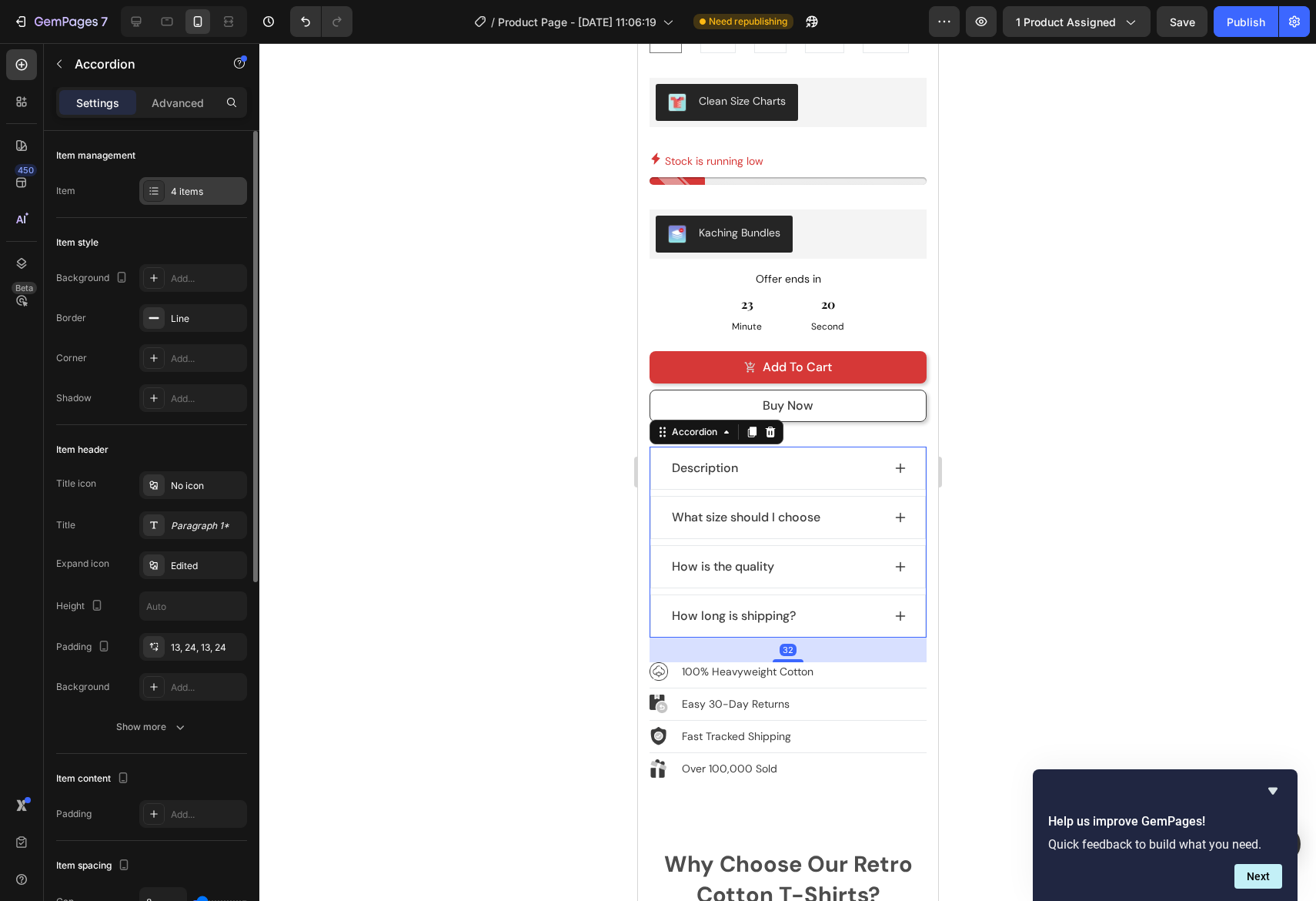
click at [194, 183] on div "4 items" at bounding box center [193, 191] width 108 height 27
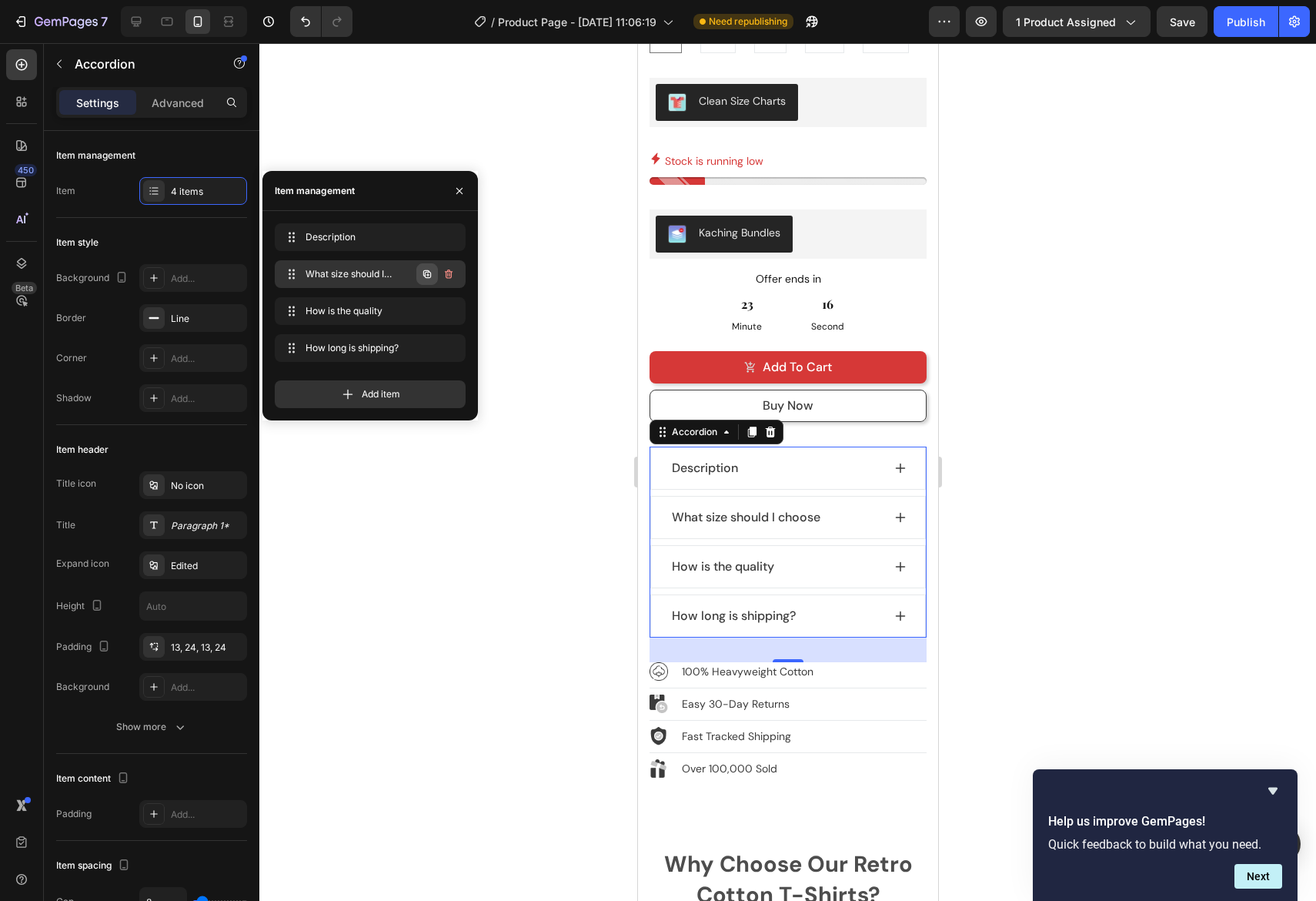
click at [425, 275] on icon "button" at bounding box center [427, 274] width 8 height 8
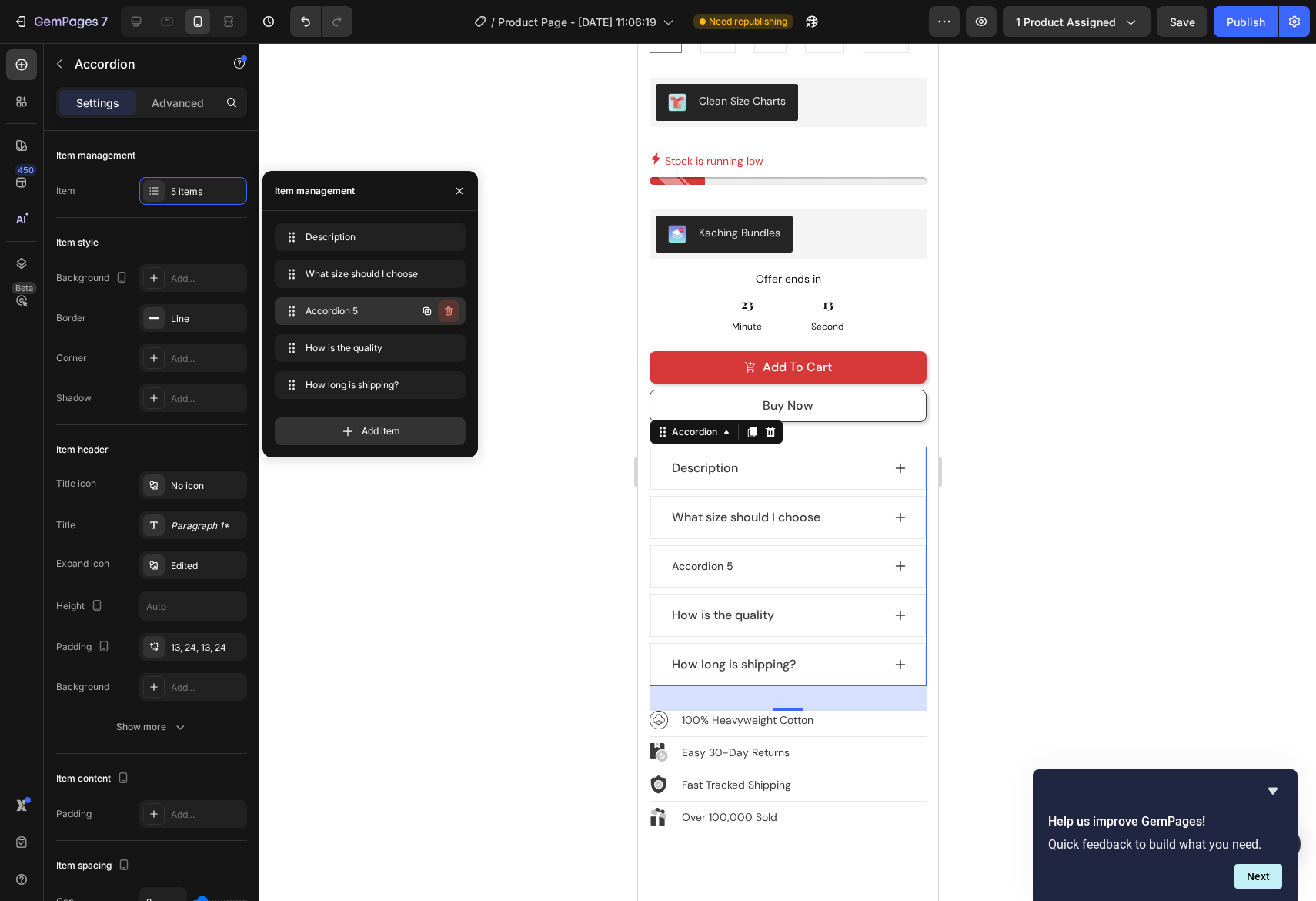
click at [448, 311] on icon "button" at bounding box center [447, 312] width 1 height 4
click at [907, 546] on div "Accordion 5" at bounding box center [787, 566] width 274 height 41
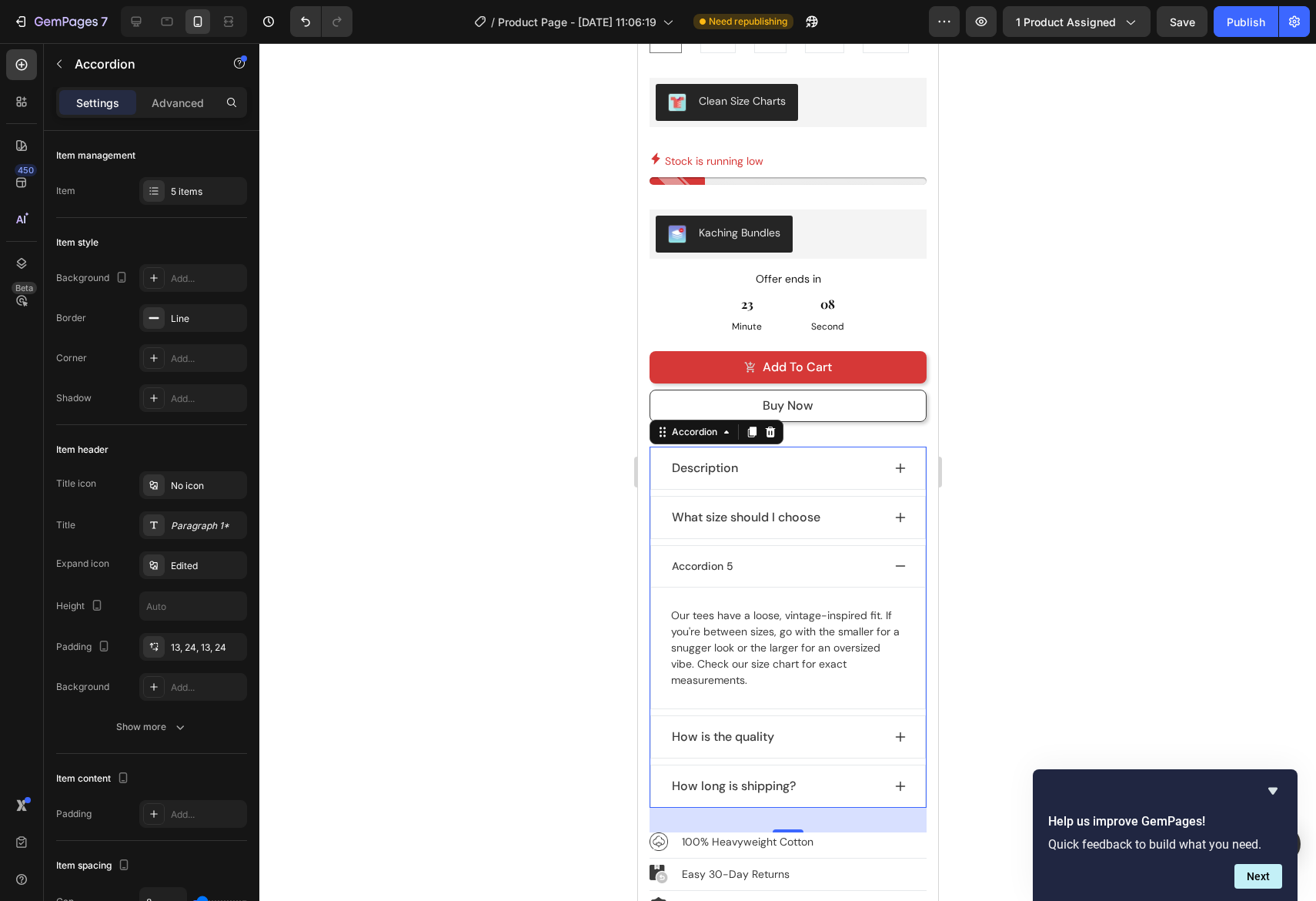
click at [901, 559] on icon at bounding box center [899, 565] width 12 height 12
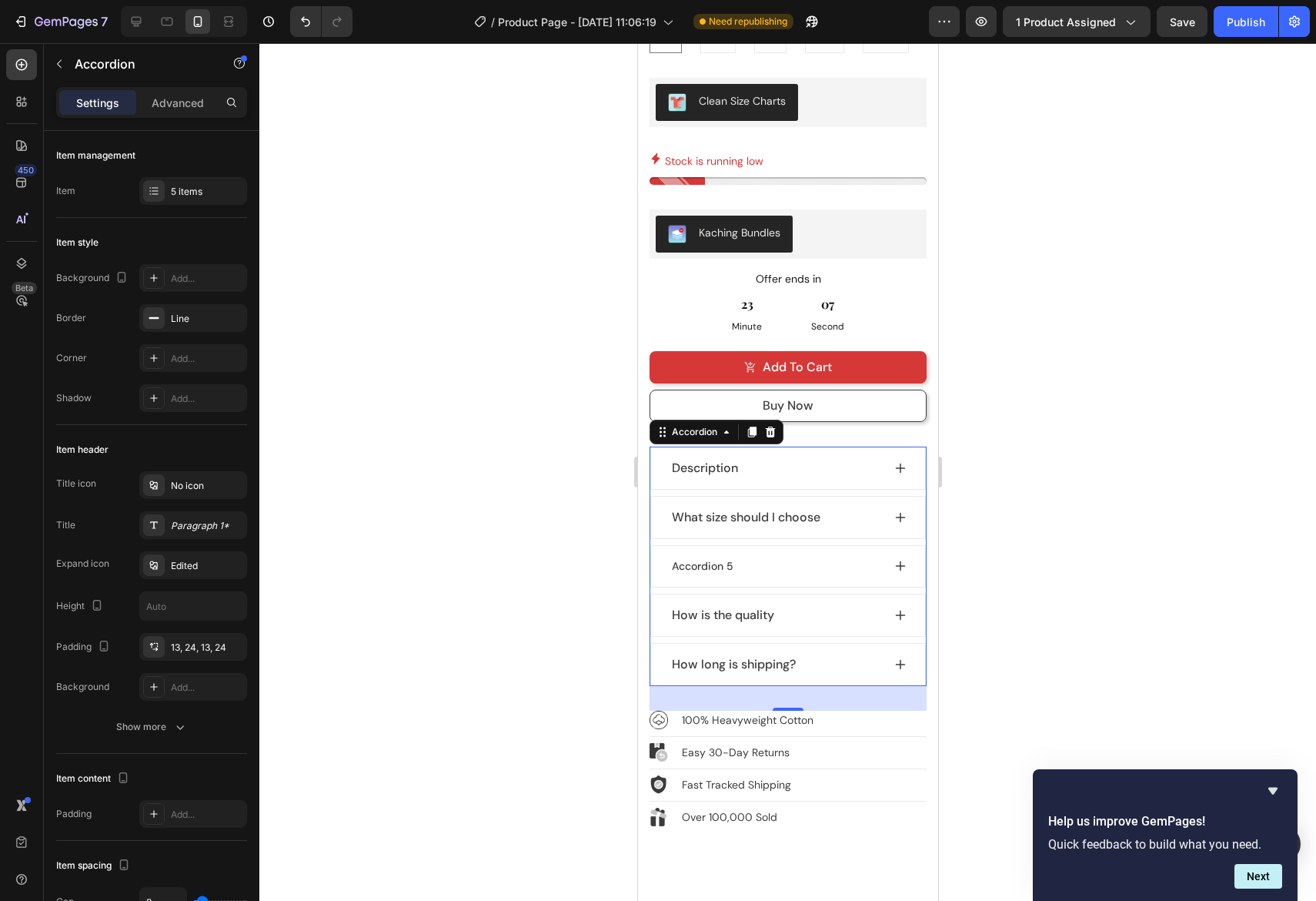
click at [901, 561] on icon at bounding box center [900, 566] width 10 height 10
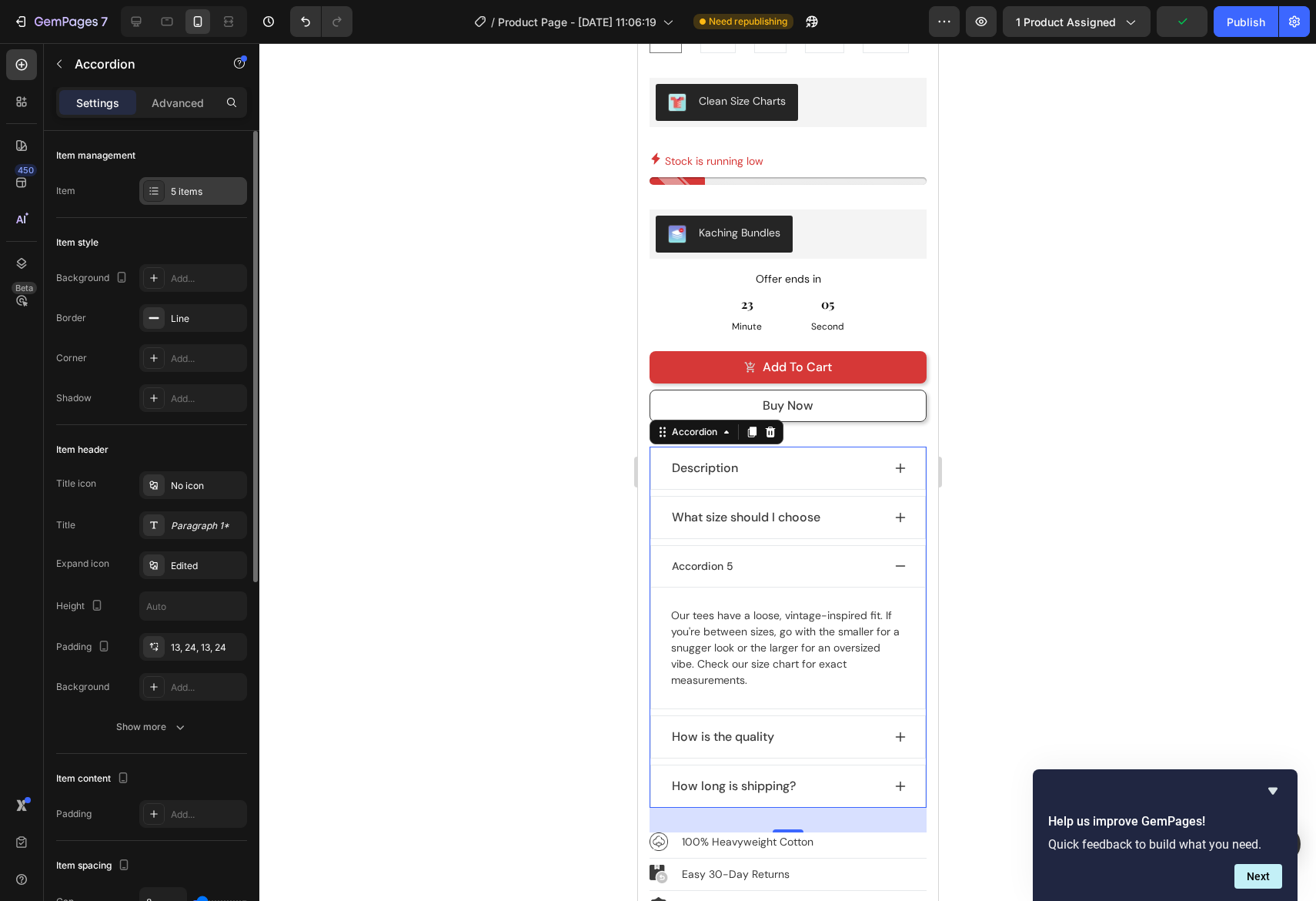
click at [204, 191] on div "5 items" at bounding box center [207, 192] width 73 height 14
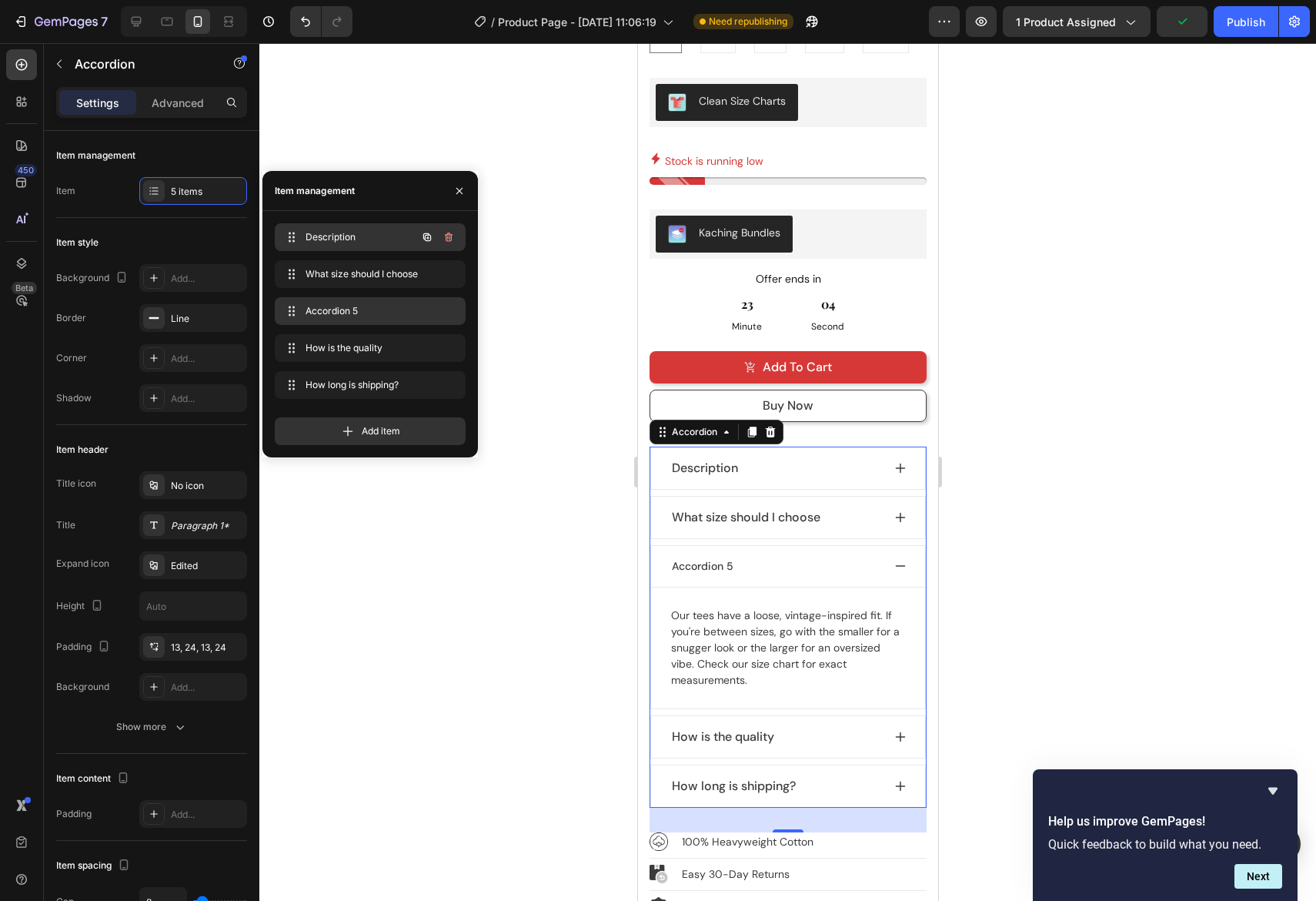
click at [336, 232] on span "Description" at bounding box center [349, 237] width 87 height 14
click at [452, 237] on icon "button" at bounding box center [449, 237] width 8 height 9
click at [449, 237] on div "Delete" at bounding box center [439, 237] width 28 height 14
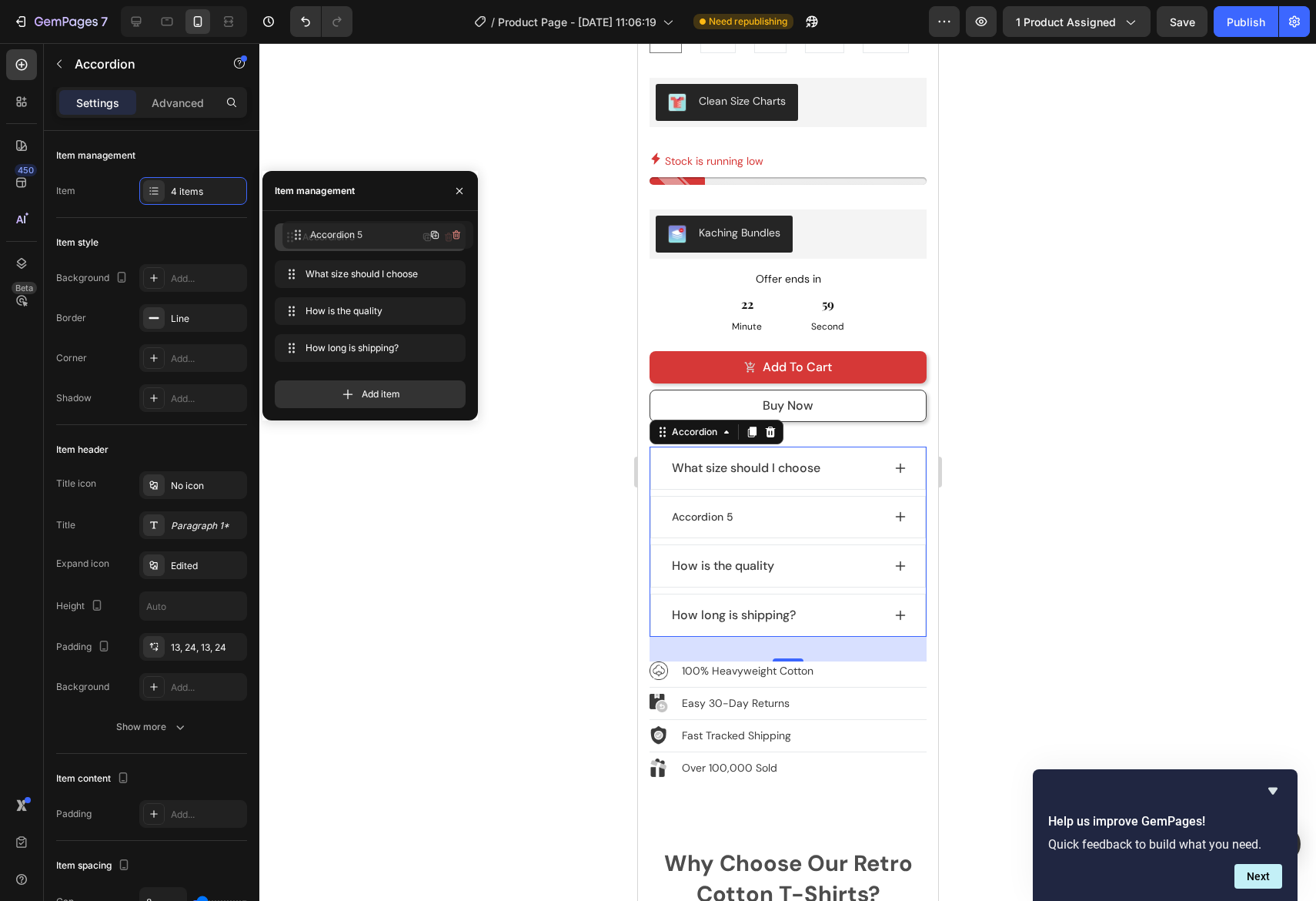
drag, startPoint x: 295, startPoint y: 258, endPoint x: 299, endPoint y: 226, distance: 32.2
click at [701, 458] on div "Accordion 5" at bounding box center [702, 468] width 66 height 21
click at [702, 459] on p "Accordion 5" at bounding box center [702, 467] width 61 height 16
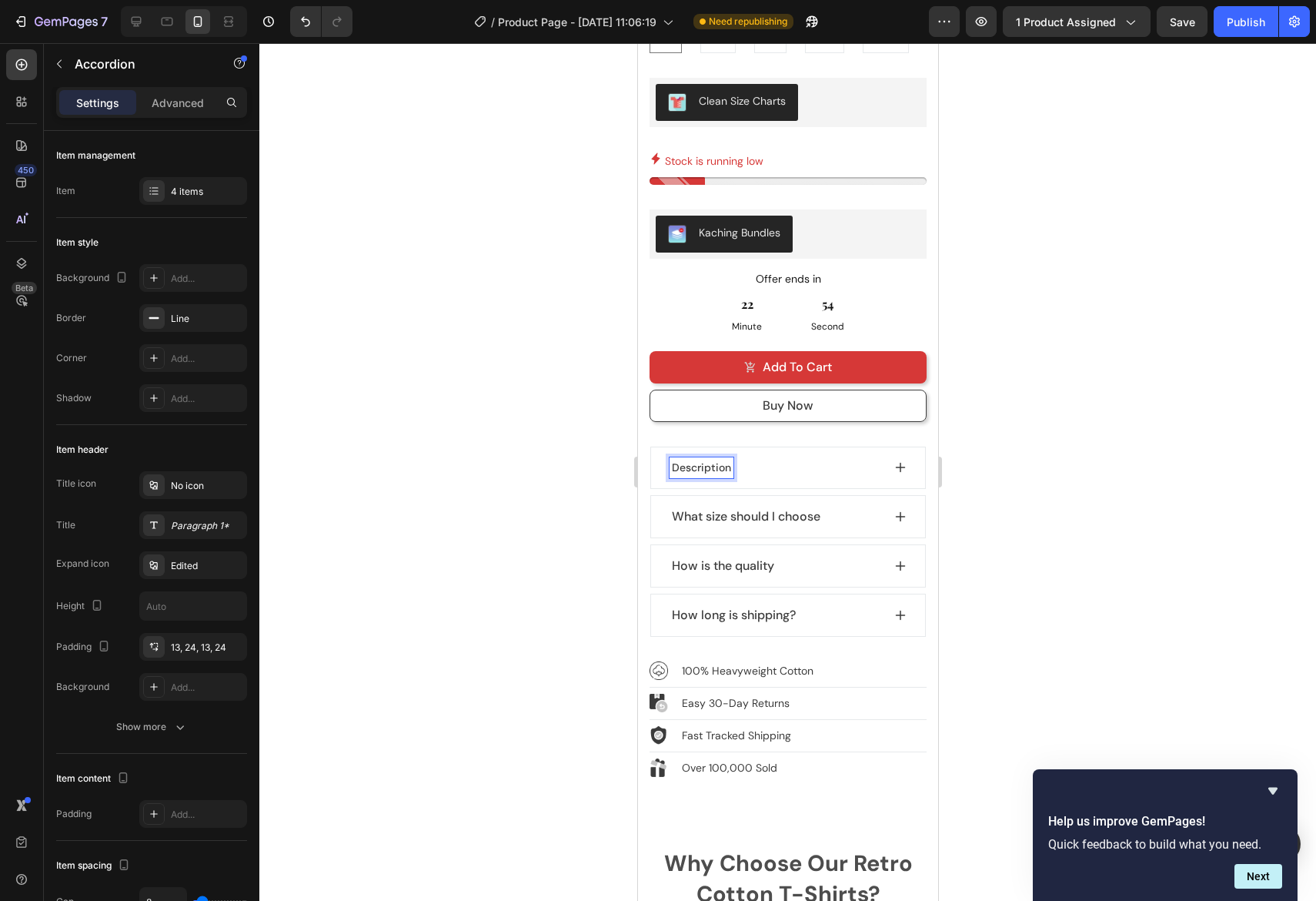
drag, startPoint x: 1109, startPoint y: 484, endPoint x: 1002, endPoint y: 459, distance: 109.9
click at [1109, 483] on div at bounding box center [788, 472] width 1057 height 858
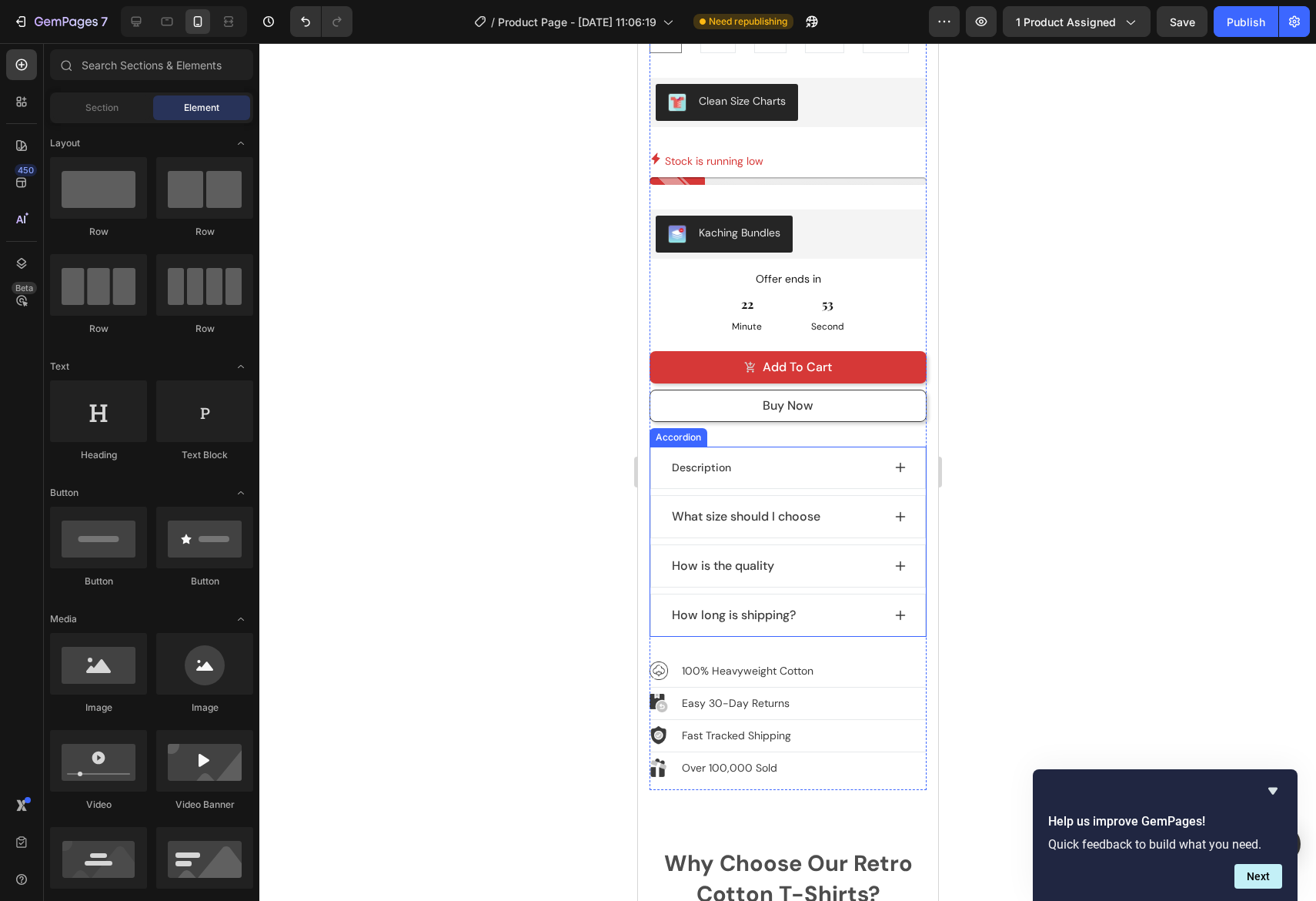
click at [717, 459] on p "Description" at bounding box center [701, 467] width 59 height 16
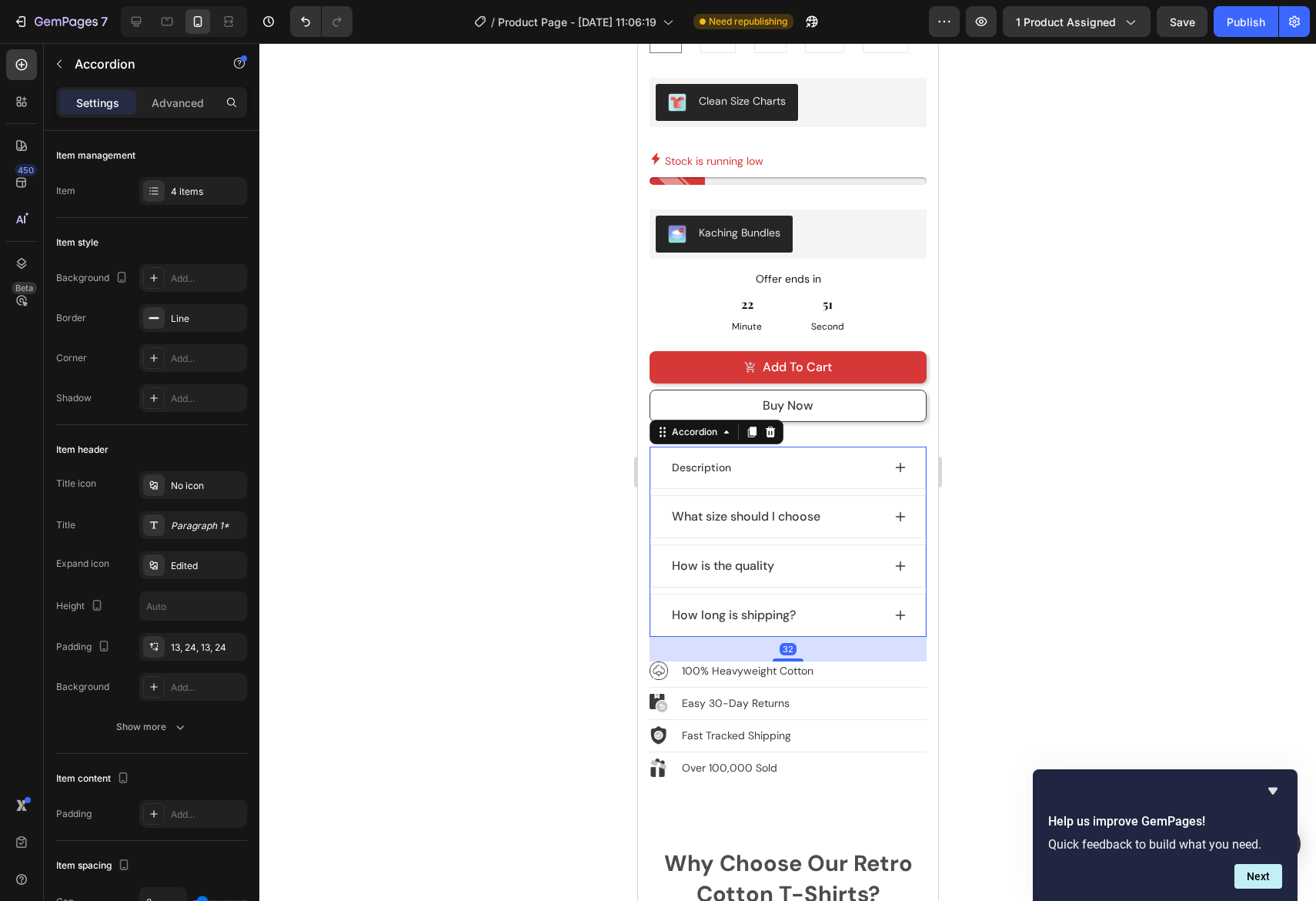
click at [899, 461] on icon at bounding box center [899, 467] width 12 height 12
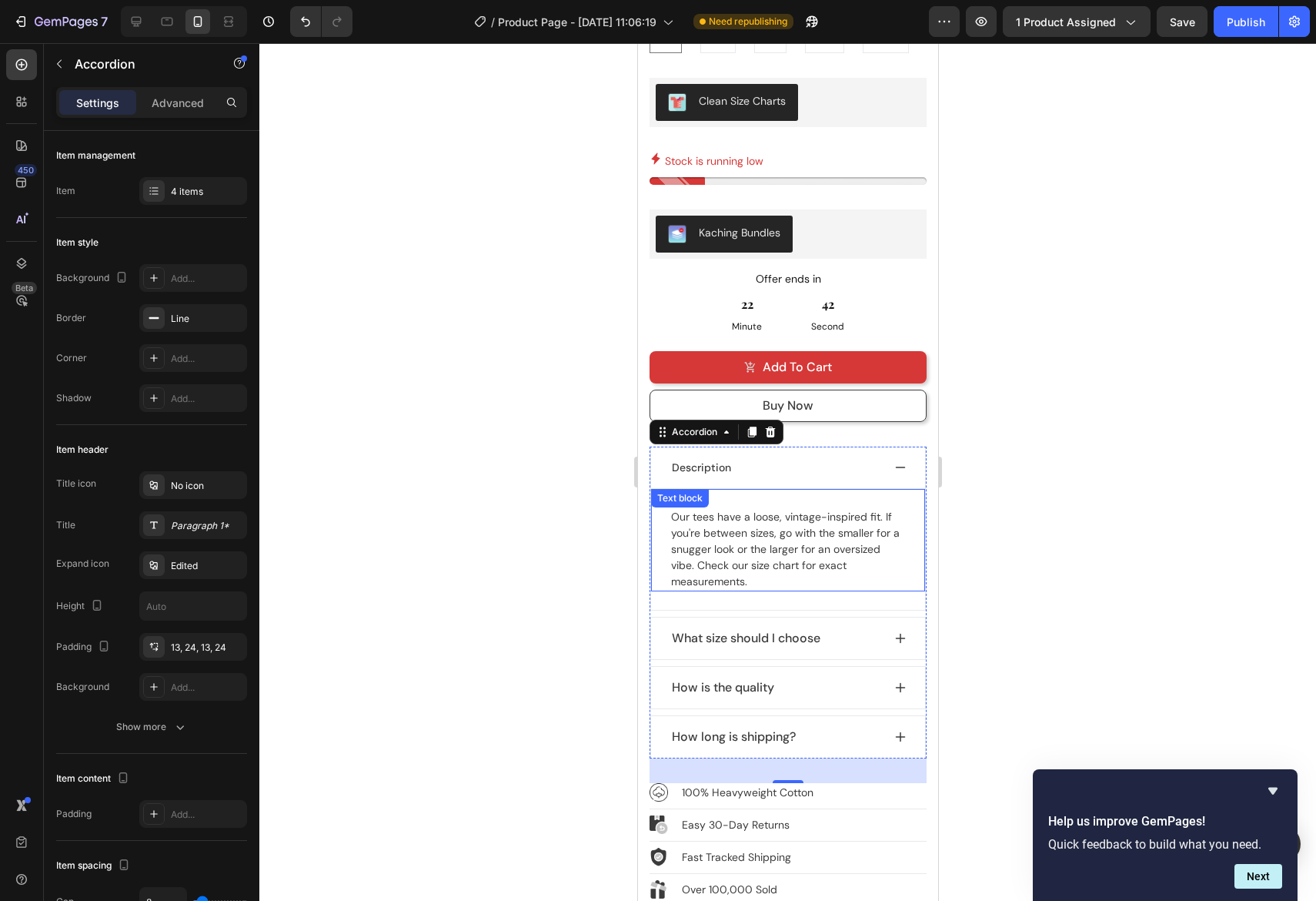
click at [696, 539] on p "Our tees have a loose, vintage-inspired fit. If you're between sizes, go with t…" at bounding box center [788, 549] width 234 height 81
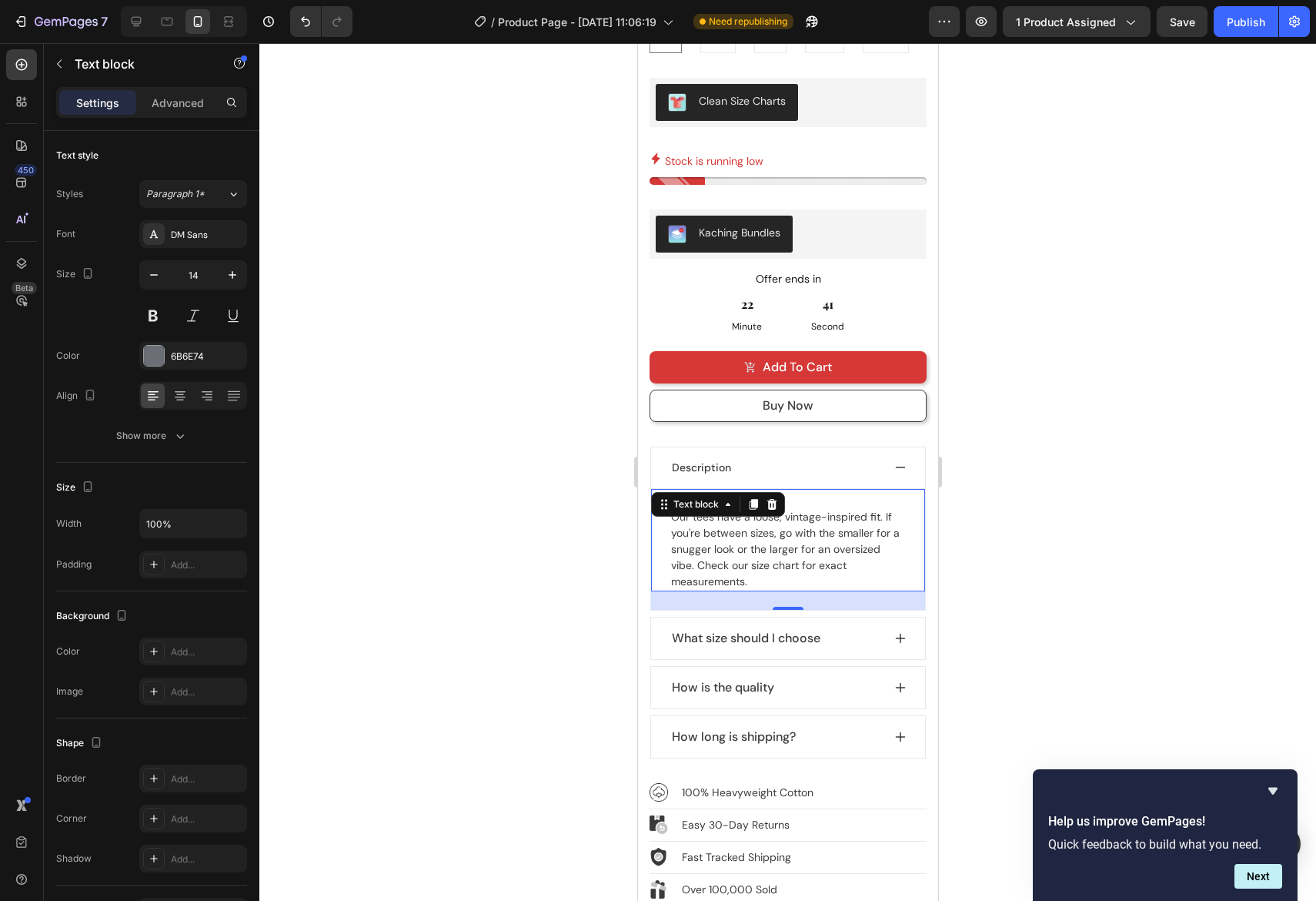
click at [716, 515] on span "Our tees have a loose, vintage-inspired fit. If you're between sizes, go with t…" at bounding box center [785, 548] width 228 height 78
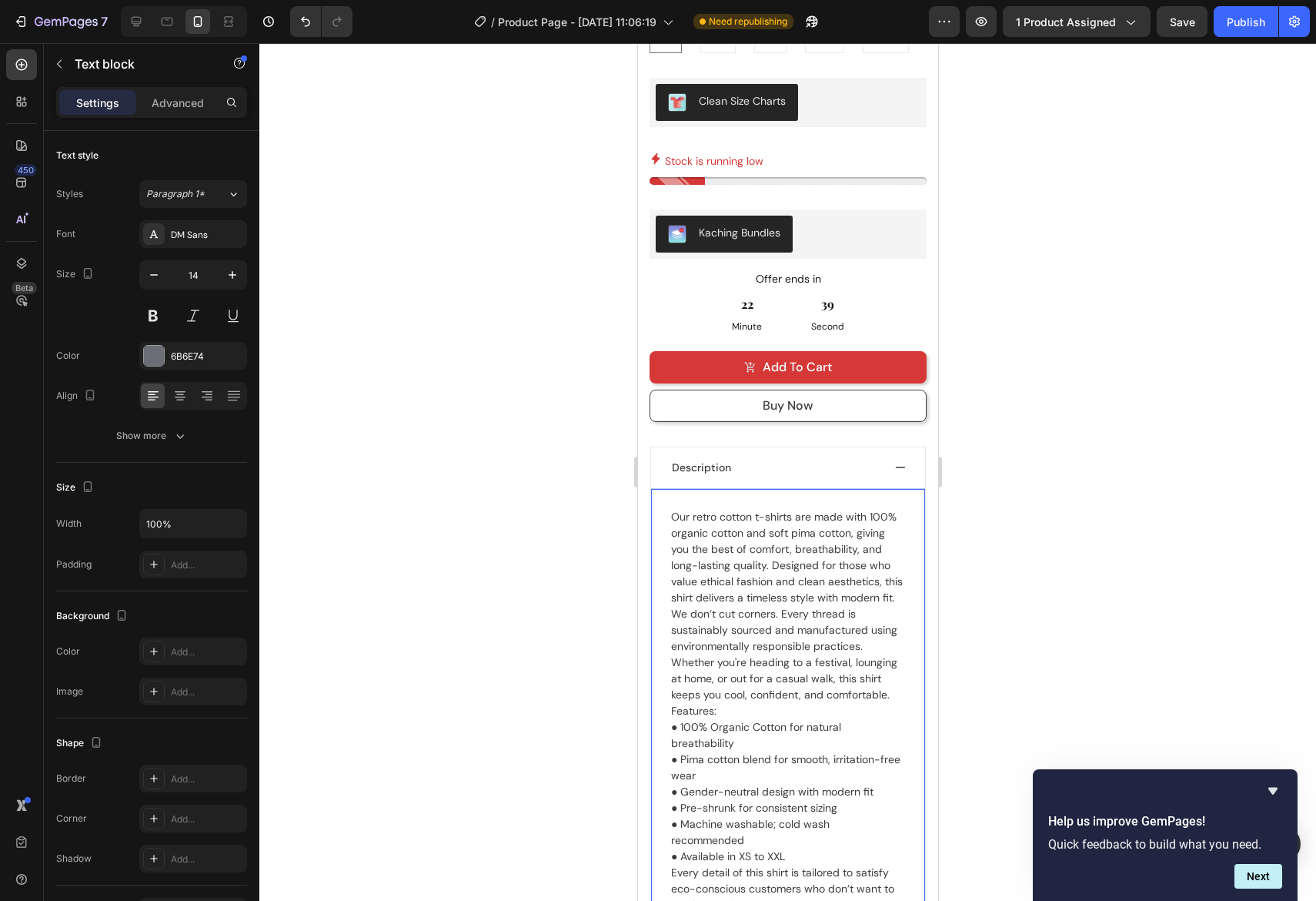
click at [1236, 584] on div at bounding box center [788, 472] width 1057 height 858
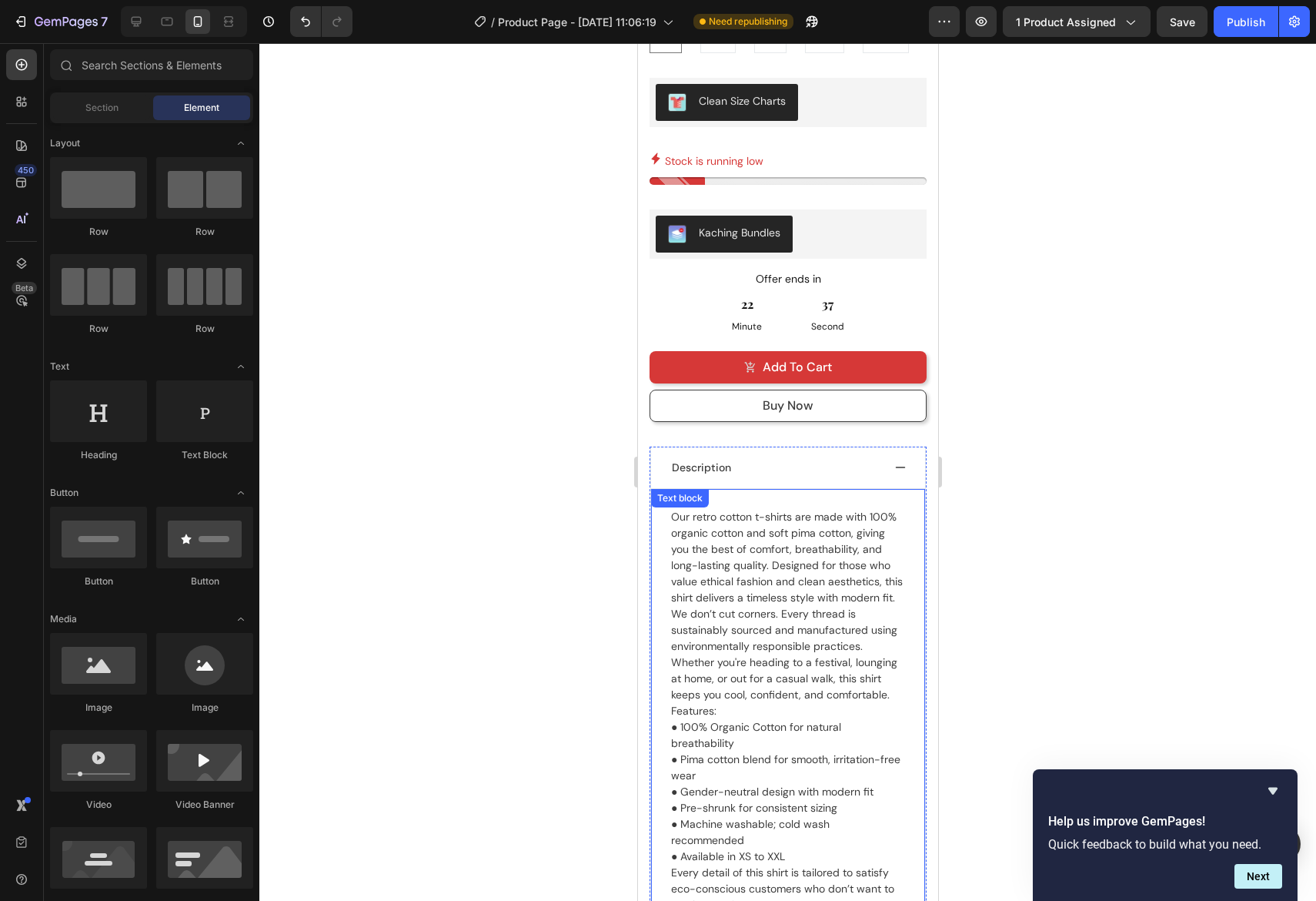
click at [895, 677] on p "Our retro cotton t-shirts are made with 100% organic cotton and soft pima cotto…" at bounding box center [788, 710] width 234 height 404
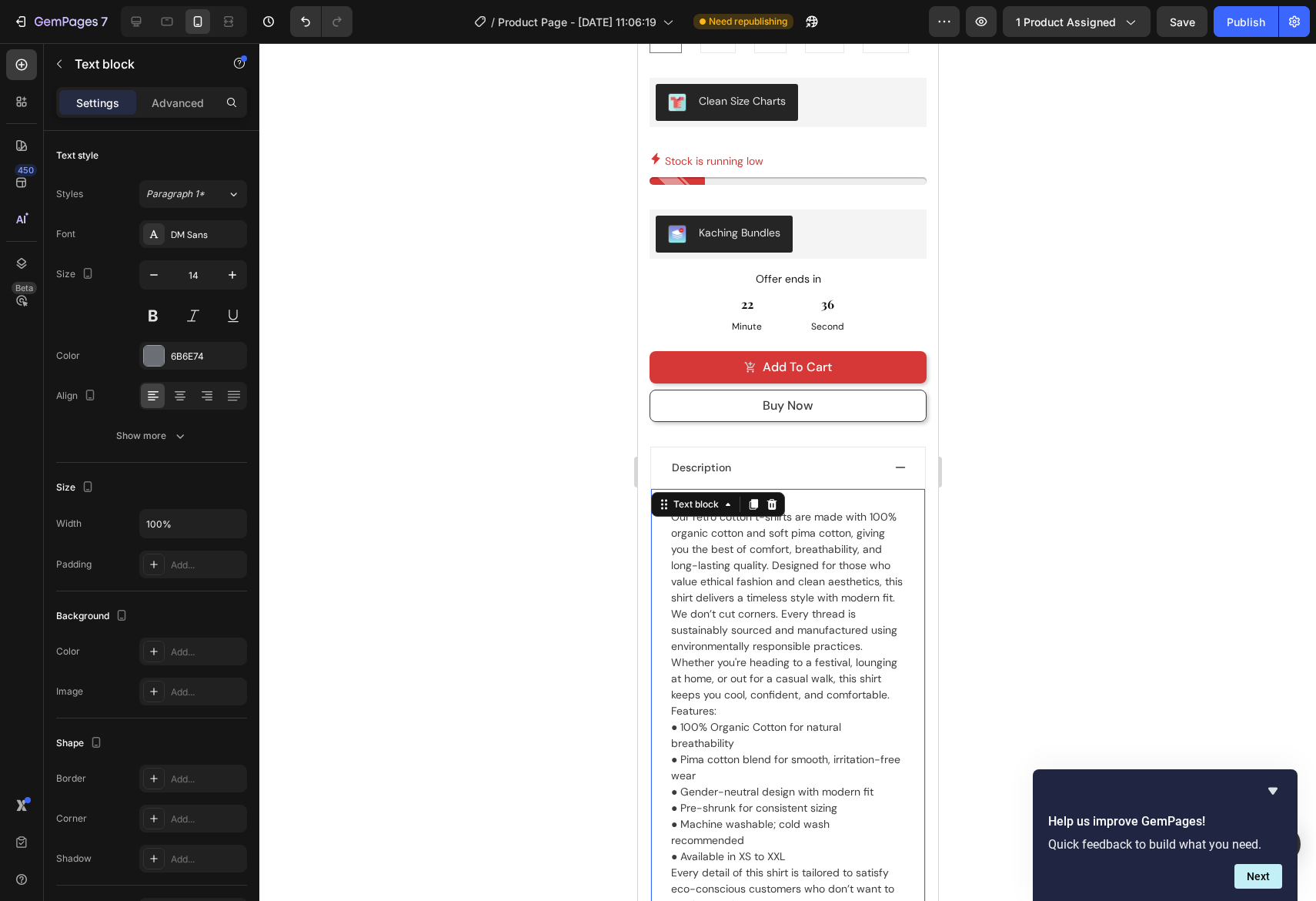
click at [883, 676] on span "We don’t cut corners. Every thread is sustainably sourced and manufactured usin…" at bounding box center [784, 654] width 226 height 94
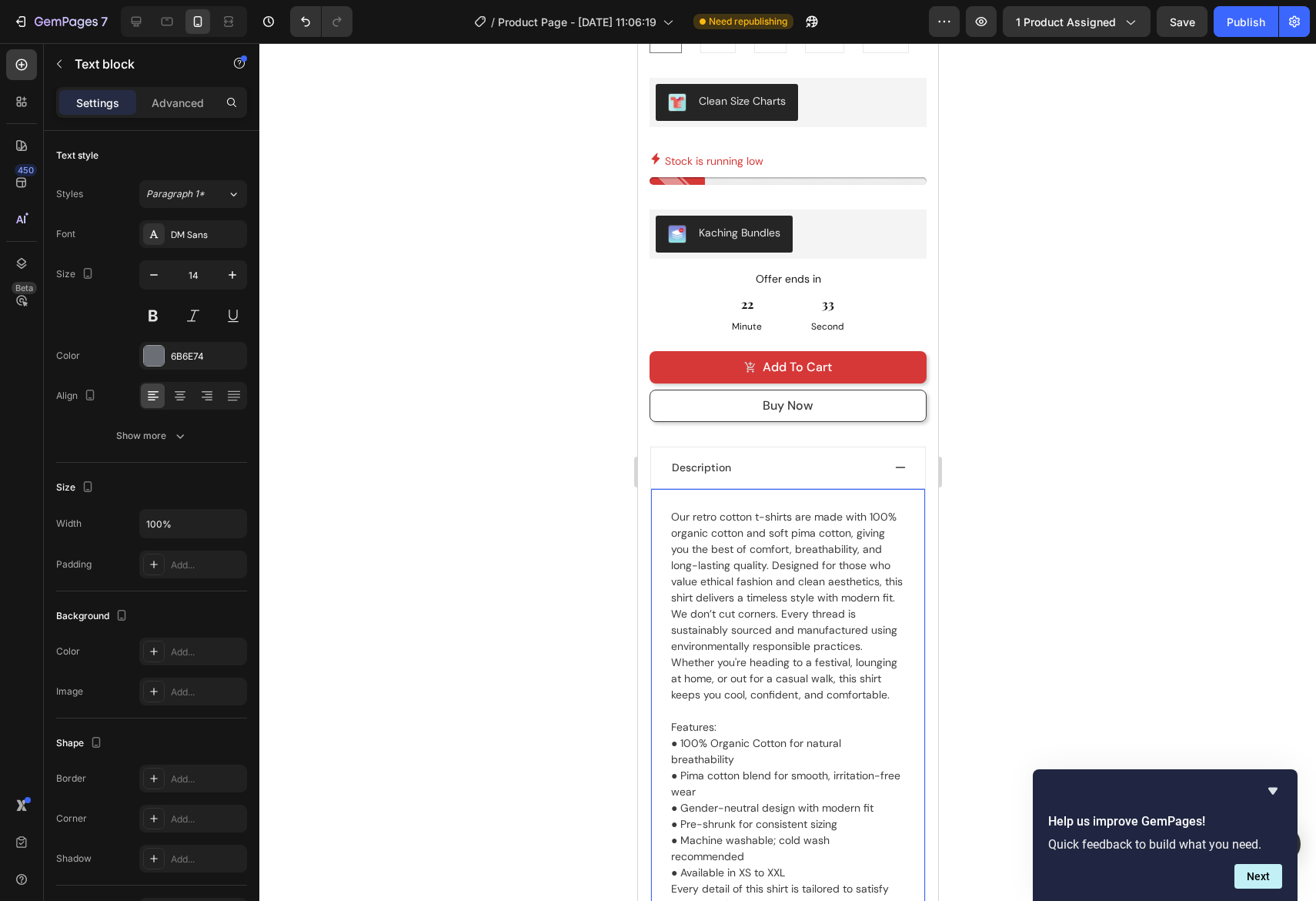
click at [1052, 684] on div at bounding box center [788, 472] width 1057 height 858
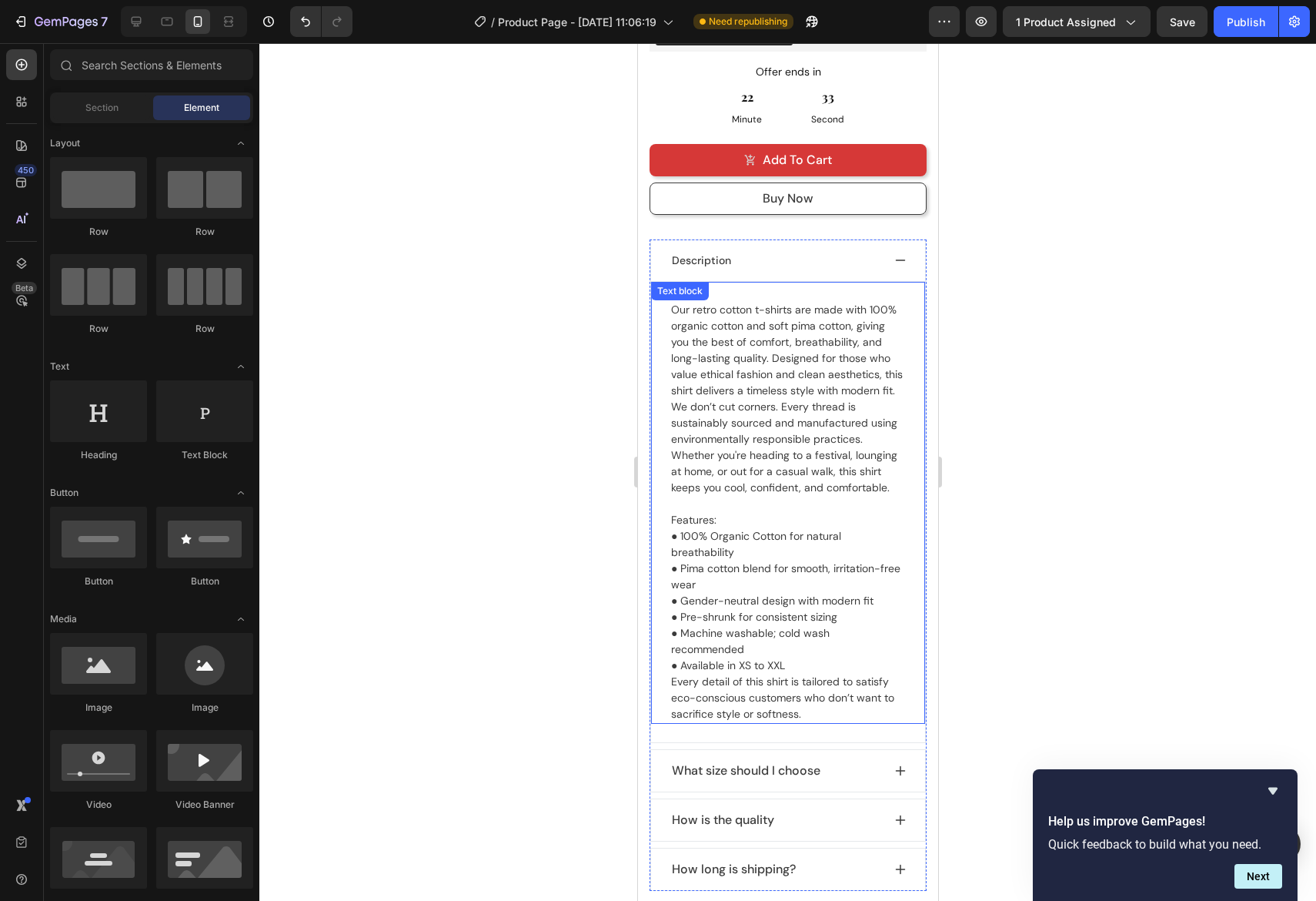
scroll to position [1584, 0]
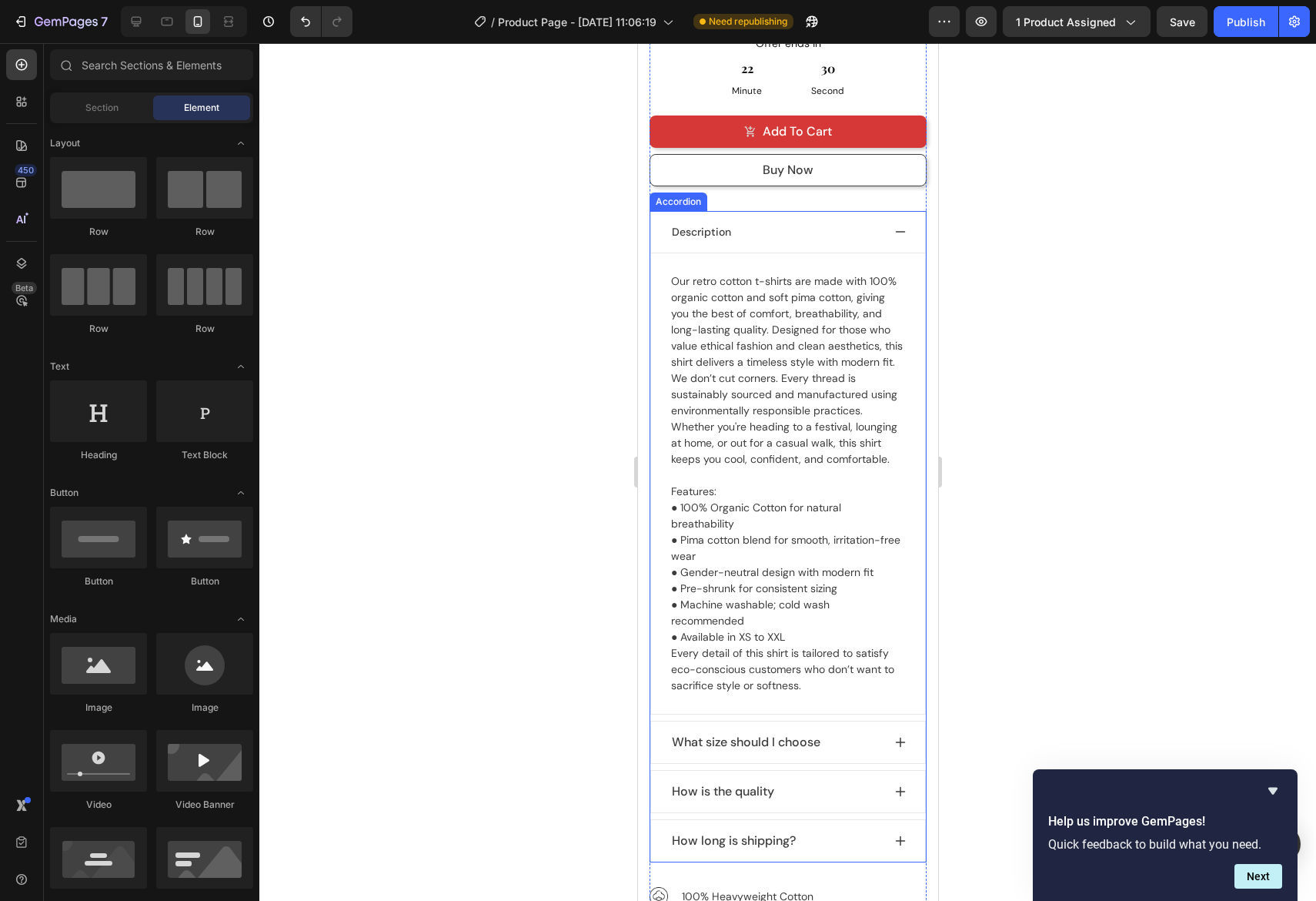
click at [898, 231] on icon at bounding box center [900, 232] width 10 height 2
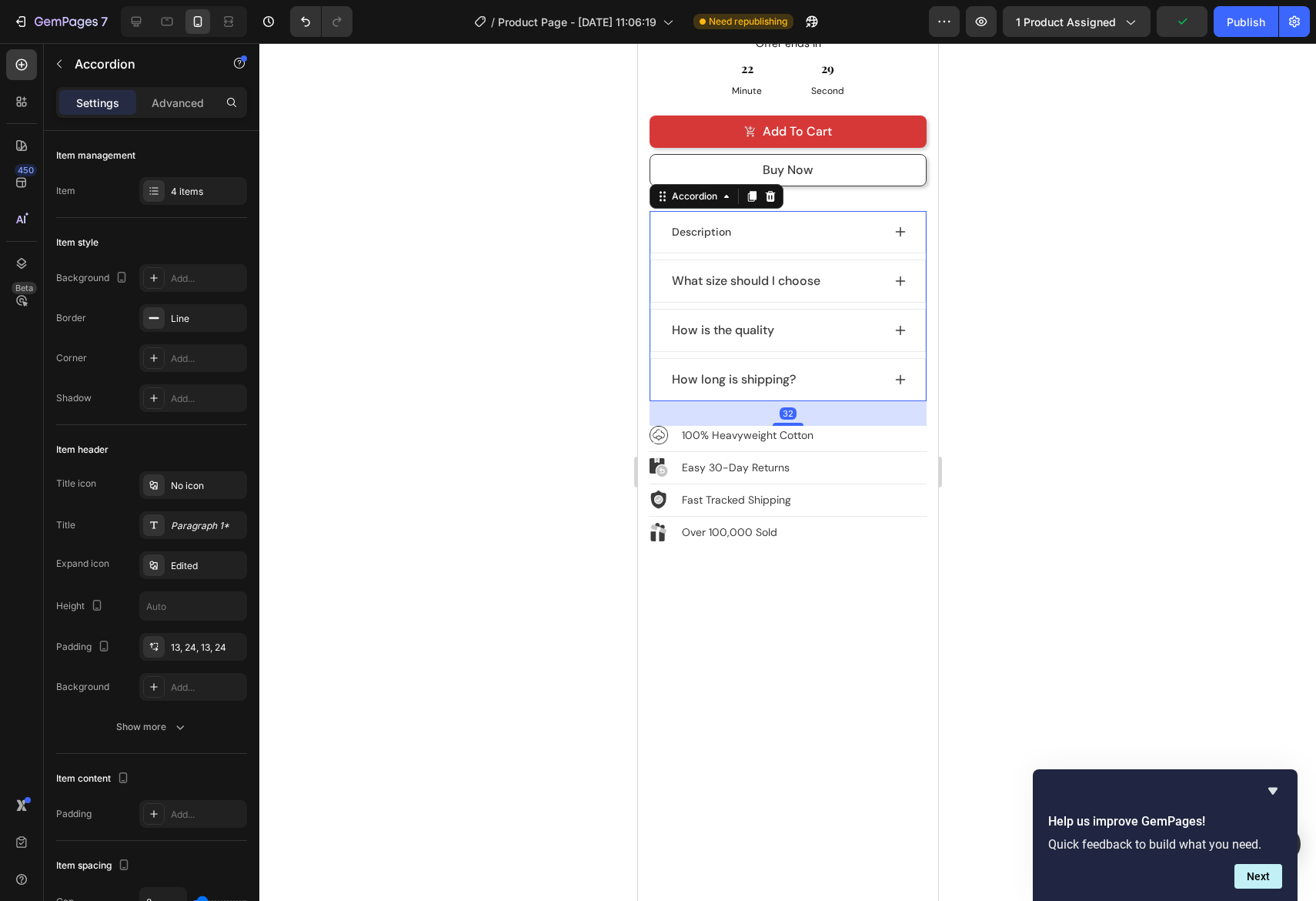
click at [897, 225] on icon at bounding box center [899, 231] width 12 height 12
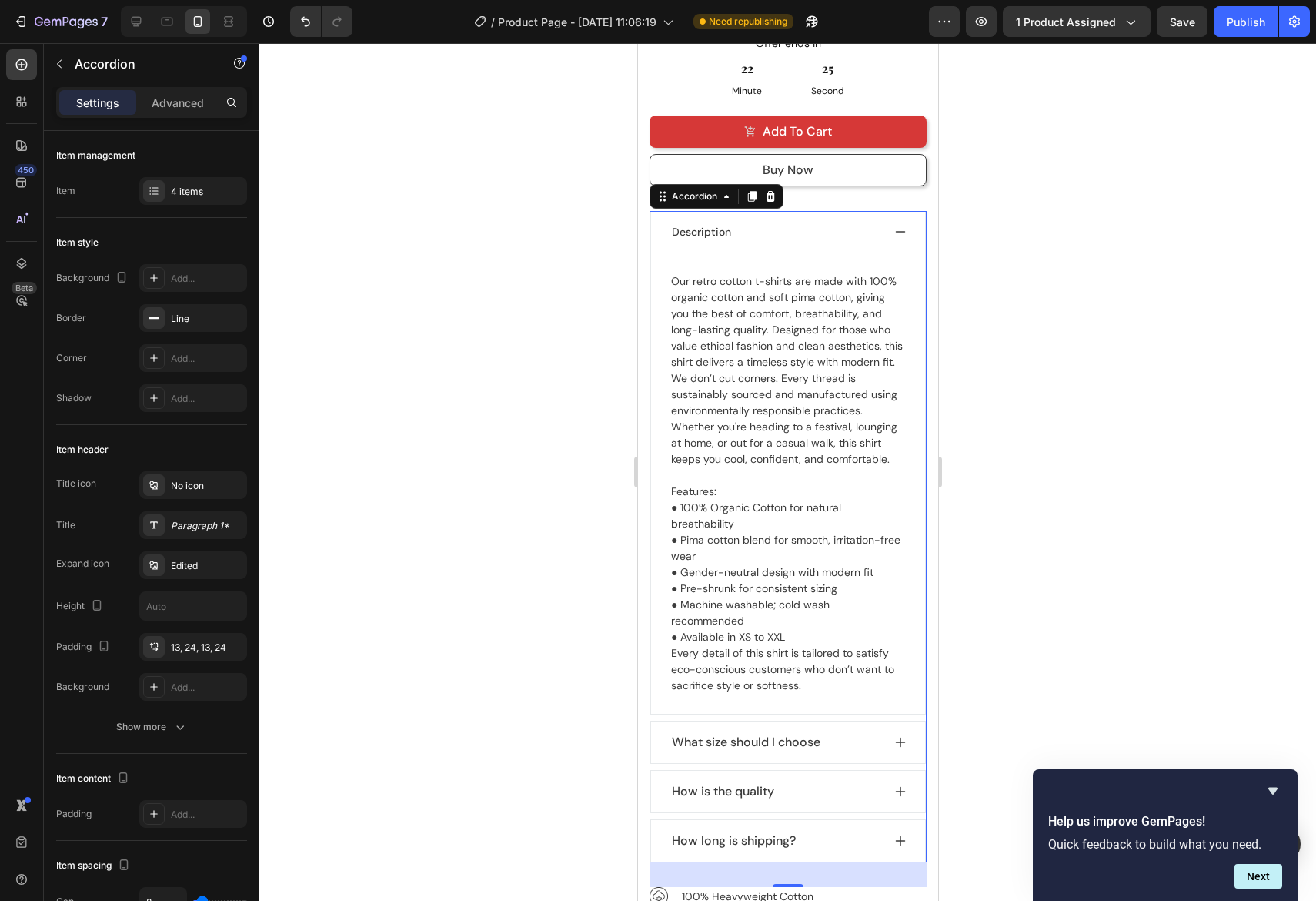
click at [897, 225] on icon at bounding box center [899, 231] width 12 height 12
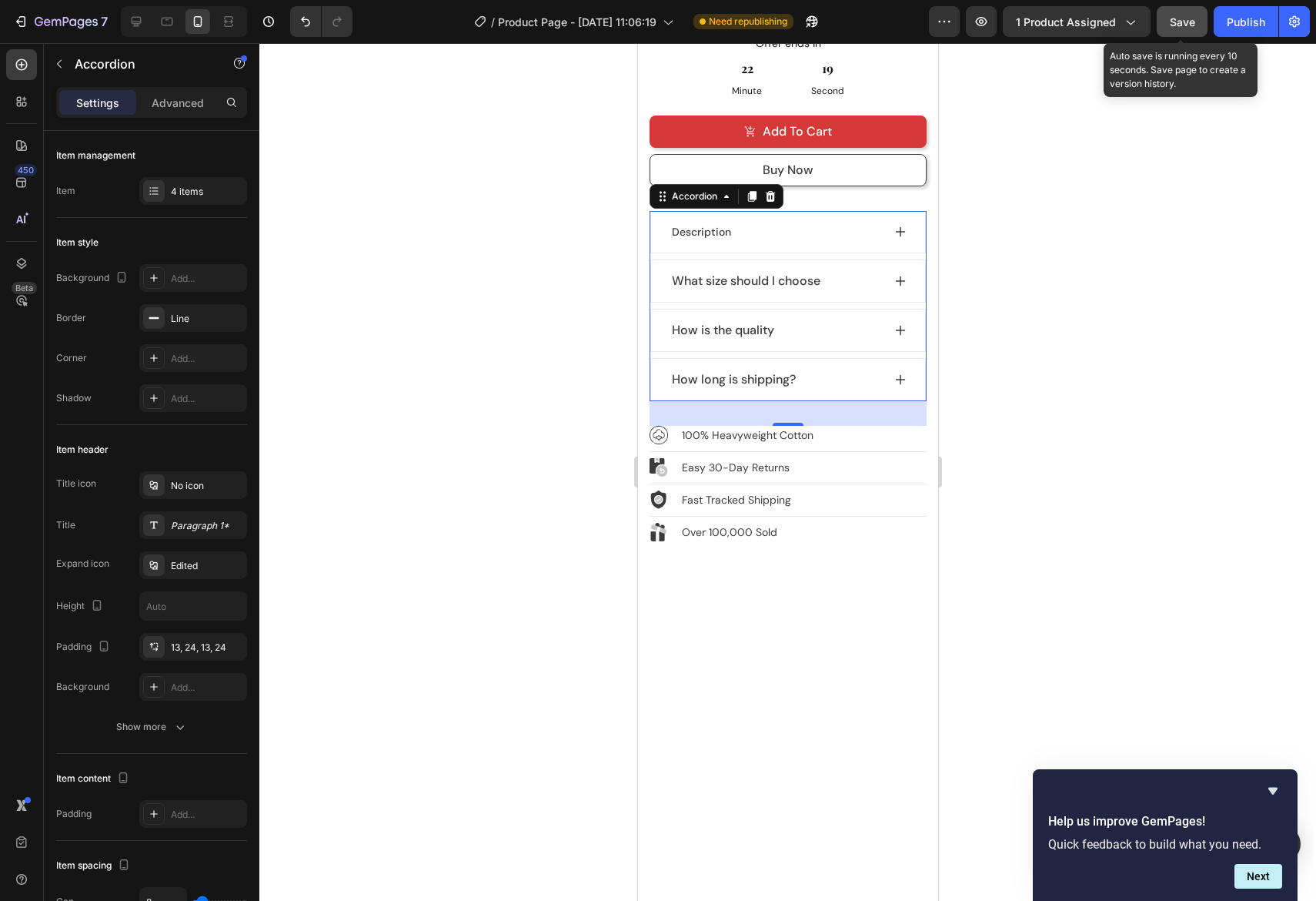
click at [1183, 22] on span "Save" at bounding box center [1182, 22] width 25 height 13
click at [1137, 554] on div at bounding box center [788, 472] width 1057 height 858
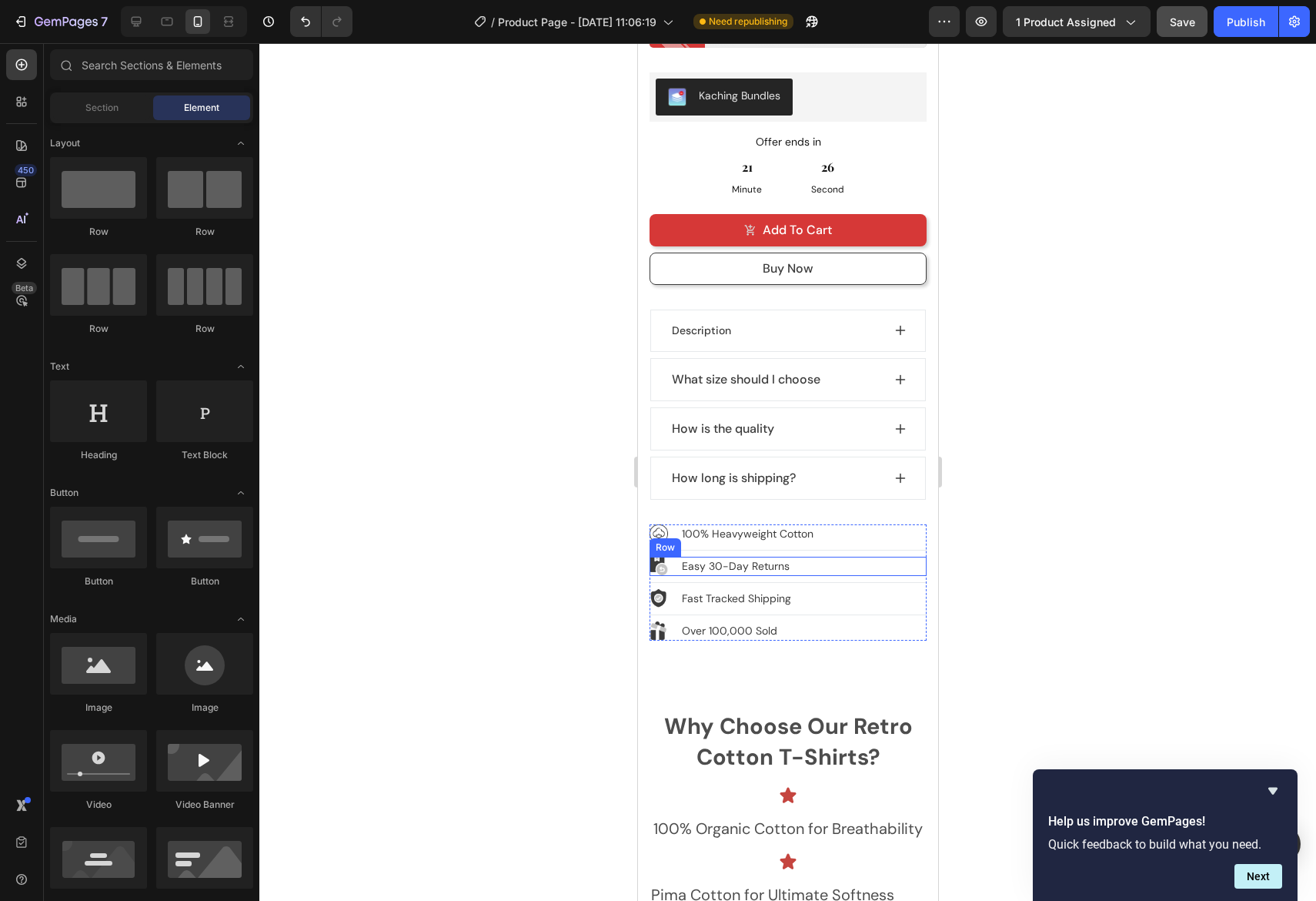
scroll to position [1427, 0]
